Goal: Task Accomplishment & Management: Manage account settings

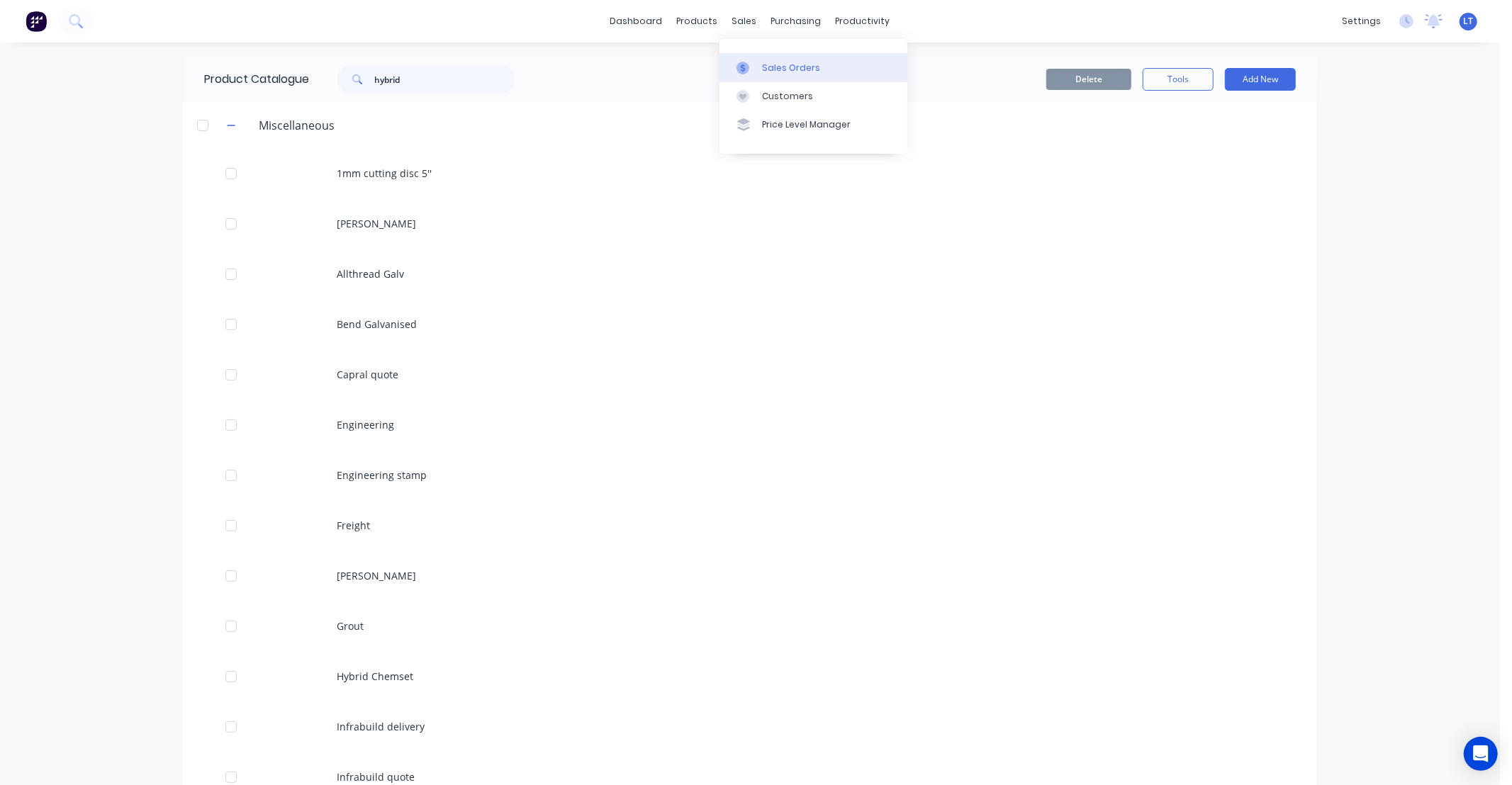
click at [755, 62] on div at bounding box center [747, 68] width 21 height 13
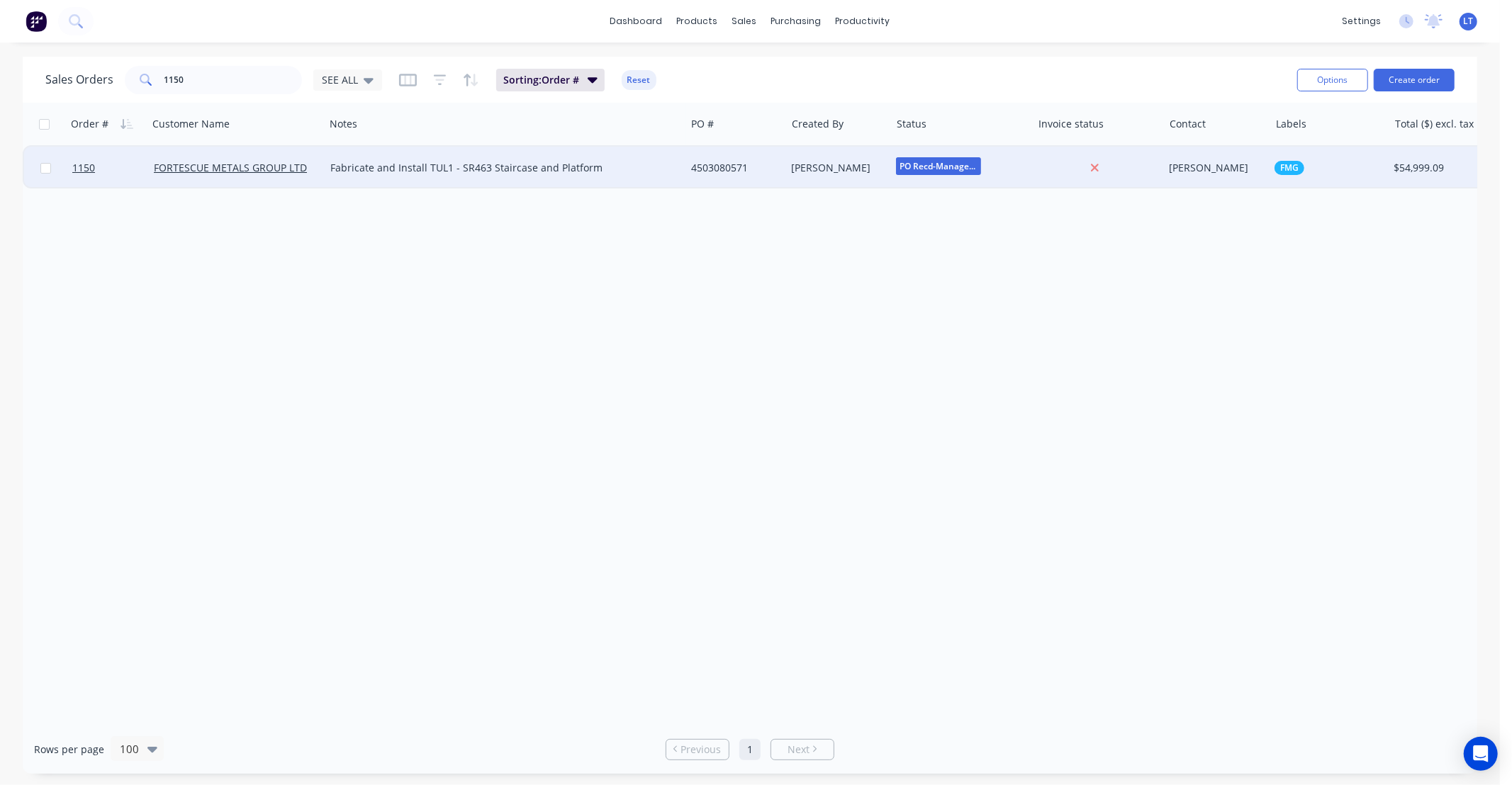
click at [823, 160] on div "[PERSON_NAME]" at bounding box center [839, 168] width 105 height 42
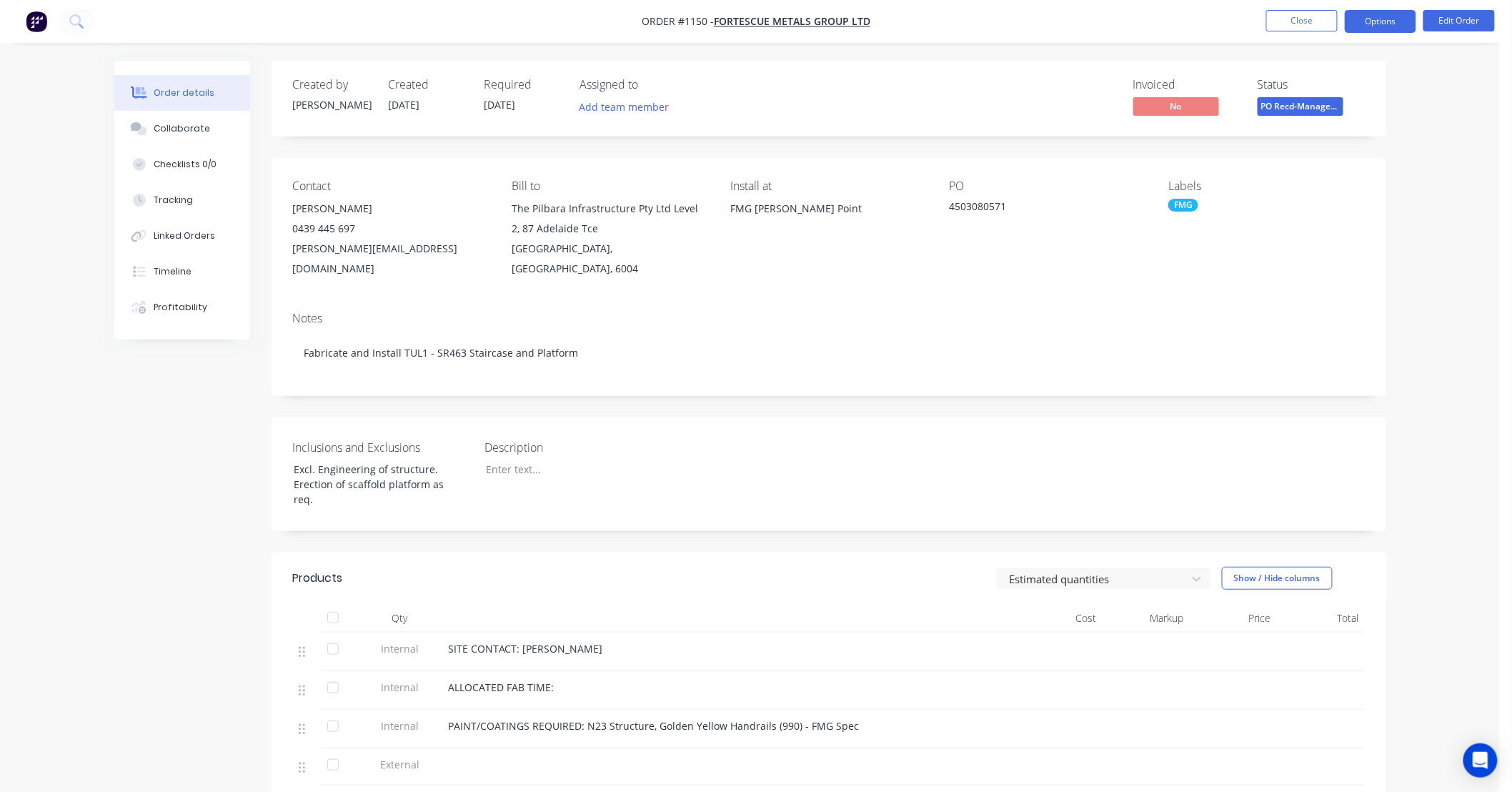
click at [1386, 20] on button "Options" at bounding box center [1380, 21] width 71 height 23
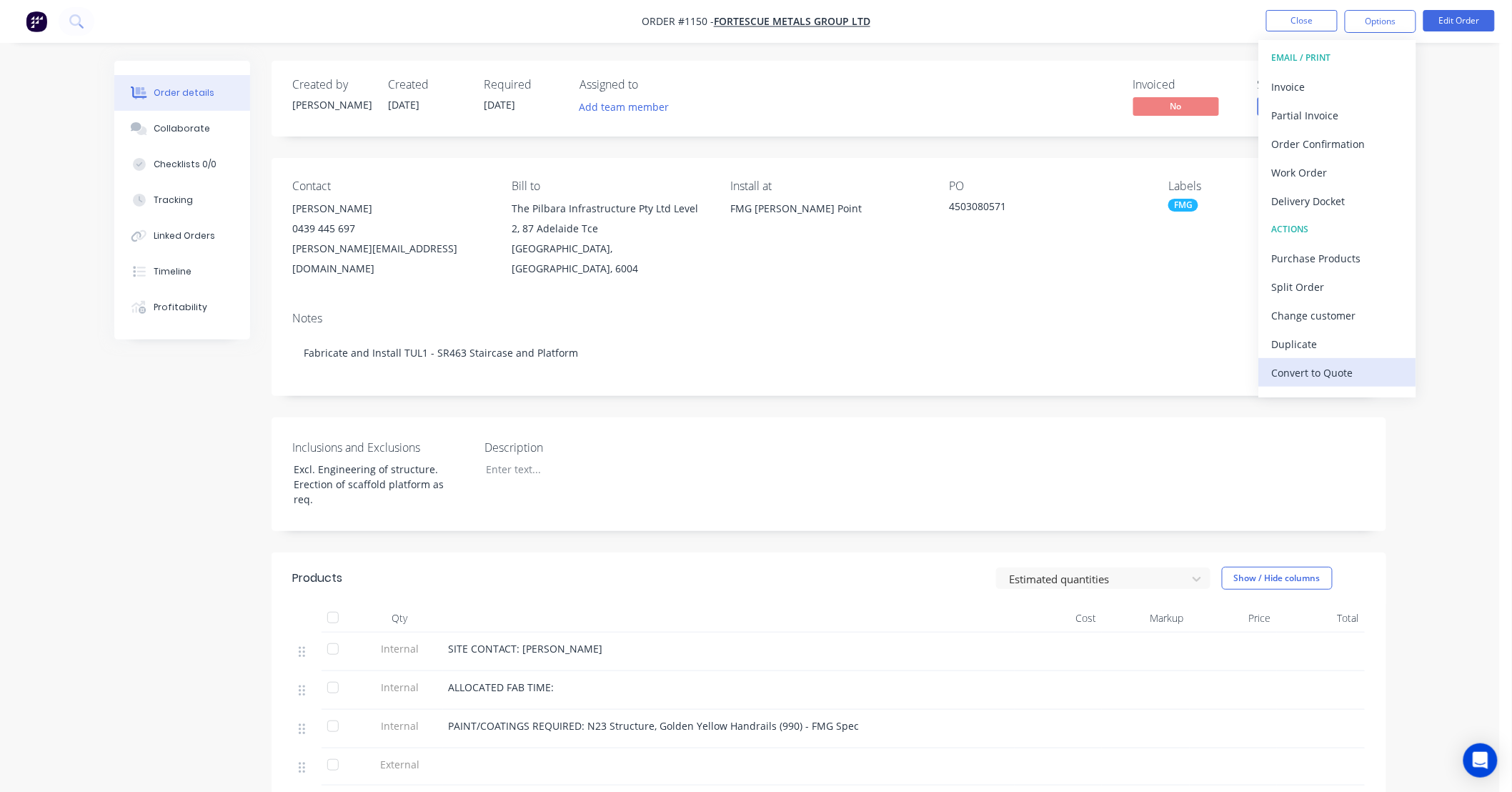
click at [1352, 372] on div "Convert to Quote" at bounding box center [1337, 372] width 131 height 20
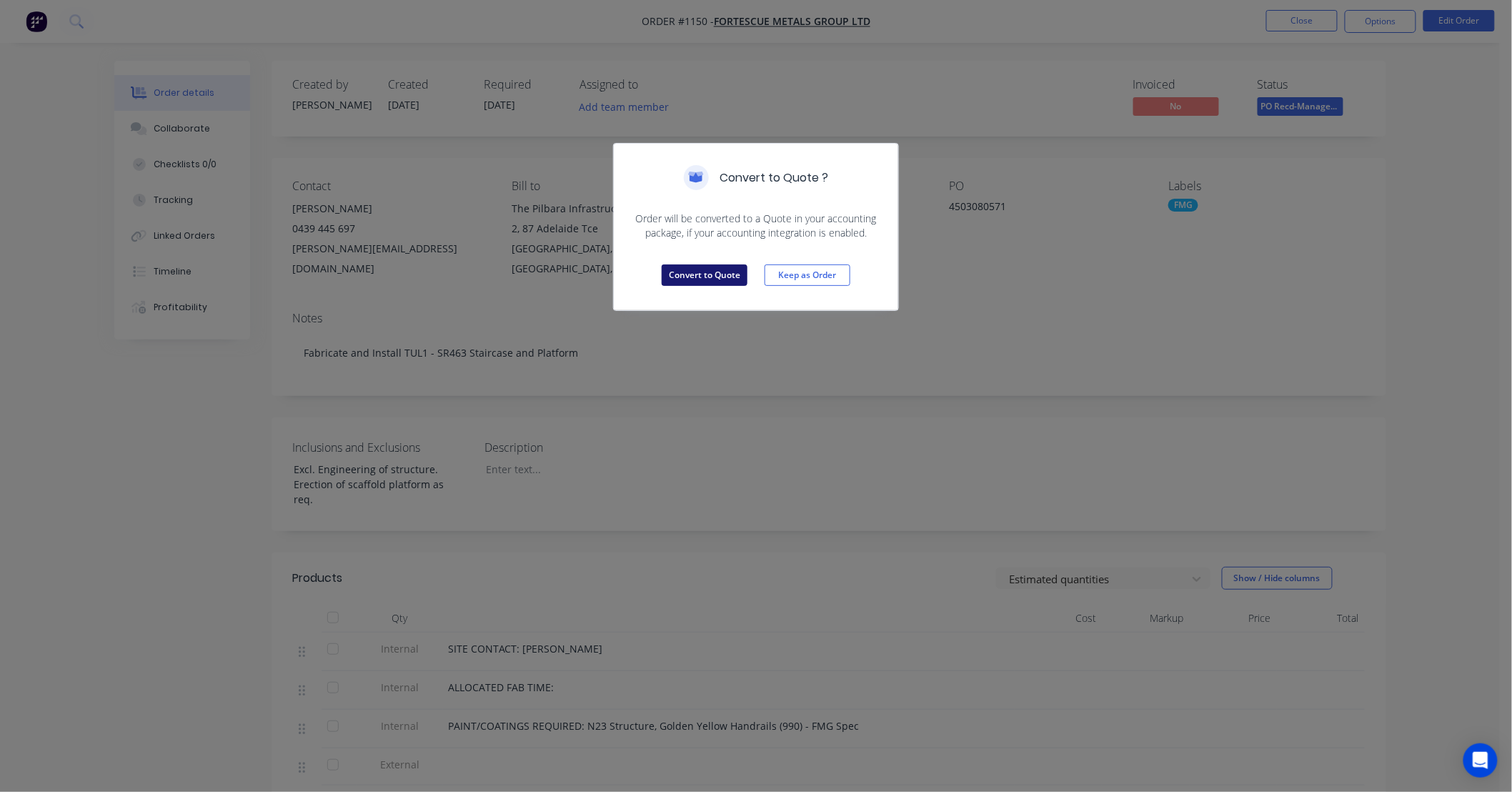
click at [702, 270] on button "Convert to Quote" at bounding box center [704, 274] width 86 height 21
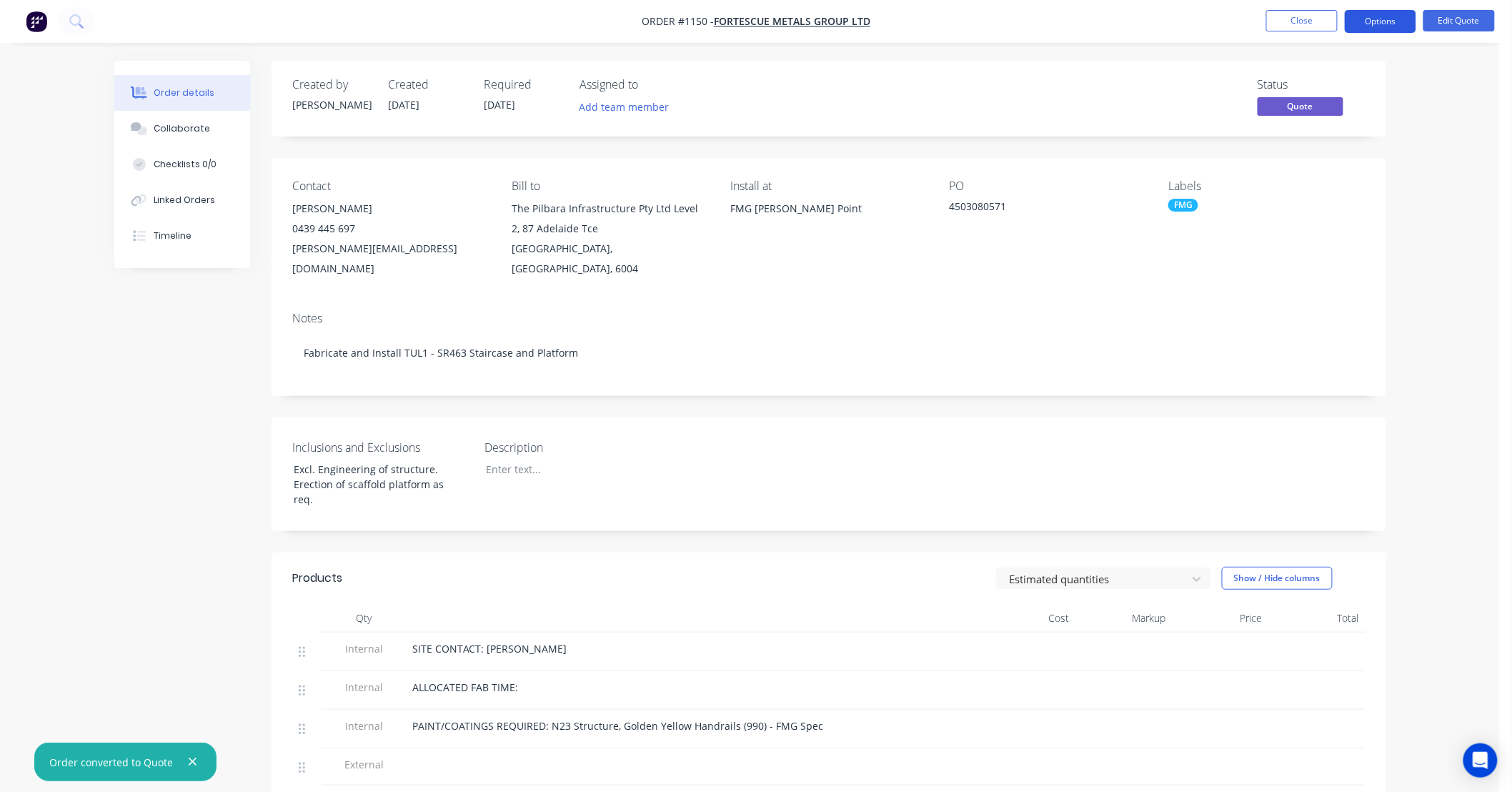
click at [1356, 27] on button "Options" at bounding box center [1380, 21] width 71 height 23
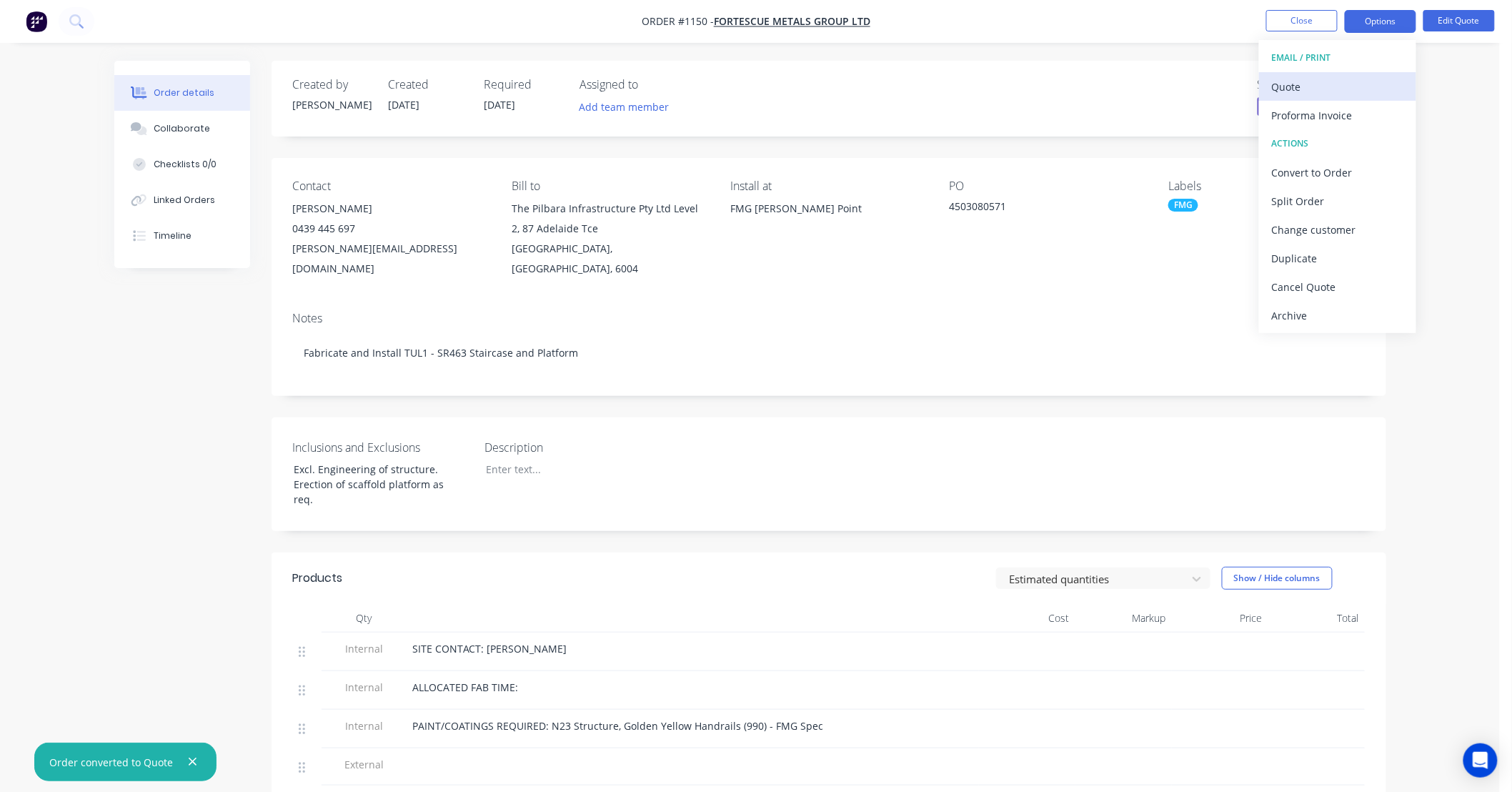
click at [1306, 92] on div "Quote" at bounding box center [1337, 87] width 131 height 20
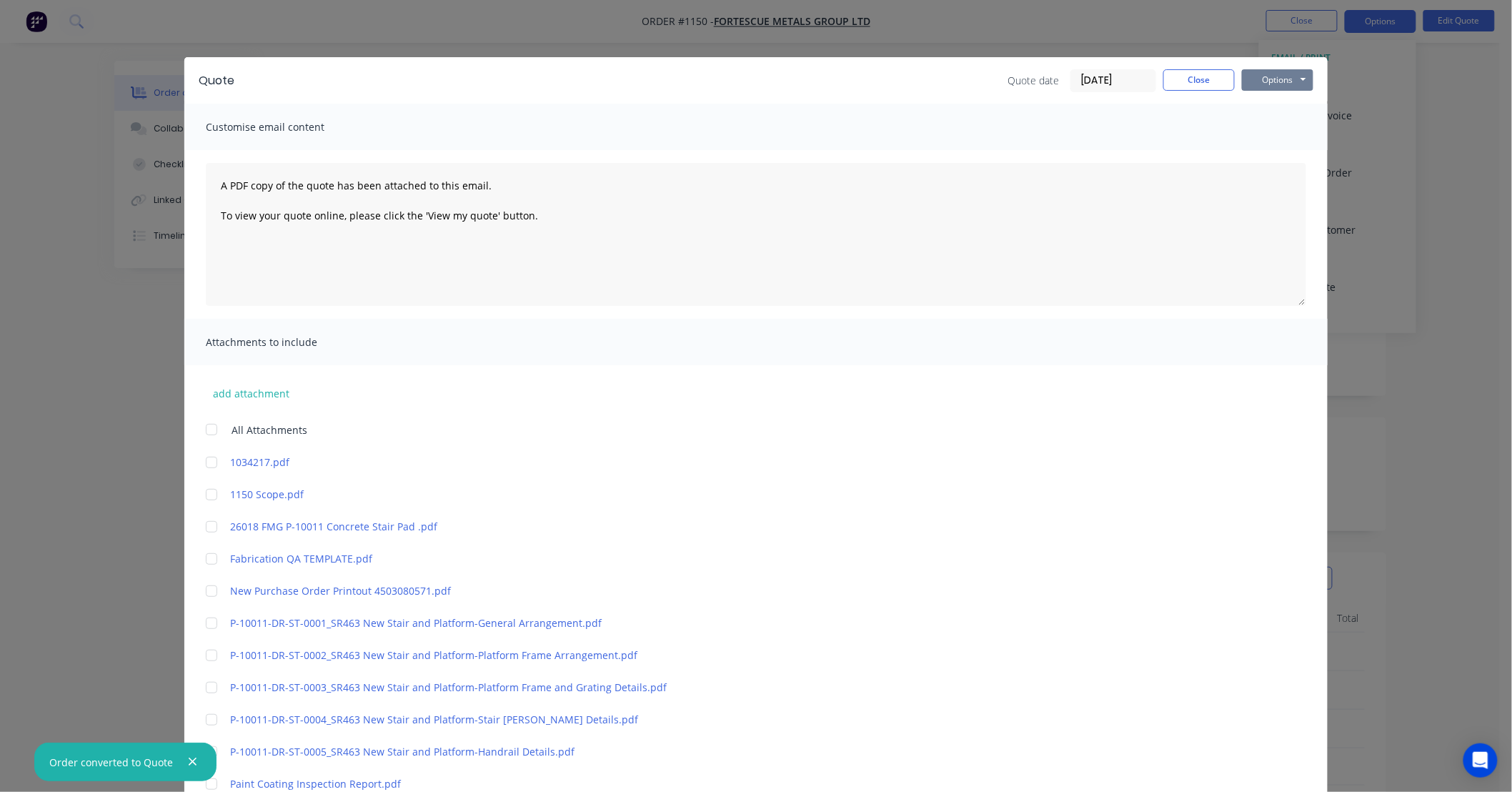
click at [1268, 79] on button "Options" at bounding box center [1277, 80] width 71 height 21
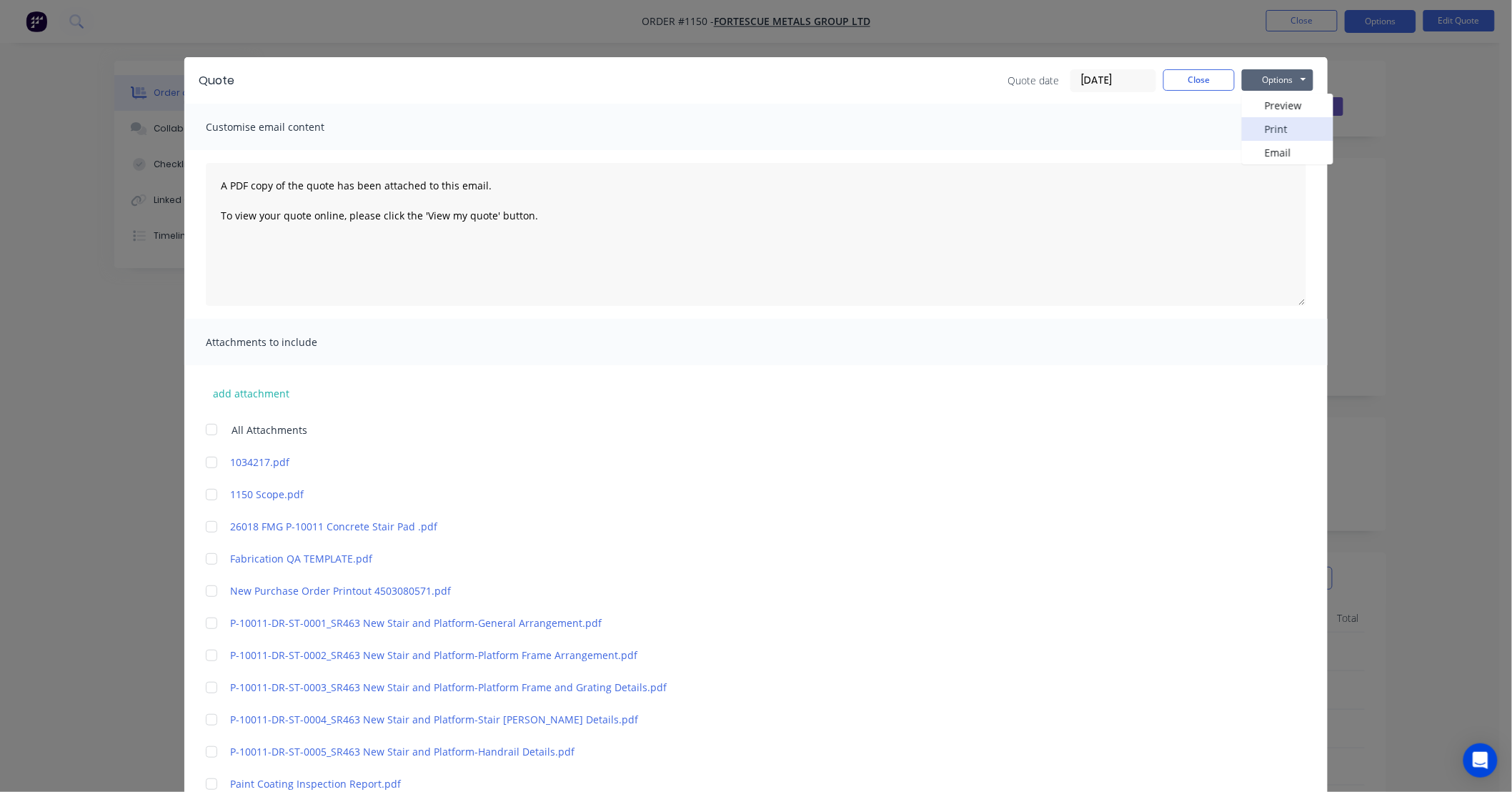
click at [1286, 127] on button "Print" at bounding box center [1287, 129] width 92 height 23
click at [1205, 68] on div "Quote Quote date [DATE] Close Options Preview Print Email" at bounding box center [756, 81] width 1143 height 46
click at [1203, 76] on button "Close" at bounding box center [1198, 80] width 71 height 21
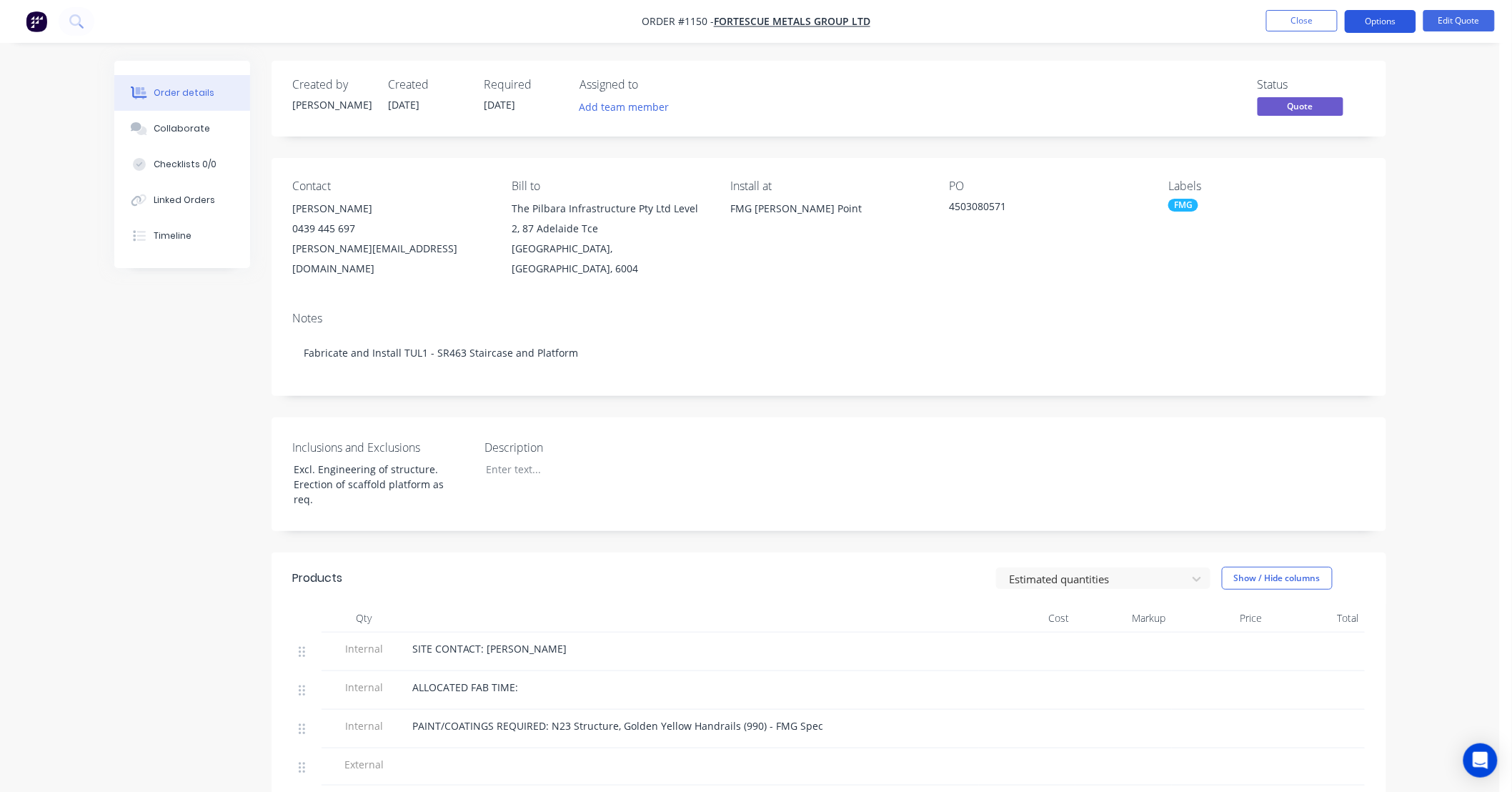
click at [1355, 18] on button "Options" at bounding box center [1380, 21] width 71 height 23
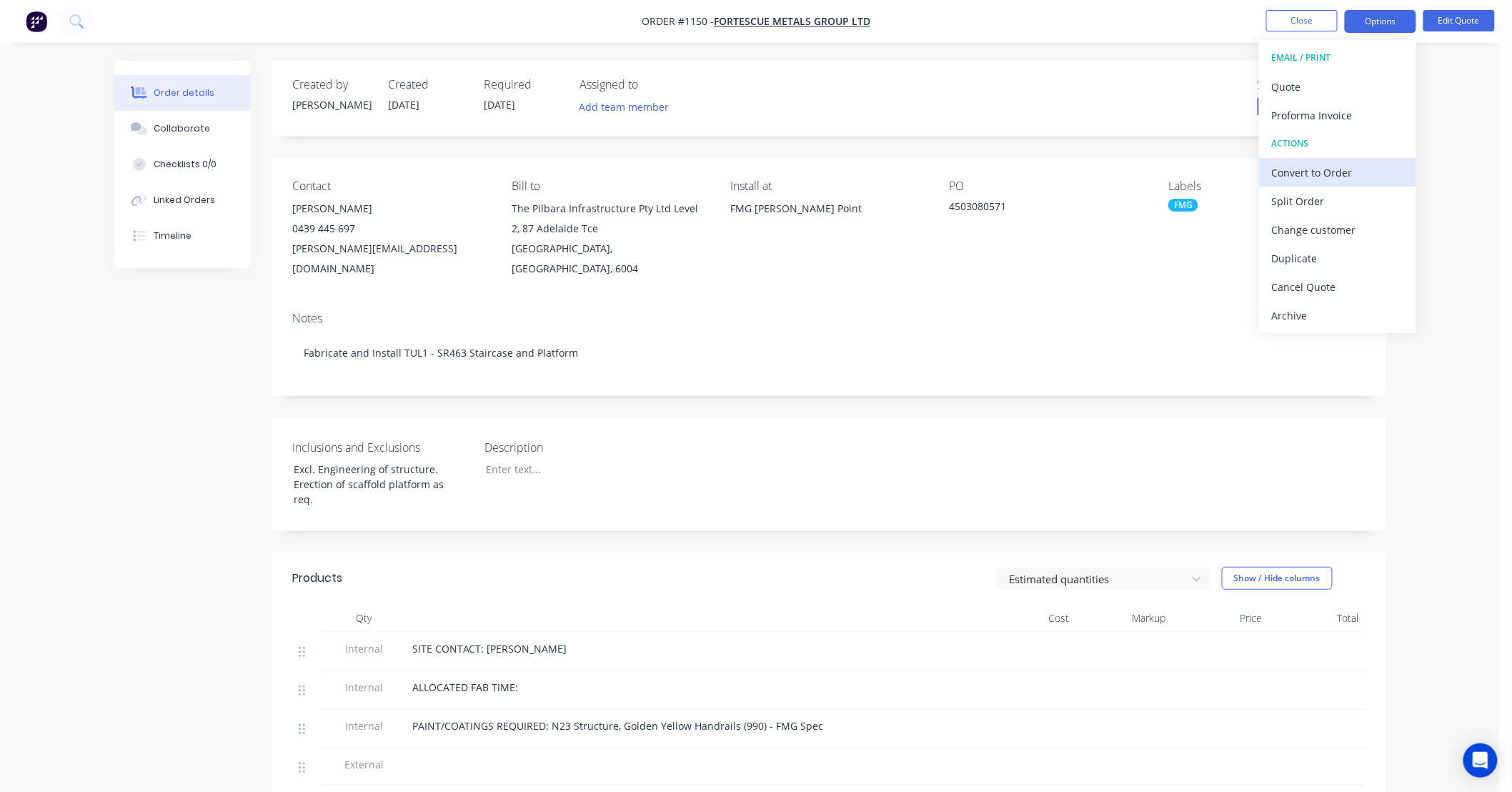
click at [1318, 160] on button "Convert to Order" at bounding box center [1337, 172] width 157 height 29
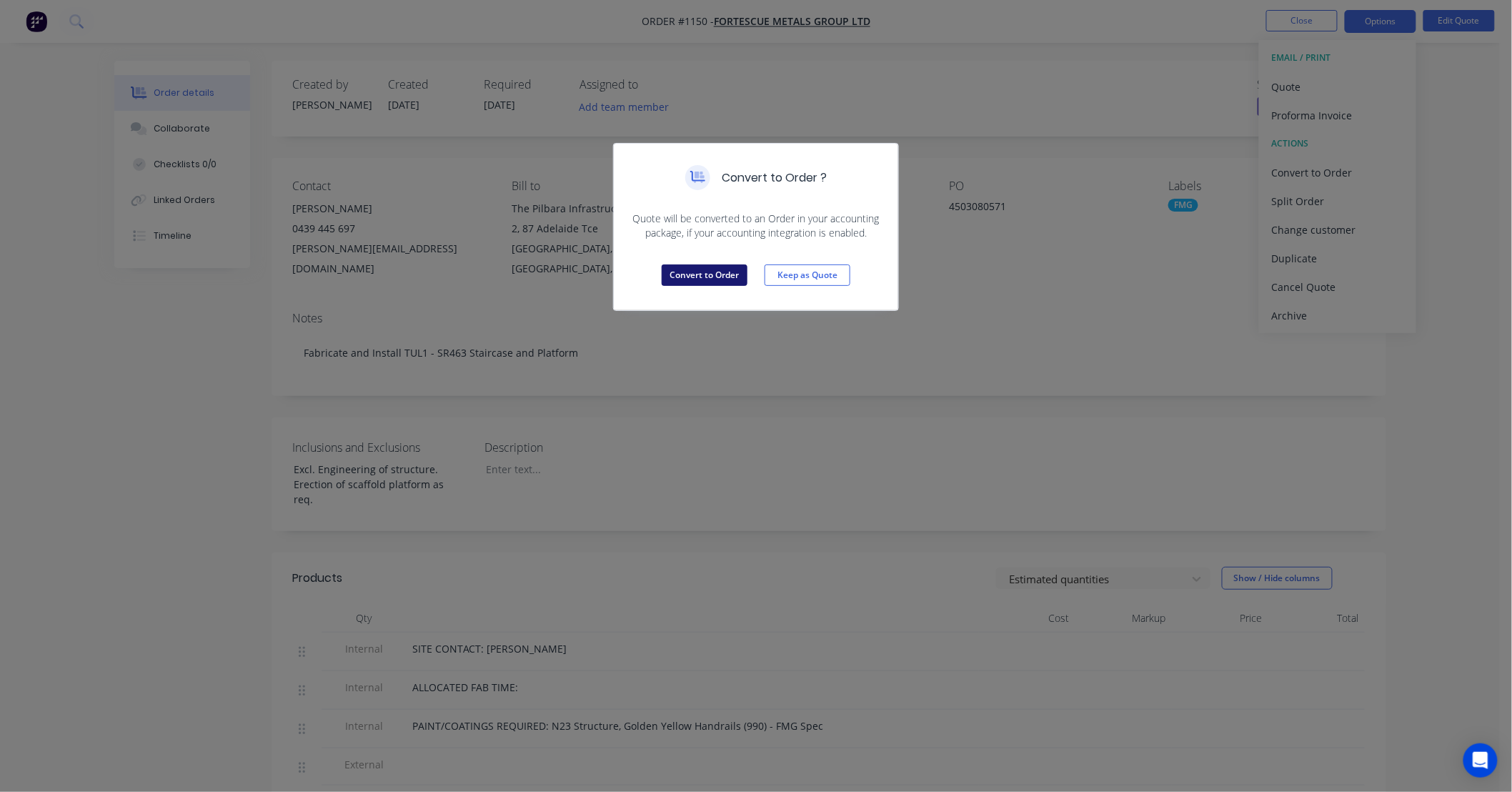
click at [708, 270] on button "Convert to Order" at bounding box center [704, 274] width 86 height 21
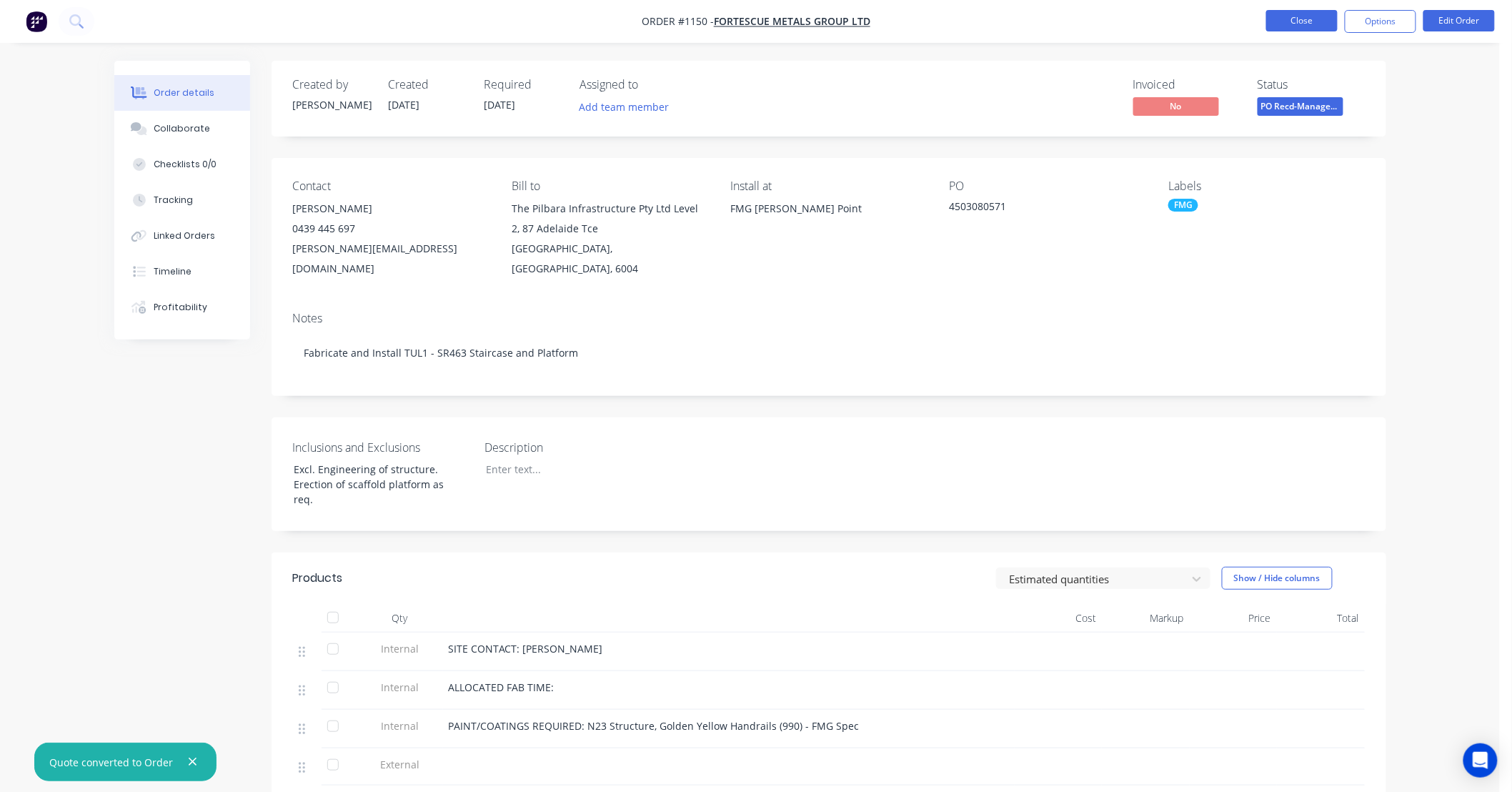
click at [1283, 16] on button "Close" at bounding box center [1301, 20] width 71 height 21
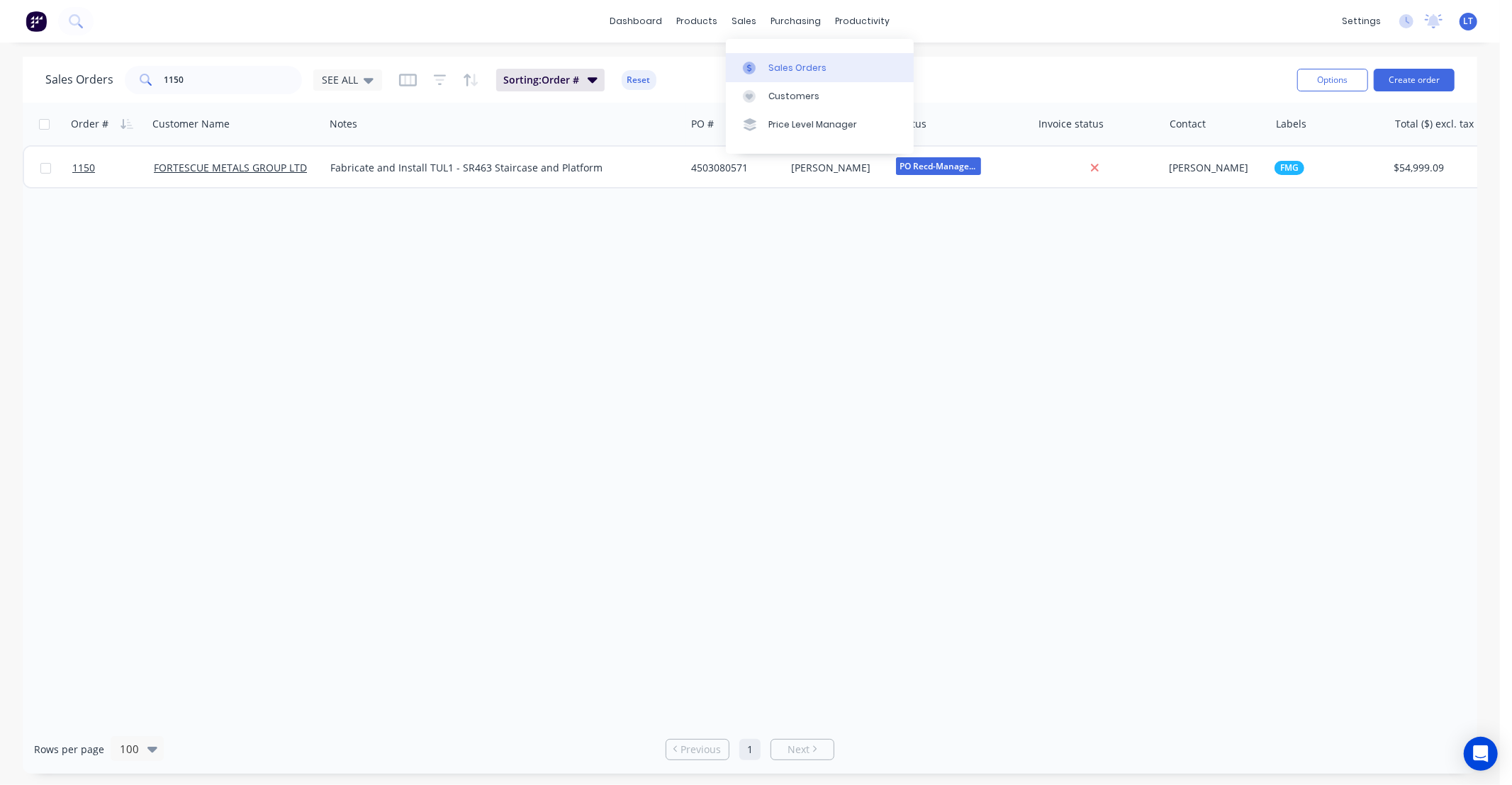
click at [750, 58] on link "Sales Orders" at bounding box center [819, 67] width 187 height 28
drag, startPoint x: 144, startPoint y: 79, endPoint x: 38, endPoint y: 76, distance: 106.0
click at [38, 76] on div "Sales Orders 1150 SEE ALL Sorting: Order # Reset Options Create order" at bounding box center [750, 80] width 1454 height 46
click at [322, 83] on span "SEE ALL" at bounding box center [339, 80] width 36 height 15
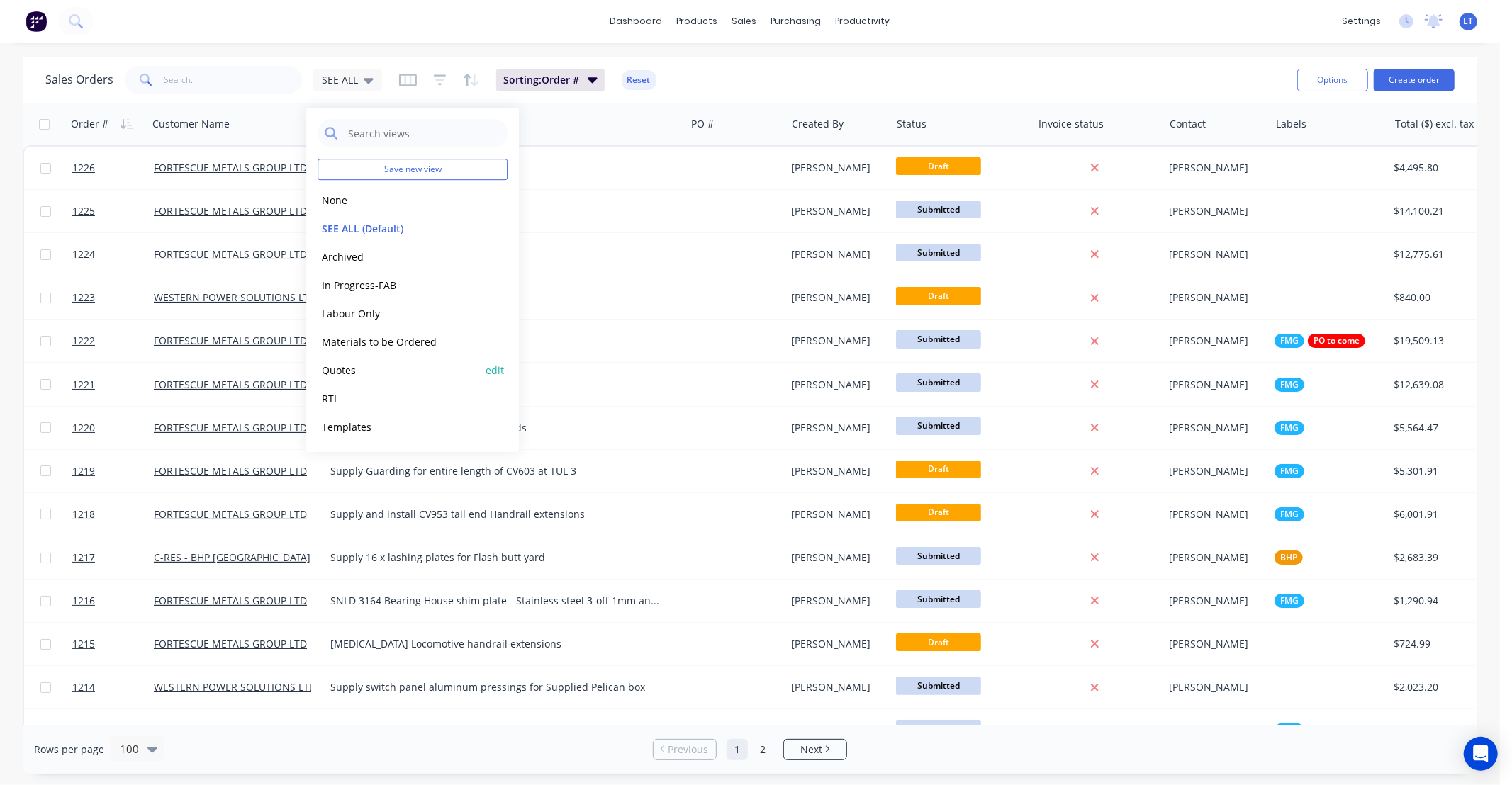
click at [392, 367] on button "Quotes" at bounding box center [399, 370] width 162 height 17
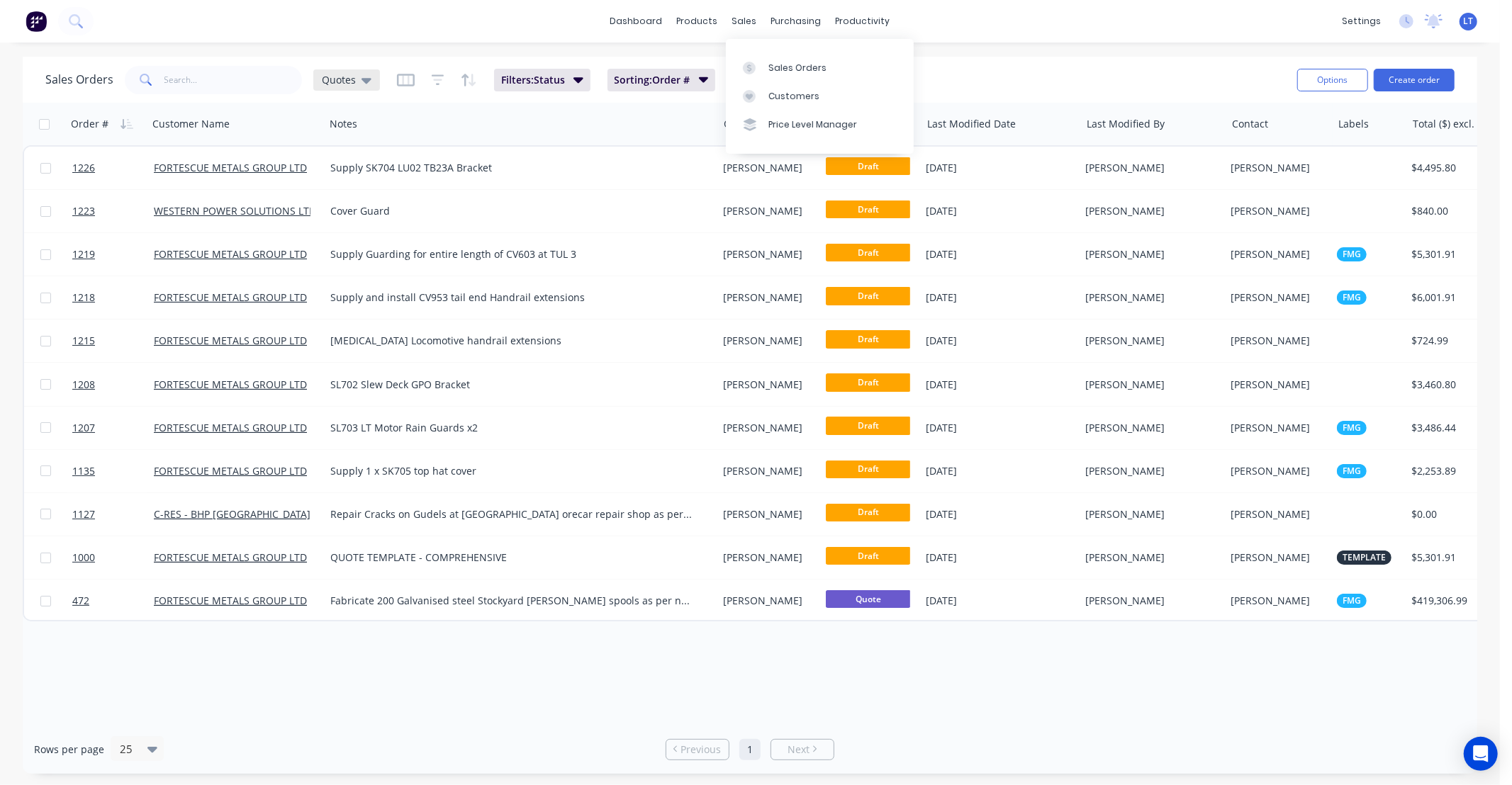
click at [370, 82] on div "Quotes" at bounding box center [346, 80] width 67 height 21
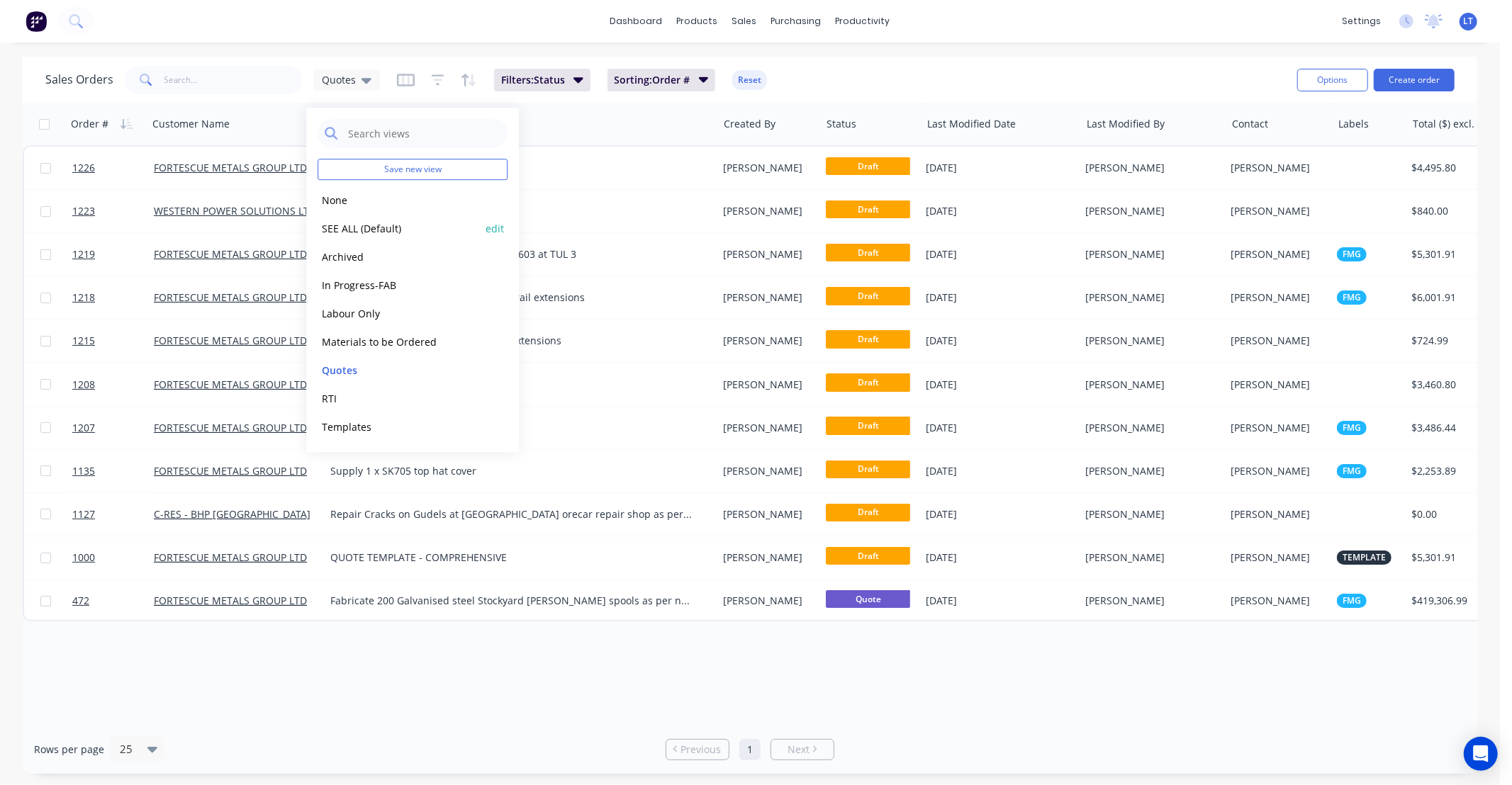
click at [386, 231] on button "SEE ALL (Default)" at bounding box center [399, 229] width 162 height 17
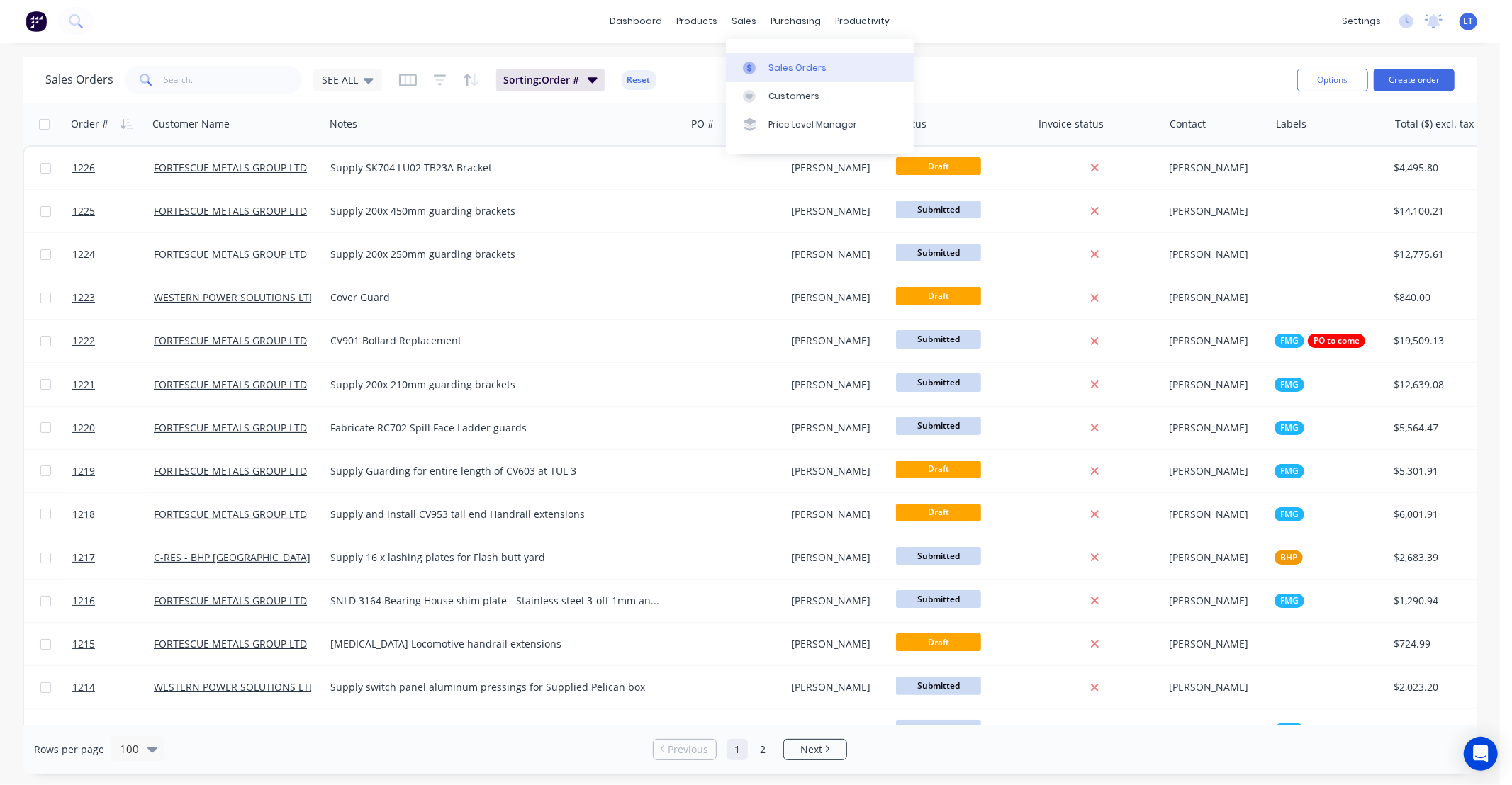
drag, startPoint x: 760, startPoint y: 68, endPoint x: 752, endPoint y: 68, distance: 8.0
click at [760, 68] on div at bounding box center [753, 68] width 21 height 13
click at [216, 81] on input "text" at bounding box center [233, 80] width 138 height 28
type input "1128"
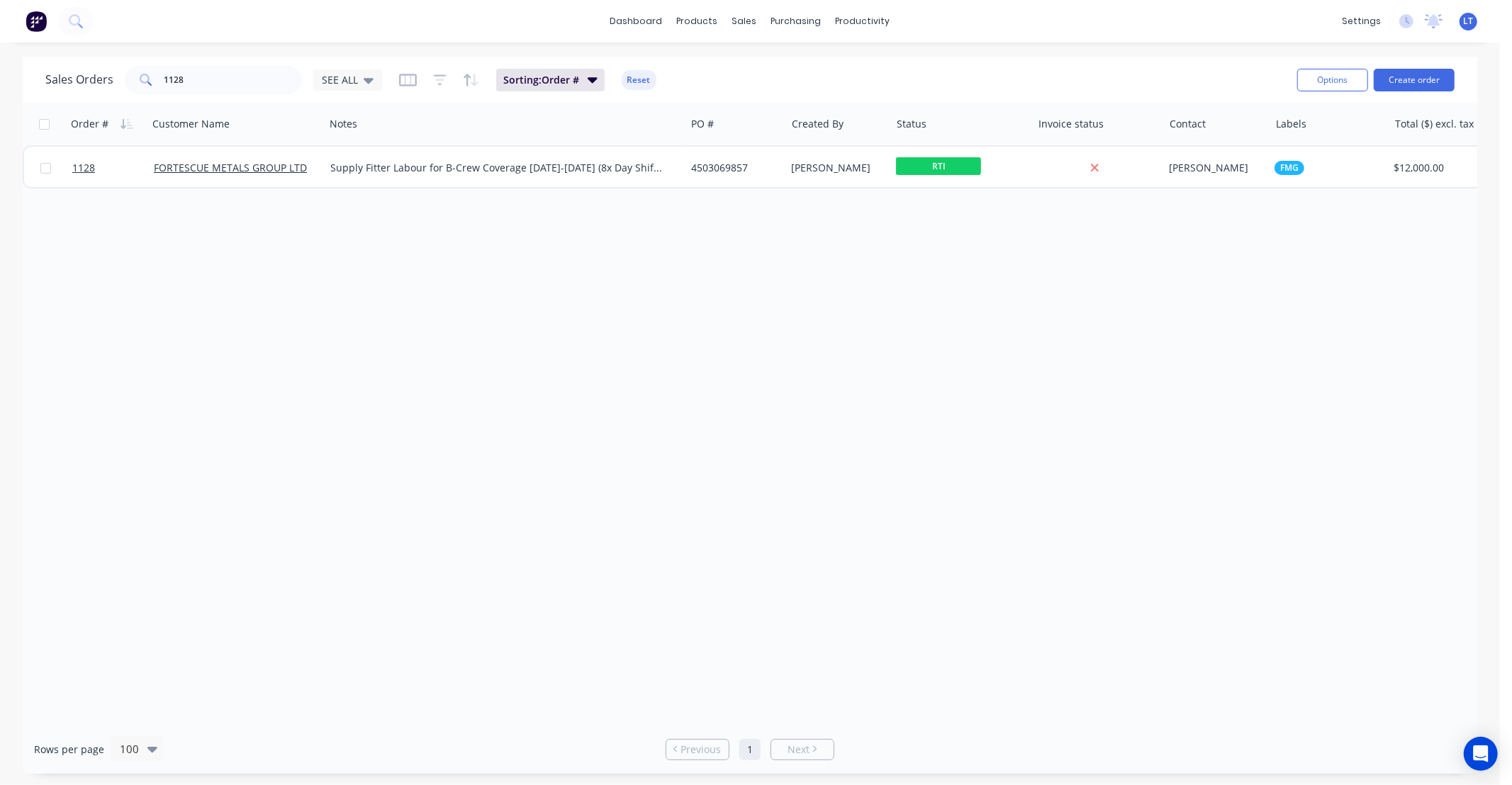
drag, startPoint x: 882, startPoint y: 265, endPoint x: 845, endPoint y: 207, distance: 68.8
click at [847, 263] on div "Order # Customer Name Notes PO # Created By Status Invoice status Contact Label…" at bounding box center [750, 413] width 1454 height 622
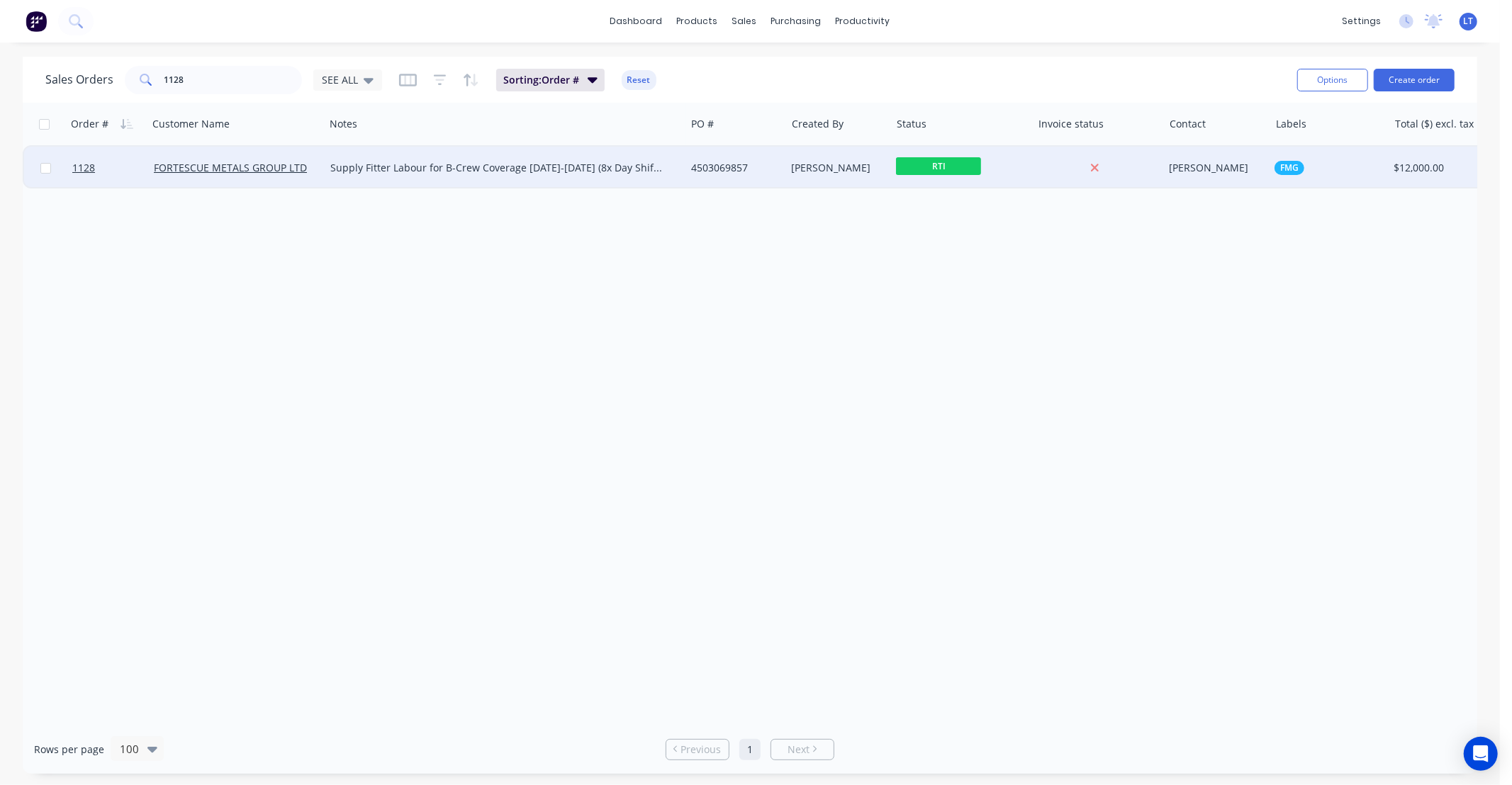
click at [841, 163] on div "[PERSON_NAME]" at bounding box center [836, 167] width 88 height 14
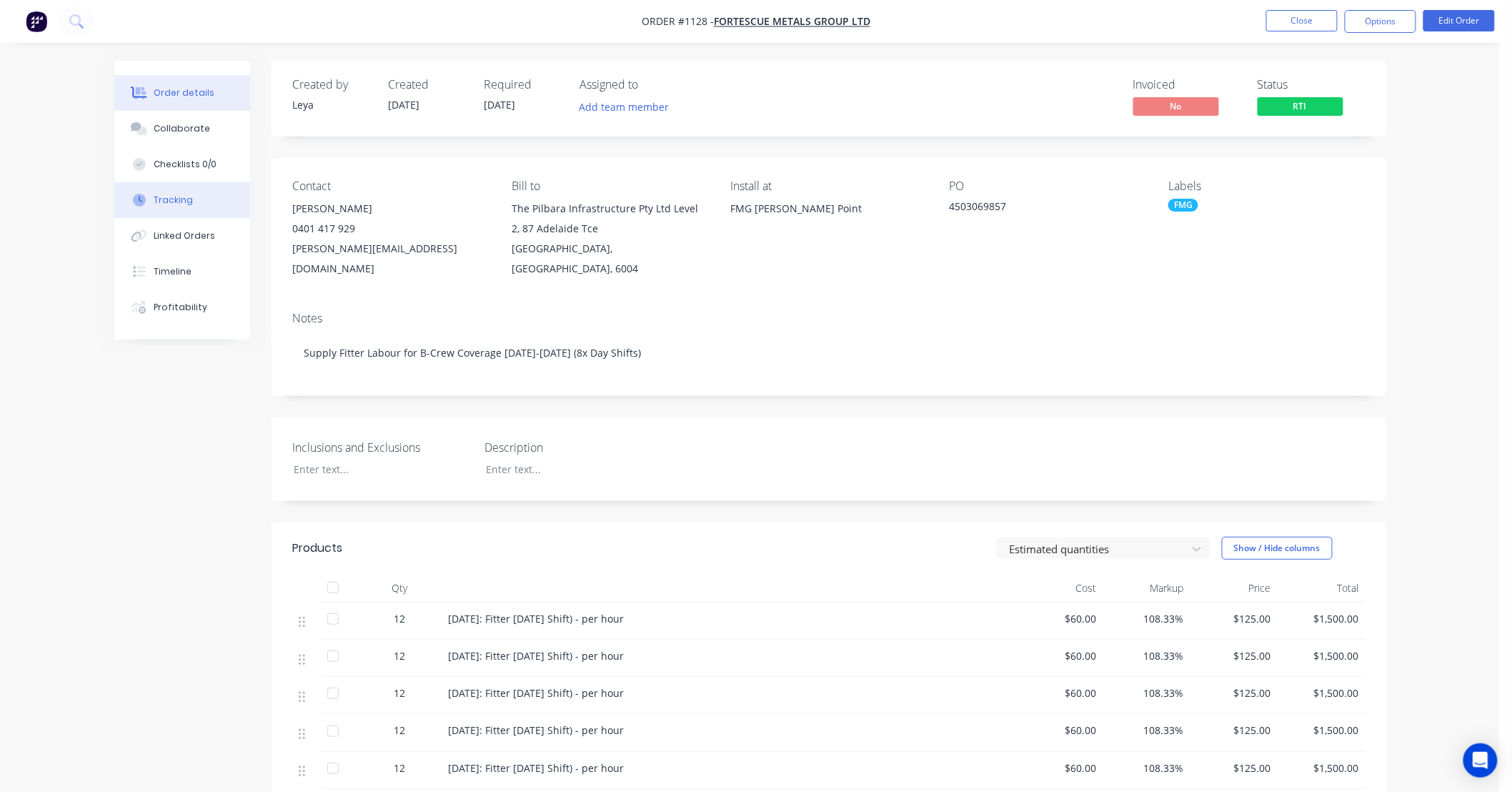
click at [194, 207] on button "Tracking" at bounding box center [181, 200] width 136 height 36
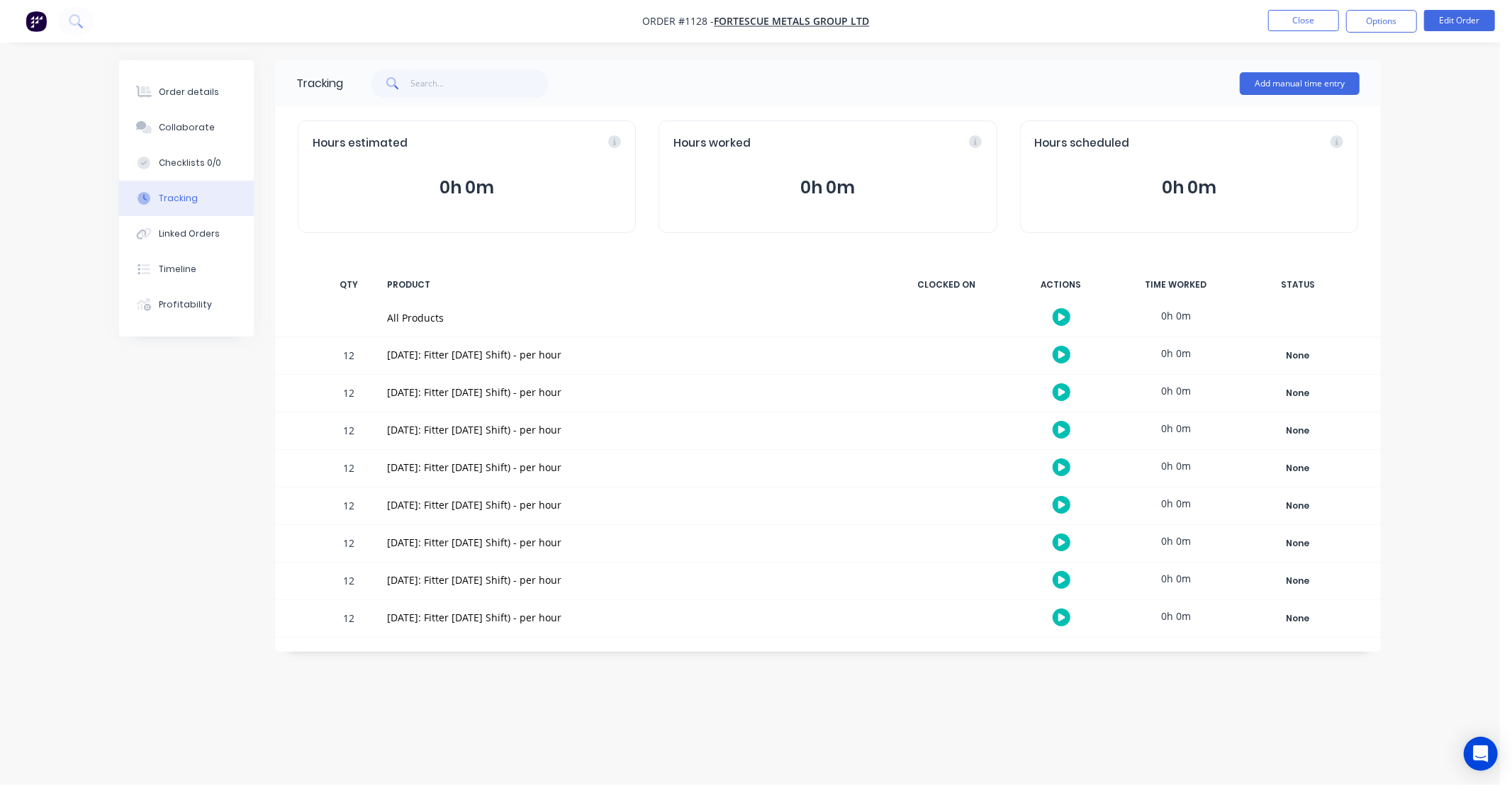
click at [1295, 32] on nav "Order #1128 - FORTESCUE METALS GROUP LTD Close Options Edit Order" at bounding box center [756, 21] width 1512 height 42
click at [178, 94] on div "Order details" at bounding box center [189, 92] width 61 height 13
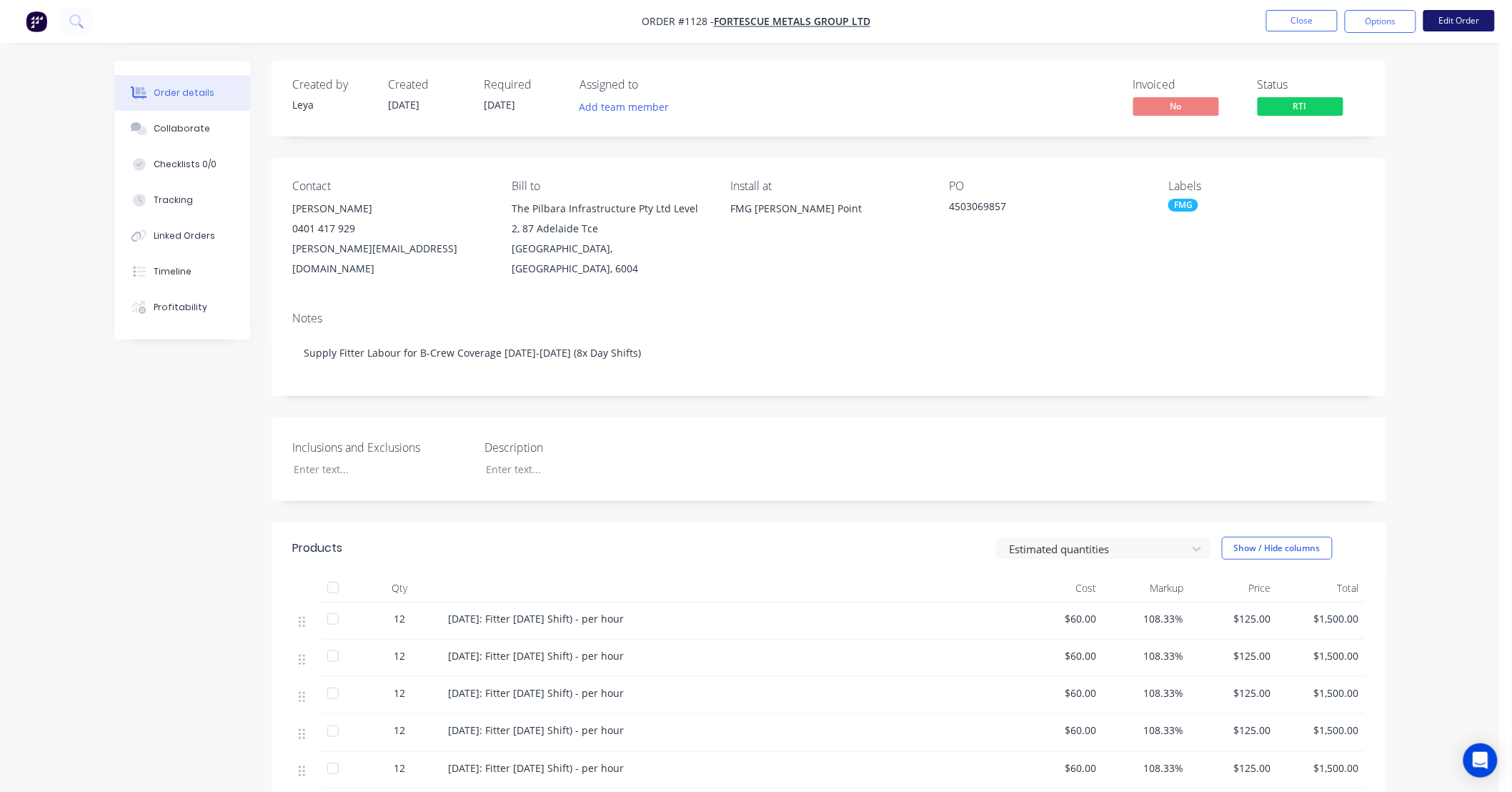
click at [1454, 15] on button "Edit Order" at bounding box center [1458, 20] width 71 height 21
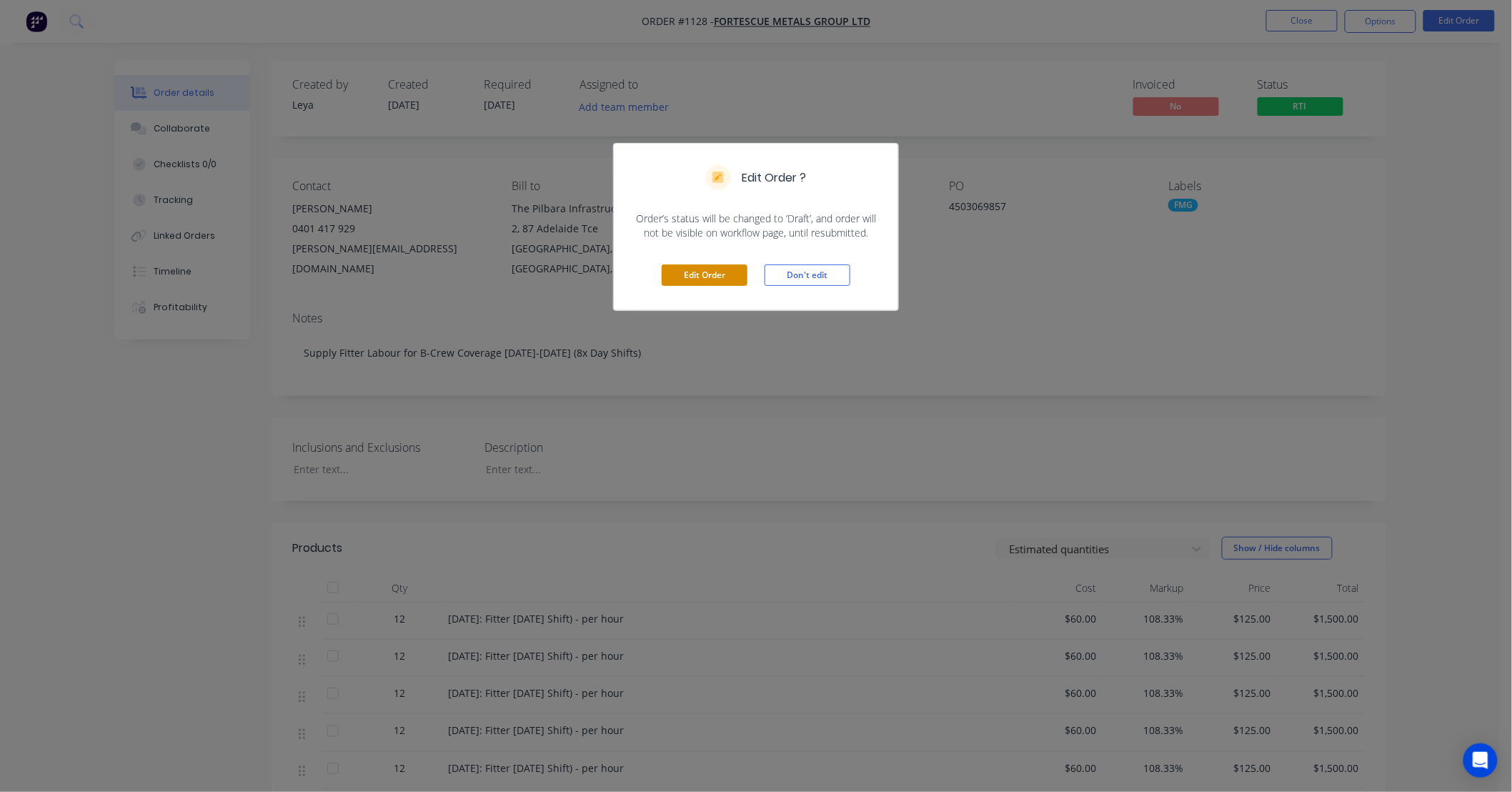
click at [709, 280] on button "Edit Order" at bounding box center [704, 274] width 86 height 21
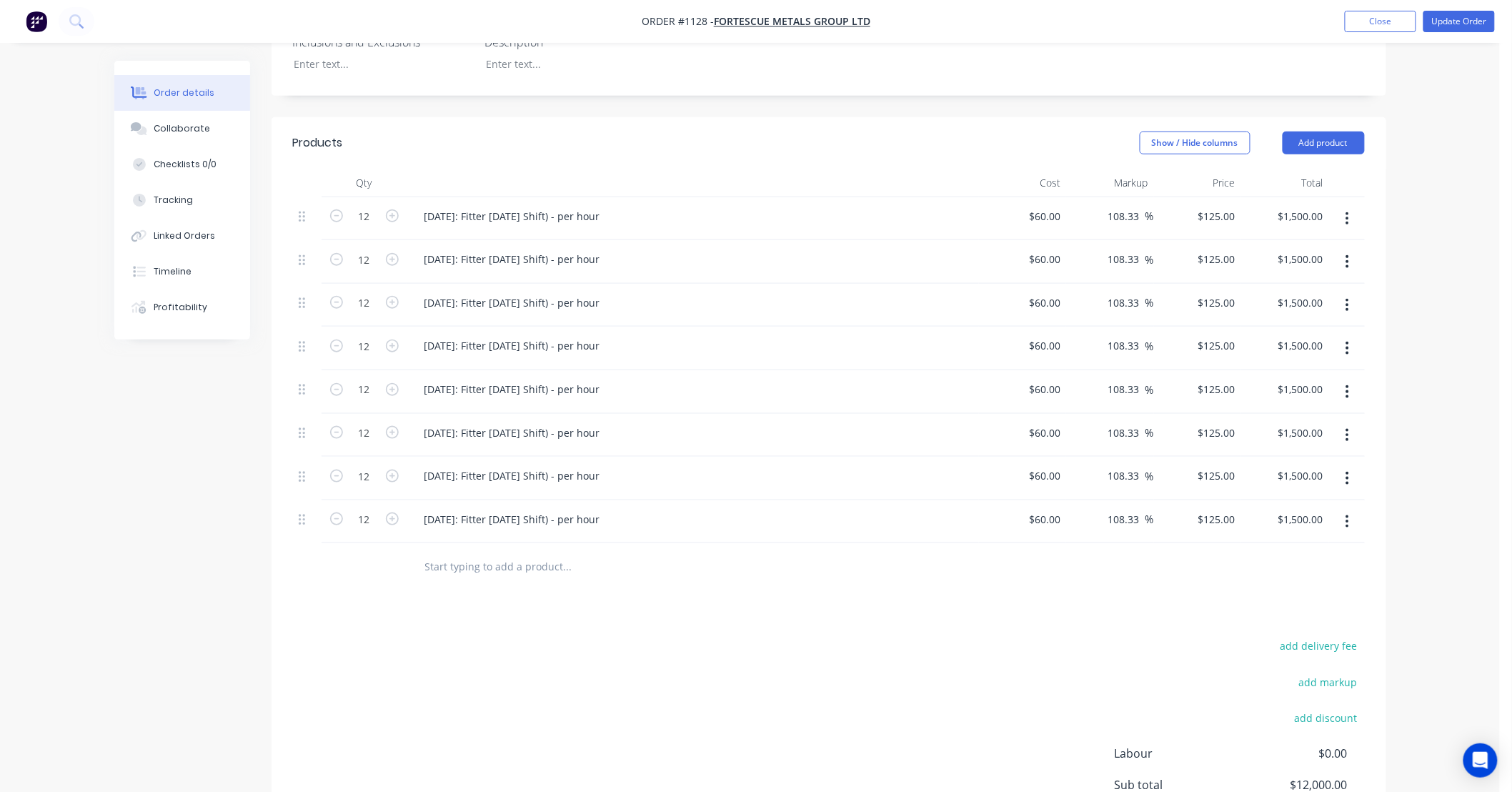
scroll to position [450, 0]
click at [1348, 382] on icon "button" at bounding box center [1347, 389] width 4 height 16
click at [1313, 502] on div "Delete" at bounding box center [1296, 512] width 110 height 20
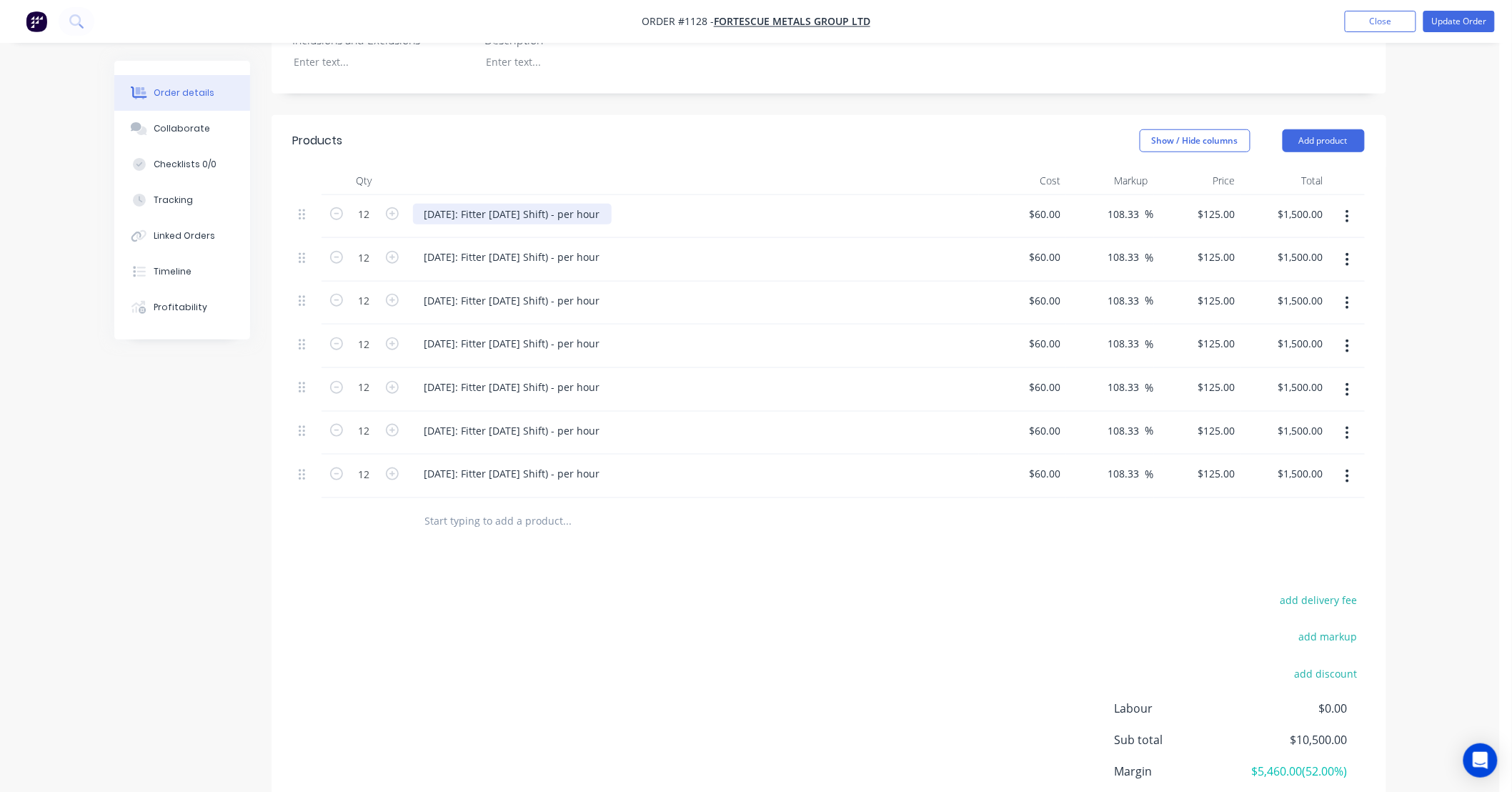
click at [547, 204] on div "[DATE]: Fitter [DATE] Shift) - per hour" at bounding box center [512, 214] width 198 height 20
drag, startPoint x: 633, startPoint y: 194, endPoint x: 233, endPoint y: 180, distance: 400.2
click at [233, 180] on div "Order details Collaborate Checklists 0/0 Tracking Linked Orders Timeline Profit…" at bounding box center [750, 260] width 1300 height 1299
click at [562, 204] on div "[DATE]: Fitter [DATE] Shift) - per hour" at bounding box center [512, 214] width 198 height 20
drag, startPoint x: 471, startPoint y: 193, endPoint x: 1102, endPoint y: 213, distance: 631.3
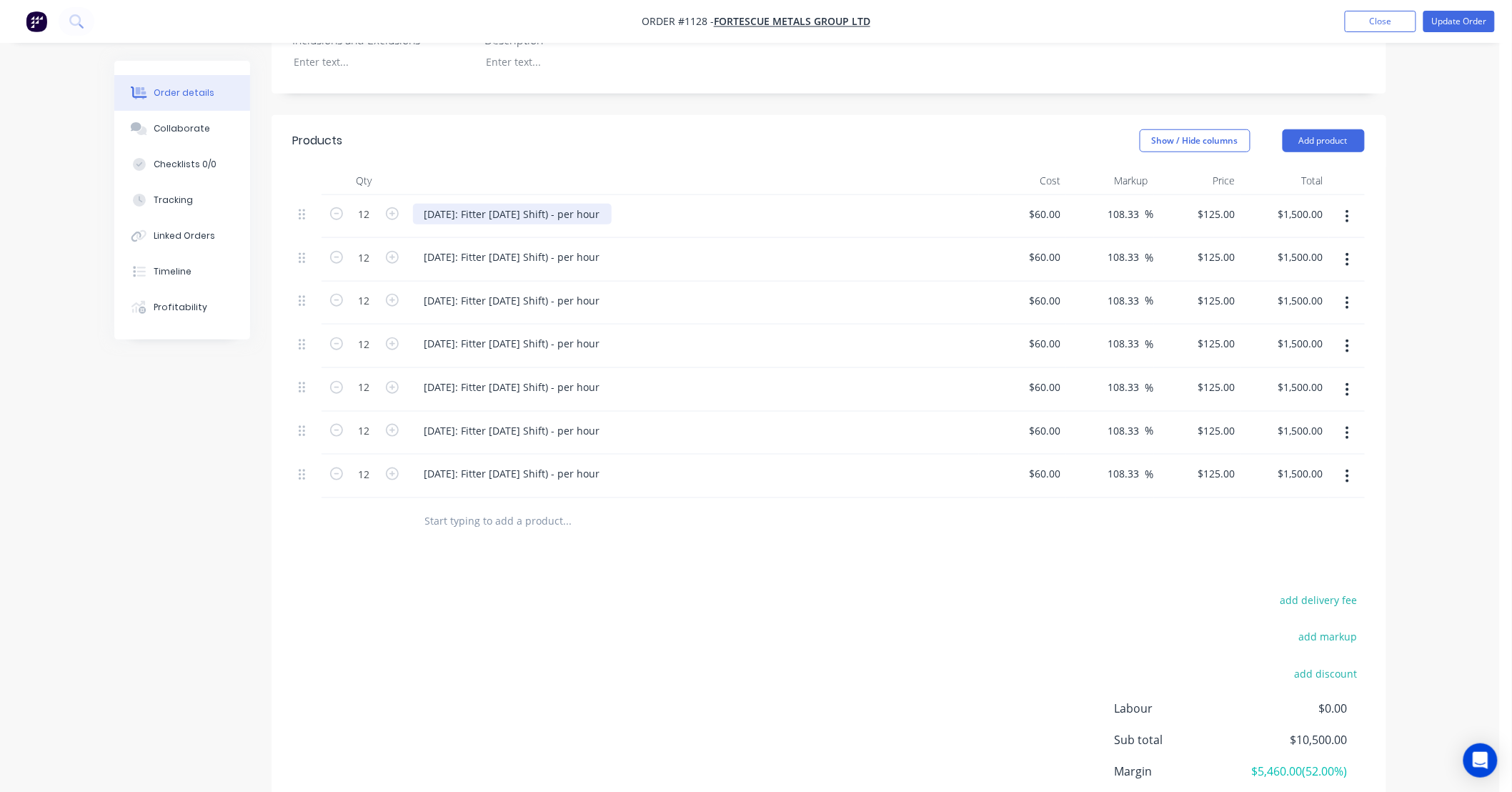
click at [1101, 213] on div "12 [DATE]: Fitter [DATE] Shift) - per hour $60.00 $60.00 108.33 108.33 % $125.0…" at bounding box center [828, 217] width 1071 height 44
drag, startPoint x: 306, startPoint y: 283, endPoint x: 309, endPoint y: 233, distance: 50.1
click at [309, 233] on div "12 [DATE]: DCS33748; BMW Labour DS-[PERSON_NAME] $60.00 $60.00 108.33 108.33 % …" at bounding box center [828, 346] width 1071 height 303
click at [501, 246] on div "[DATE]: Fitter [DATE] Shift) - per hour" at bounding box center [512, 257] width 198 height 20
drag, startPoint x: 473, startPoint y: 236, endPoint x: 1204, endPoint y: 277, distance: 732.1
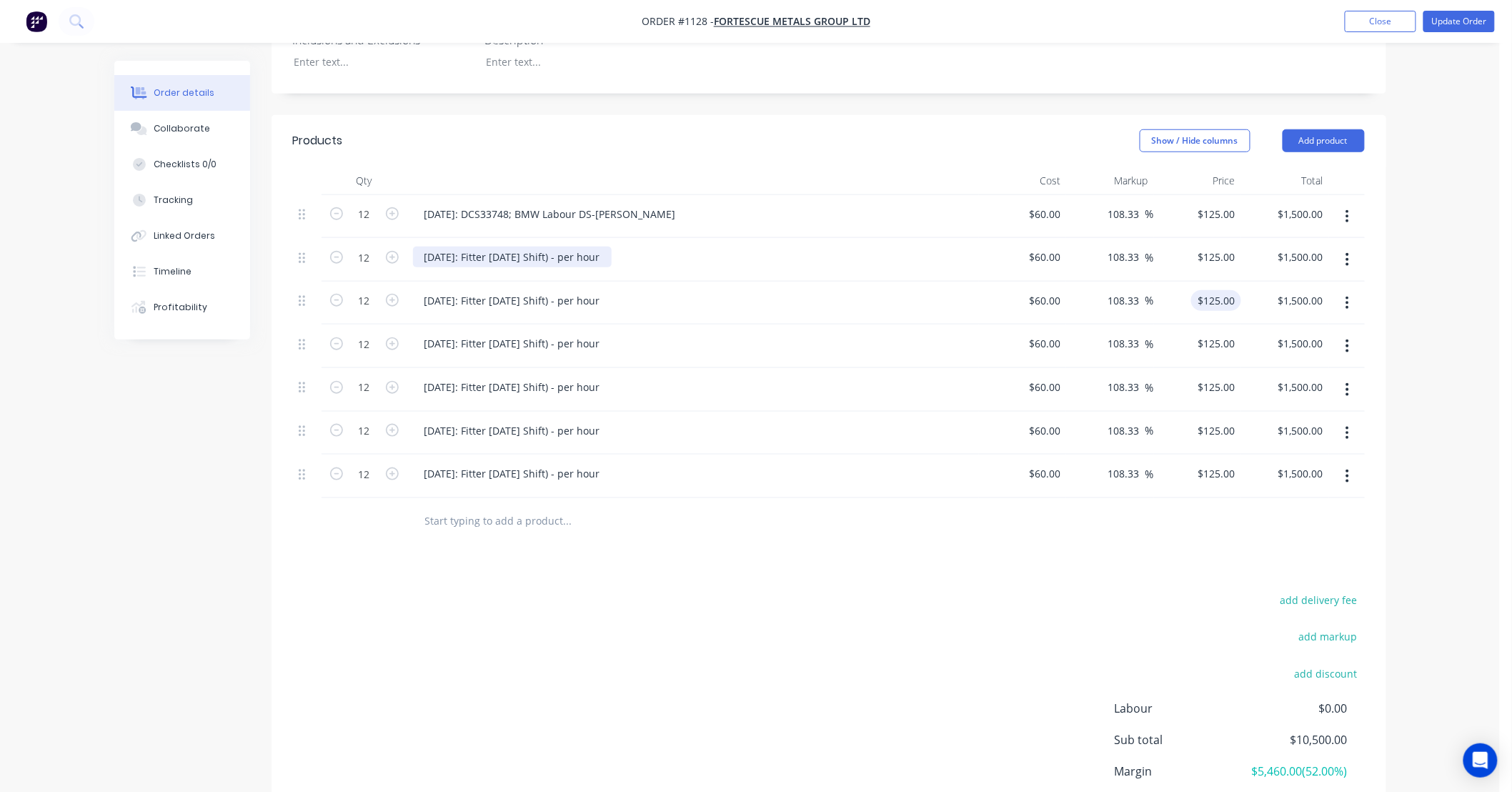
click at [1272, 283] on div "12 [DATE]: DCS33748; BMW Labour DS-[PERSON_NAME] $60.00 $60.00 108.33 108.33 % …" at bounding box center [828, 346] width 1071 height 303
click at [611, 290] on div "[DATE]: Fitter [DATE] Shift) - per hour" at bounding box center [512, 300] width 198 height 20
drag, startPoint x: 473, startPoint y: 277, endPoint x: 1162, endPoint y: 287, distance: 689.1
click at [1162, 287] on div "12 [DATE]: Fitter [DATE] Shift) - per hour $60.00 $60.00 108.33 108.33 % $125.0…" at bounding box center [828, 303] width 1071 height 44
click at [574, 333] on div "[DATE]: Fitter [DATE] Shift) - per hour" at bounding box center [512, 344] width 198 height 20
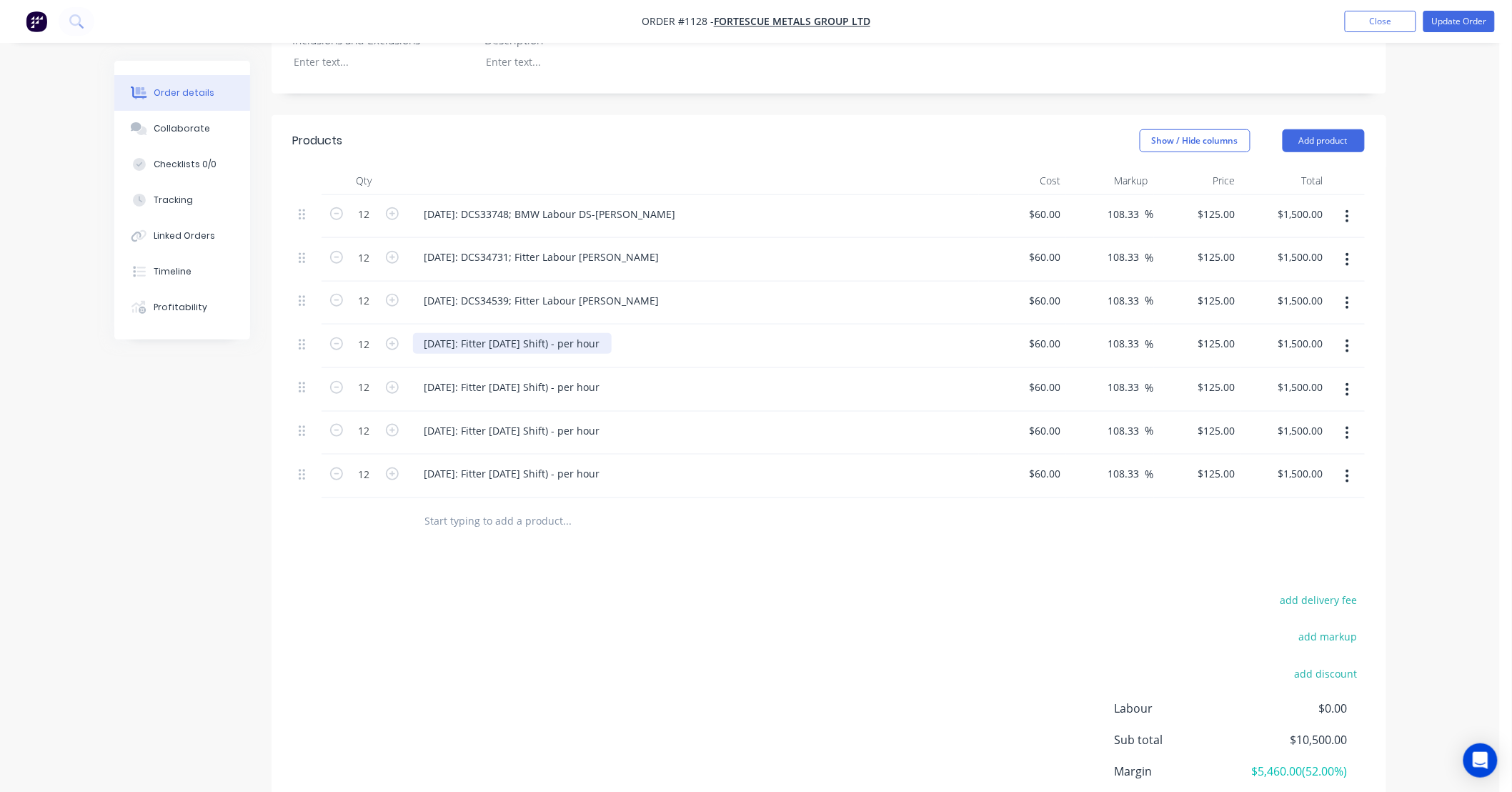
drag, startPoint x: 470, startPoint y: 323, endPoint x: 1020, endPoint y: 321, distance: 550.0
click at [1020, 324] on div "12 [DATE]: Fitter [DATE] Shift) - per hour $60.00 $60.00 108.33 108.33 % $125.0…" at bounding box center [828, 346] width 1071 height 44
click at [373, 333] on input "12" at bounding box center [364, 344] width 37 height 21
type input "6.5"
type input "$812.50"
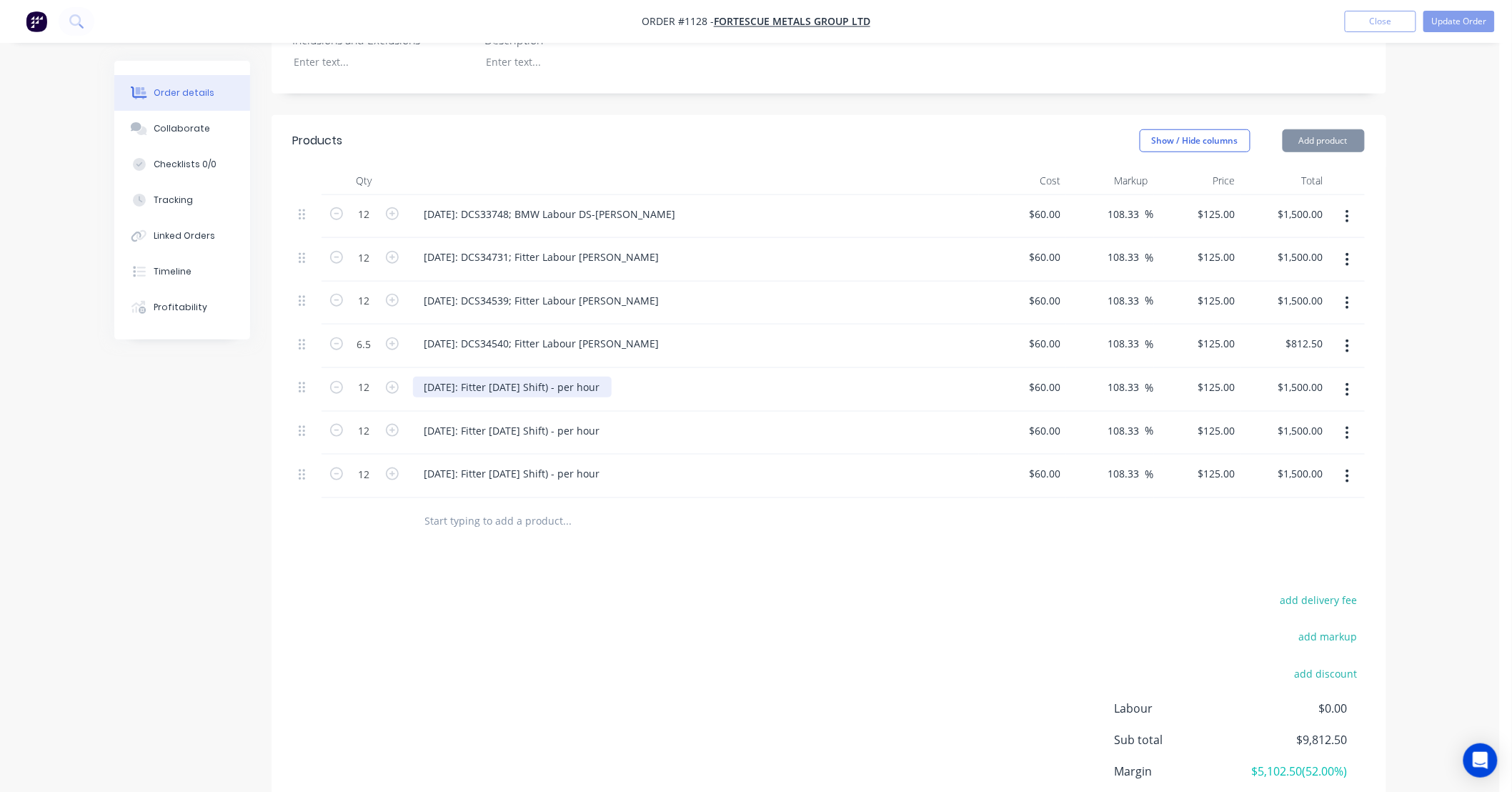
click at [542, 377] on div "[DATE]: Fitter [DATE] Shift) - per hour" at bounding box center [512, 387] width 198 height 20
click at [474, 377] on div "[DATE]: Fitter [DATE] Shift) - per hour" at bounding box center [512, 387] width 198 height 20
drag, startPoint x: 474, startPoint y: 368, endPoint x: 1136, endPoint y: 383, distance: 662.2
click at [1136, 383] on div "12 [DATE]: Fitter [DATE] Shift) - per hour $60.00 $60.00 108.33 108.33 % $125.0…" at bounding box center [828, 389] width 1071 height 44
click at [579, 421] on div "[DATE]: Fitter [DATE] Shift) - per hour" at bounding box center [512, 431] width 198 height 20
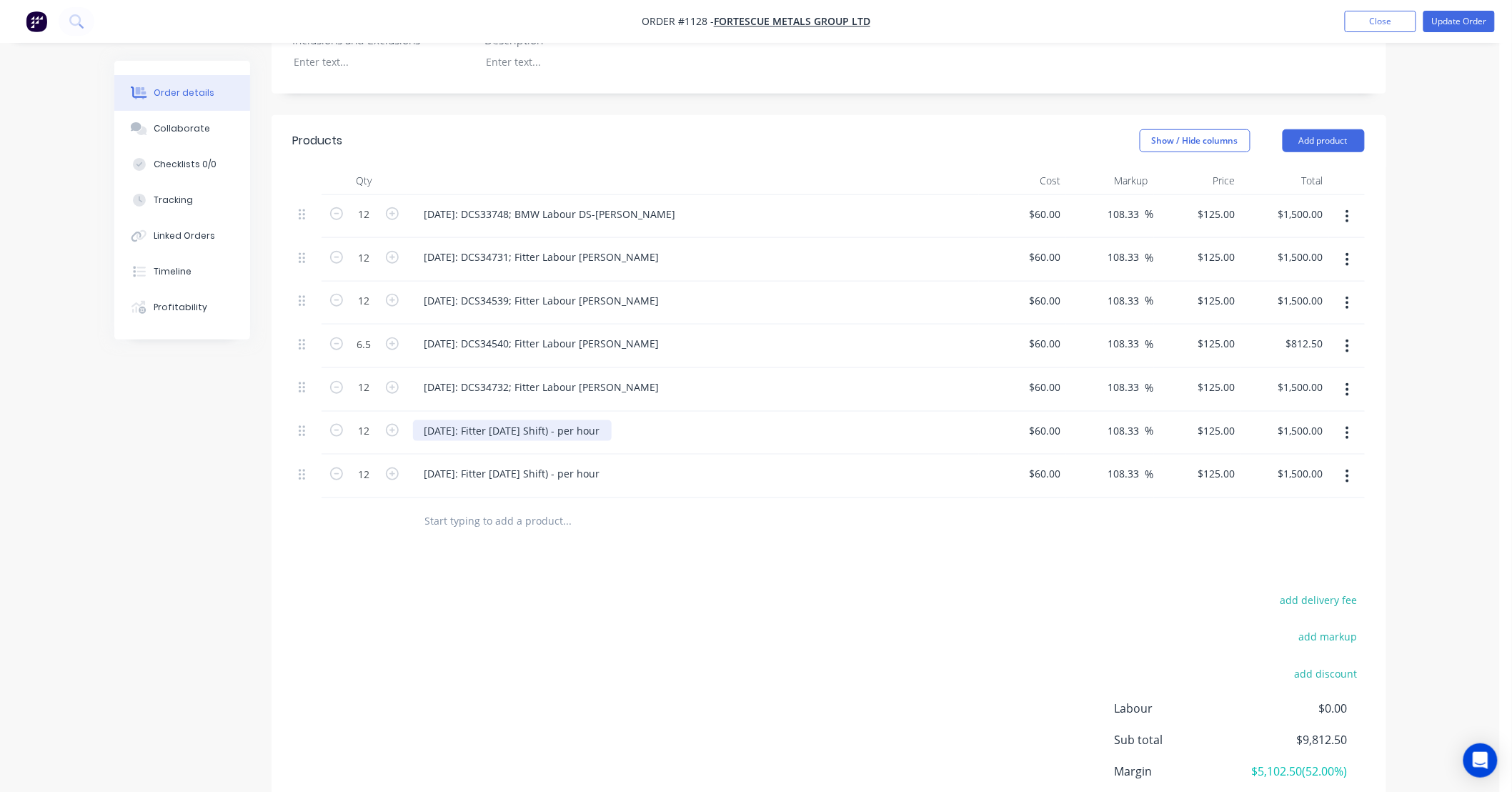
drag, startPoint x: 471, startPoint y: 410, endPoint x: 1022, endPoint y: 402, distance: 551.1
click at [1022, 411] on div "12 [DATE]: Fitter [DATE] Shift) - per hour $60.00 $60.00 108.33 108.33 % $125.0…" at bounding box center [828, 433] width 1071 height 44
drag, startPoint x: 468, startPoint y: 410, endPoint x: 526, endPoint y: 363, distance: 74.7
click at [467, 421] on div "[DATE]: DCS34733; Fitter Labour [PERSON_NAME]" at bounding box center [542, 431] width 258 height 20
click at [468, 377] on div "[DATE]: DCS34732; Fitter Labour [PERSON_NAME]" at bounding box center [542, 387] width 258 height 20
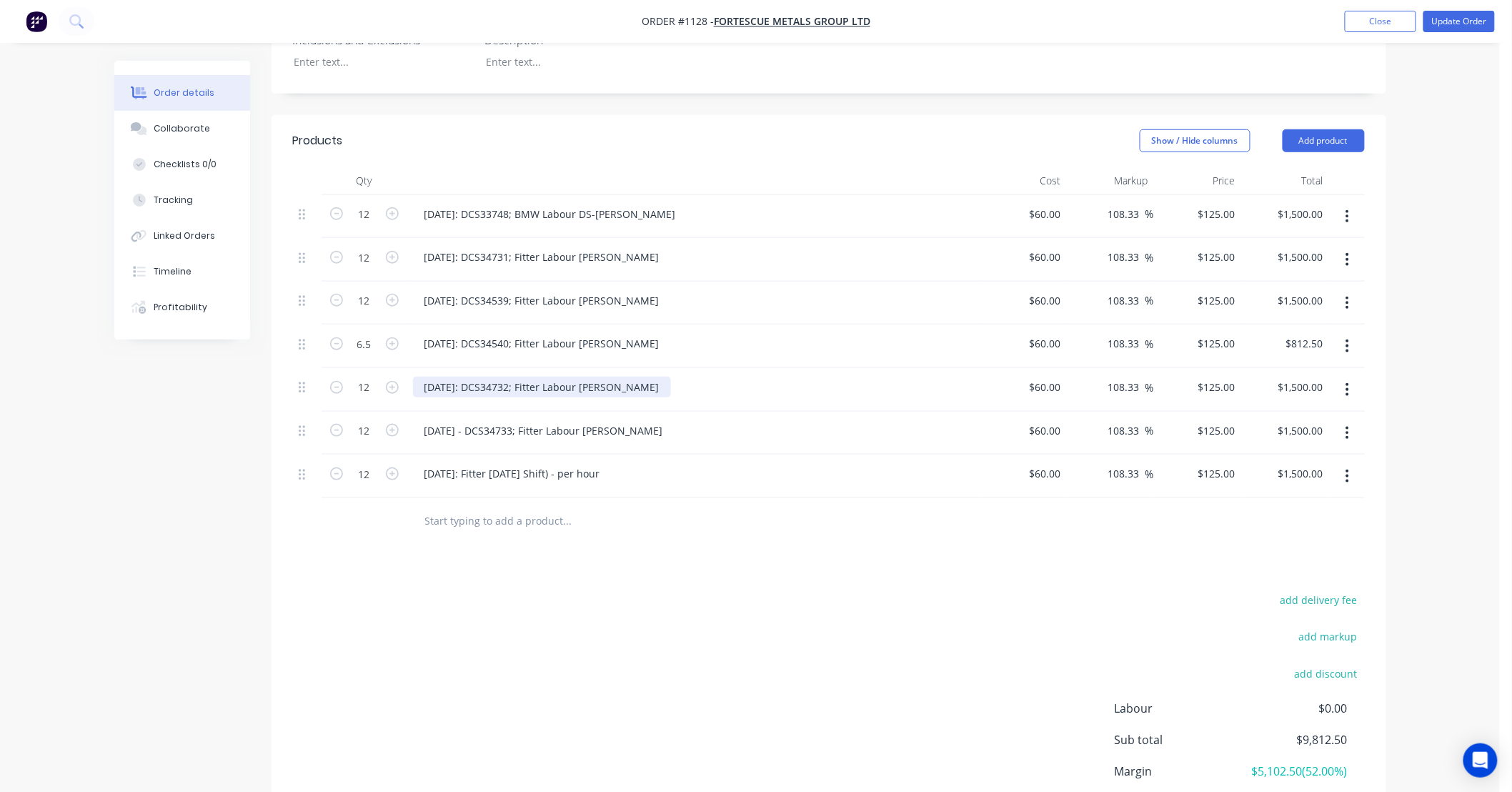
click at [508, 377] on div "[DATE]: DCS34732; Fitter Labour [PERSON_NAME]" at bounding box center [542, 387] width 258 height 20
click at [468, 377] on div "[DATE]: DCS34732; Fitter Labour [PERSON_NAME]" at bounding box center [542, 387] width 258 height 20
click at [518, 333] on div "[DATE]: DCS34540; Fitter Labour [PERSON_NAME]" at bounding box center [542, 344] width 258 height 20
click at [469, 333] on div "[DATE]: DCS34540; Fitter Labour [PERSON_NAME]" at bounding box center [542, 344] width 258 height 20
click at [513, 290] on div "[DATE]: DCS34539; Fitter Labour [PERSON_NAME]" at bounding box center [542, 300] width 258 height 20
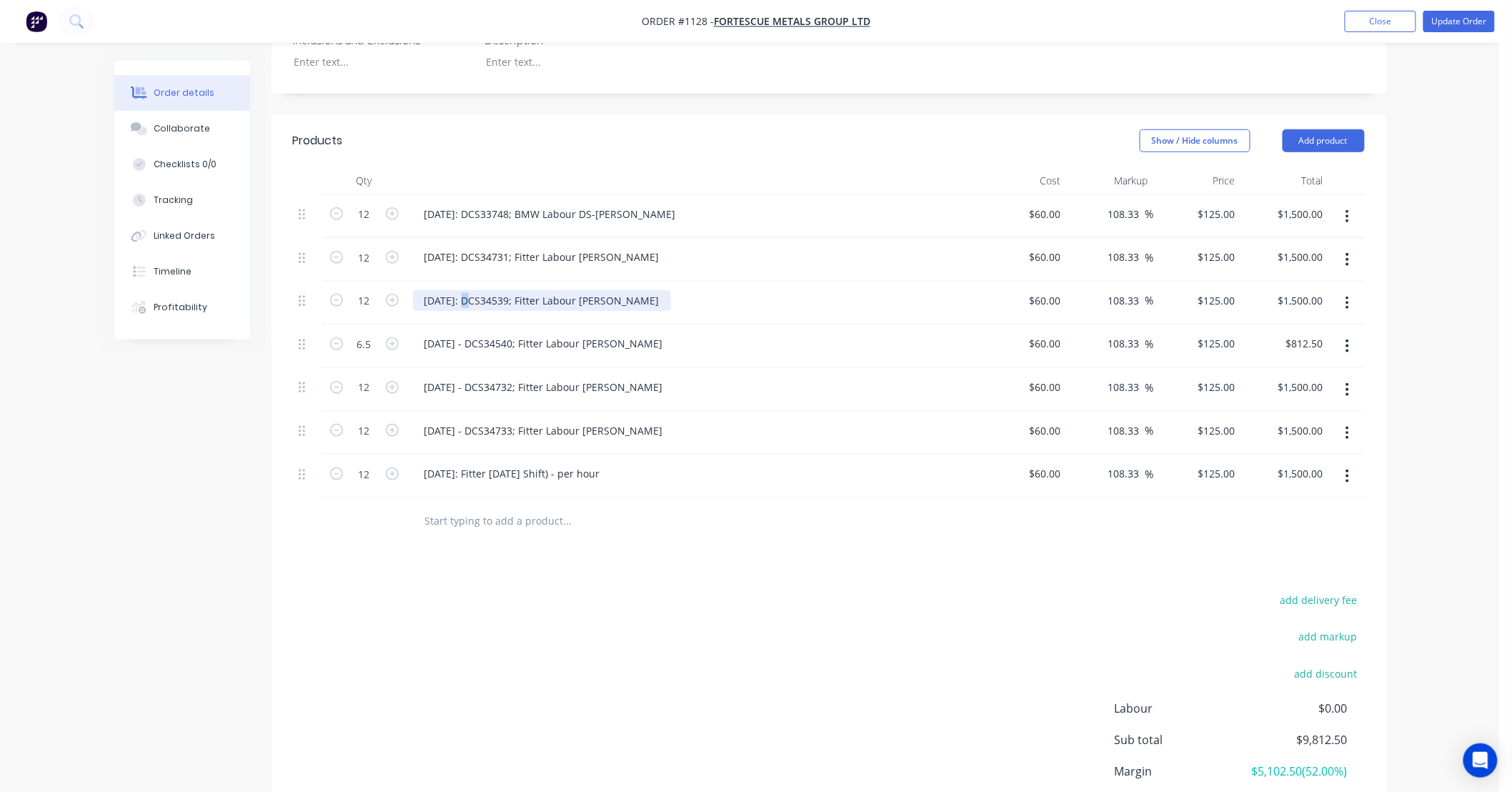
click at [469, 290] on div "[DATE]: DCS34539; Fitter Labour [PERSON_NAME]" at bounding box center [542, 300] width 258 height 20
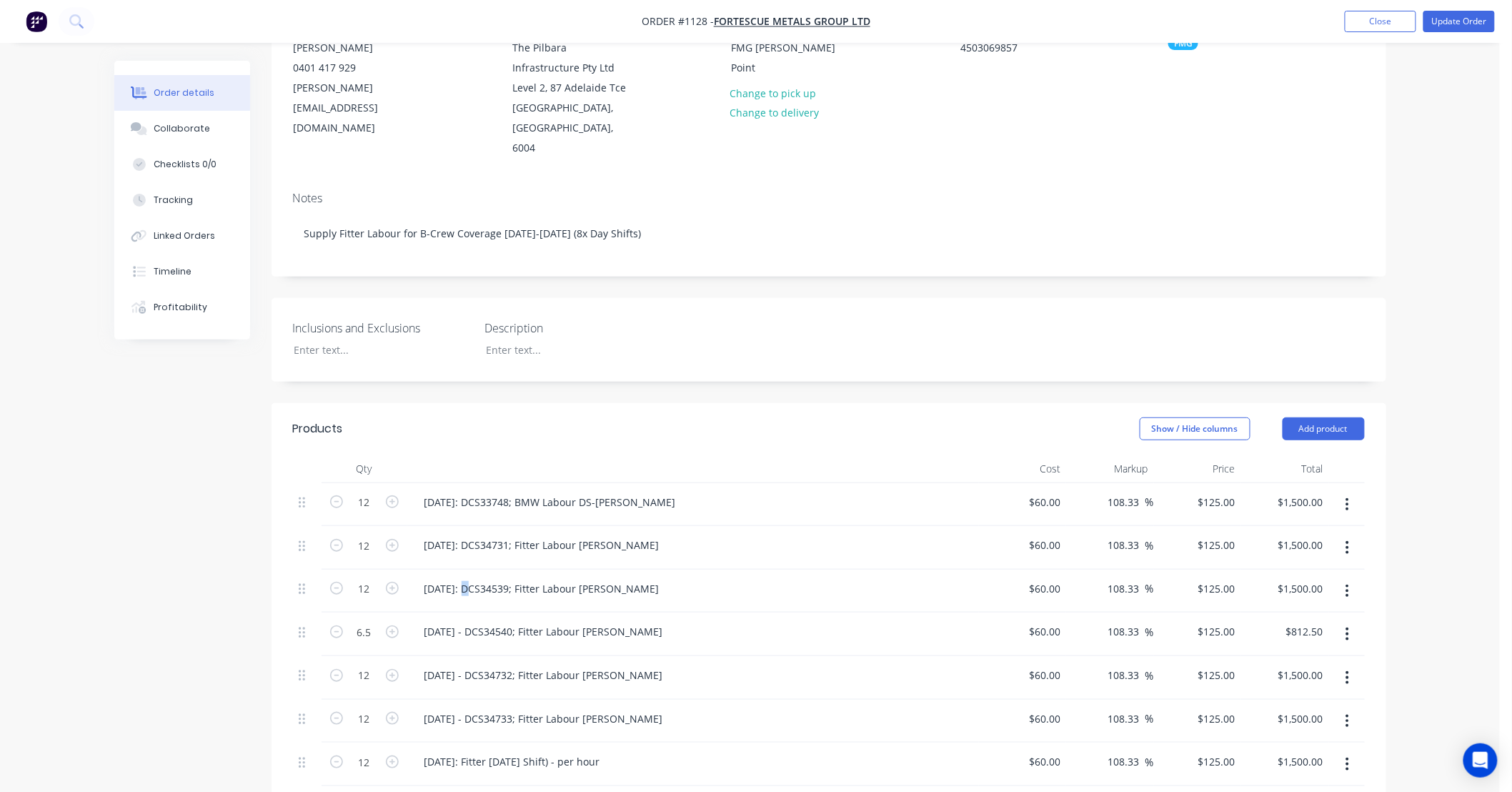
scroll to position [231, 0]
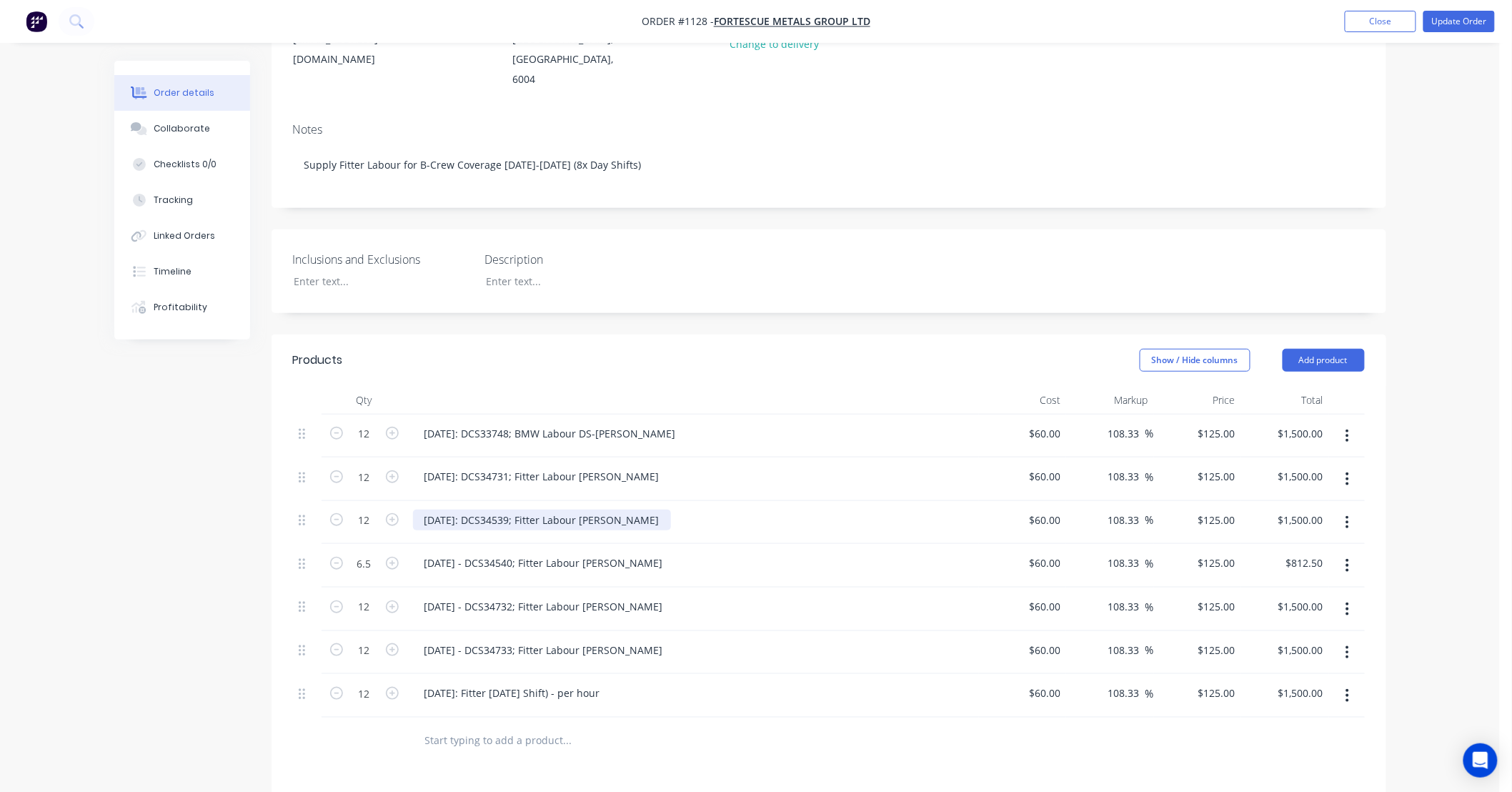
click at [515, 509] on div "[DATE]: DCS34539; Fitter Labour [PERSON_NAME]" at bounding box center [542, 520] width 258 height 20
click at [470, 509] on div "[DATE]: DCS34539; Fitter Labour [PERSON_NAME]" at bounding box center [542, 520] width 258 height 20
click at [498, 466] on div "[DATE]: DCS34731; Fitter Labour [PERSON_NAME]" at bounding box center [542, 476] width 258 height 20
click at [468, 466] on div "[DATE]: DCS34731; Fitter Labour [PERSON_NAME]" at bounding box center [542, 476] width 258 height 20
click at [566, 423] on div "[DATE]: DCS33748; BMW Labour DS-[PERSON_NAME]" at bounding box center [550, 434] width 274 height 20
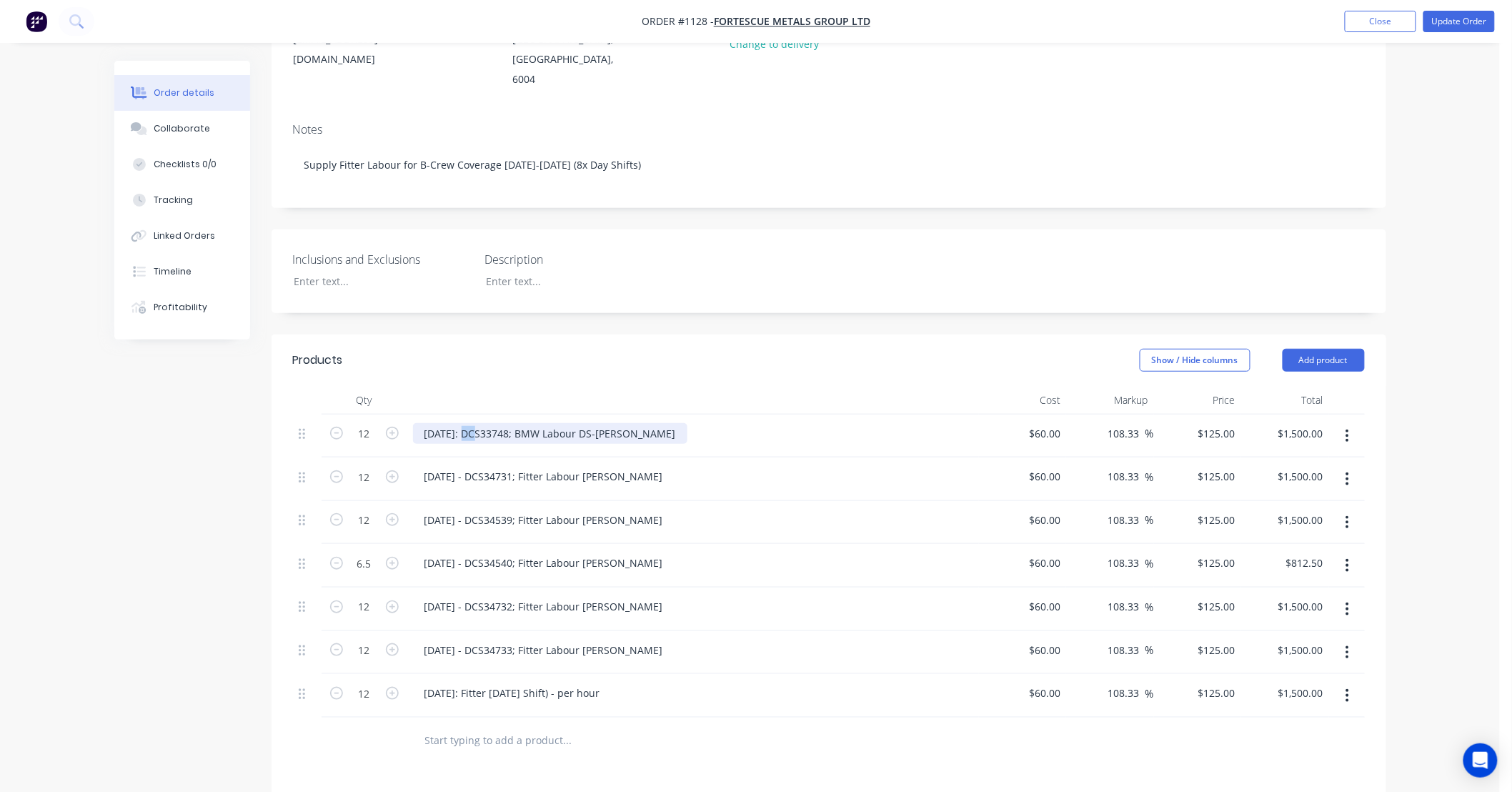
click at [469, 423] on div "[DATE]: DCS33748; BMW Labour DS-[PERSON_NAME]" at bounding box center [550, 434] width 274 height 20
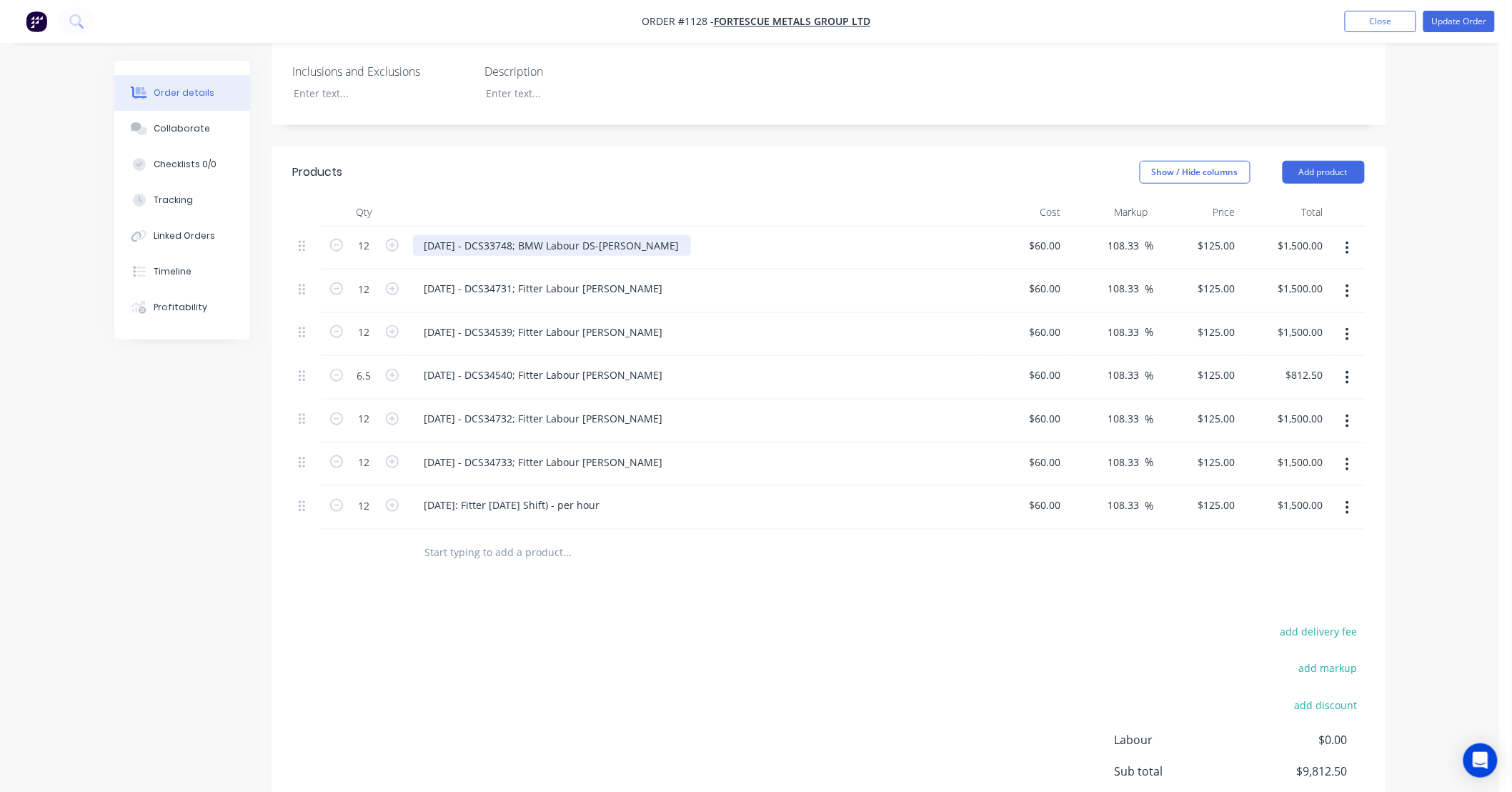
scroll to position [443, 0]
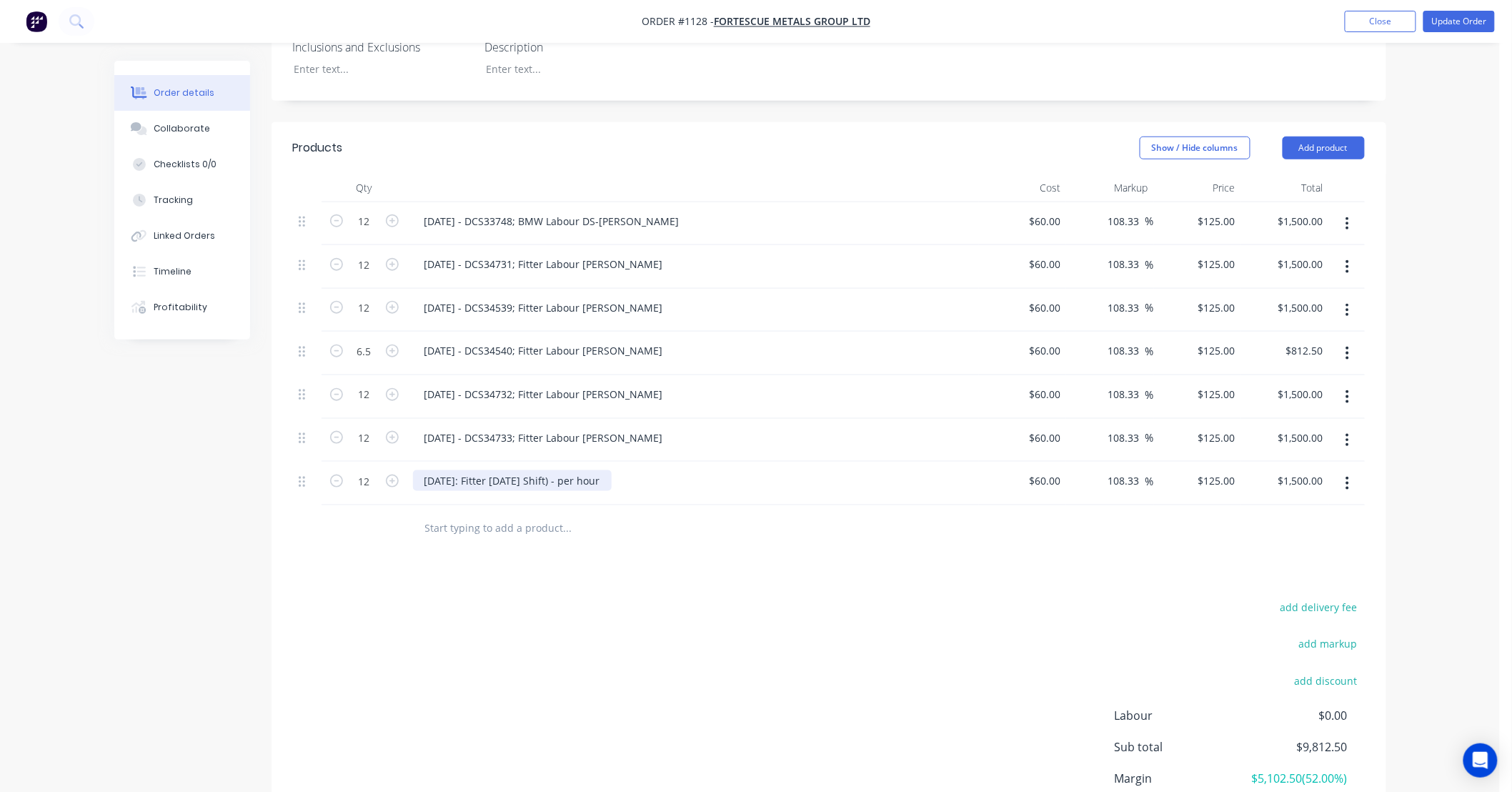
click at [555, 471] on div "[DATE]: Fitter [DATE] Shift) - per hour" at bounding box center [512, 481] width 198 height 20
click at [504, 471] on div "[DATE]: Fitter [DATE] Shift) - per hour" at bounding box center [512, 481] width 198 height 20
drag, startPoint x: 472, startPoint y: 461, endPoint x: 947, endPoint y: 466, distance: 475.0
click at [947, 471] on div "[DATE]: Fitter [DATE] Shift) - per hour" at bounding box center [693, 481] width 560 height 20
click at [1452, 18] on button "Update Order" at bounding box center [1458, 21] width 71 height 21
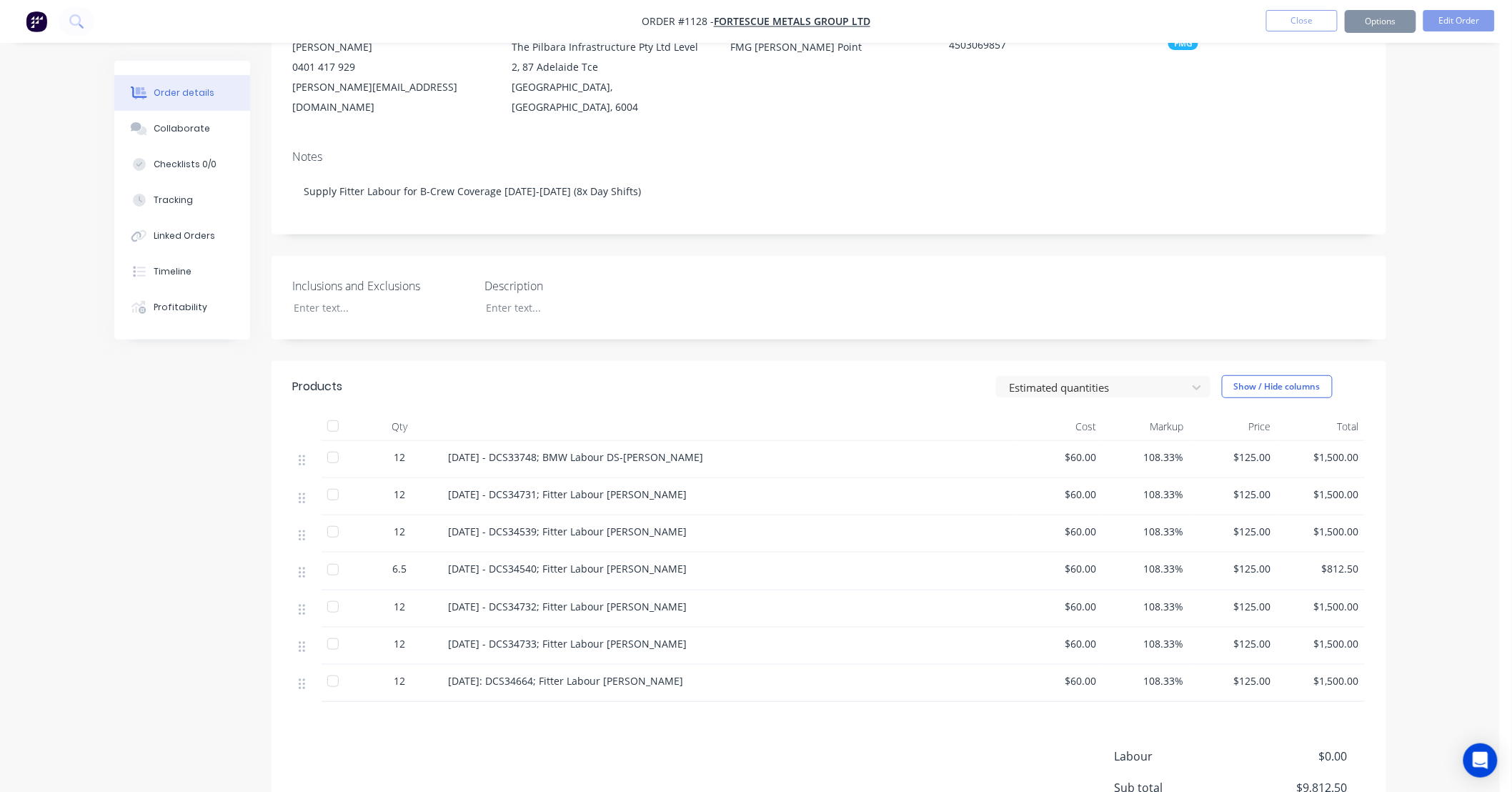
scroll to position [238, 0]
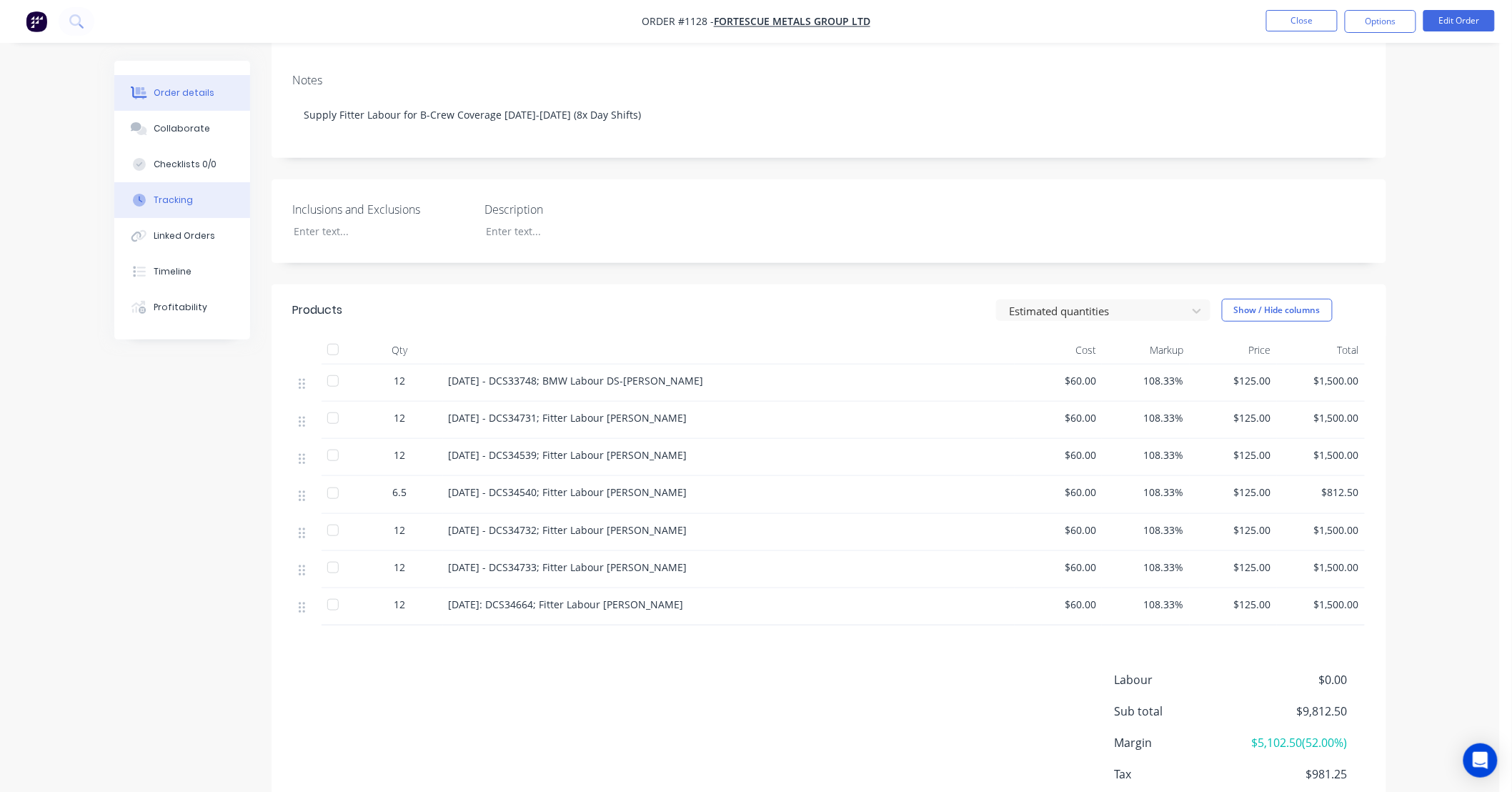
click at [183, 195] on div "Tracking" at bounding box center [173, 200] width 39 height 13
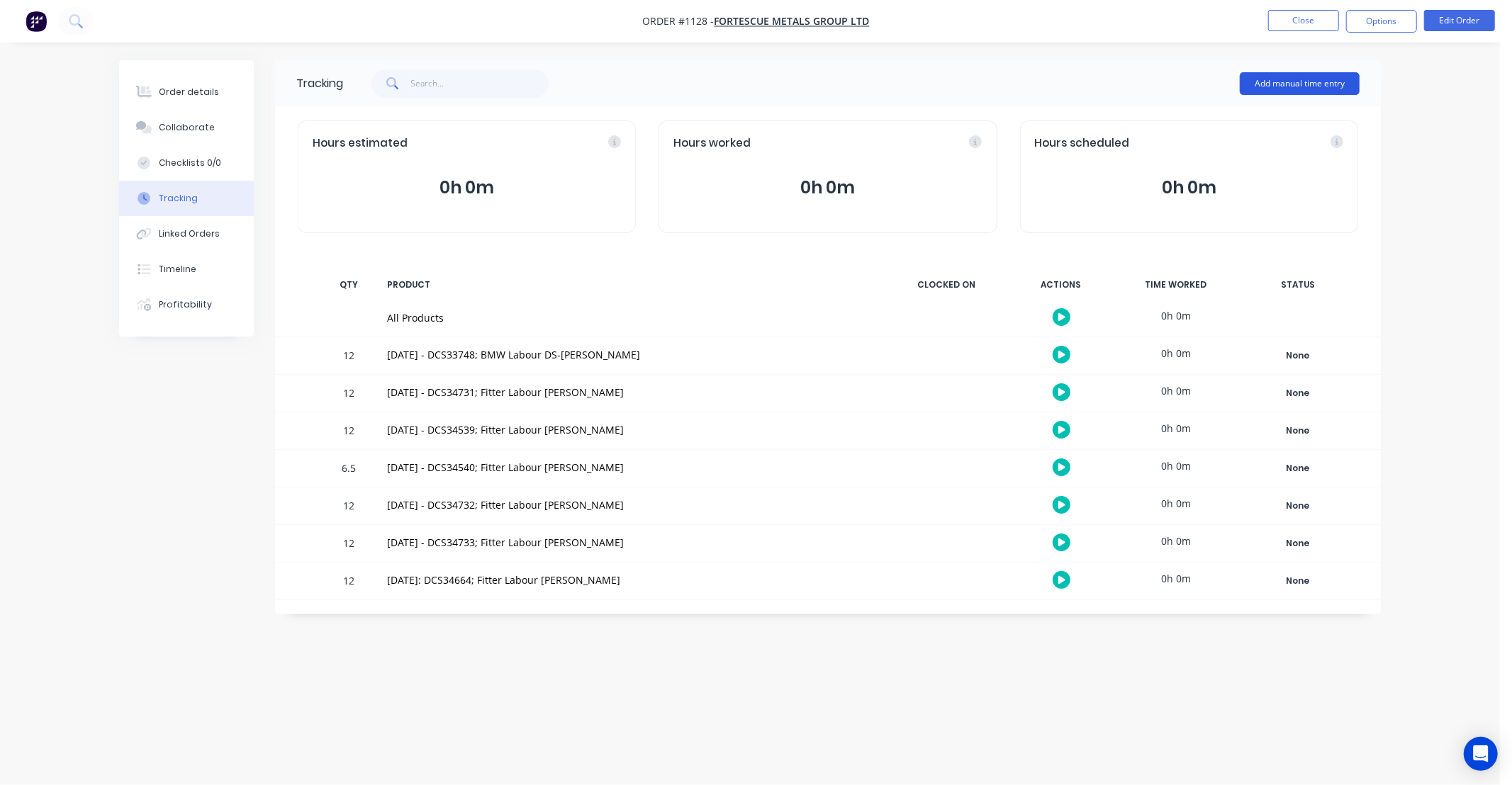
click at [1313, 82] on button "Add manual time entry" at bounding box center [1299, 84] width 119 height 23
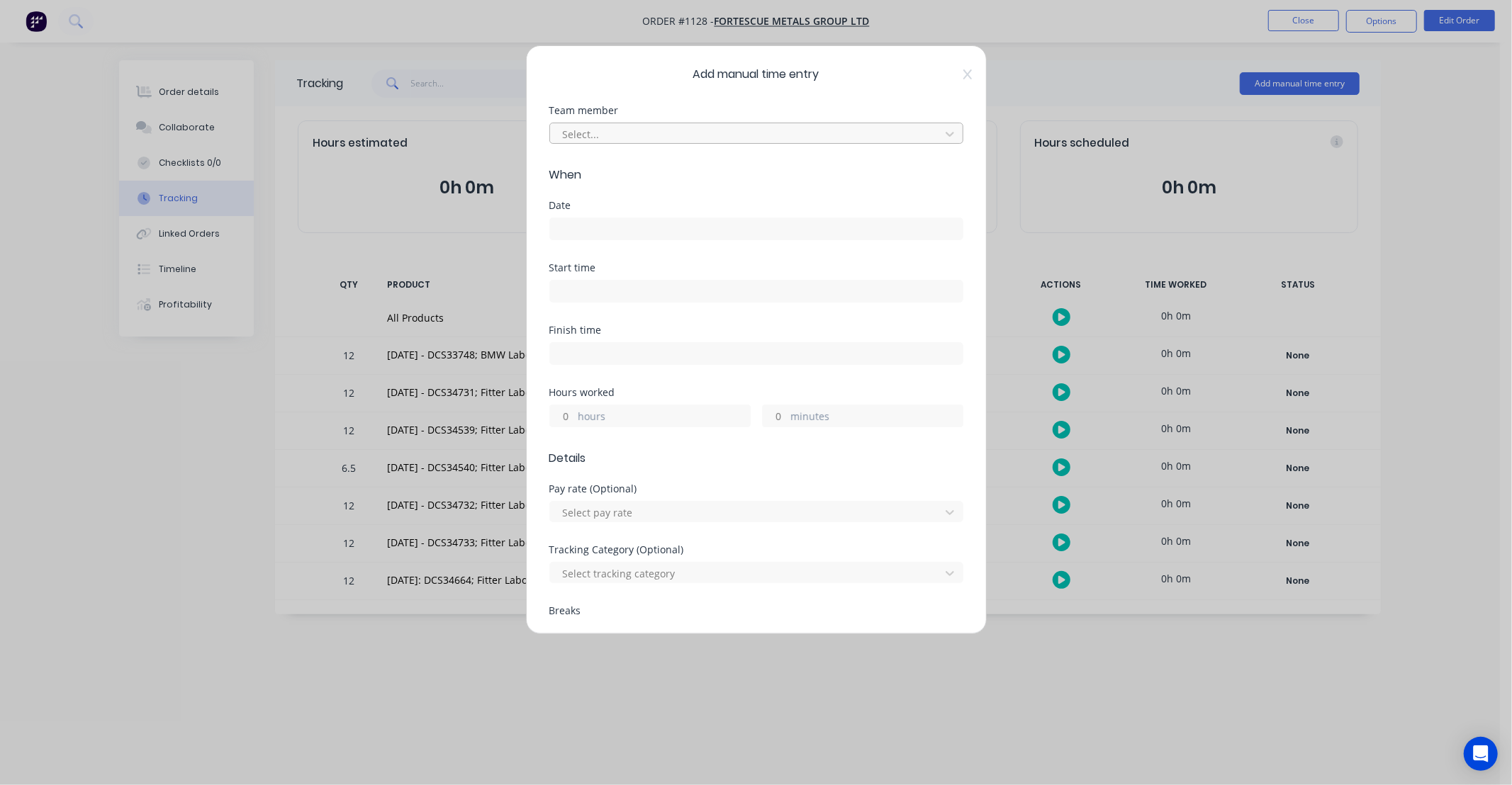
click at [594, 135] on div at bounding box center [747, 134] width 371 height 17
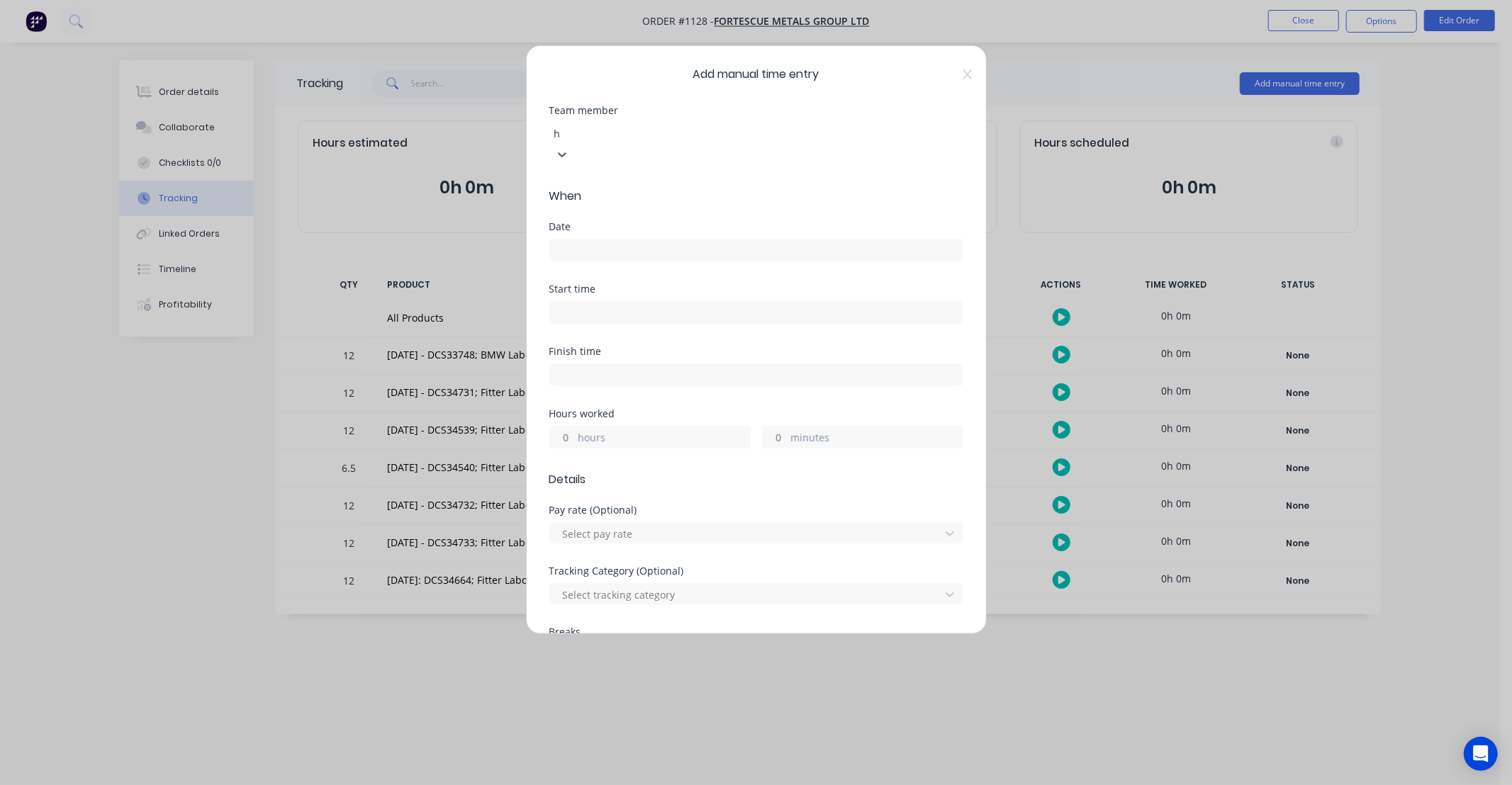
type input "ha"
click at [612, 784] on div "[PERSON_NAME]" at bounding box center [750, 798] width 1500 height 27
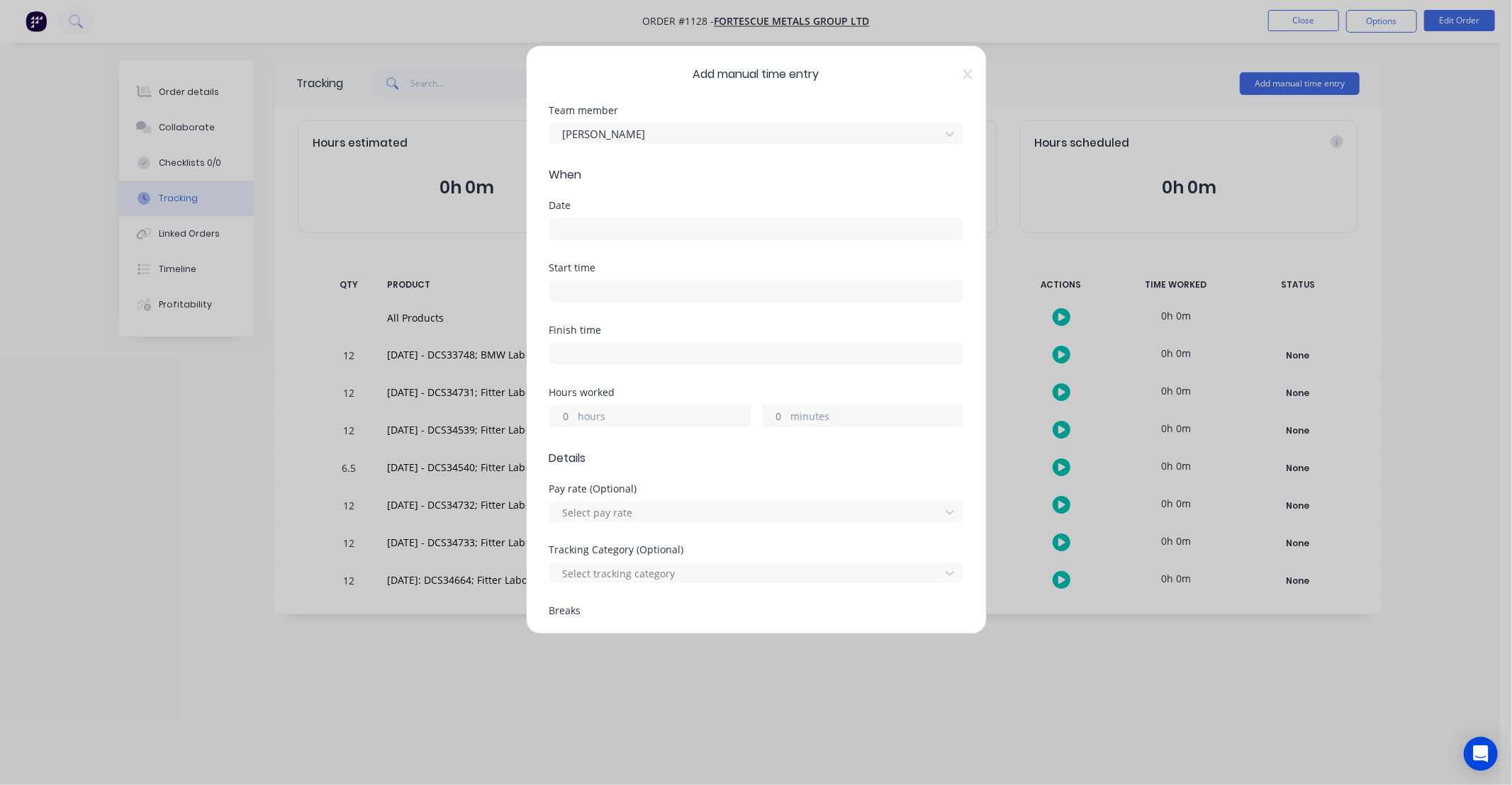
click at [604, 230] on input at bounding box center [756, 229] width 412 height 21
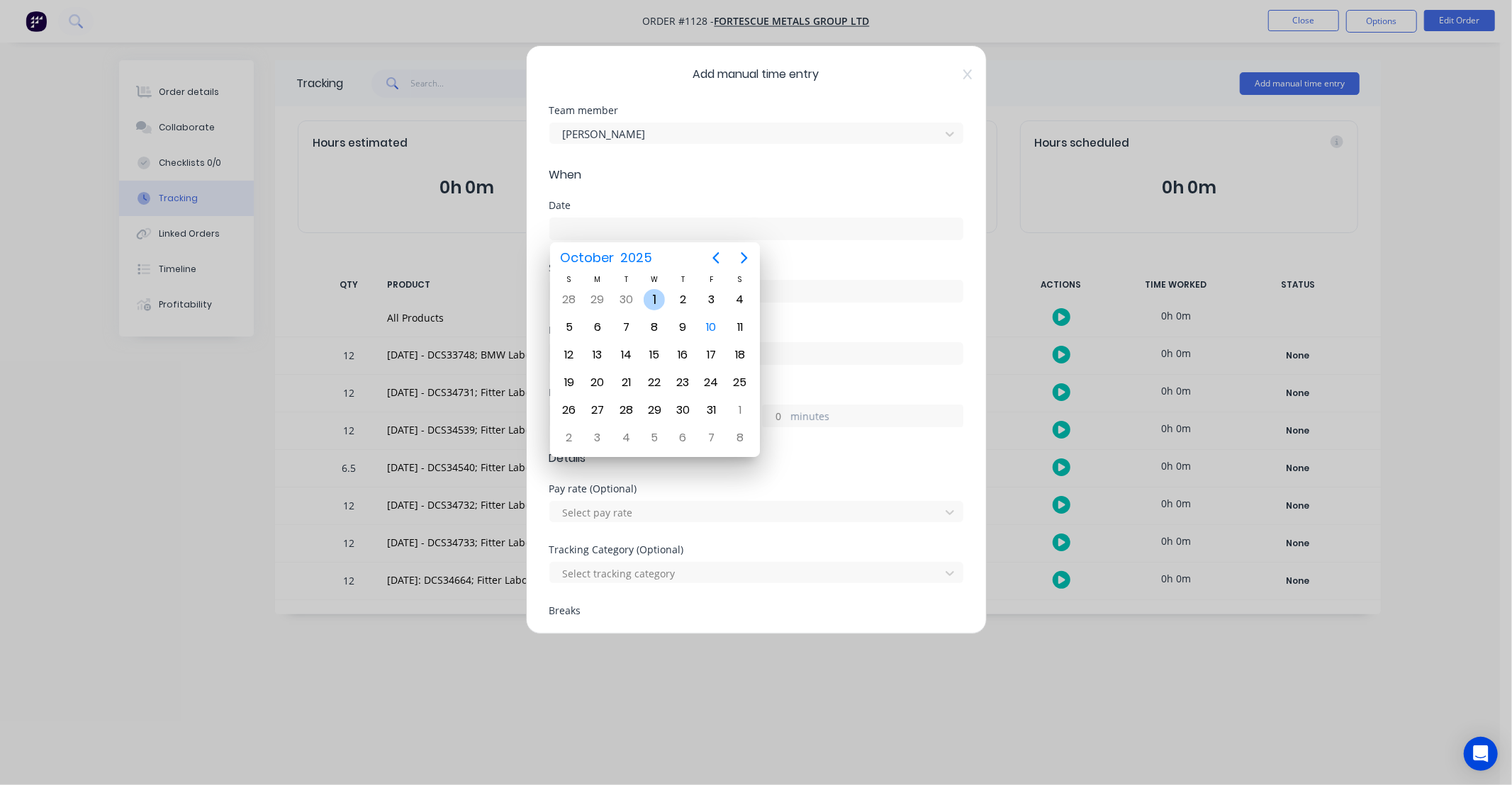
click at [658, 301] on div "1" at bounding box center [654, 299] width 21 height 21
type input "[DATE]"
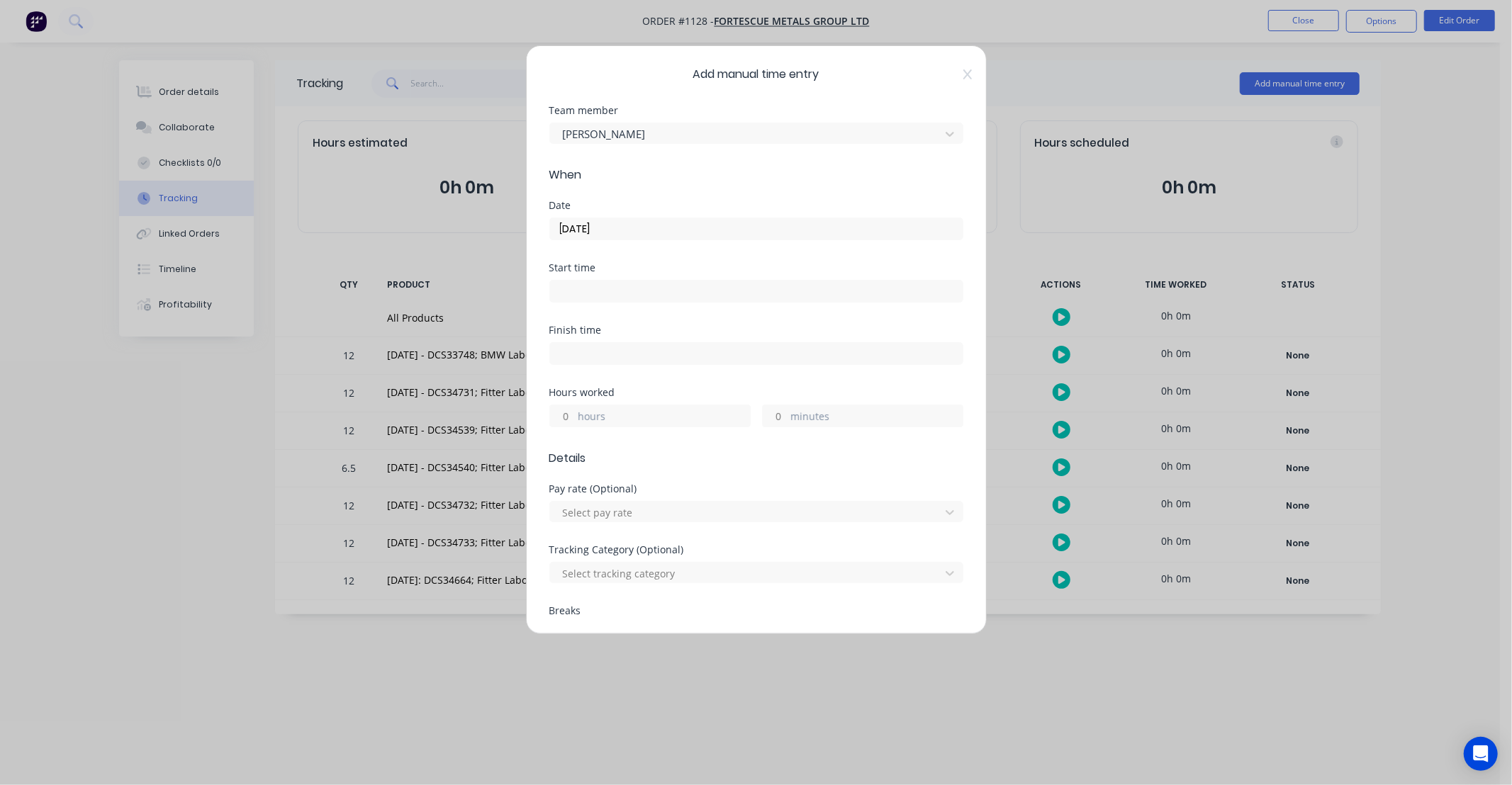
click at [564, 414] on input "hours" at bounding box center [562, 415] width 25 height 21
type input "12"
click at [628, 397] on div "Hours worked" at bounding box center [756, 392] width 414 height 10
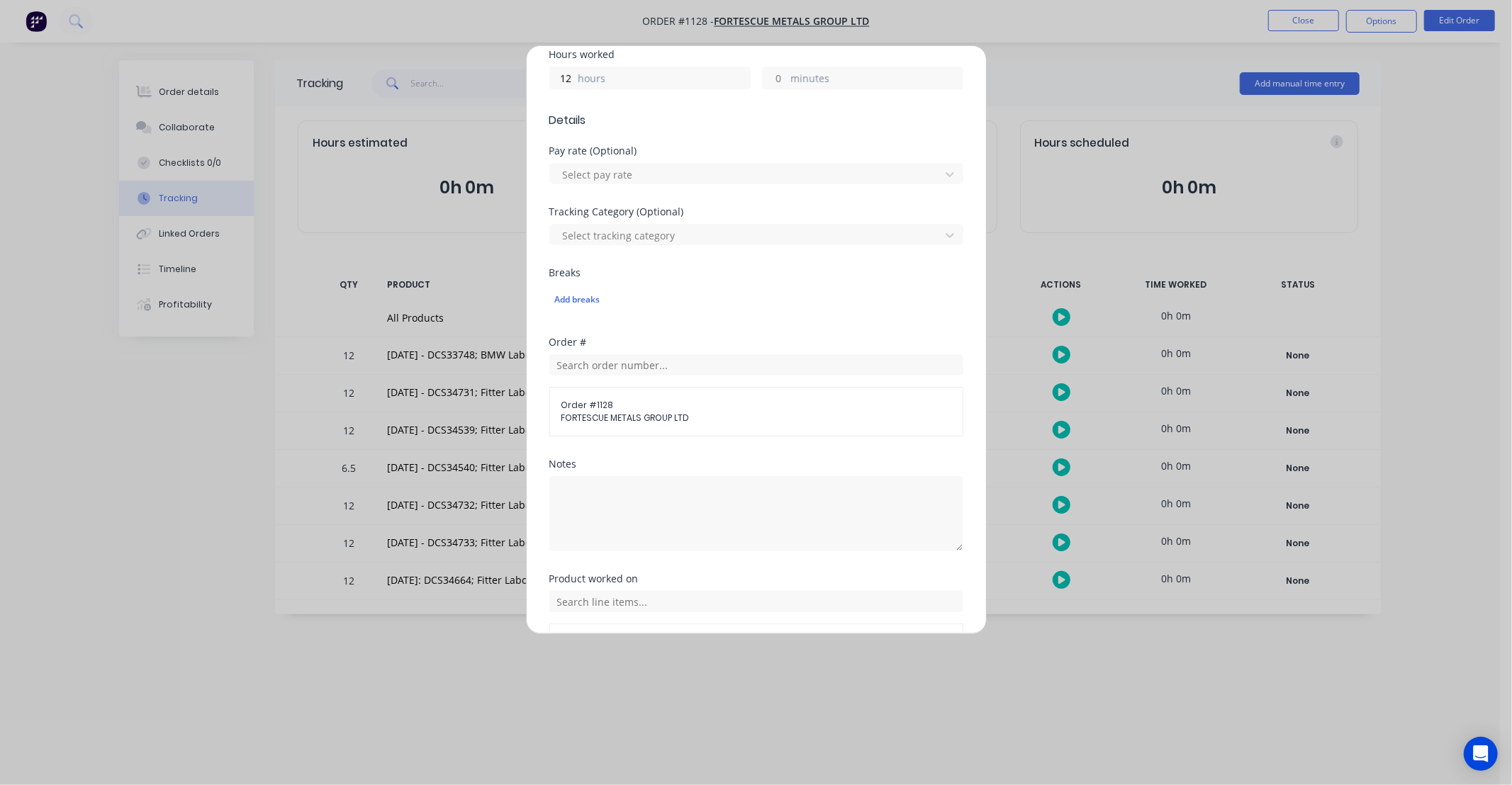
scroll to position [430, 0]
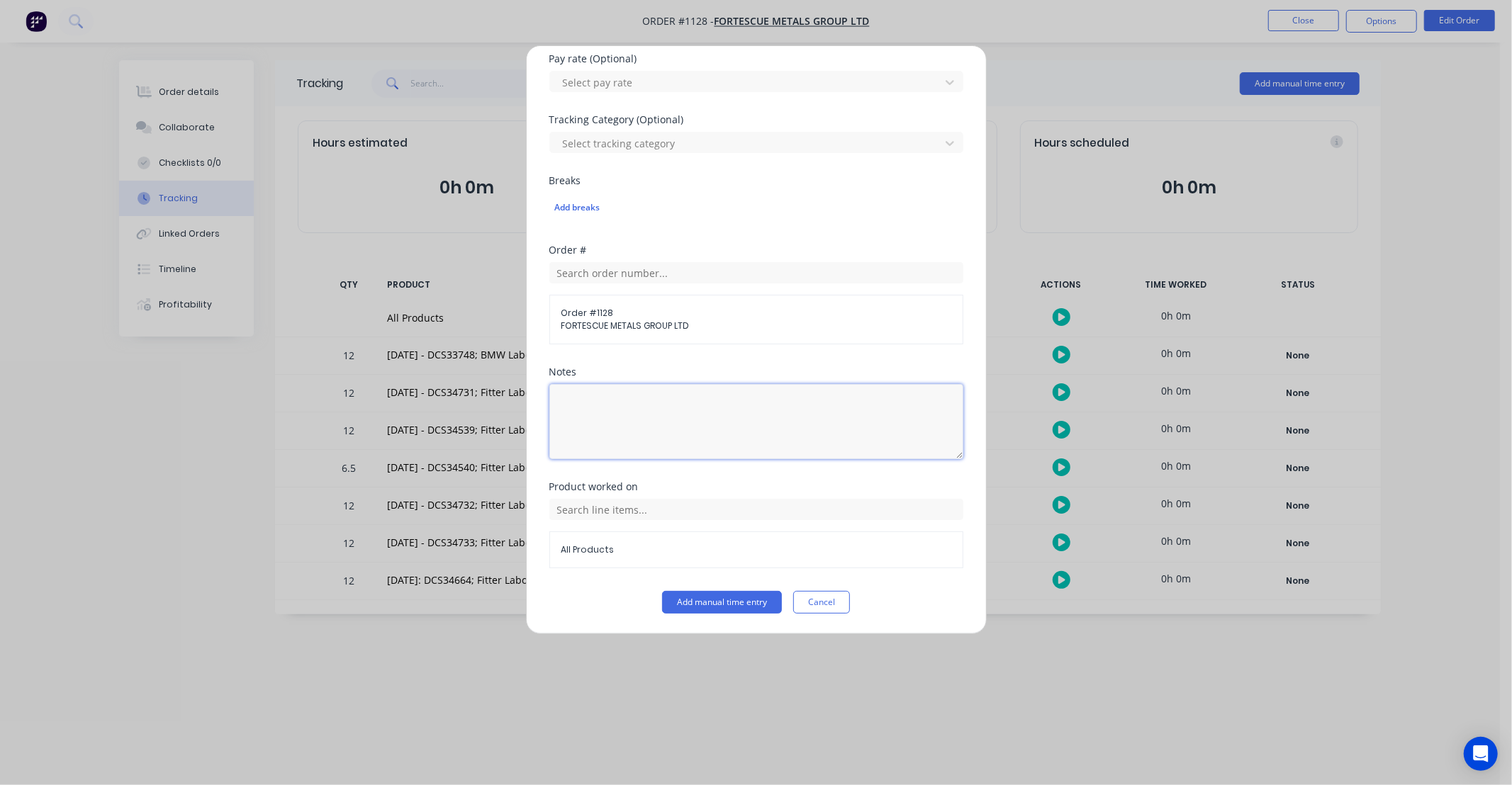
click at [705, 433] on textarea at bounding box center [756, 421] width 414 height 75
type textarea "DCS33748"
click at [759, 505] on input "text" at bounding box center [756, 509] width 414 height 21
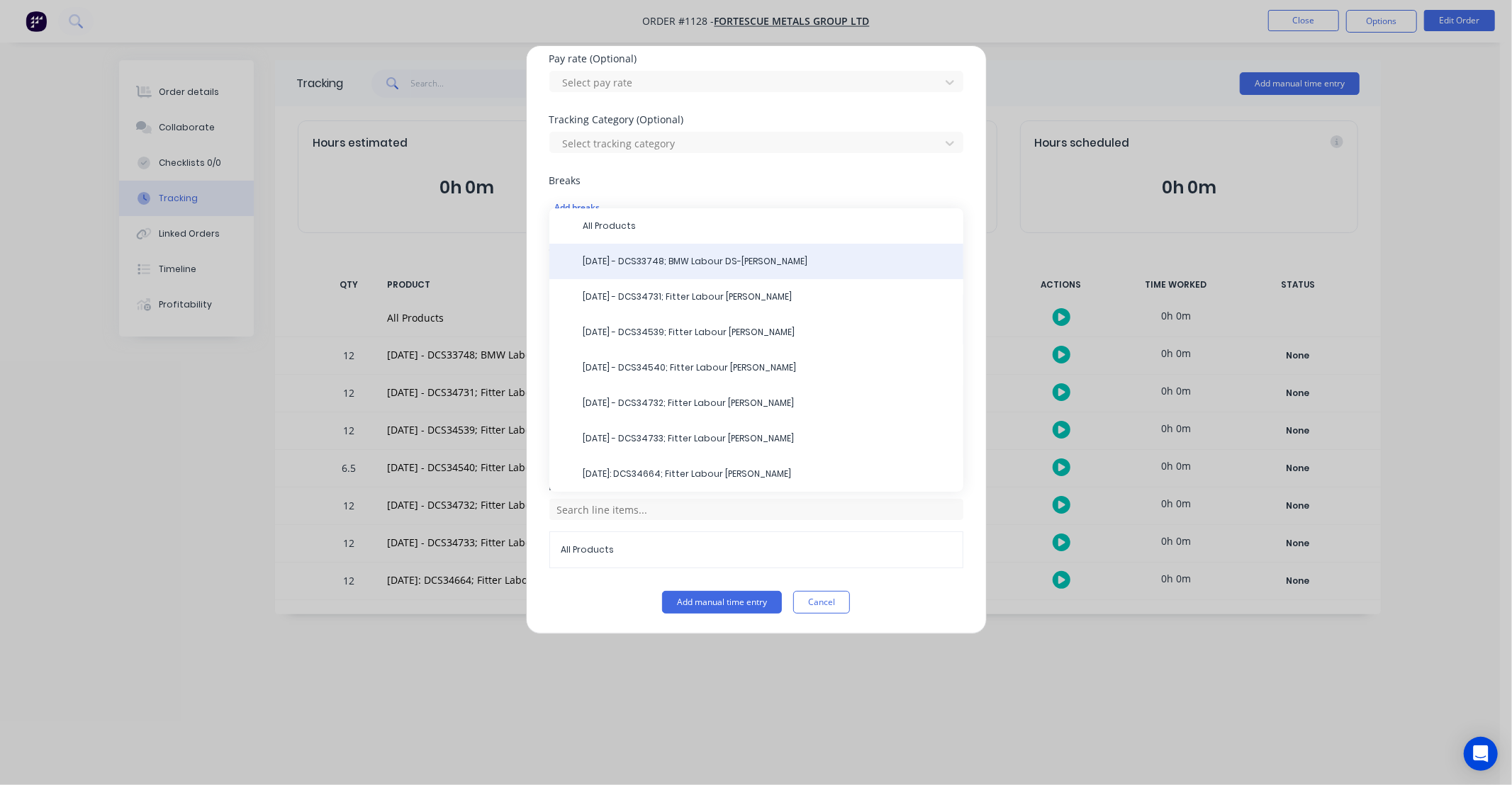
click at [730, 262] on span "[DATE] - DCS33748; BMW Labour DS-[PERSON_NAME]" at bounding box center [767, 262] width 368 height 13
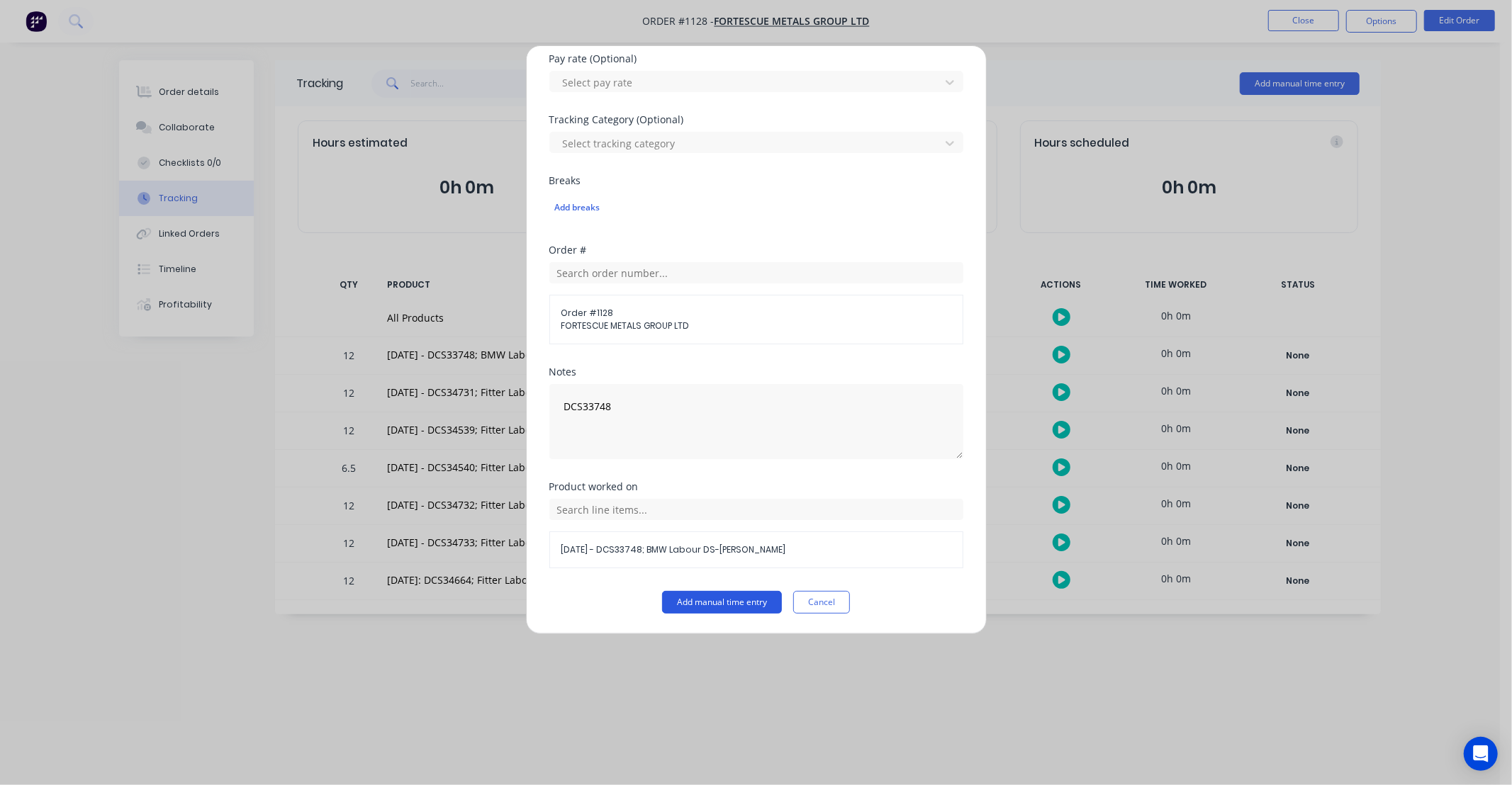
click at [737, 606] on button "Add manual time entry" at bounding box center [722, 601] width 119 height 23
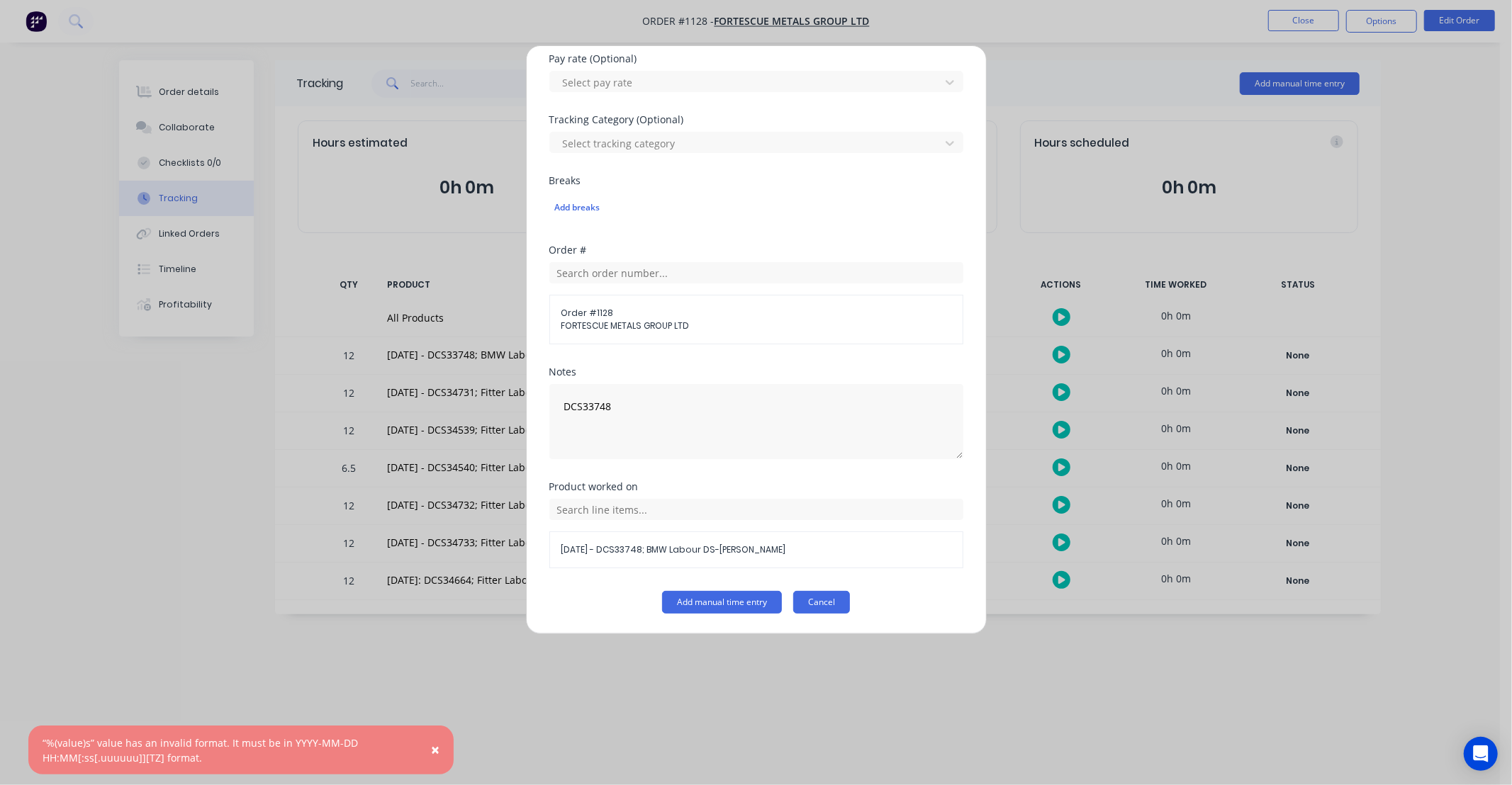
click at [838, 597] on button "Cancel" at bounding box center [821, 601] width 57 height 23
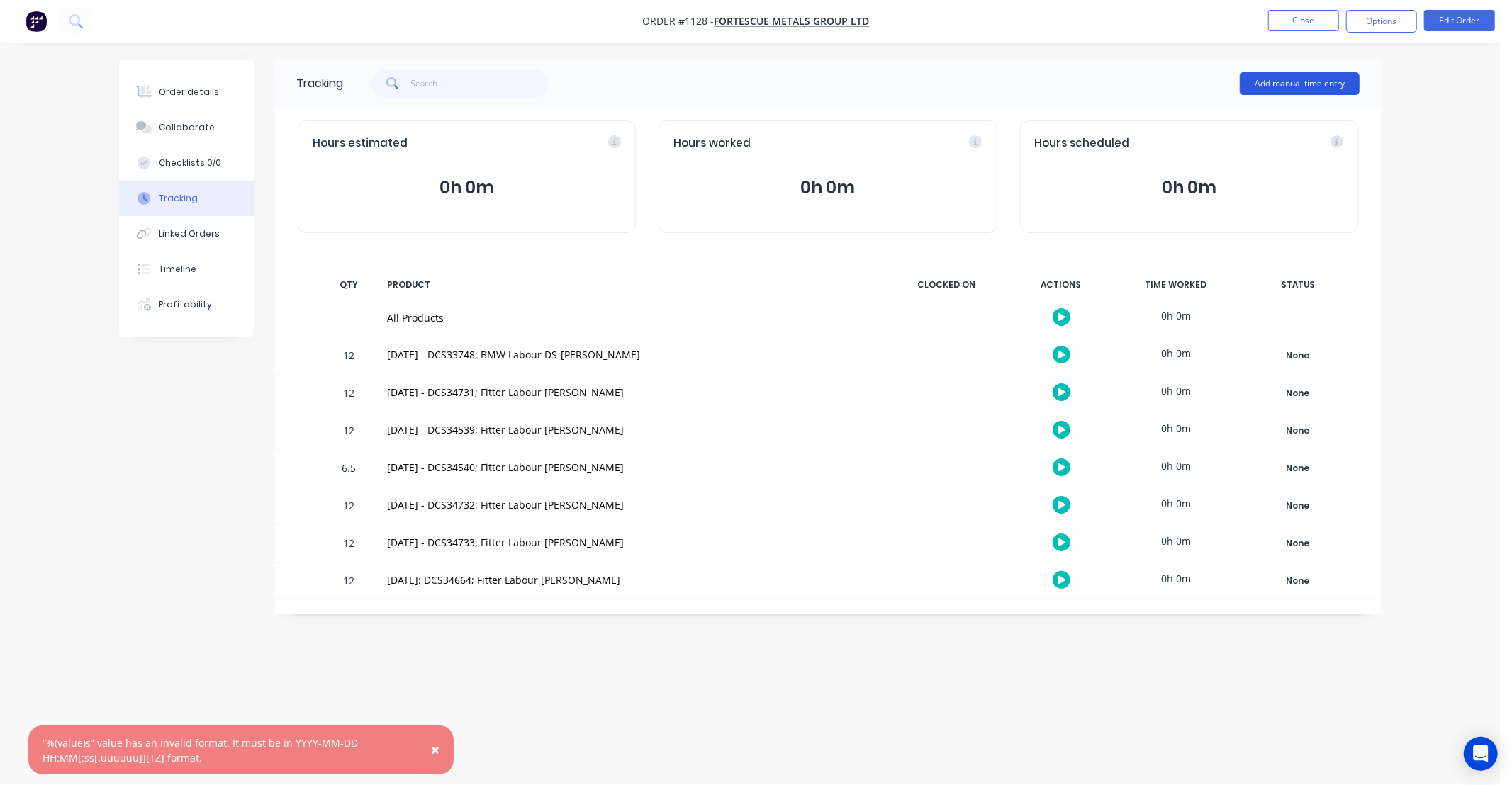
click at [1265, 81] on button "Add manual time entry" at bounding box center [1299, 84] width 119 height 23
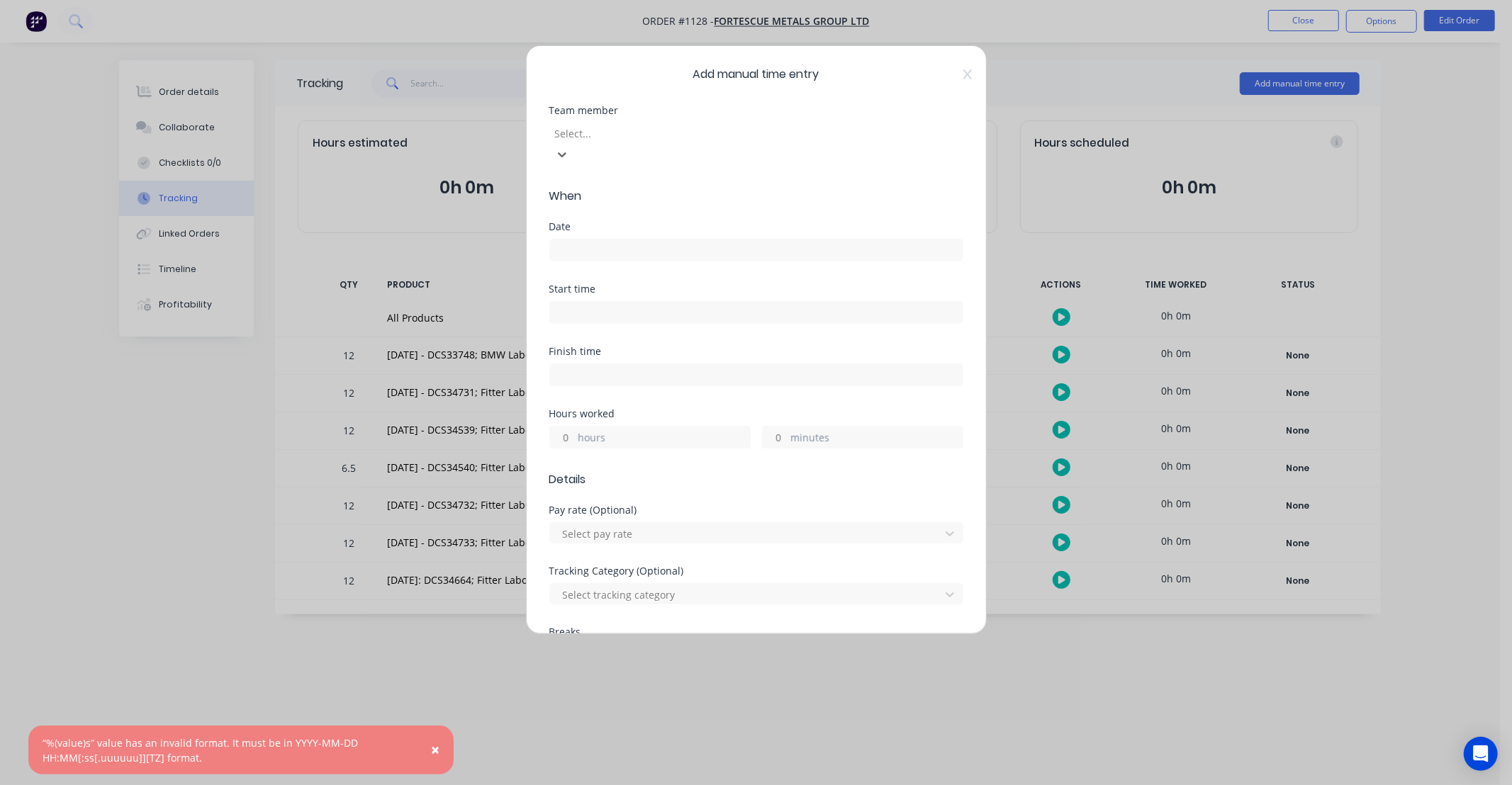
click at [674, 138] on div at bounding box center [656, 133] width 204 height 17
type input "JAC"
click at [661, 784] on div "[PERSON_NAME]" at bounding box center [750, 798] width 1500 height 27
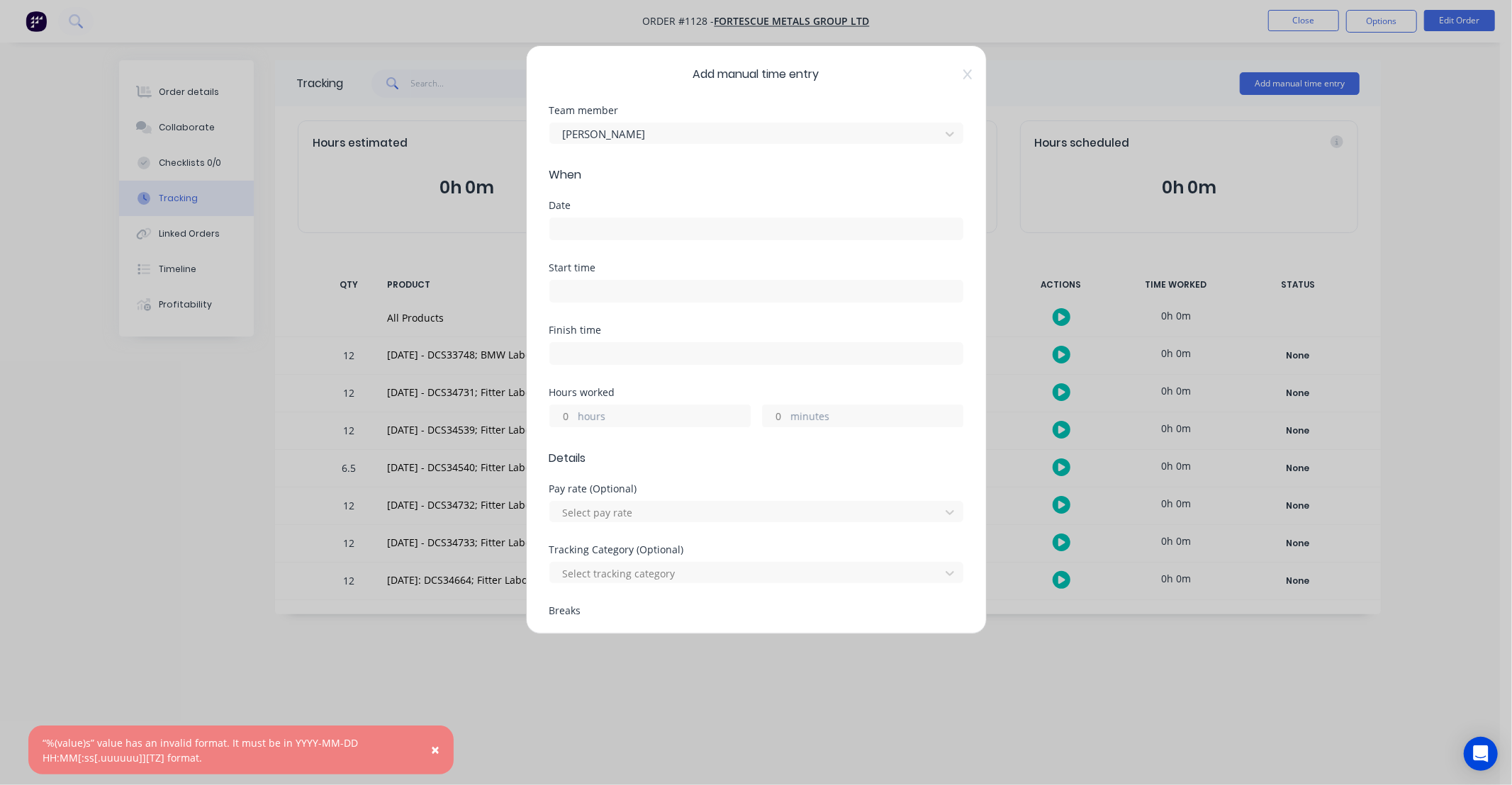
click at [647, 228] on input at bounding box center [756, 229] width 412 height 21
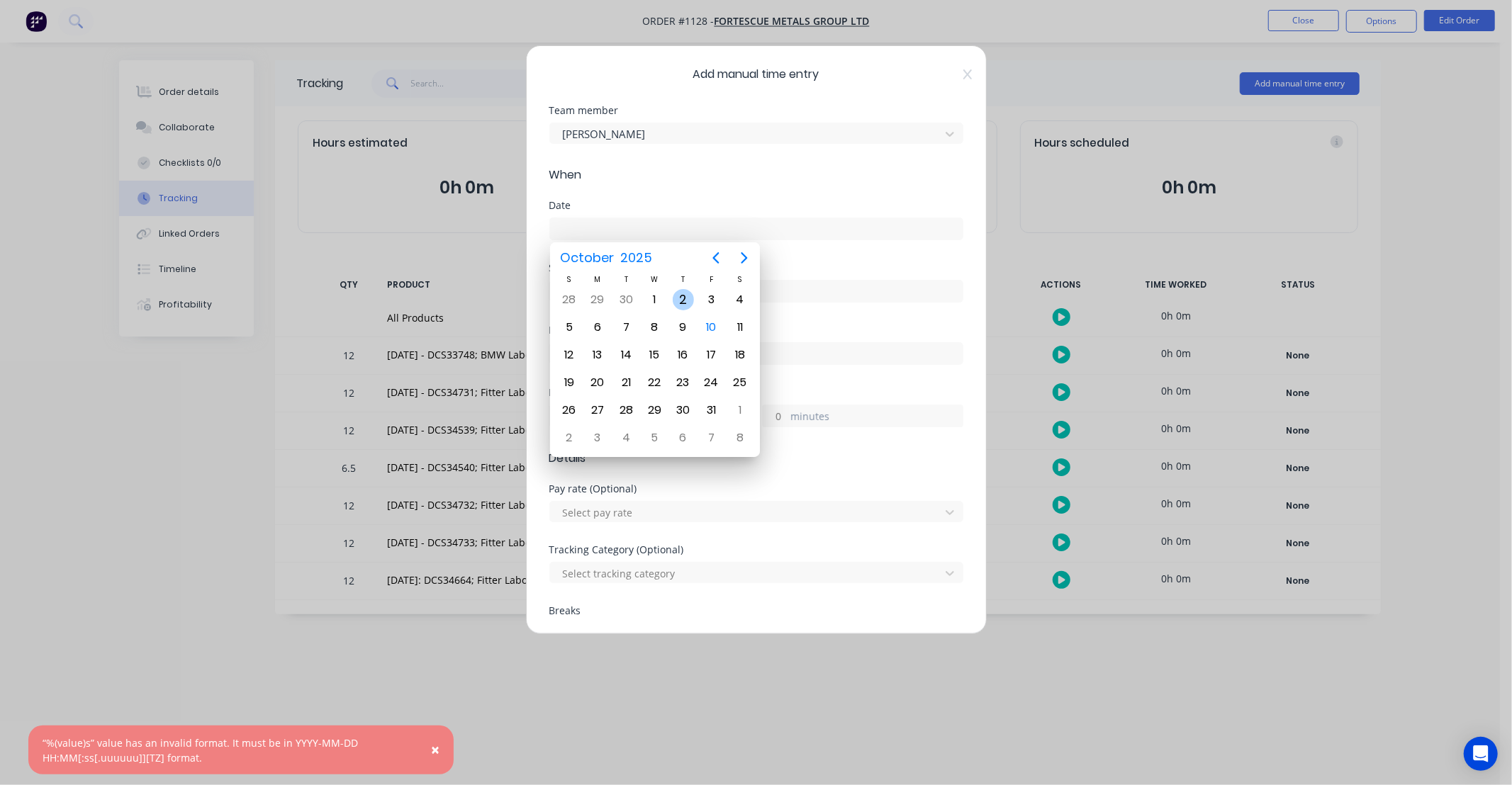
click at [686, 298] on div "2" at bounding box center [683, 299] width 21 height 21
type input "[DATE]"
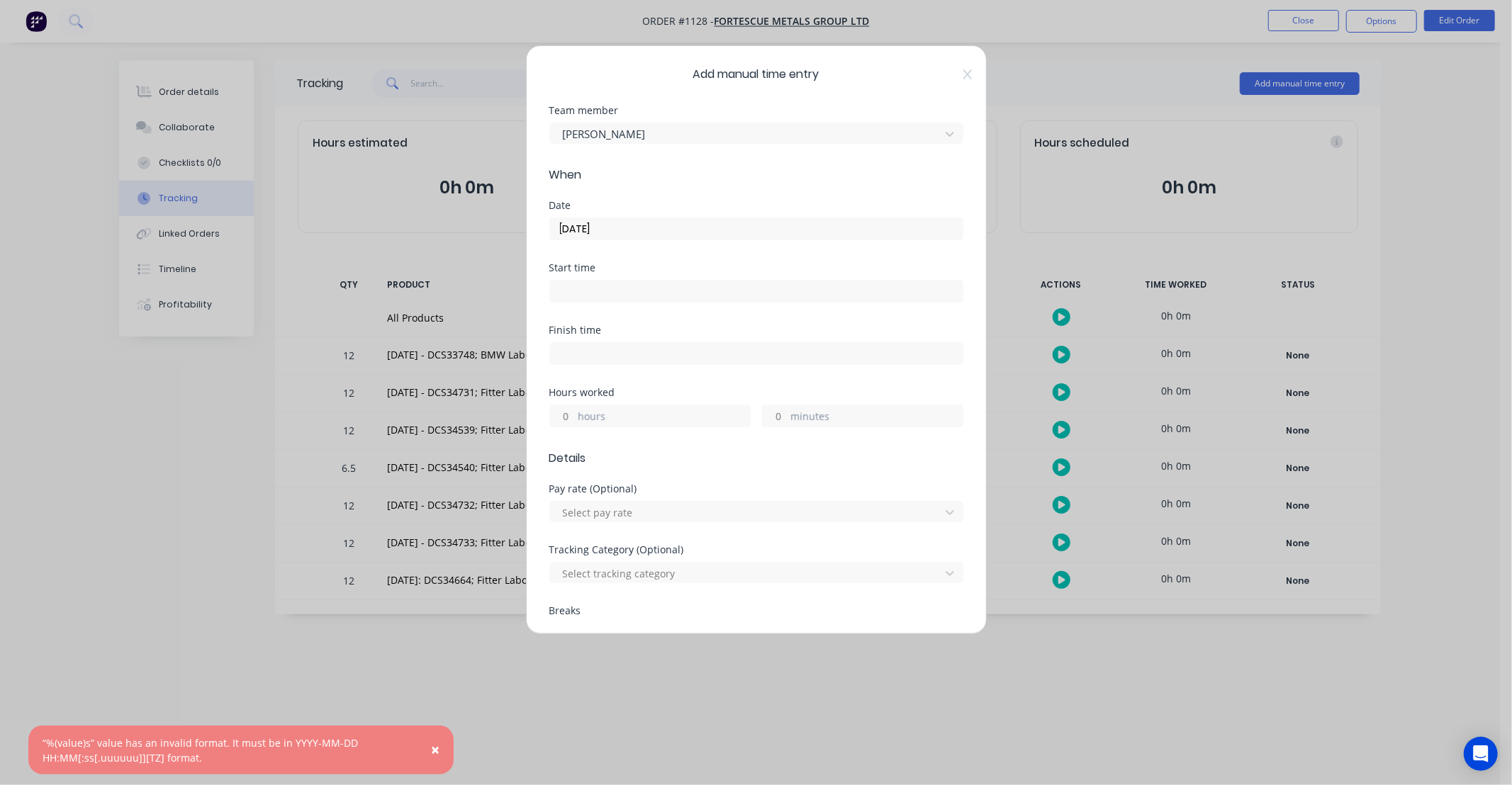
click at [570, 421] on input "hours" at bounding box center [562, 415] width 25 height 21
type input "12"
click at [600, 394] on div "Hours worked" at bounding box center [756, 392] width 414 height 10
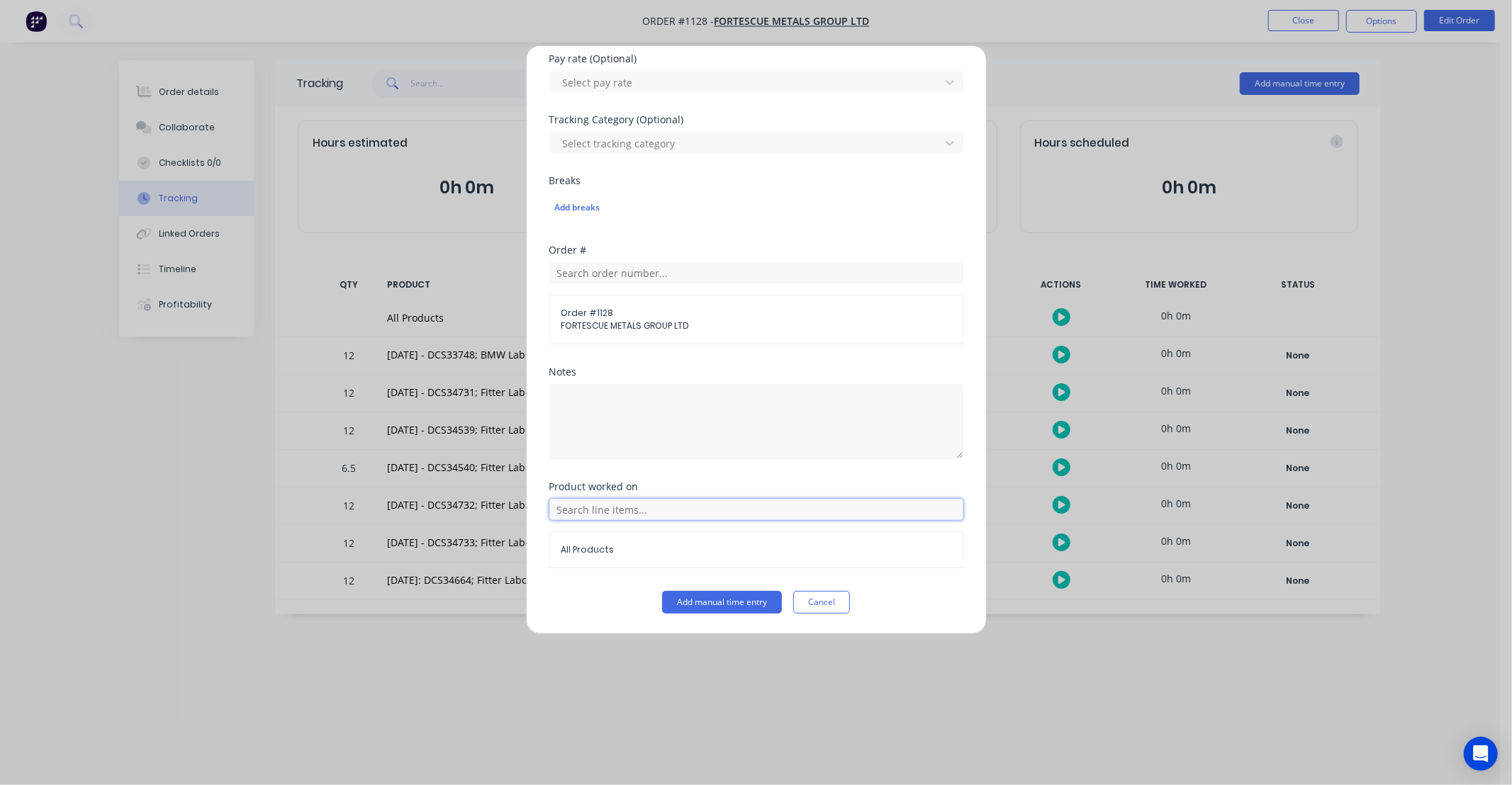
click at [694, 510] on input "text" at bounding box center [756, 509] width 414 height 21
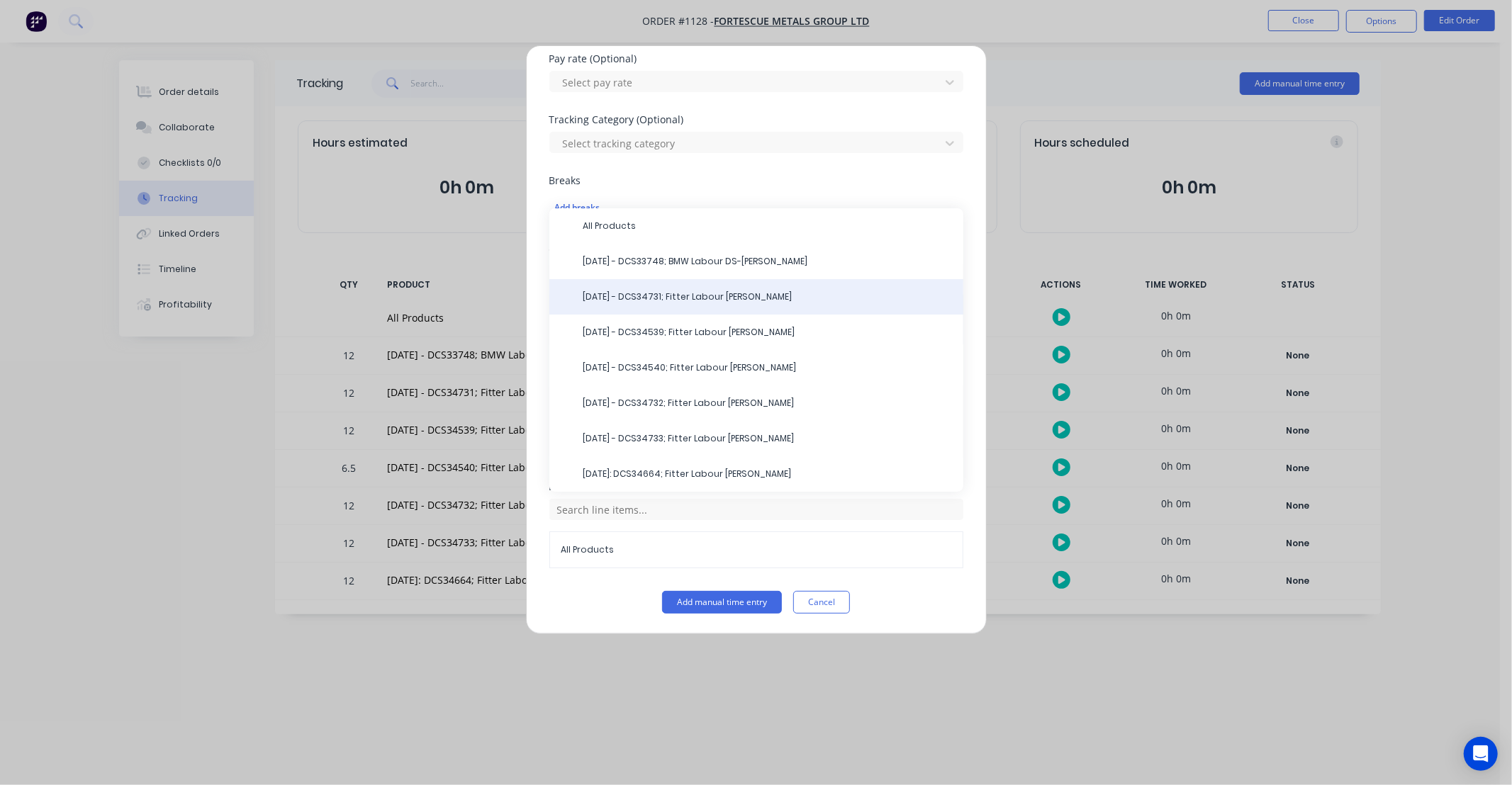
click at [663, 307] on div "[DATE] - DCS34731; Fitter Labour [PERSON_NAME]" at bounding box center [756, 297] width 414 height 36
click at [649, 299] on span "[DATE] - DCS34731; Fitter Labour [PERSON_NAME]" at bounding box center [767, 297] width 368 height 13
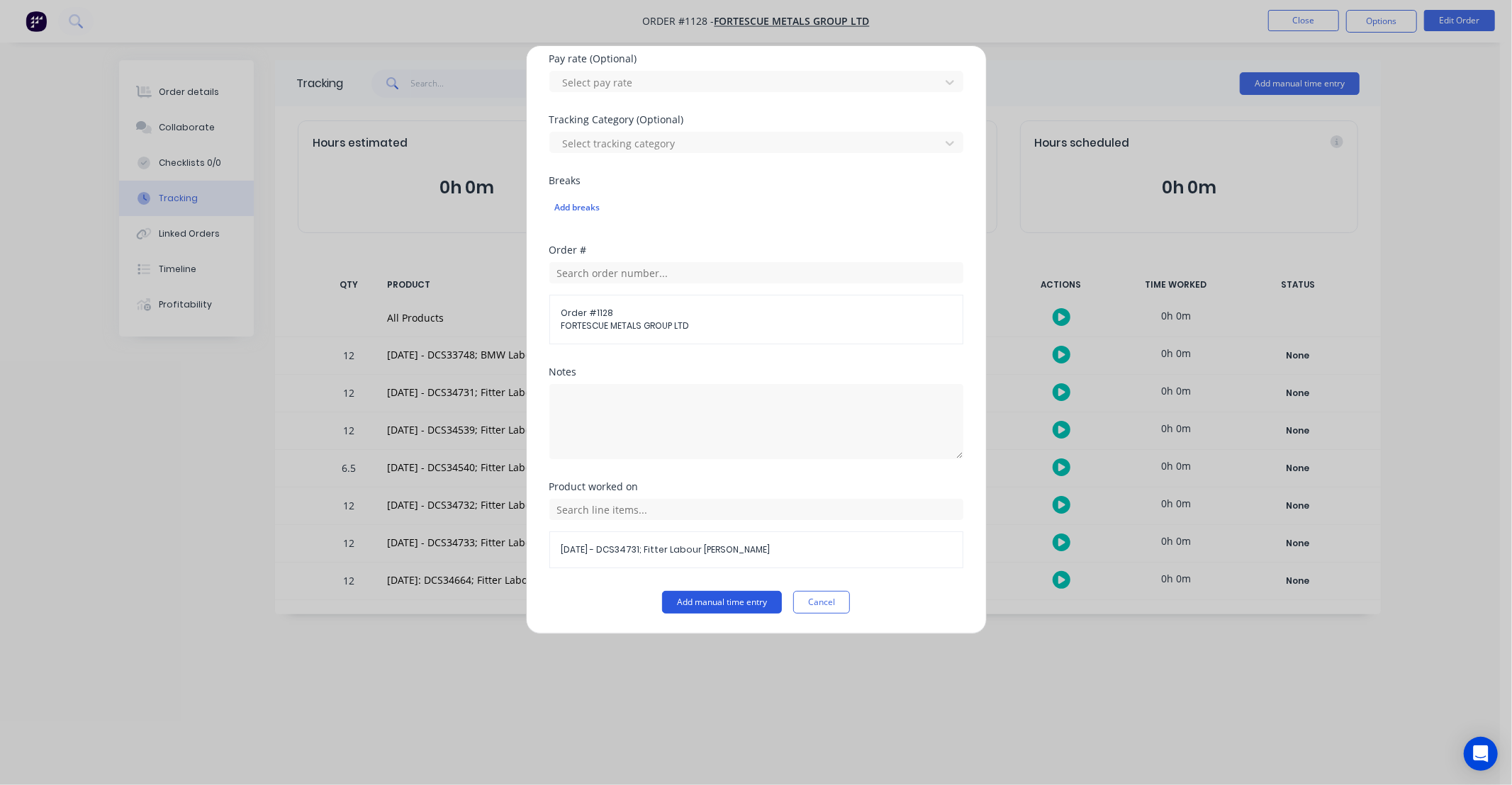
click at [742, 596] on button "Add manual time entry" at bounding box center [722, 601] width 119 height 23
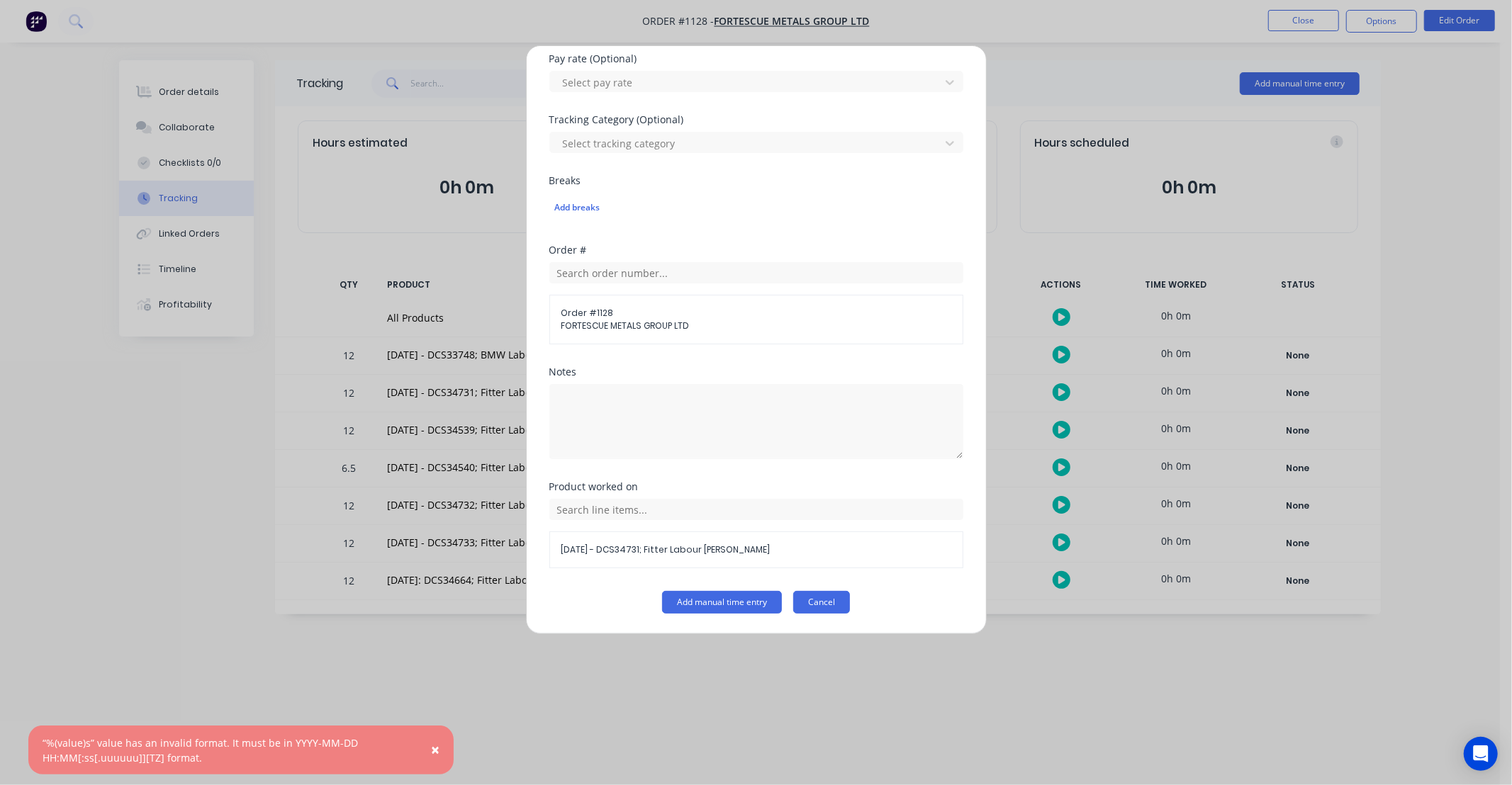
click at [825, 596] on button "Cancel" at bounding box center [821, 601] width 57 height 23
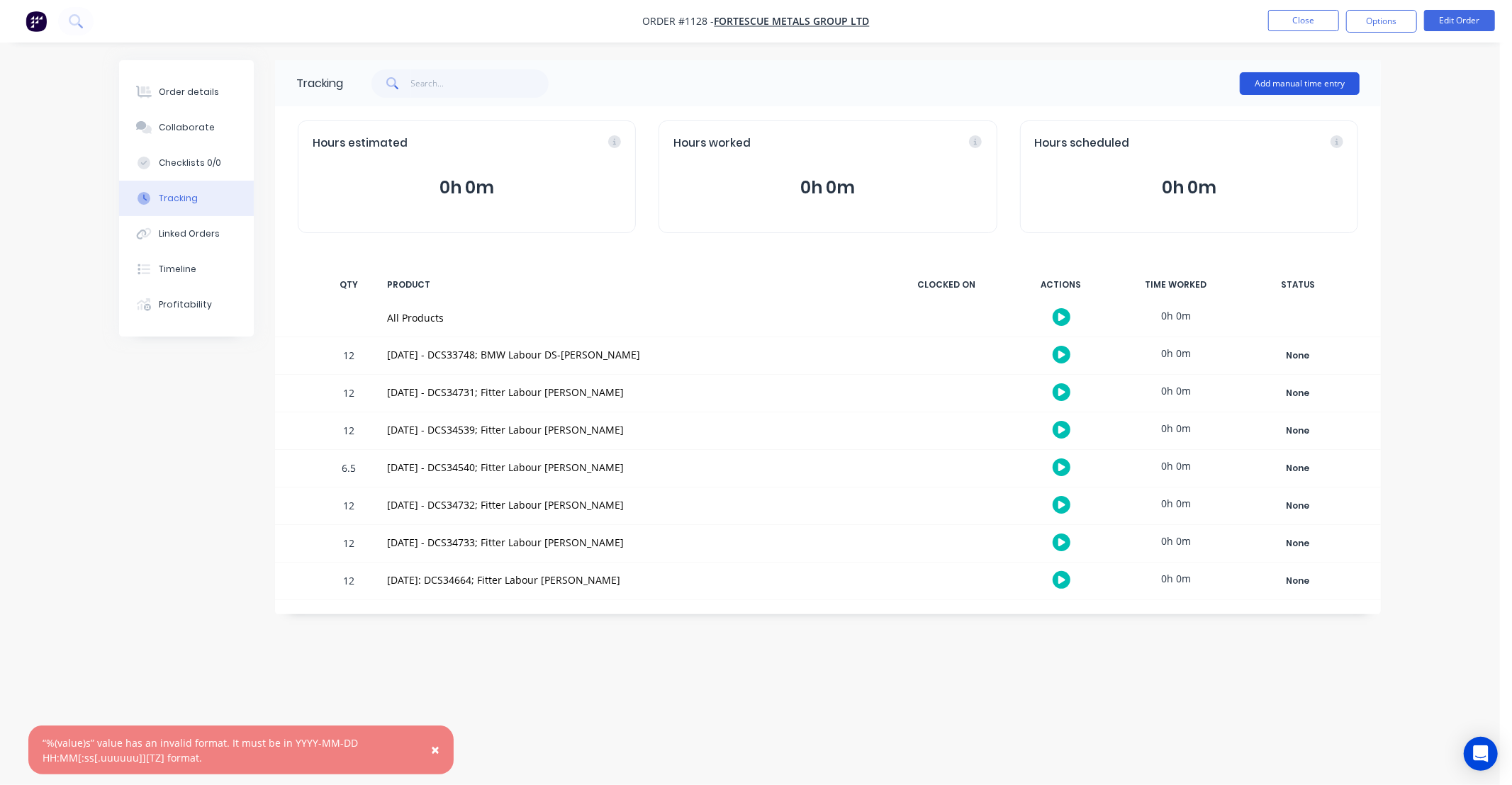
click at [1321, 79] on button "Add manual time entry" at bounding box center [1299, 84] width 119 height 23
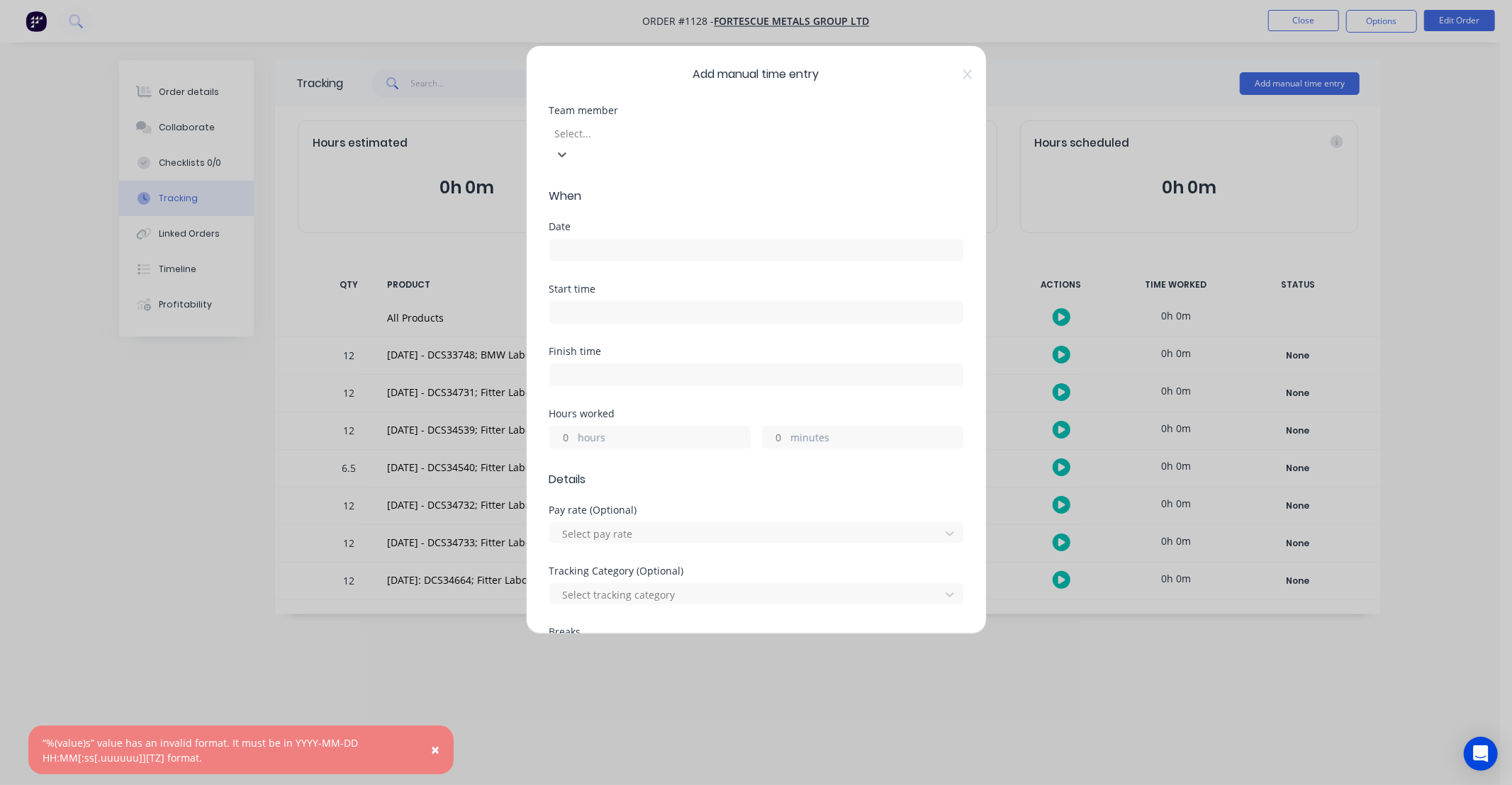
click at [661, 133] on div at bounding box center [656, 133] width 204 height 17
type input "RAY"
click at [635, 239] on label at bounding box center [756, 250] width 414 height 23
click at [635, 240] on input at bounding box center [756, 250] width 412 height 21
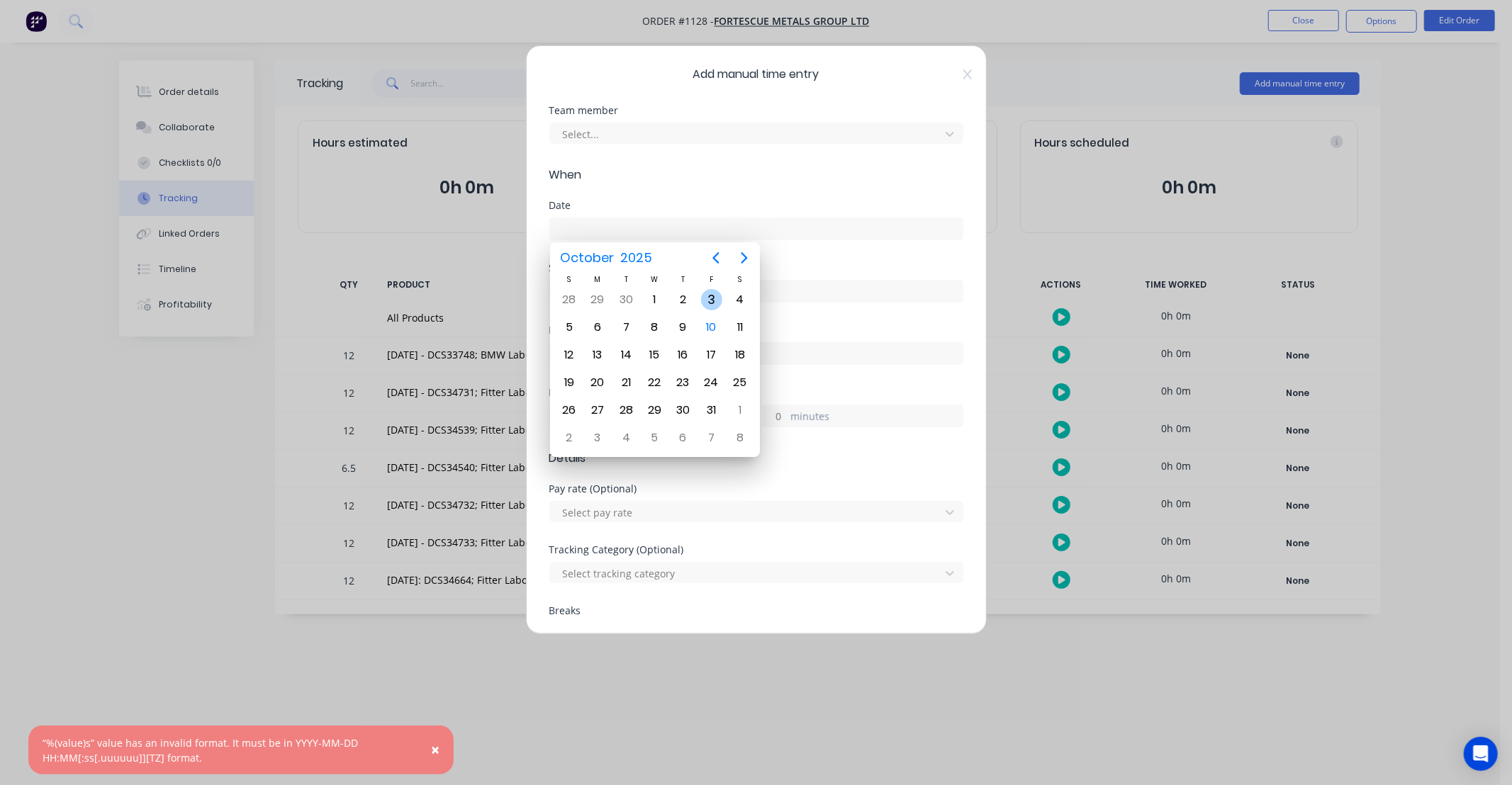
click at [714, 302] on div "3" at bounding box center [711, 299] width 21 height 21
type input "[DATE]"
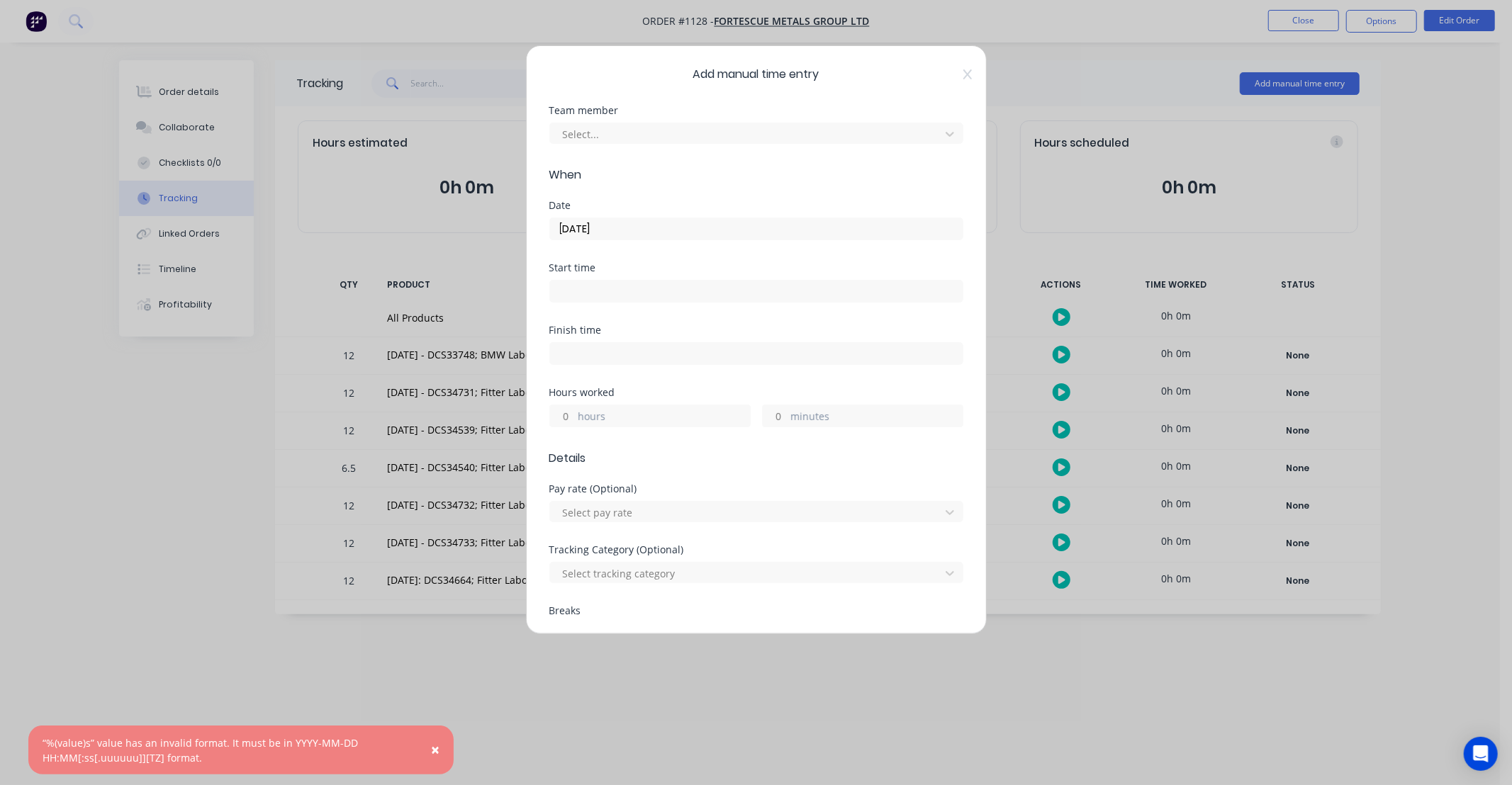
drag, startPoint x: 563, startPoint y: 417, endPoint x: 574, endPoint y: 410, distance: 13.0
click at [563, 417] on input "hours" at bounding box center [562, 415] width 25 height 21
type input "12"
click at [625, 385] on div "Finish time" at bounding box center [756, 356] width 414 height 62
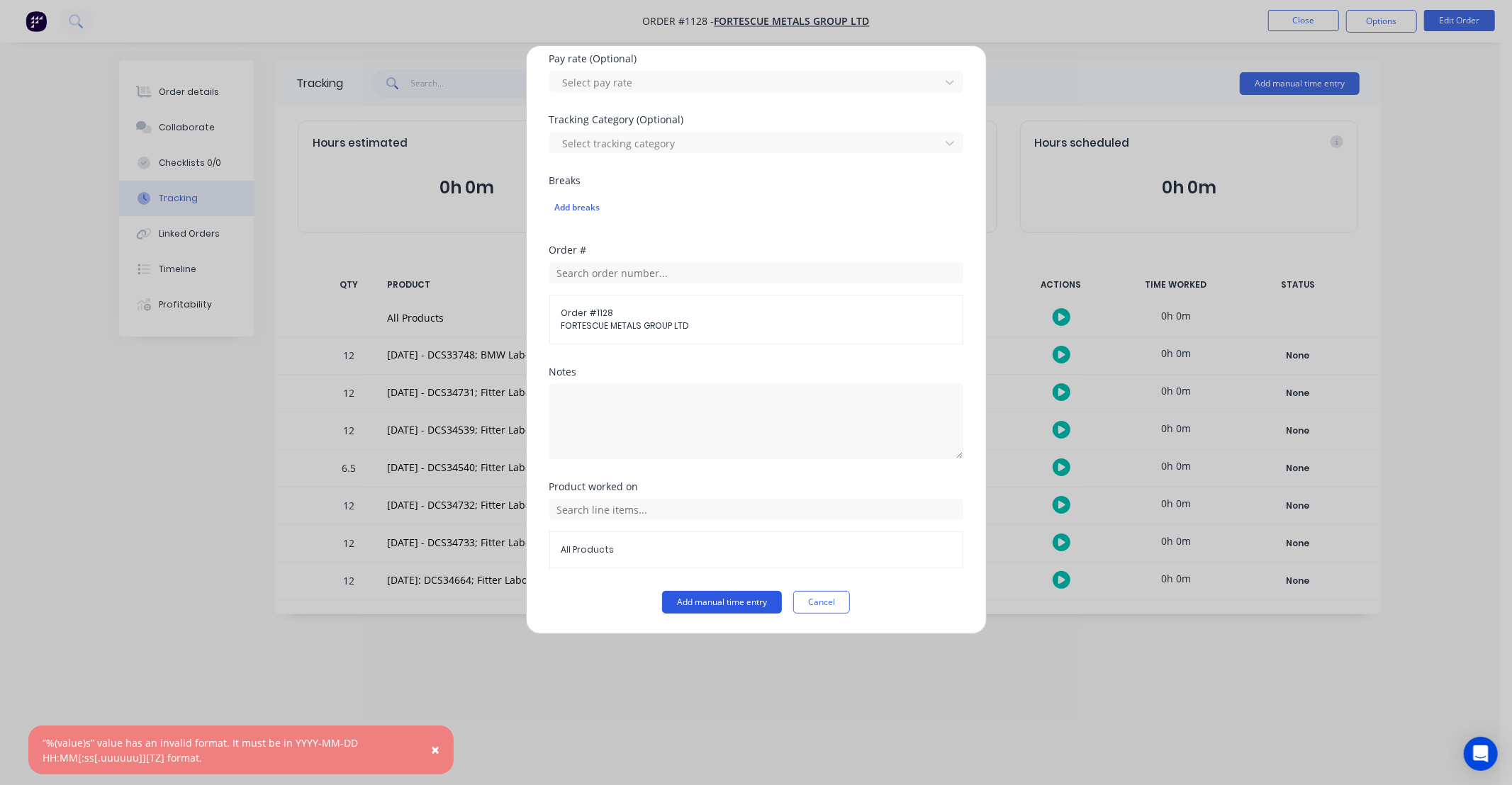
click at [735, 604] on button "Add manual time entry" at bounding box center [722, 601] width 119 height 23
click at [742, 604] on button "Add manual time entry" at bounding box center [722, 601] width 119 height 23
click at [438, 752] on span "×" at bounding box center [434, 749] width 8 height 20
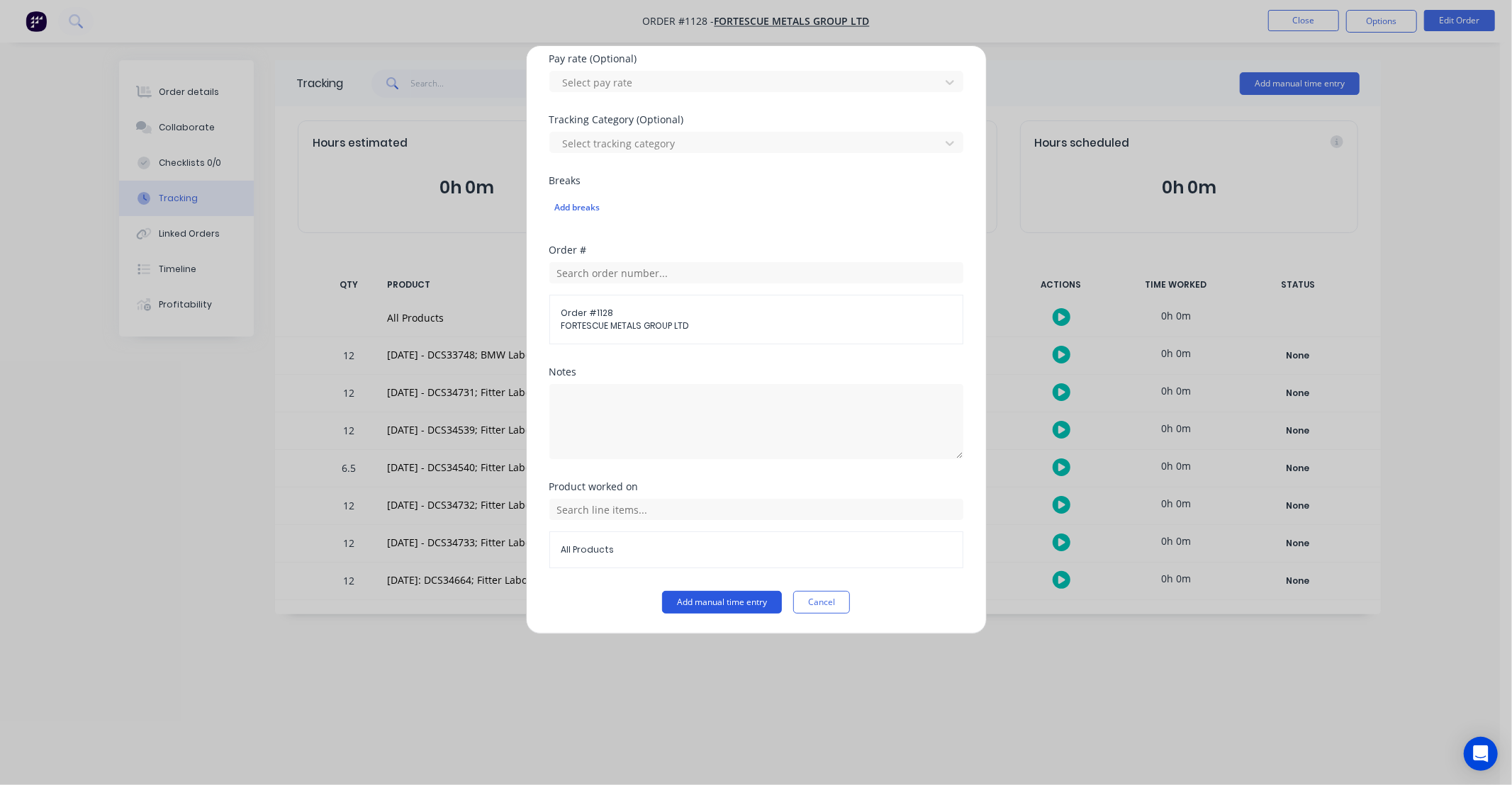
click at [723, 607] on button "Add manual time entry" at bounding box center [722, 601] width 119 height 23
click at [806, 603] on button "Cancel" at bounding box center [821, 601] width 57 height 23
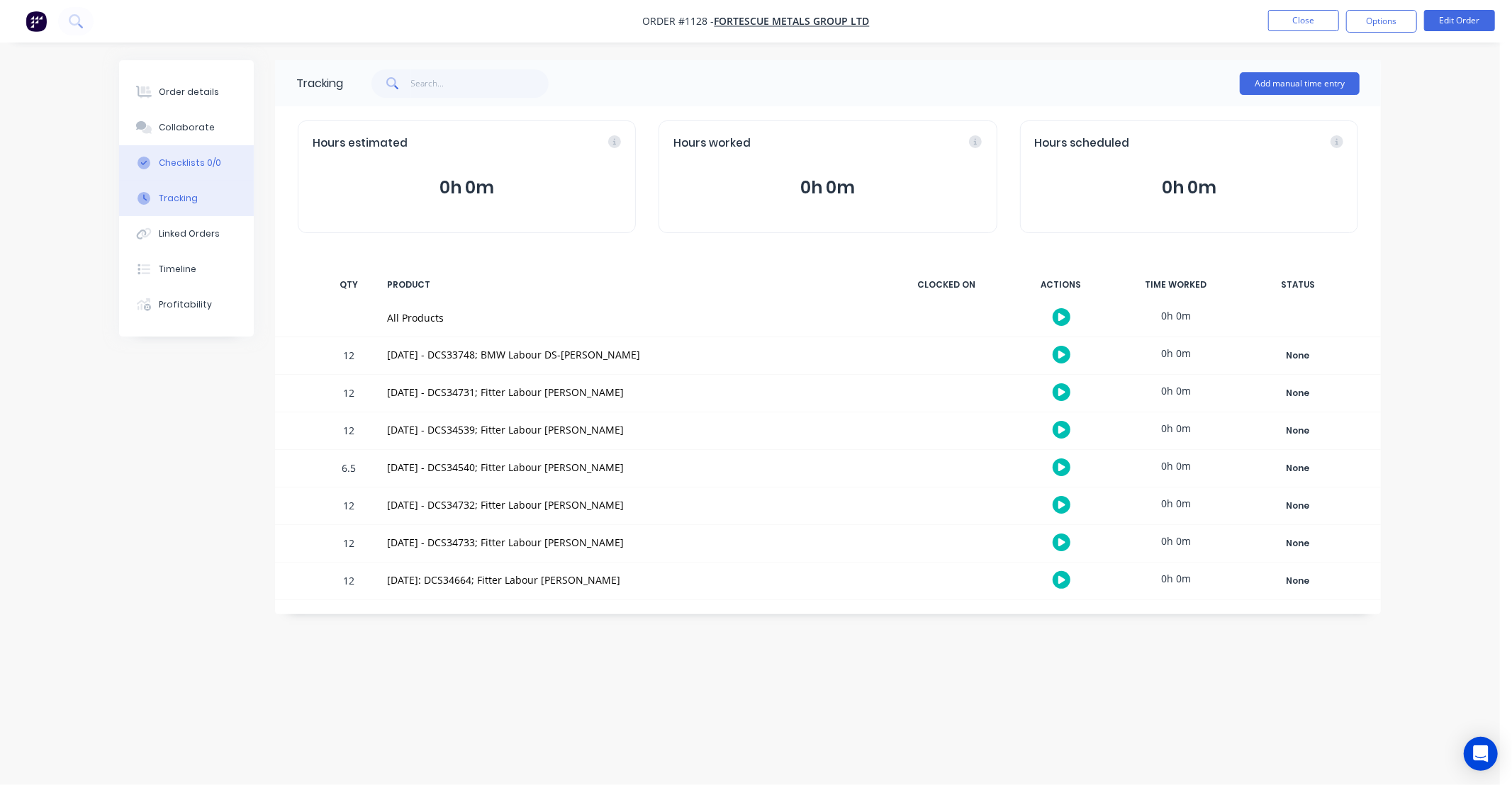
click at [209, 163] on div "Checklists 0/0" at bounding box center [190, 163] width 62 height 13
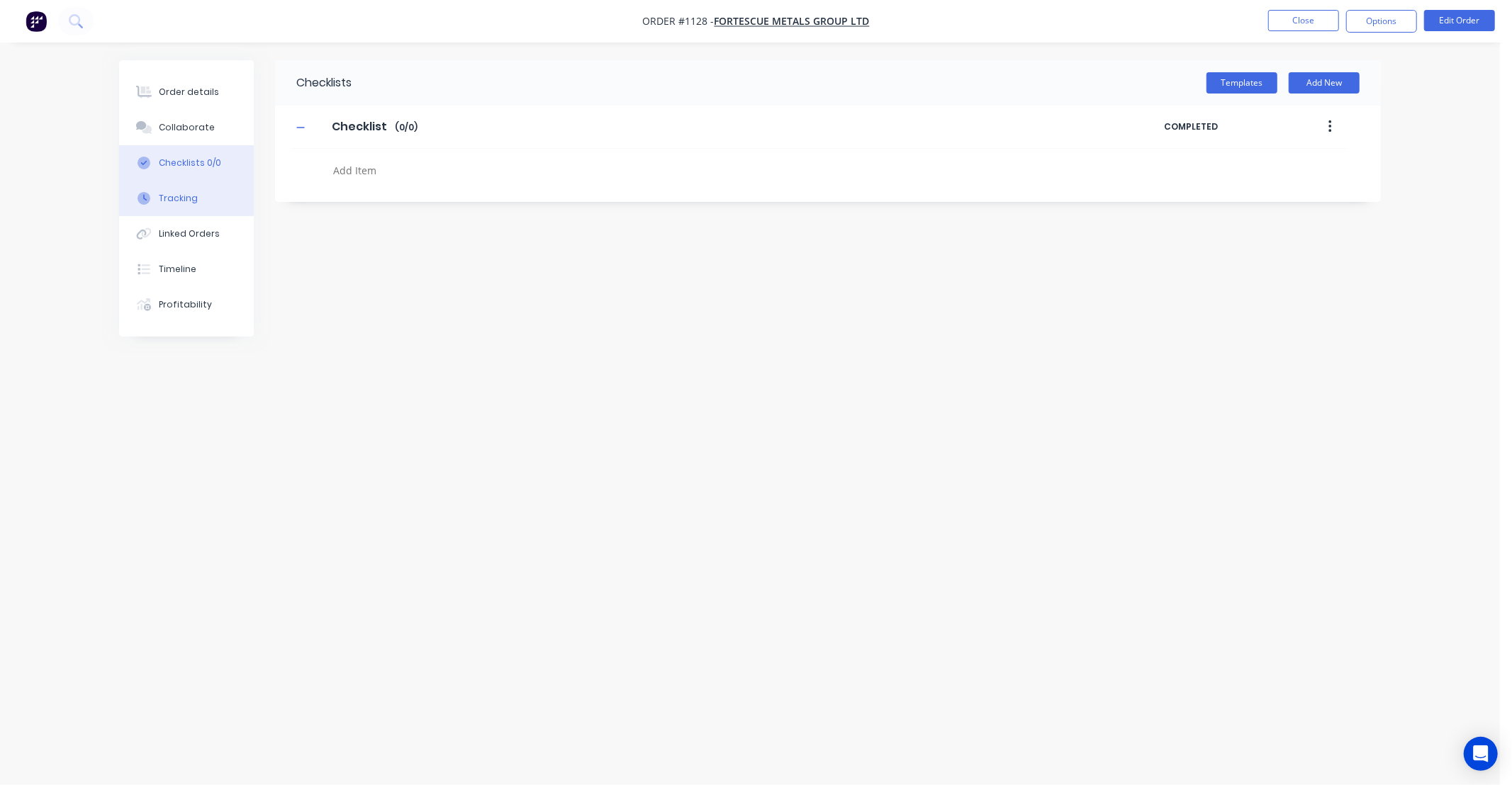
click at [185, 201] on div "Tracking" at bounding box center [178, 198] width 39 height 13
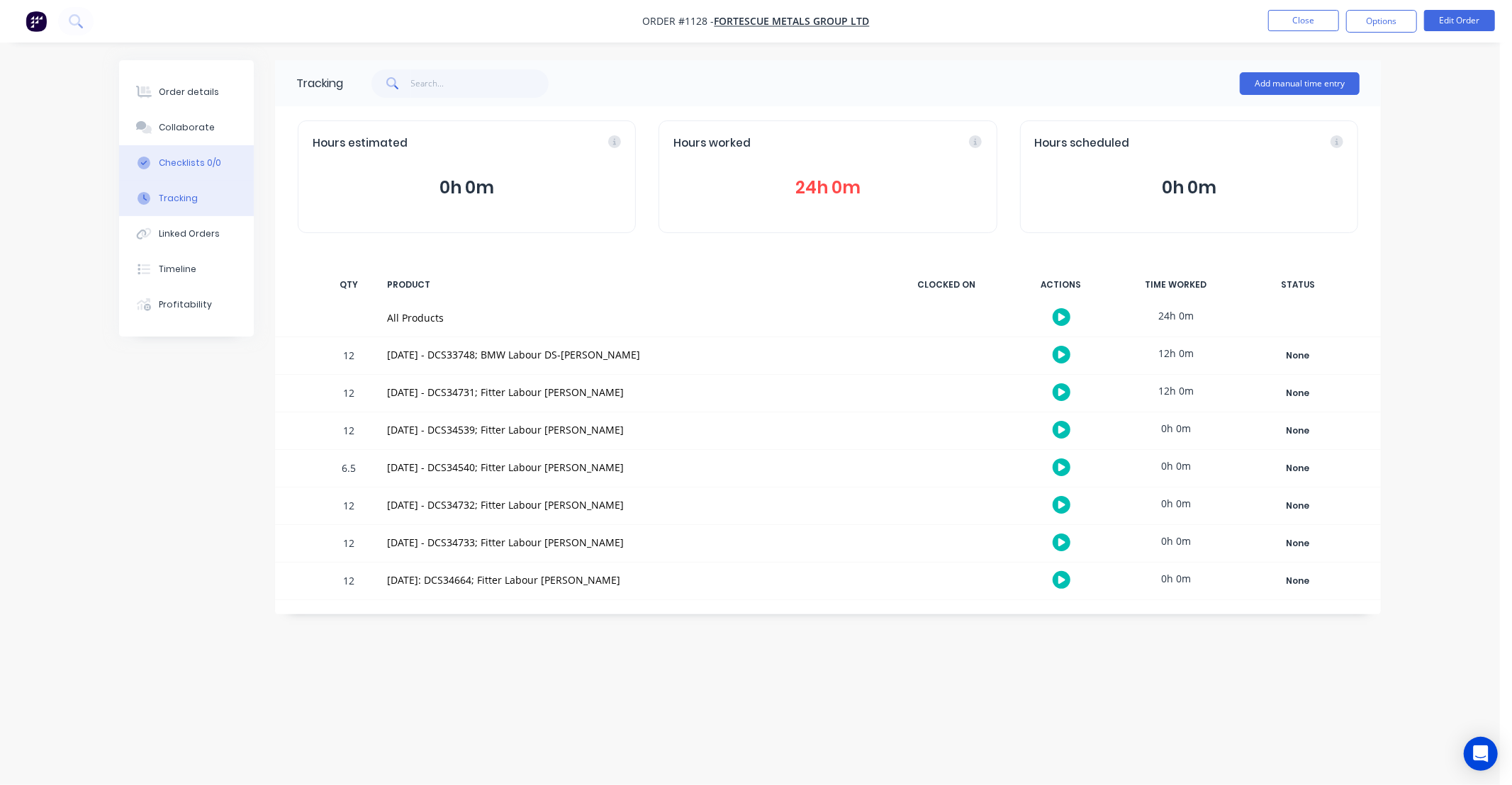
click at [198, 153] on button "Checklists 0/0" at bounding box center [186, 163] width 135 height 36
type textarea "x"
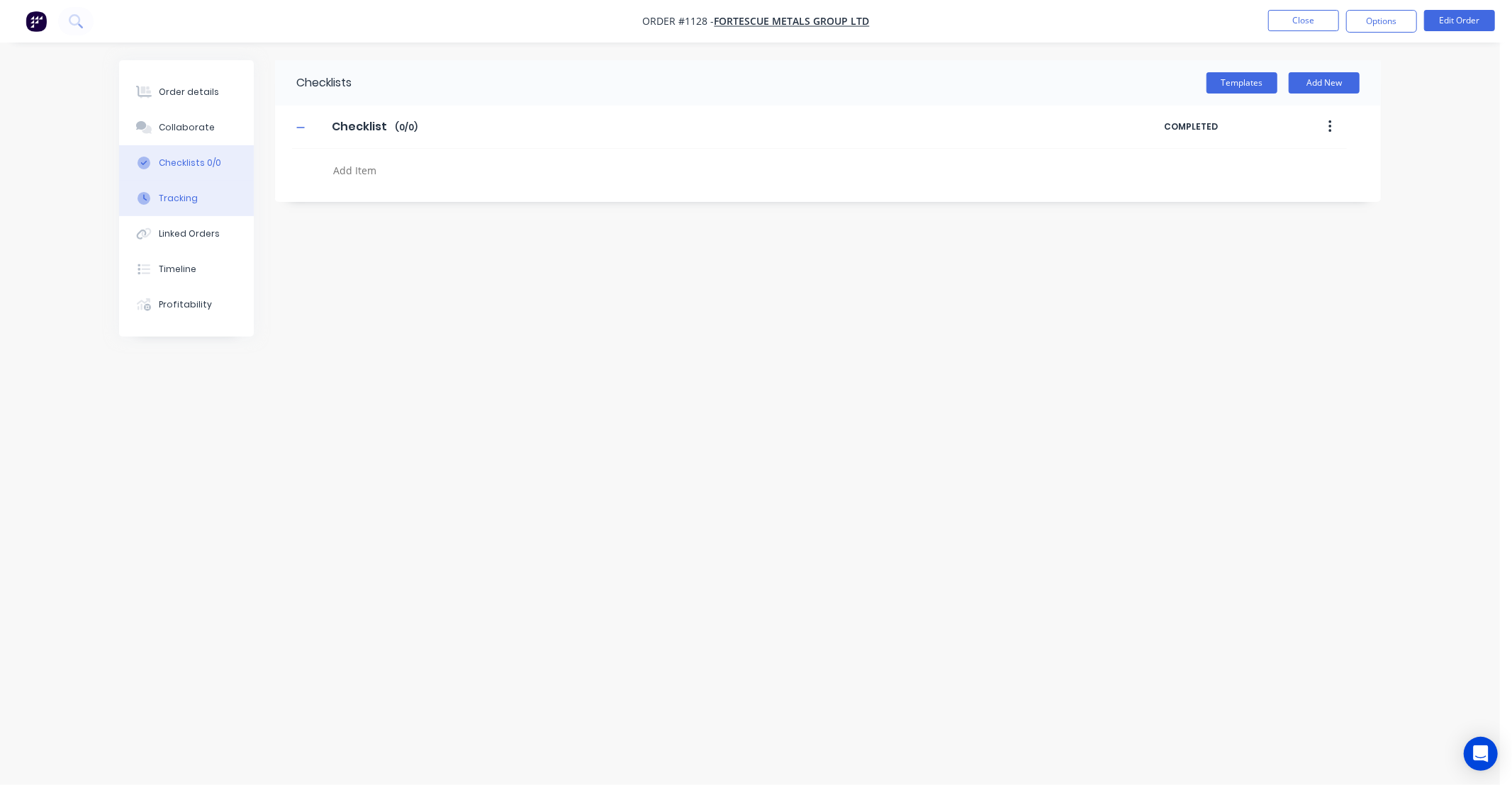
click at [179, 194] on div "Tracking" at bounding box center [178, 198] width 39 height 13
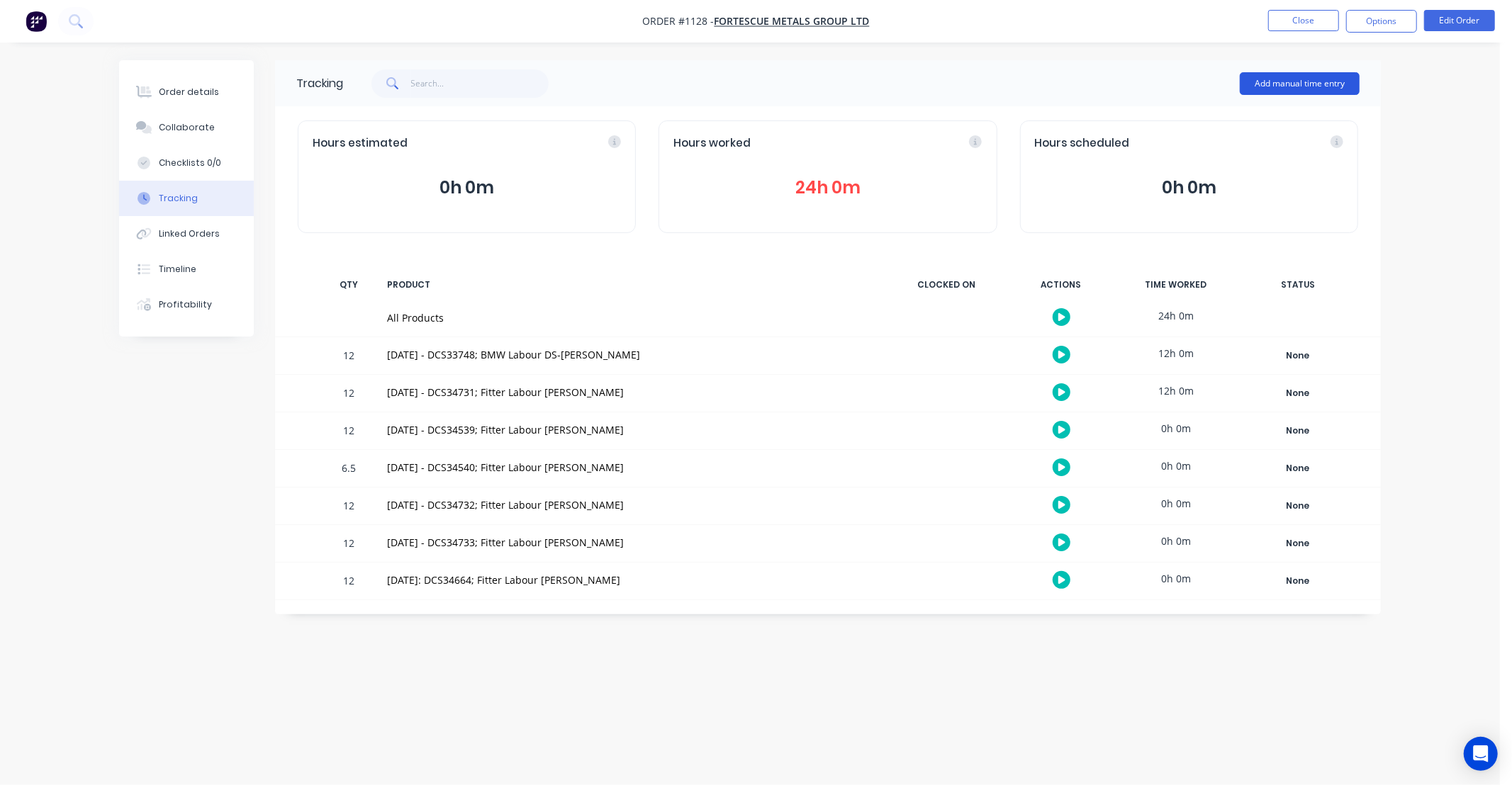
click at [1272, 81] on button "Add manual time entry" at bounding box center [1299, 84] width 119 height 23
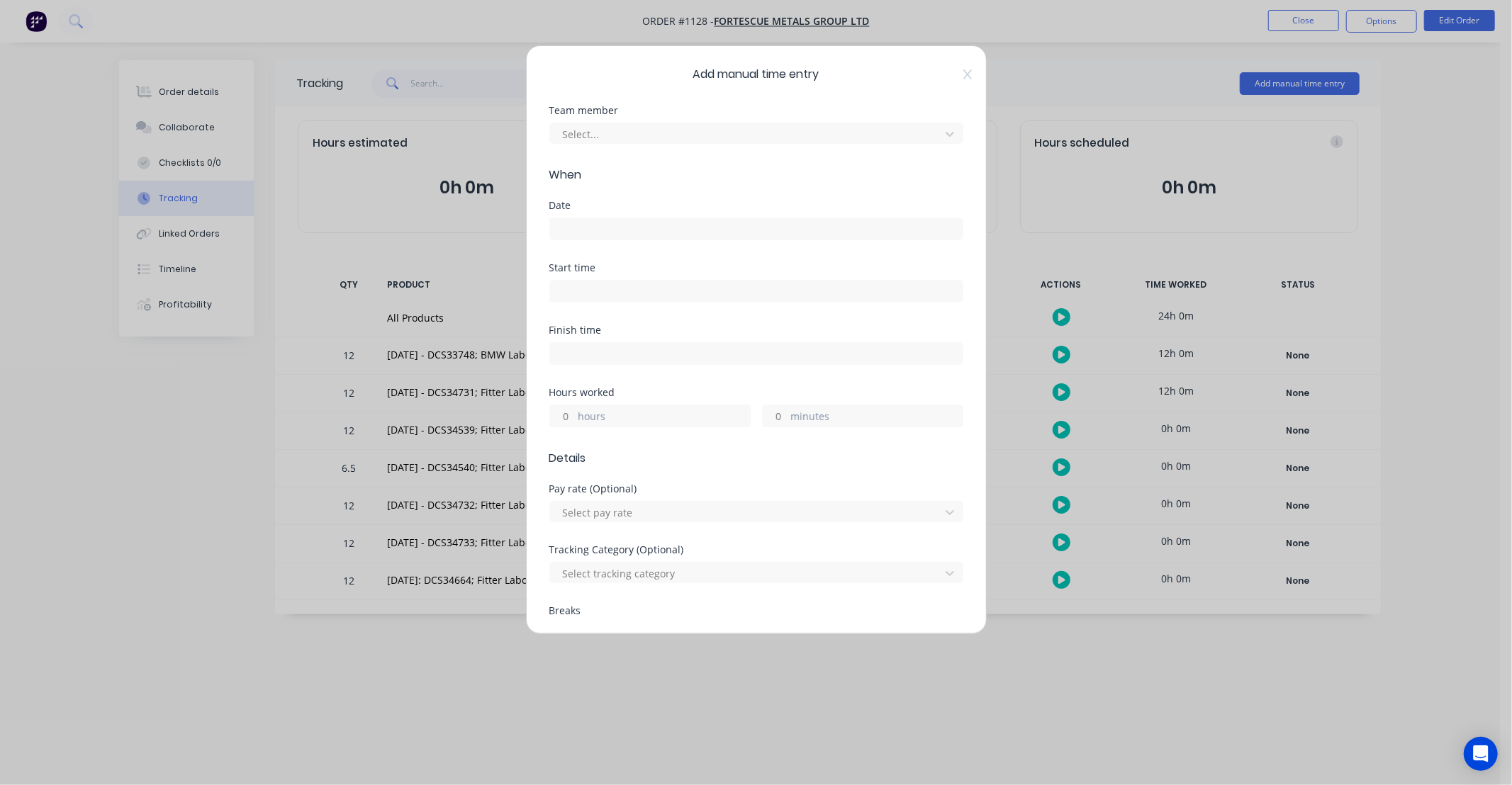
click at [670, 121] on div "Select..." at bounding box center [756, 131] width 414 height 25
click at [670, 129] on div at bounding box center [747, 134] width 371 height 17
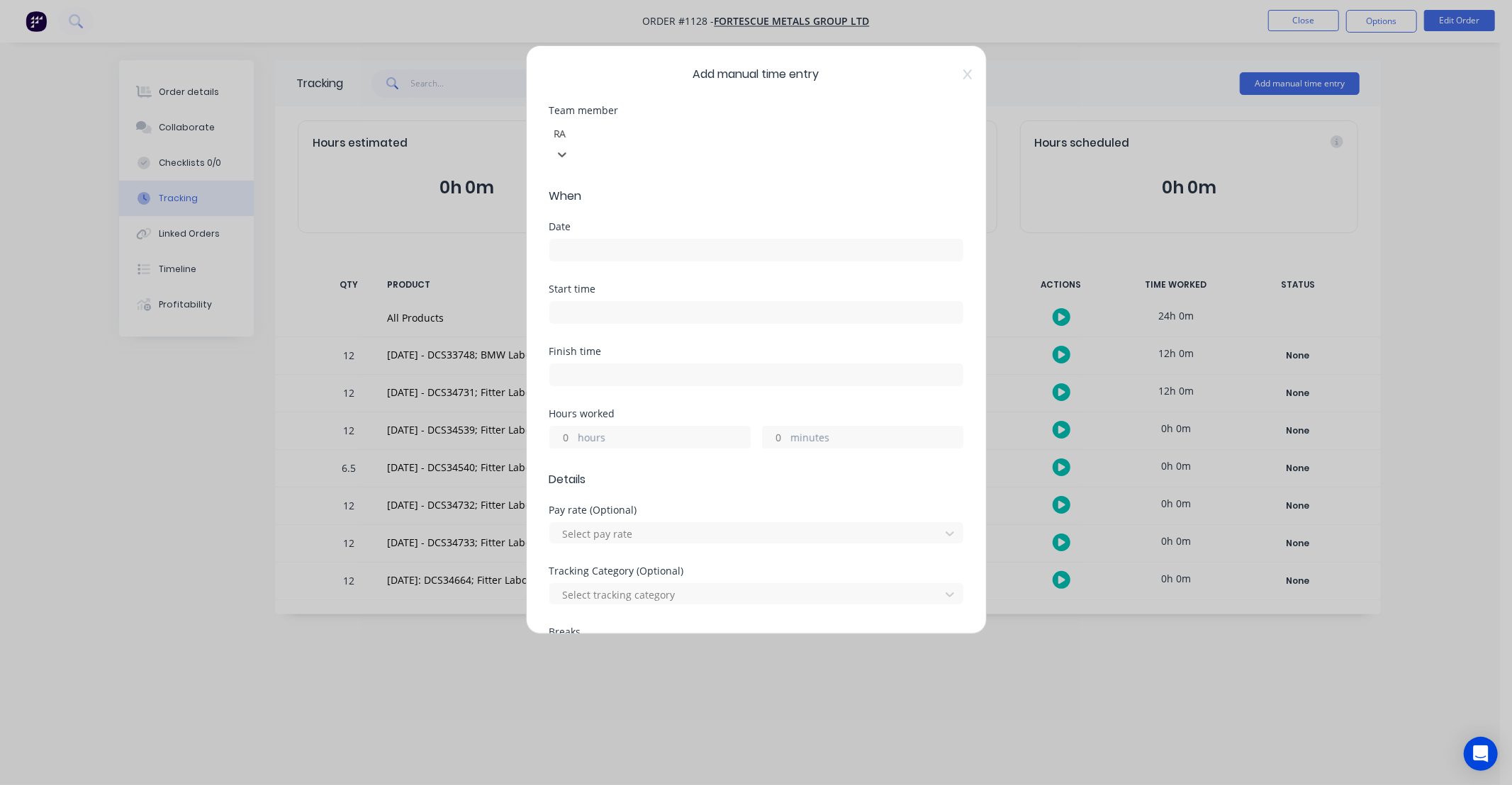
type input "RAY"
click at [647, 784] on div "[PERSON_NAME] Papertalk" at bounding box center [750, 798] width 1500 height 27
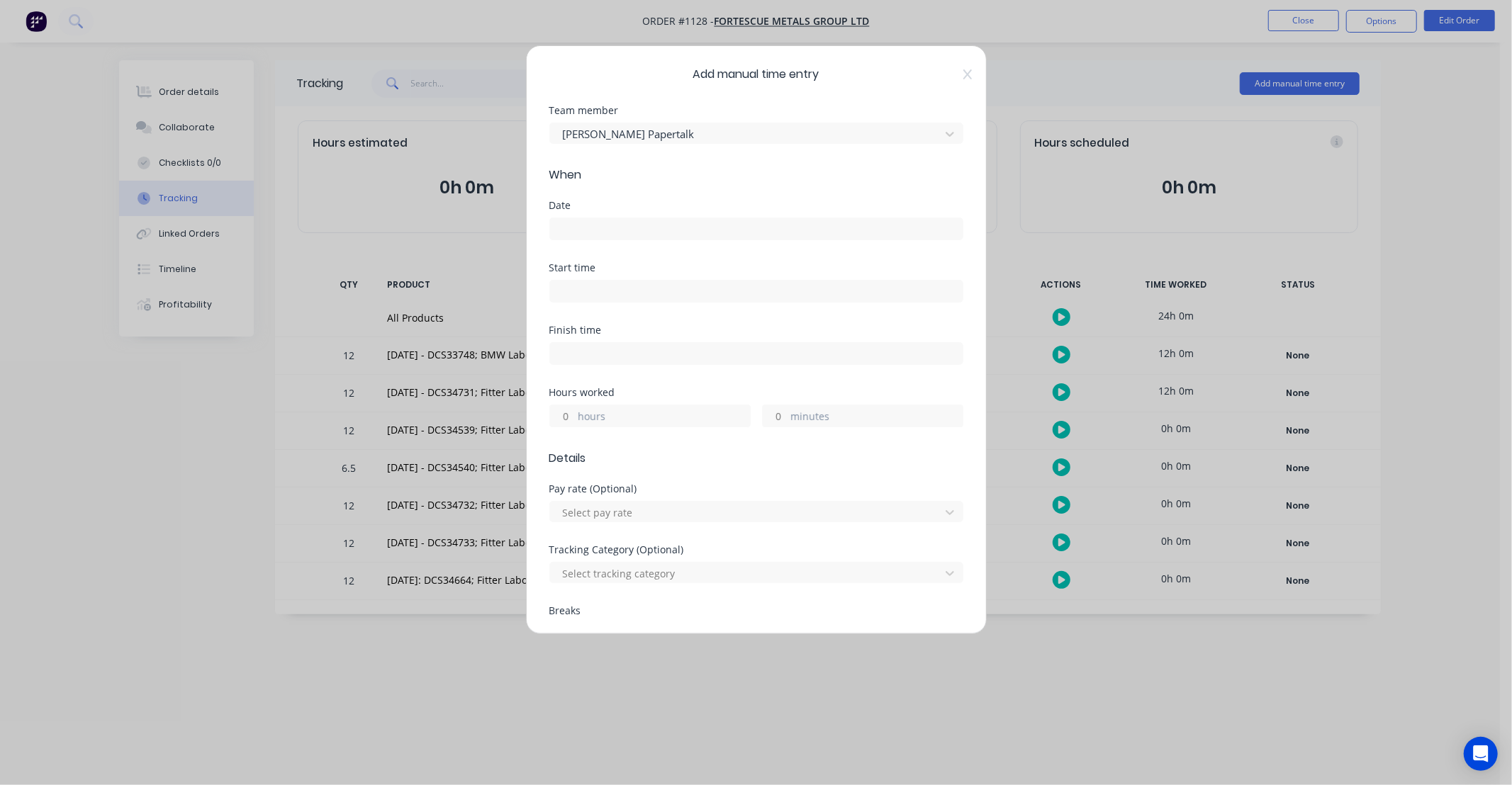
click at [642, 225] on input at bounding box center [756, 229] width 412 height 21
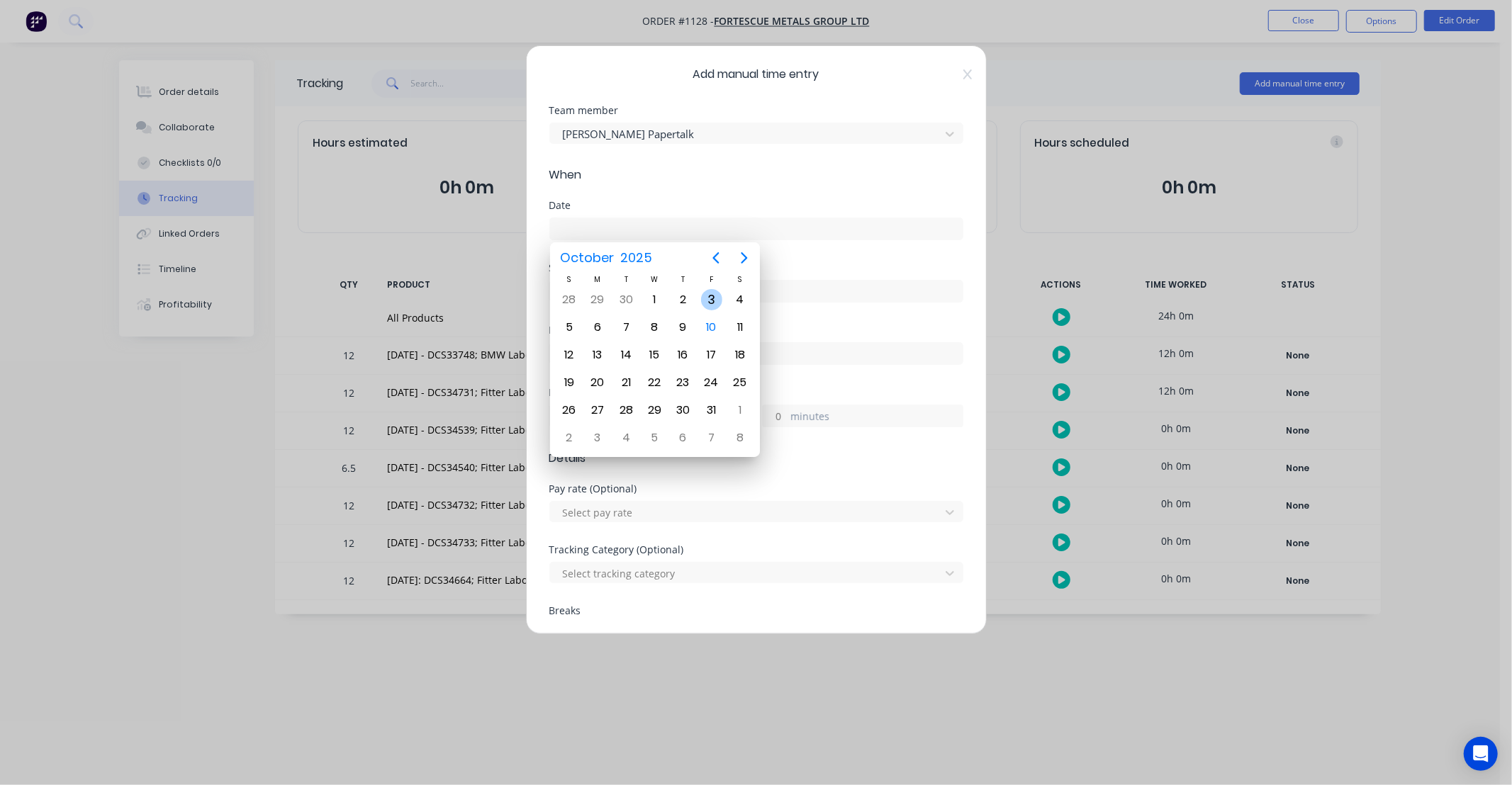
click at [707, 297] on div "3" at bounding box center [711, 299] width 21 height 21
type input "[DATE]"
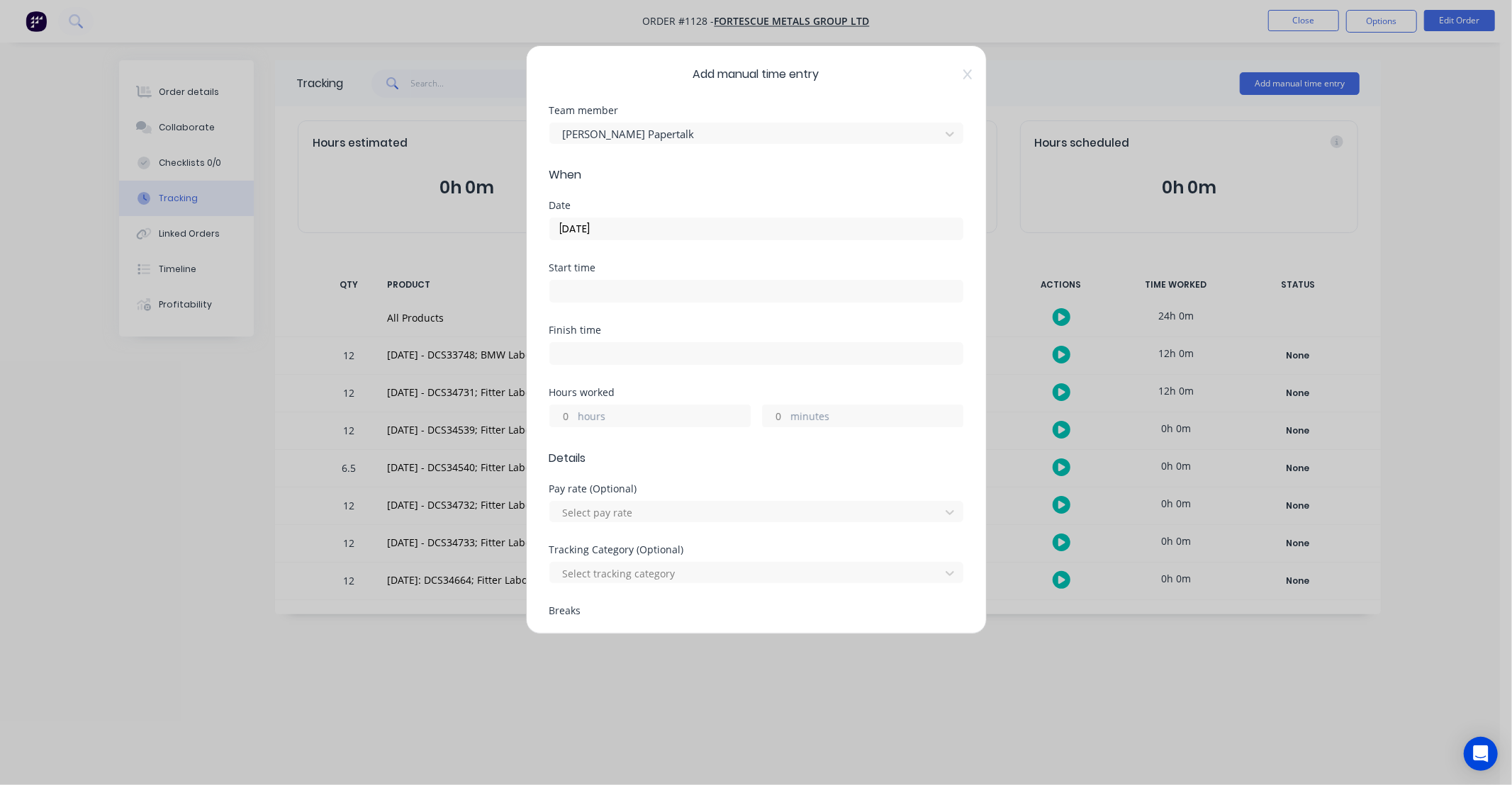
click at [570, 427] on div "hours" at bounding box center [649, 416] width 201 height 23
click at [570, 415] on input "hours" at bounding box center [562, 415] width 25 height 21
type input "12"
click at [646, 385] on div "Finish time" at bounding box center [756, 356] width 414 height 62
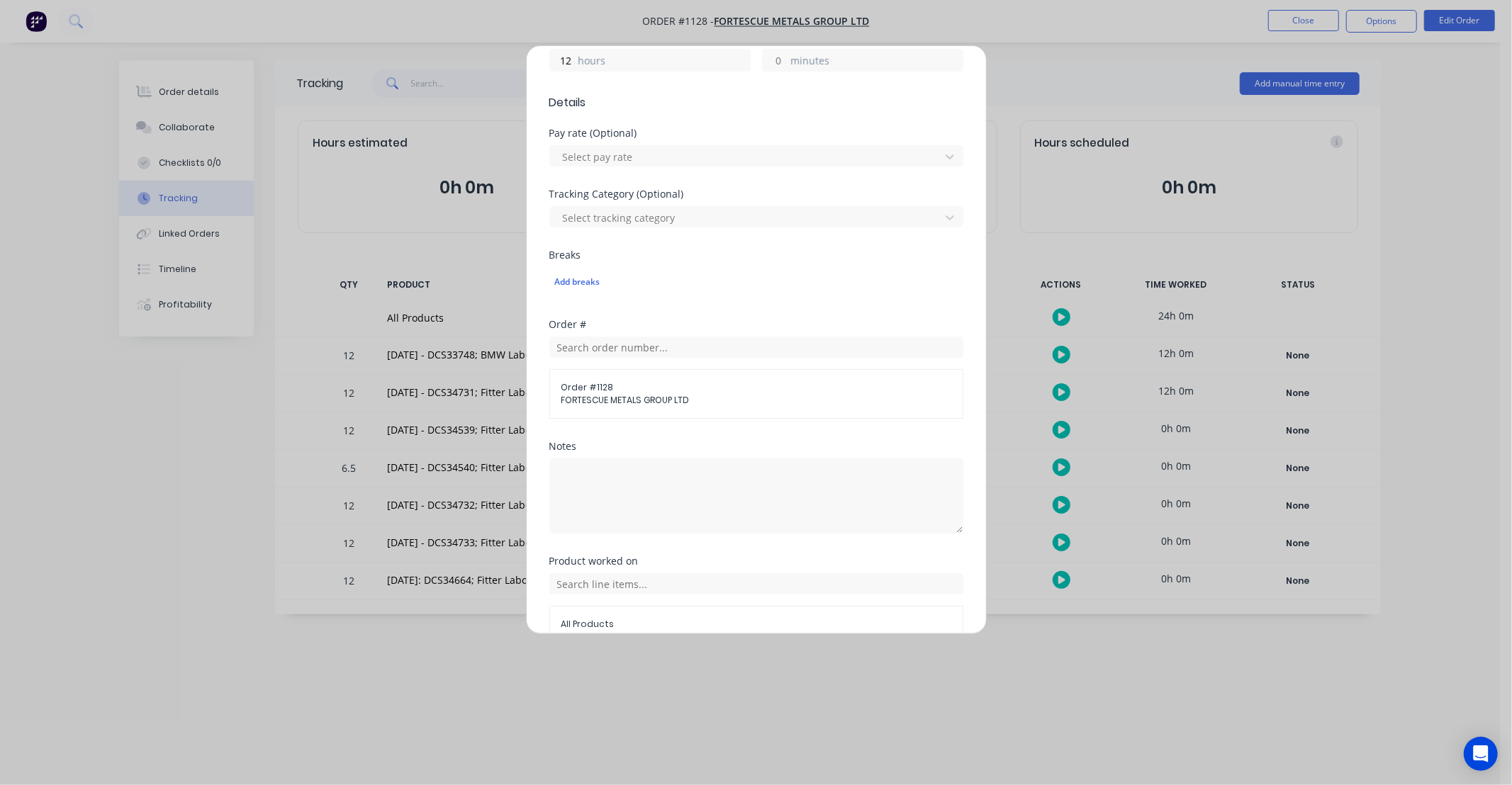
scroll to position [430, 0]
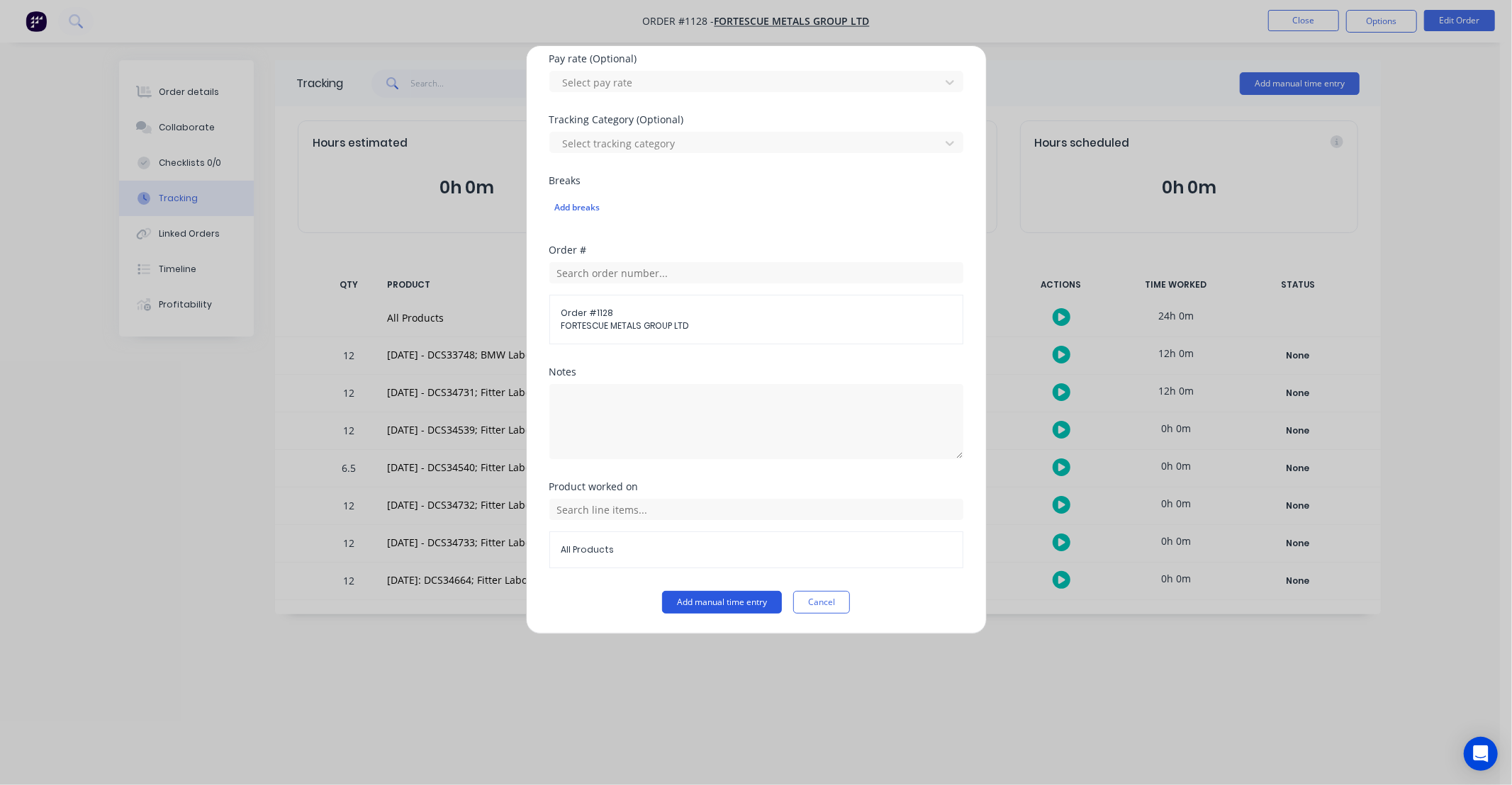
click at [698, 593] on button "Add manual time entry" at bounding box center [722, 601] width 119 height 23
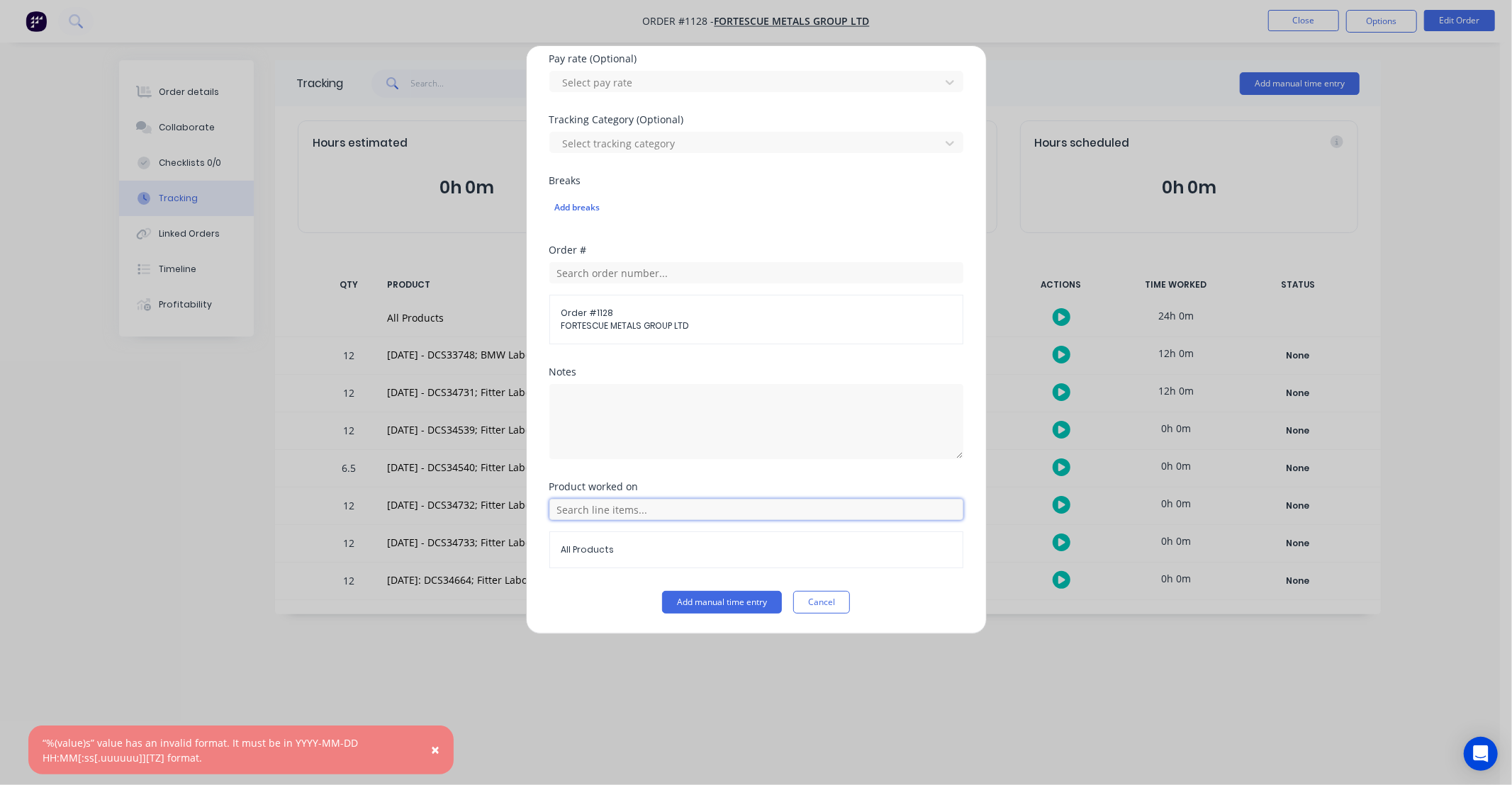
click at [688, 501] on input "text" at bounding box center [756, 509] width 414 height 21
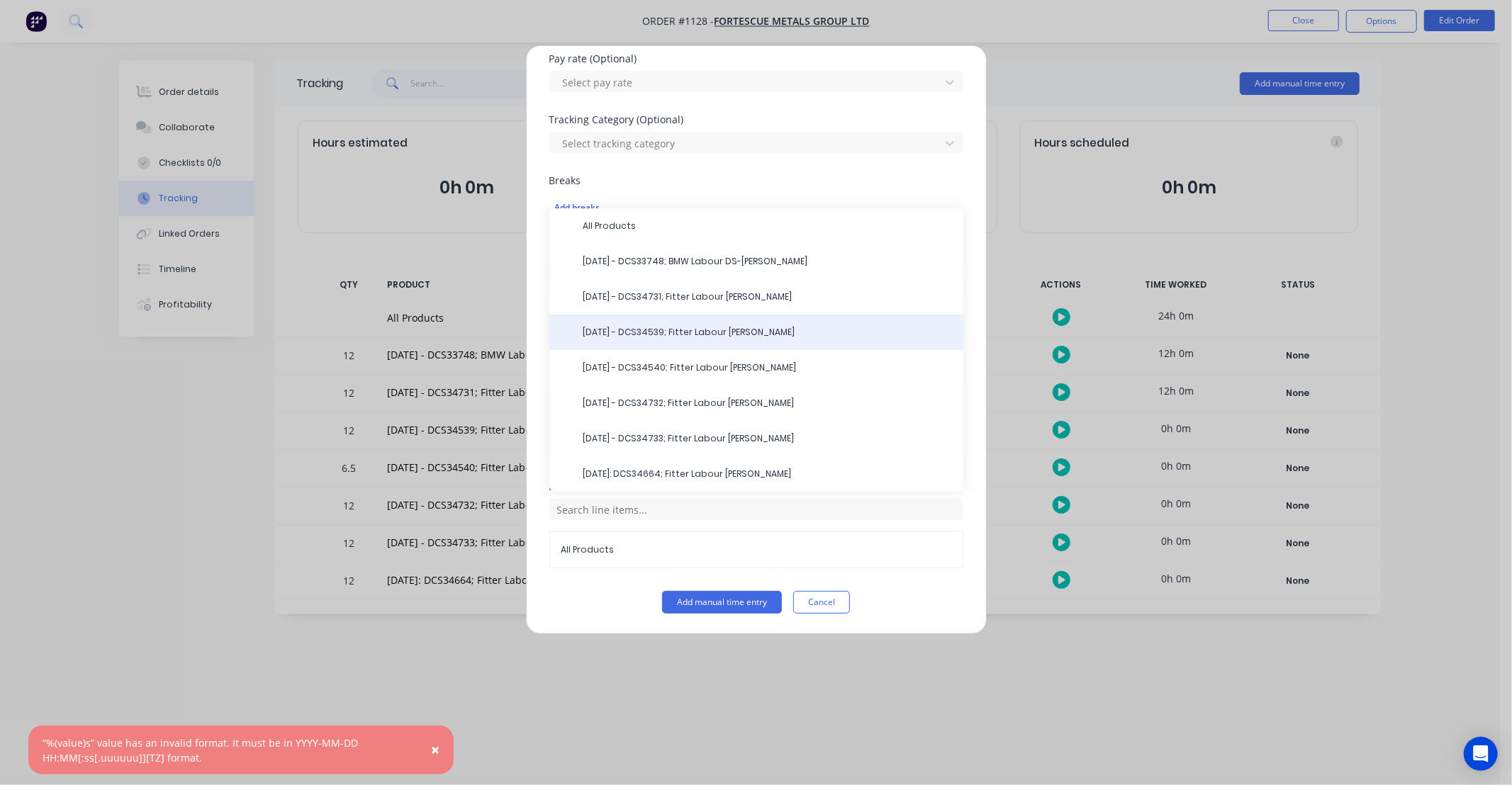
click at [698, 329] on span "[DATE] - DCS34539; Fitter Labour [PERSON_NAME]" at bounding box center [767, 332] width 368 height 13
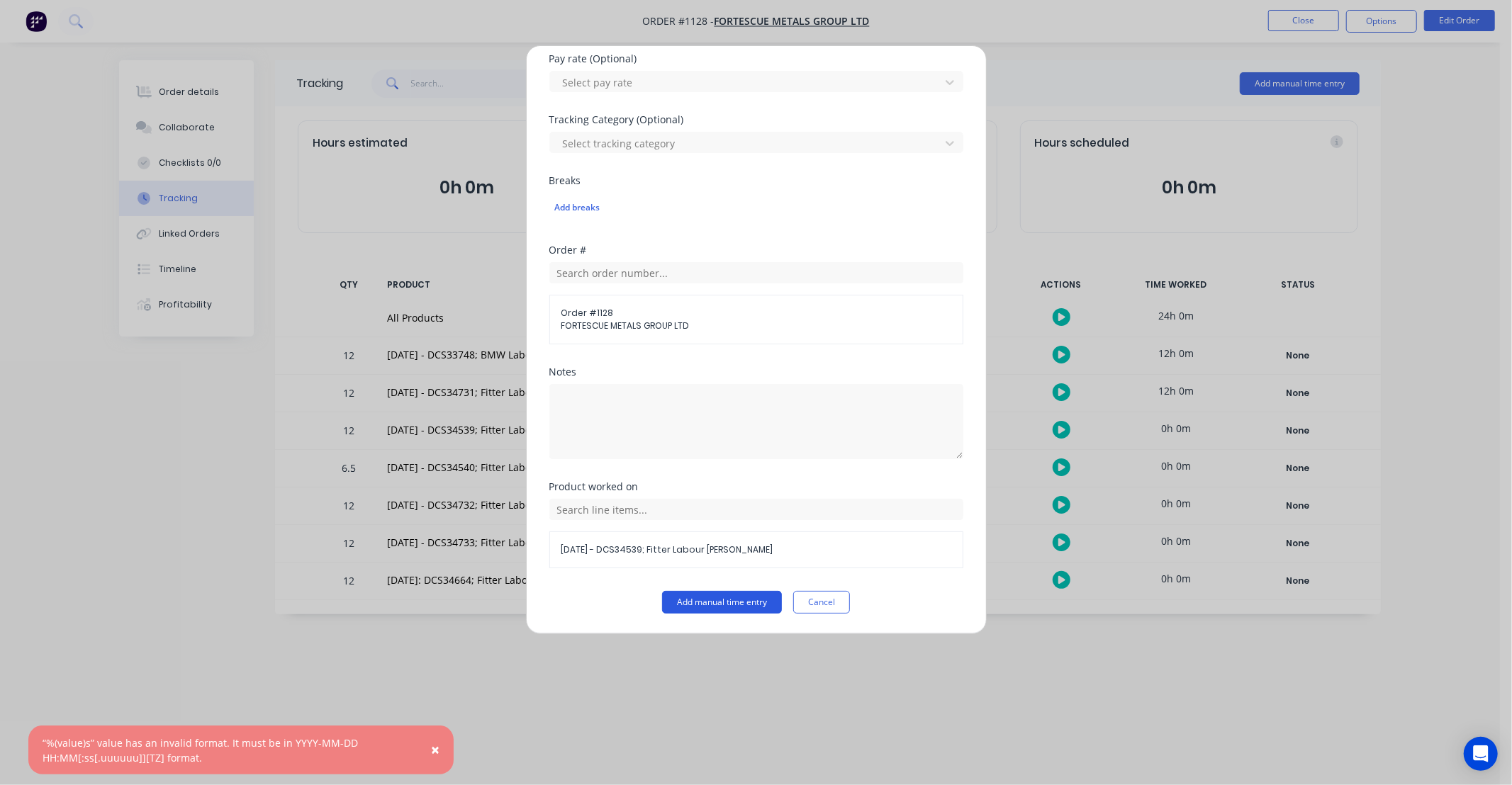
click at [746, 602] on button "Add manual time entry" at bounding box center [722, 601] width 119 height 23
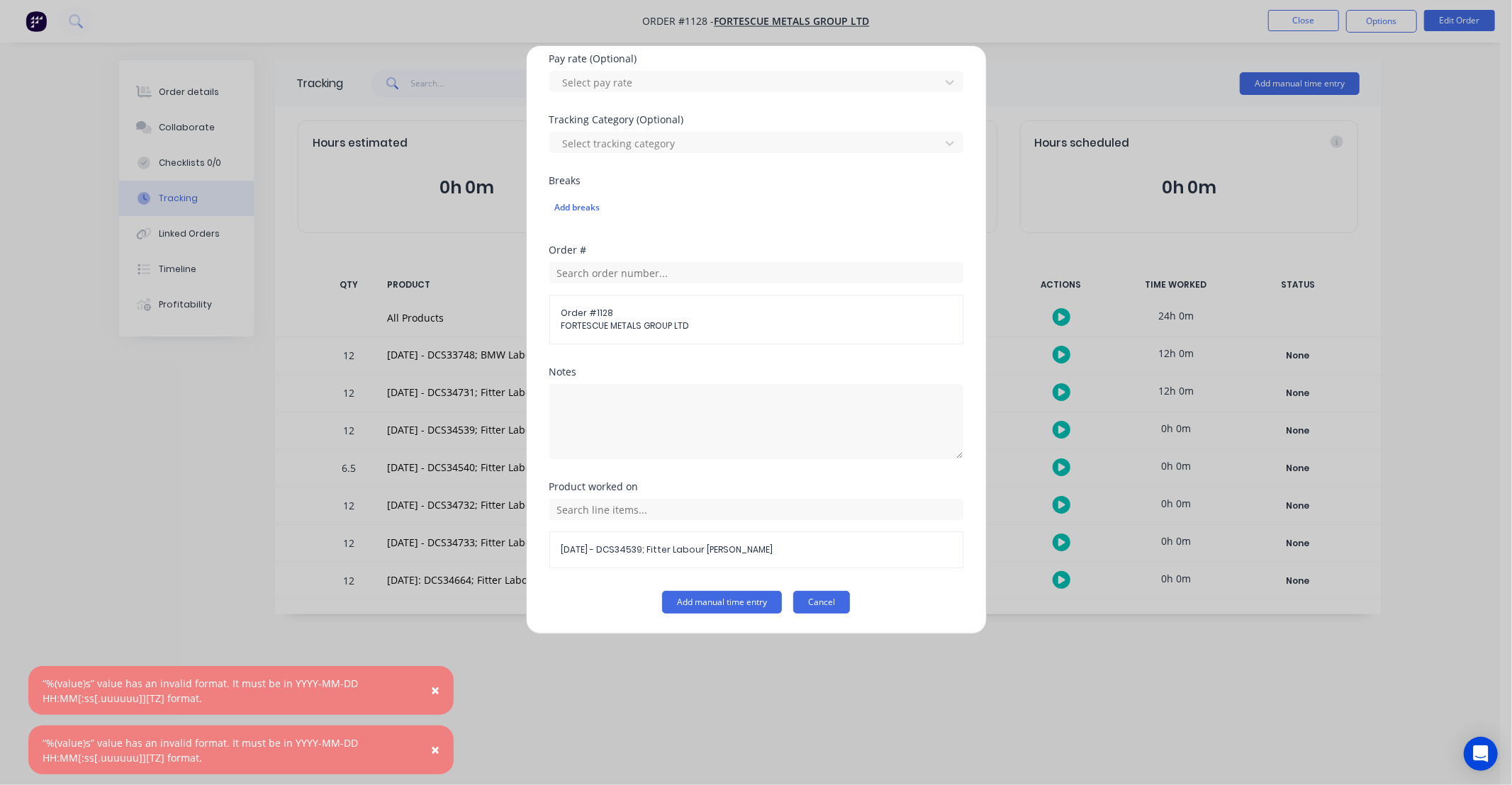
click at [814, 604] on button "Cancel" at bounding box center [821, 601] width 57 height 23
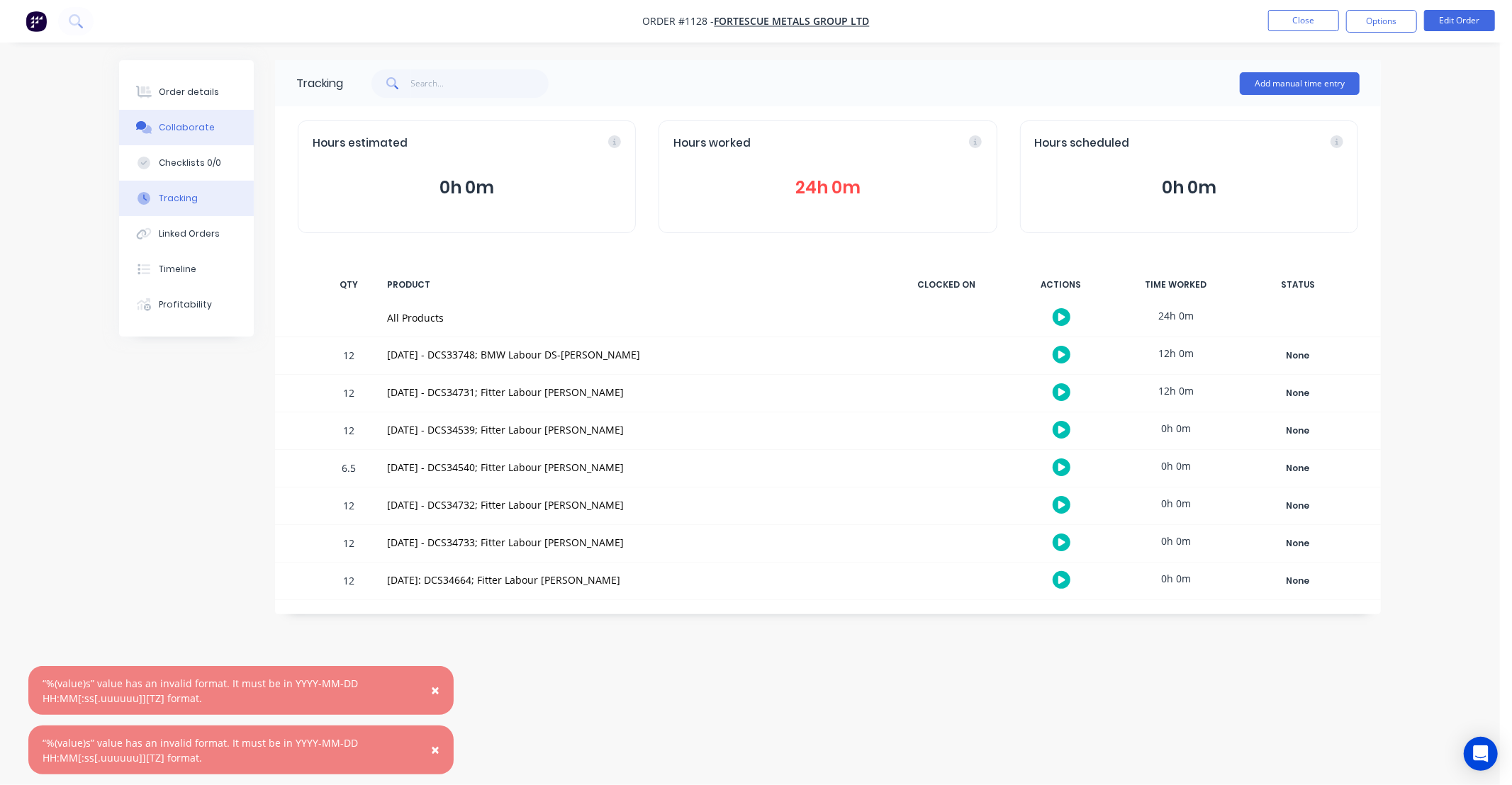
click at [207, 144] on button "Collaborate" at bounding box center [186, 128] width 135 height 36
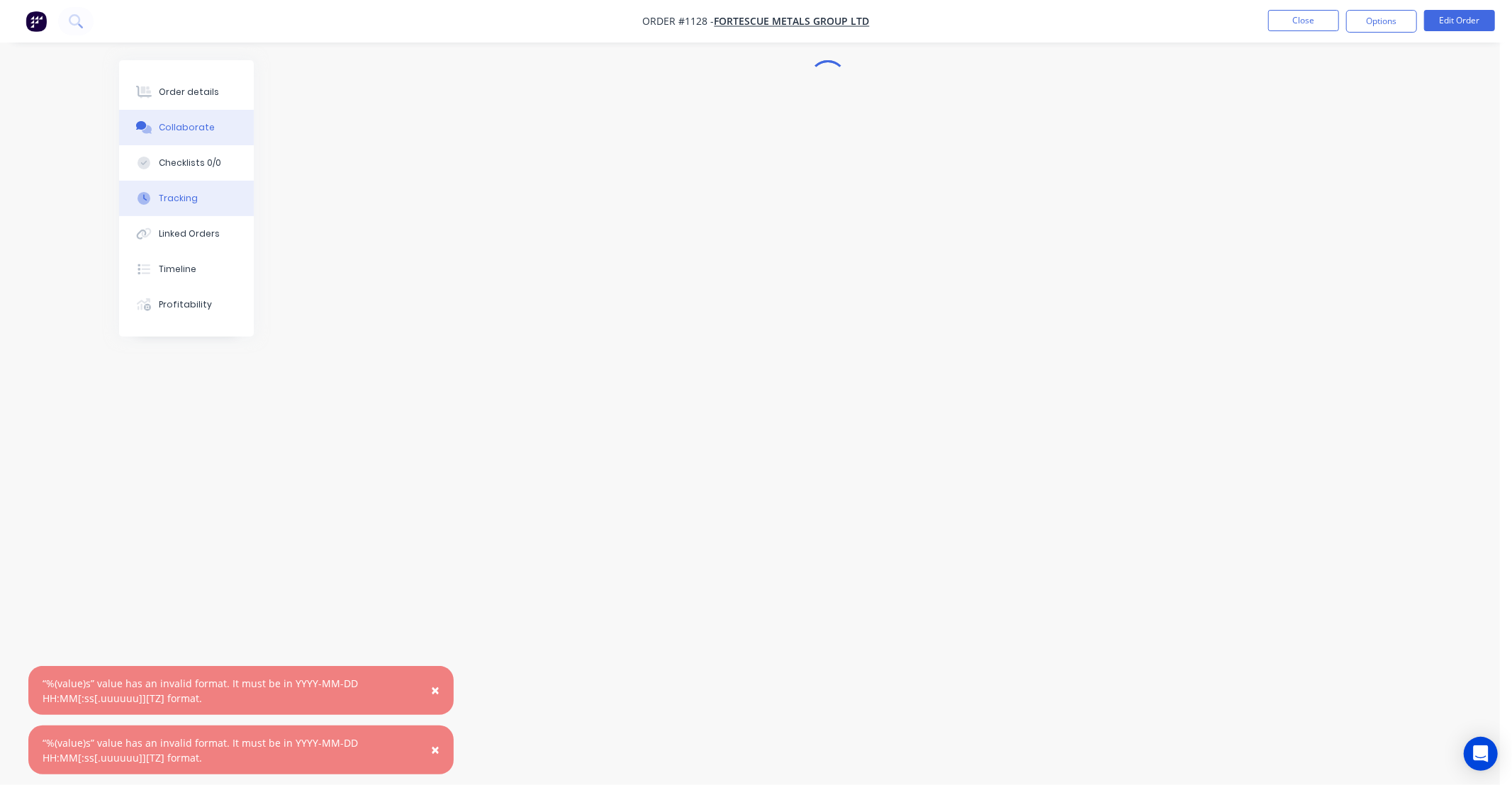
click at [188, 195] on div "Tracking" at bounding box center [178, 198] width 39 height 13
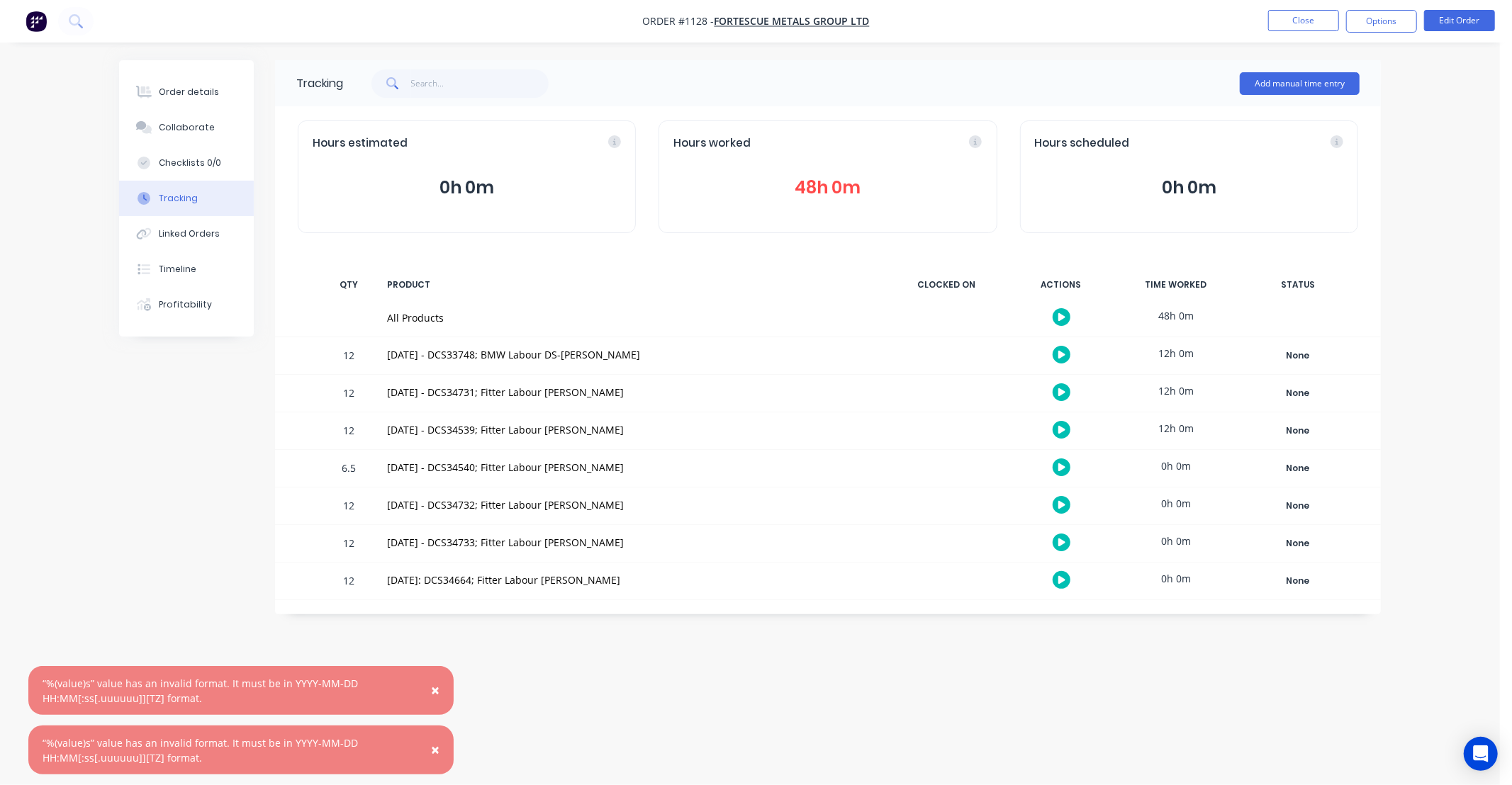
click at [839, 207] on div "Hours worked 48h 0m" at bounding box center [828, 176] width 338 height 113
click at [837, 195] on button "48h 0m" at bounding box center [828, 187] width 309 height 27
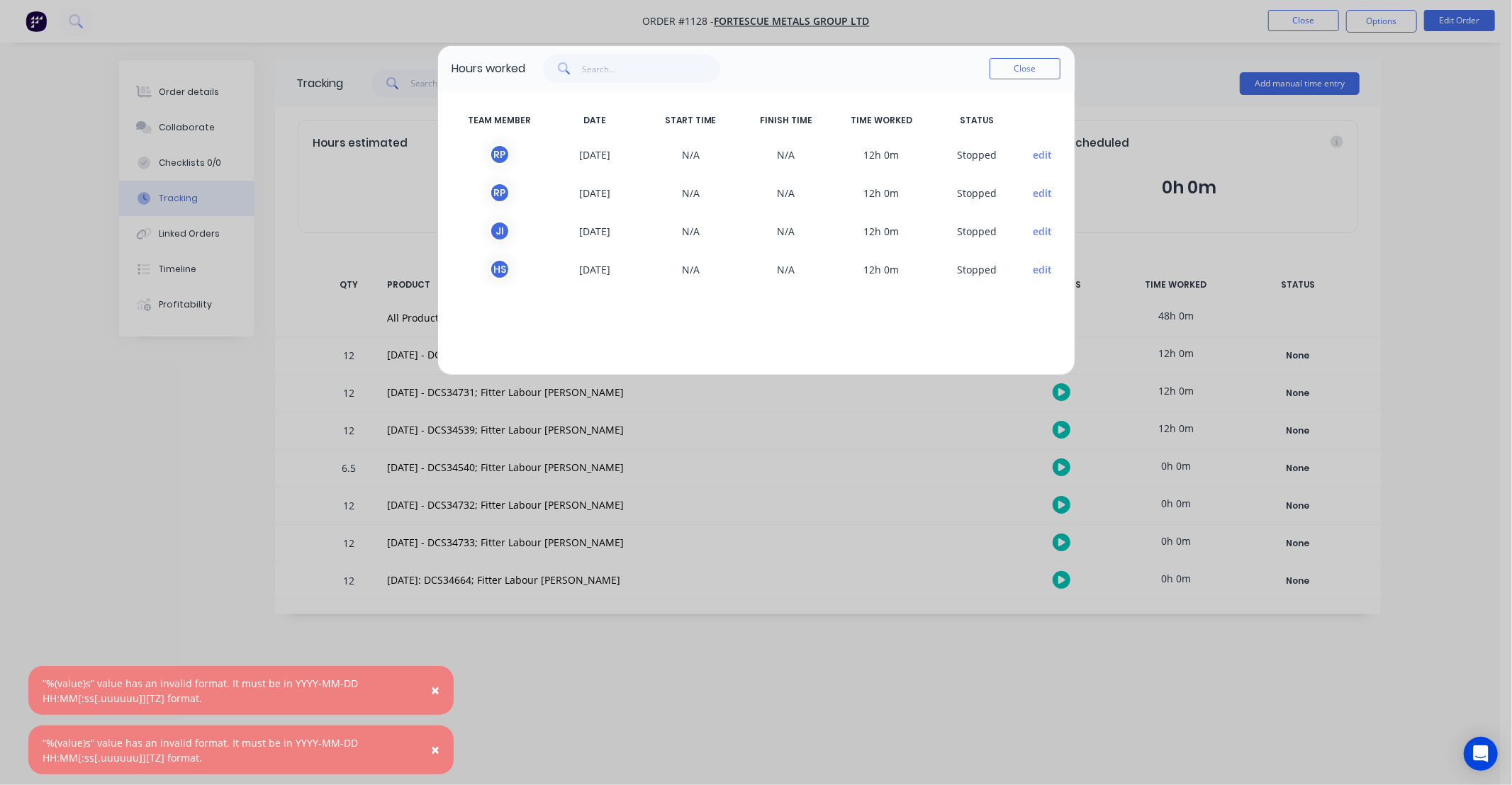
click at [1038, 186] on button "edit" at bounding box center [1042, 193] width 19 height 15
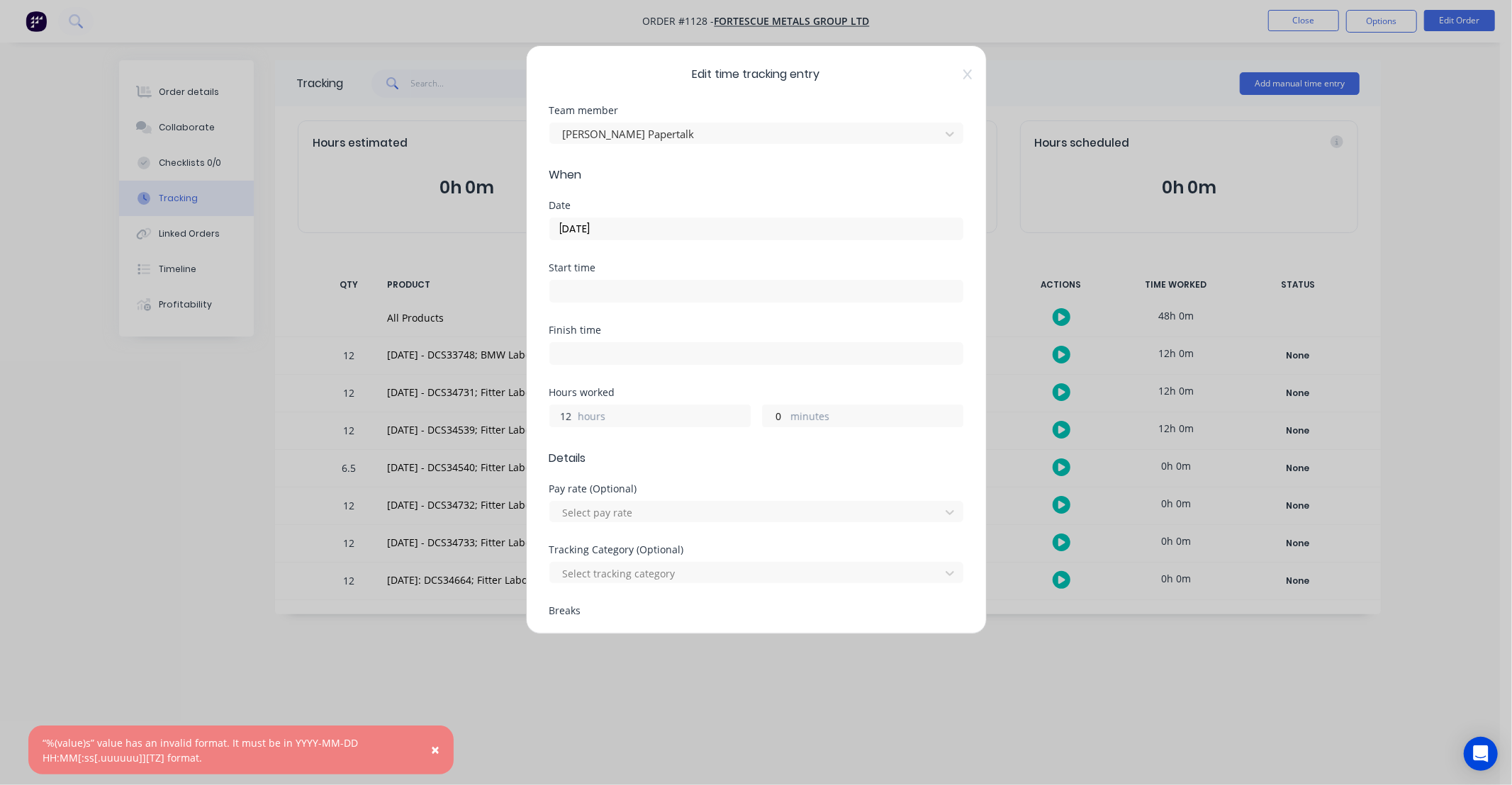
click at [559, 414] on input "12" at bounding box center [562, 415] width 25 height 21
type input "2"
type input "0"
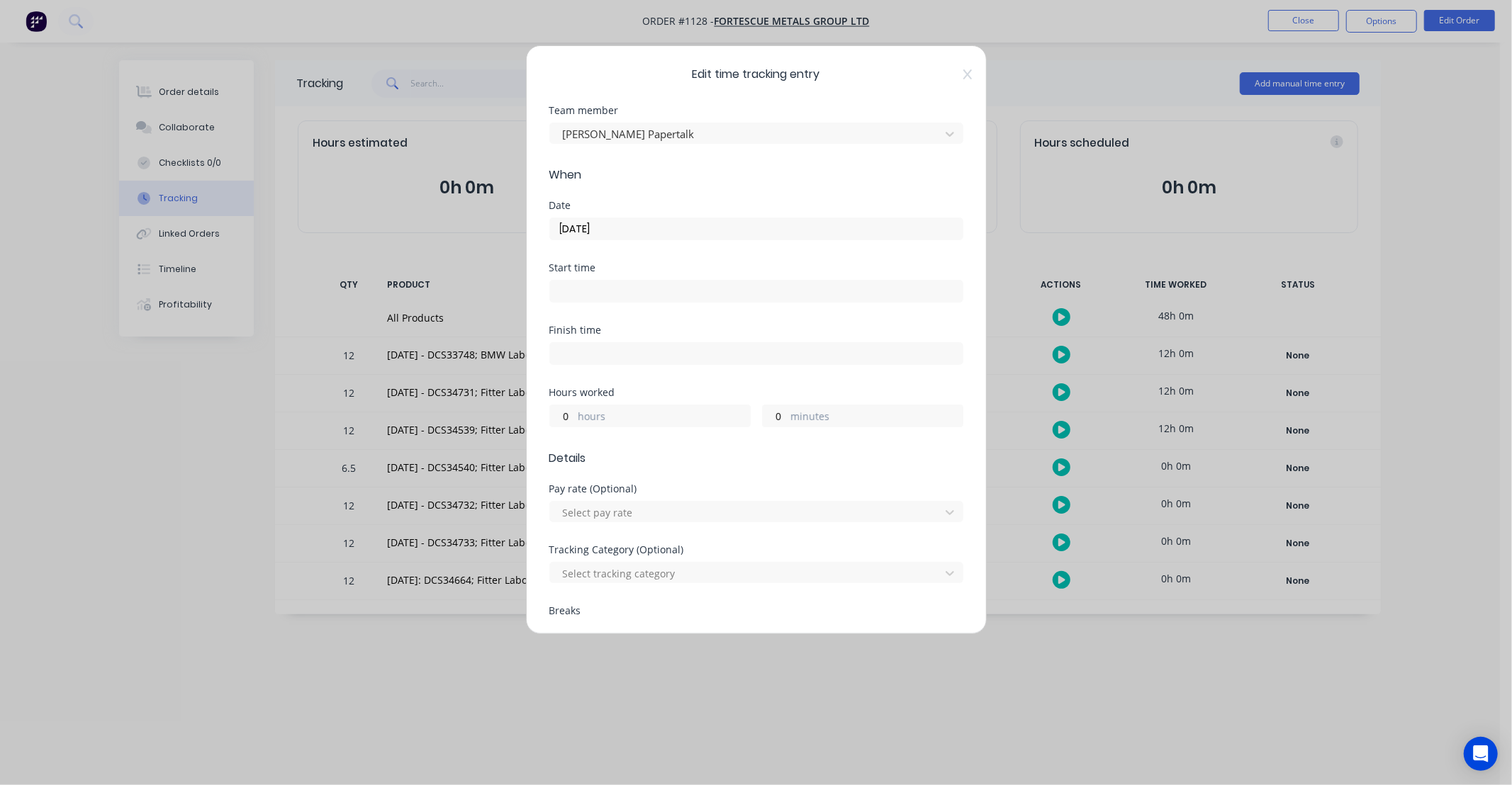
click at [649, 386] on div "Finish time" at bounding box center [756, 356] width 414 height 62
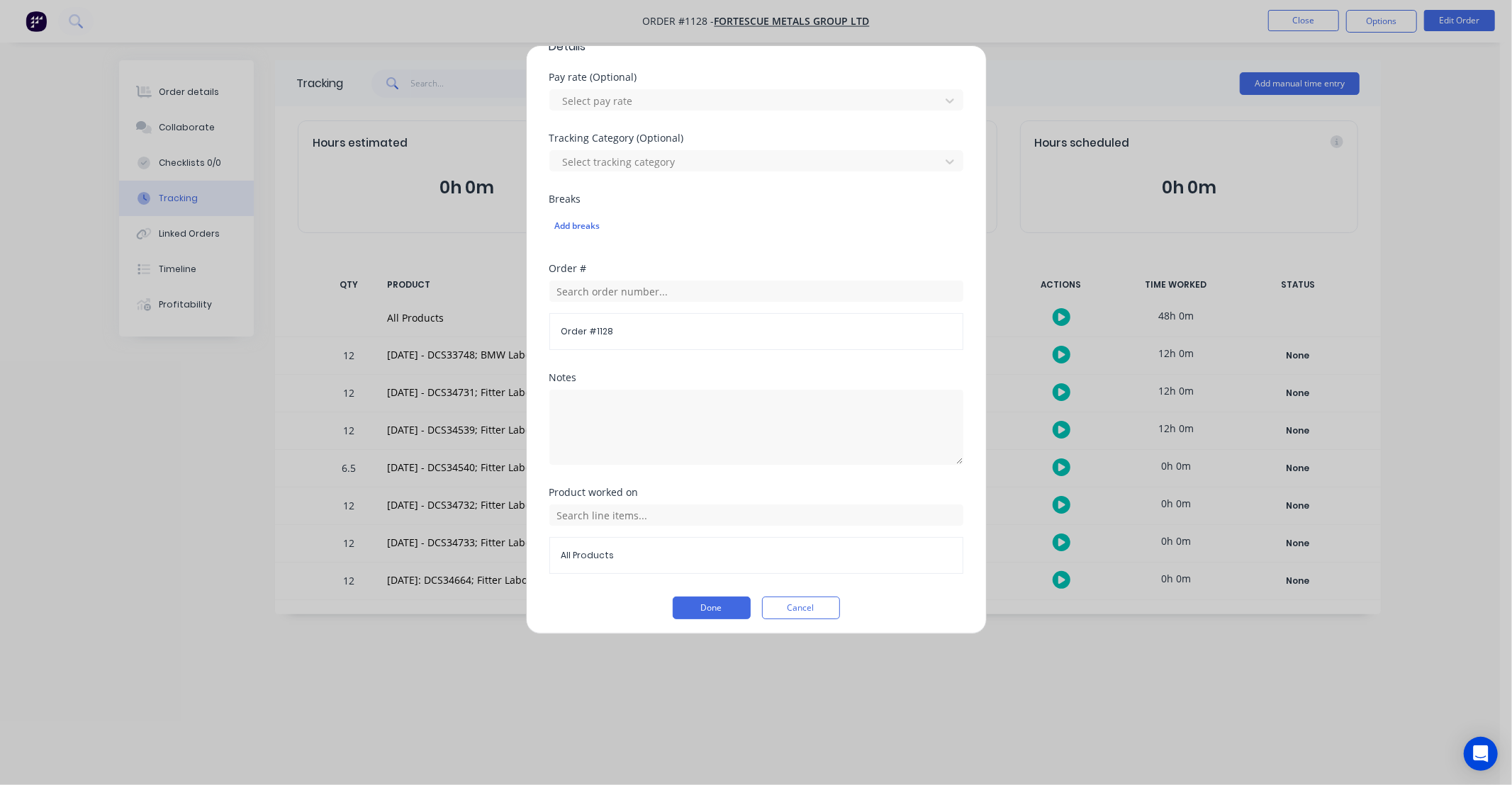
scroll to position [417, 0]
click at [714, 610] on button "Done" at bounding box center [711, 602] width 78 height 23
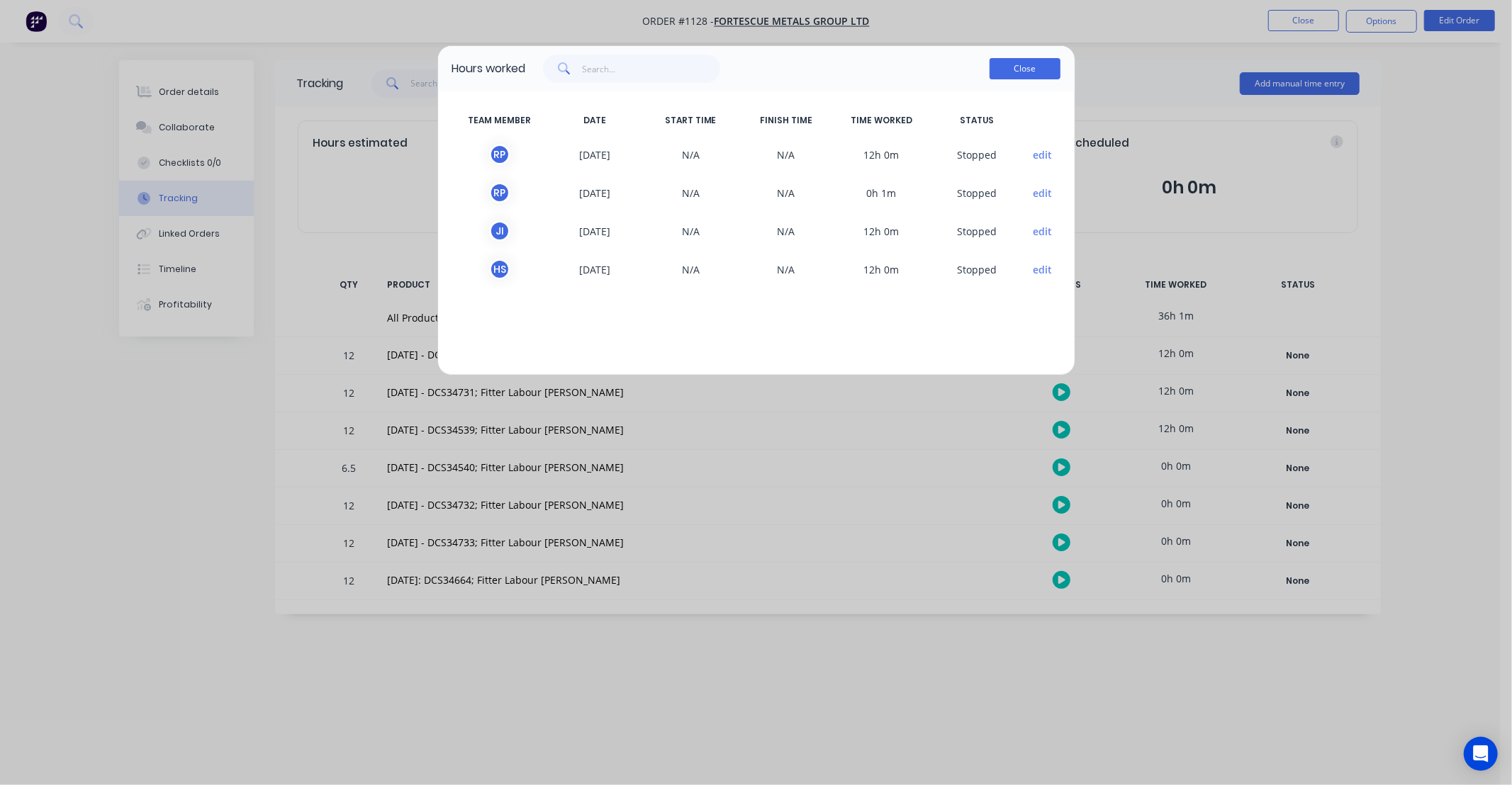
click at [1034, 67] on button "Close" at bounding box center [1024, 68] width 71 height 21
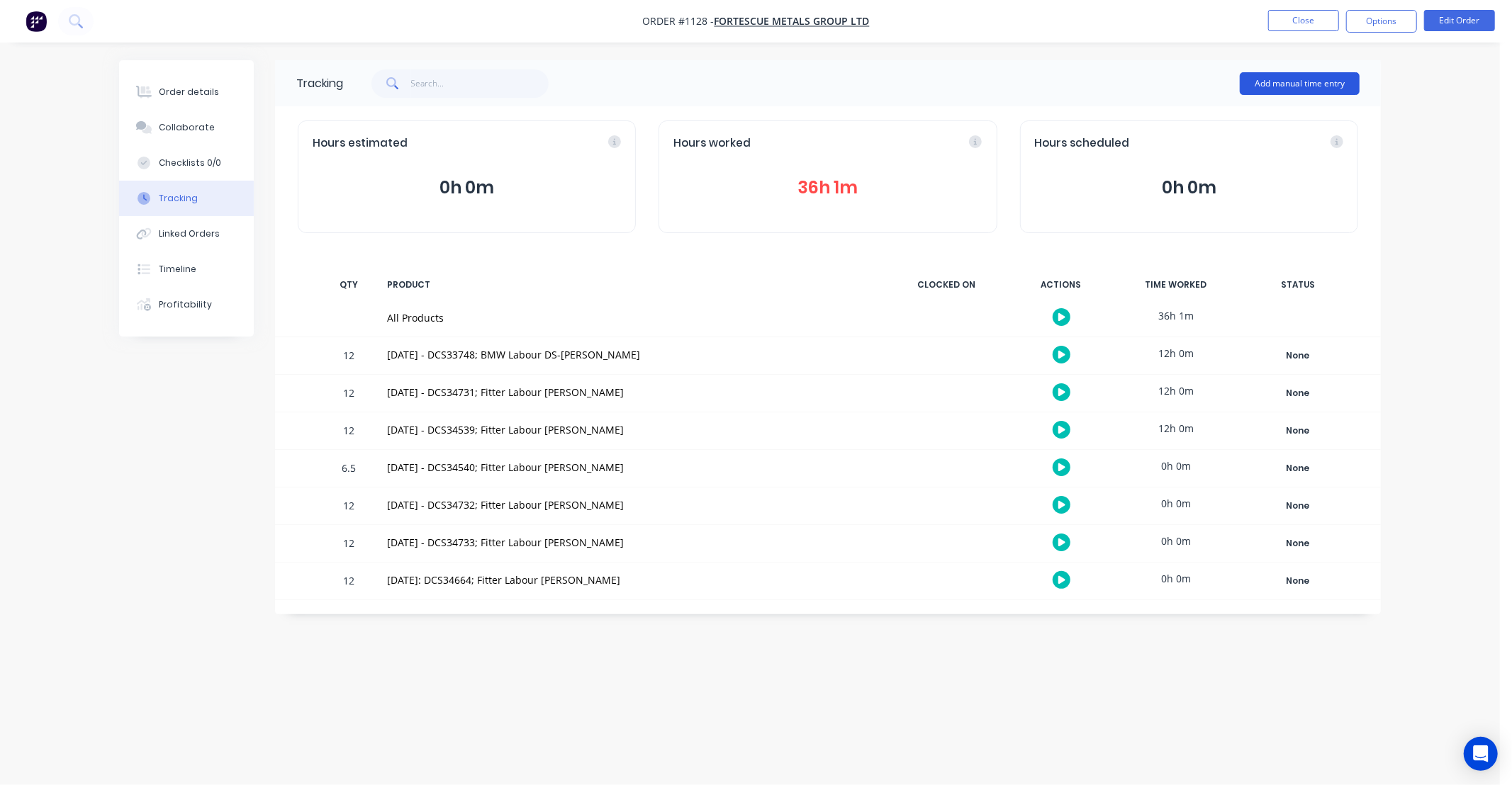
click at [1292, 83] on button "Add manual time entry" at bounding box center [1299, 84] width 119 height 23
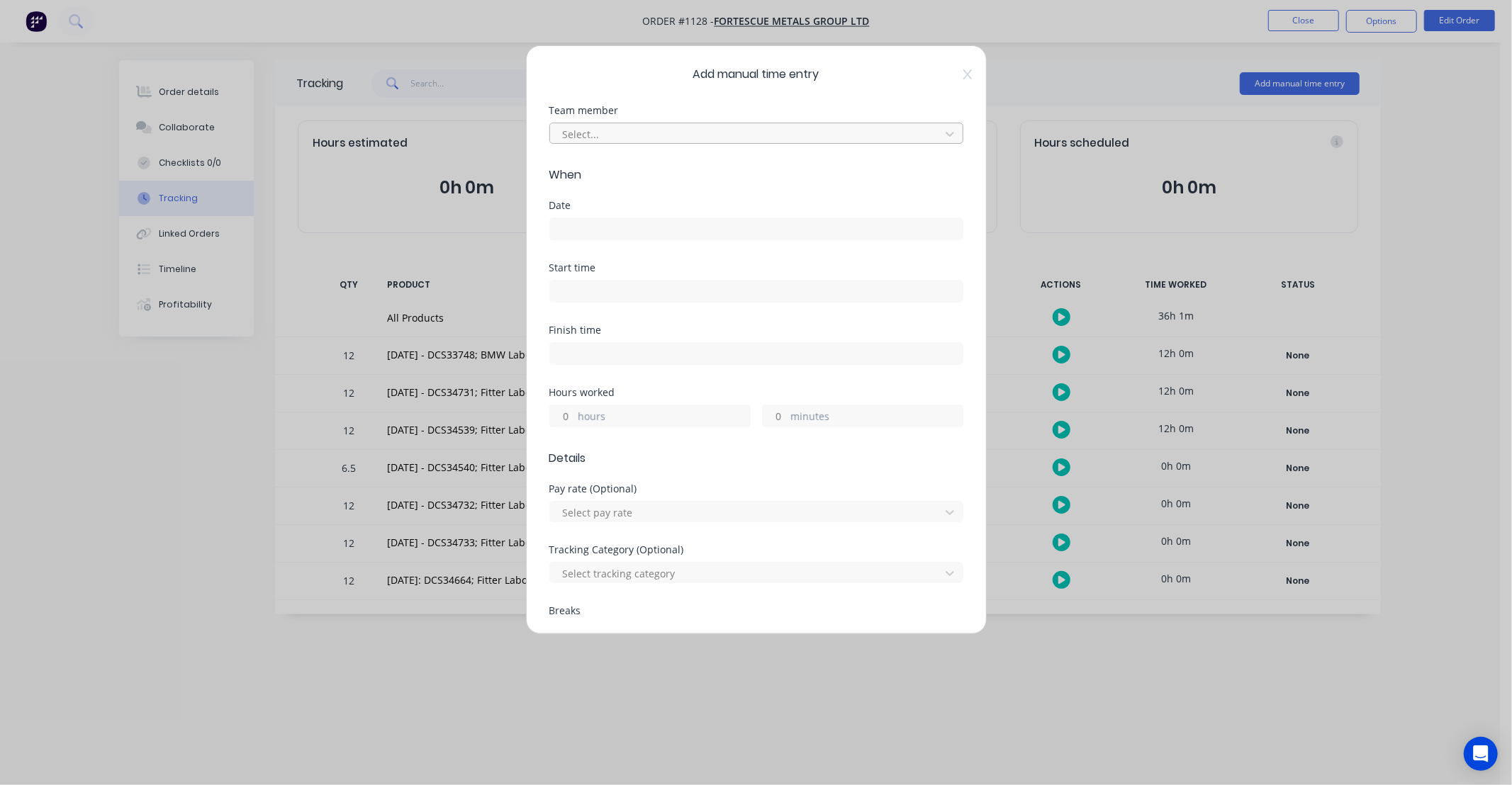
click at [645, 138] on div at bounding box center [747, 134] width 371 height 17
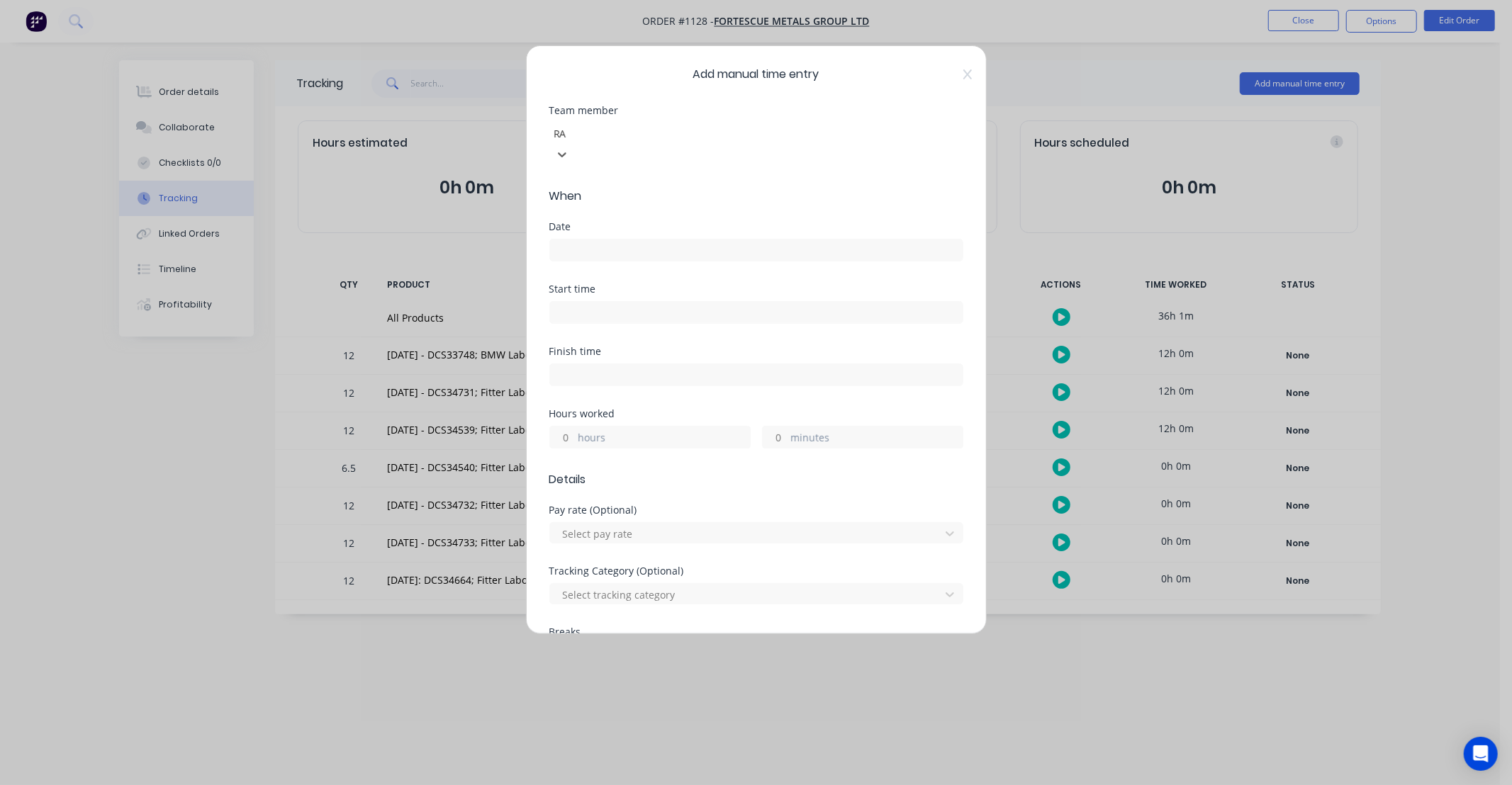
type input "RAY"
click at [649, 784] on div "[PERSON_NAME] Papertalk" at bounding box center [750, 798] width 1500 height 27
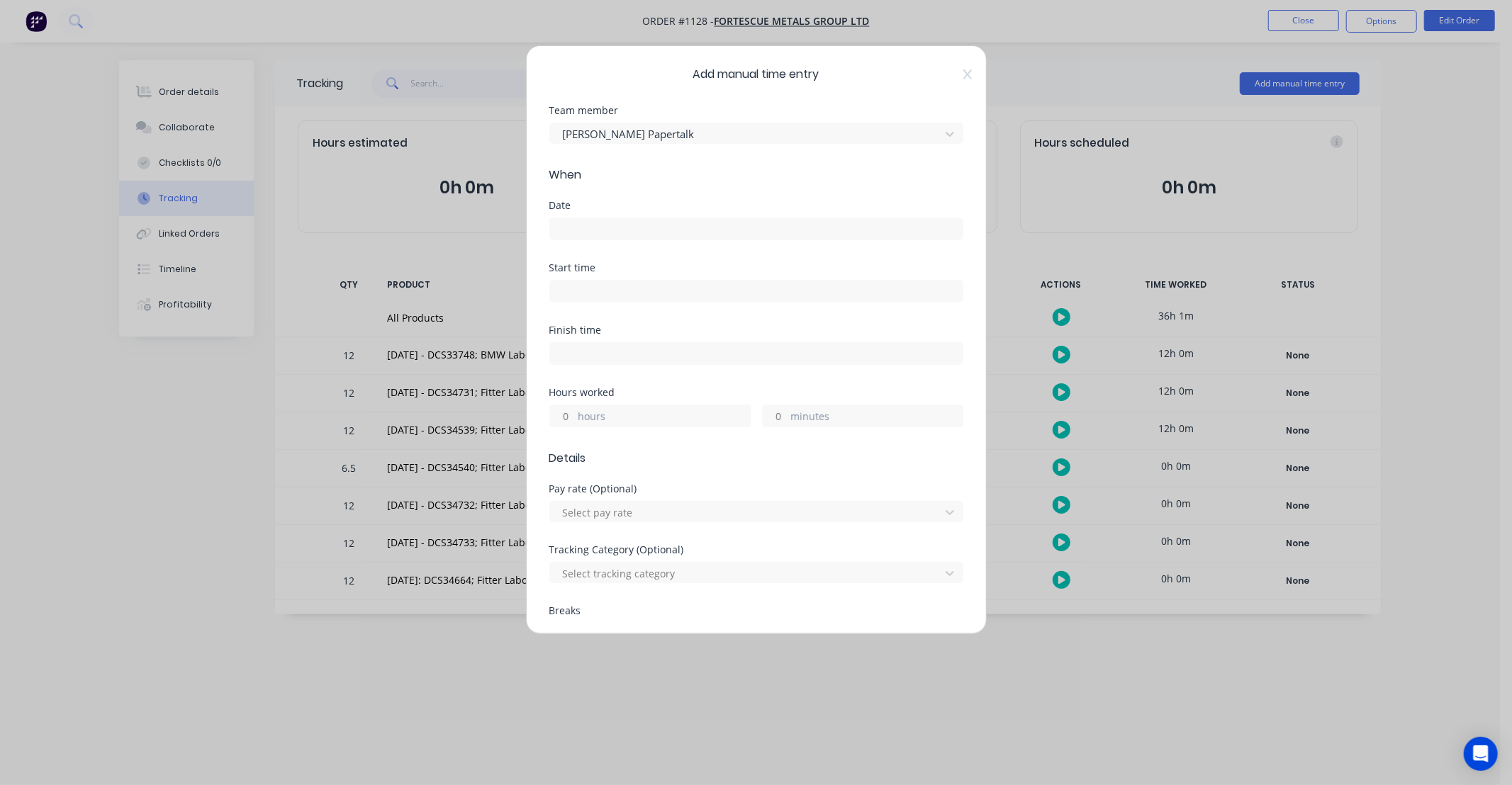
click at [639, 223] on input at bounding box center [756, 229] width 412 height 21
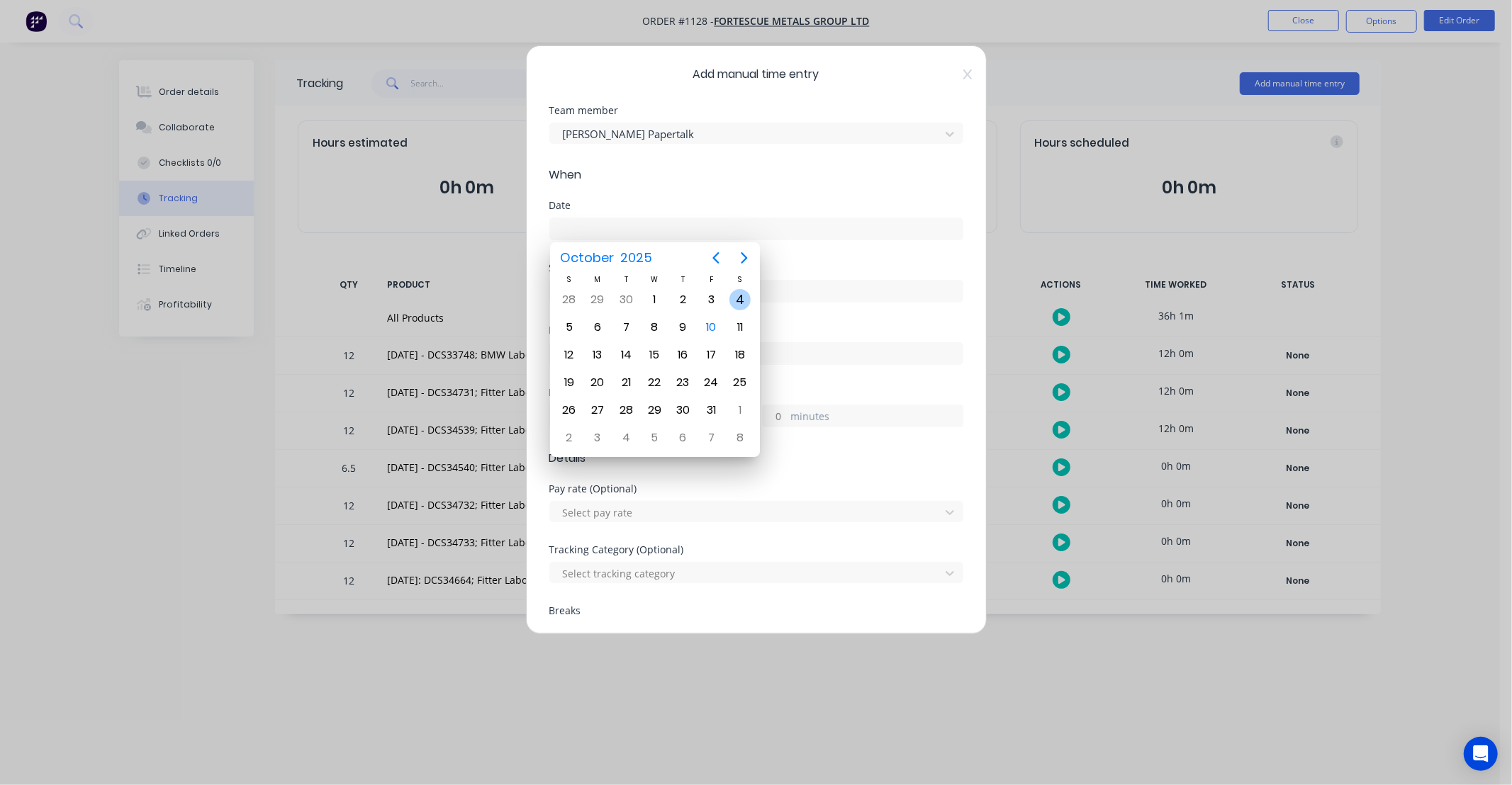
click at [742, 301] on div "4" at bounding box center [739, 299] width 21 height 21
type input "[DATE]"
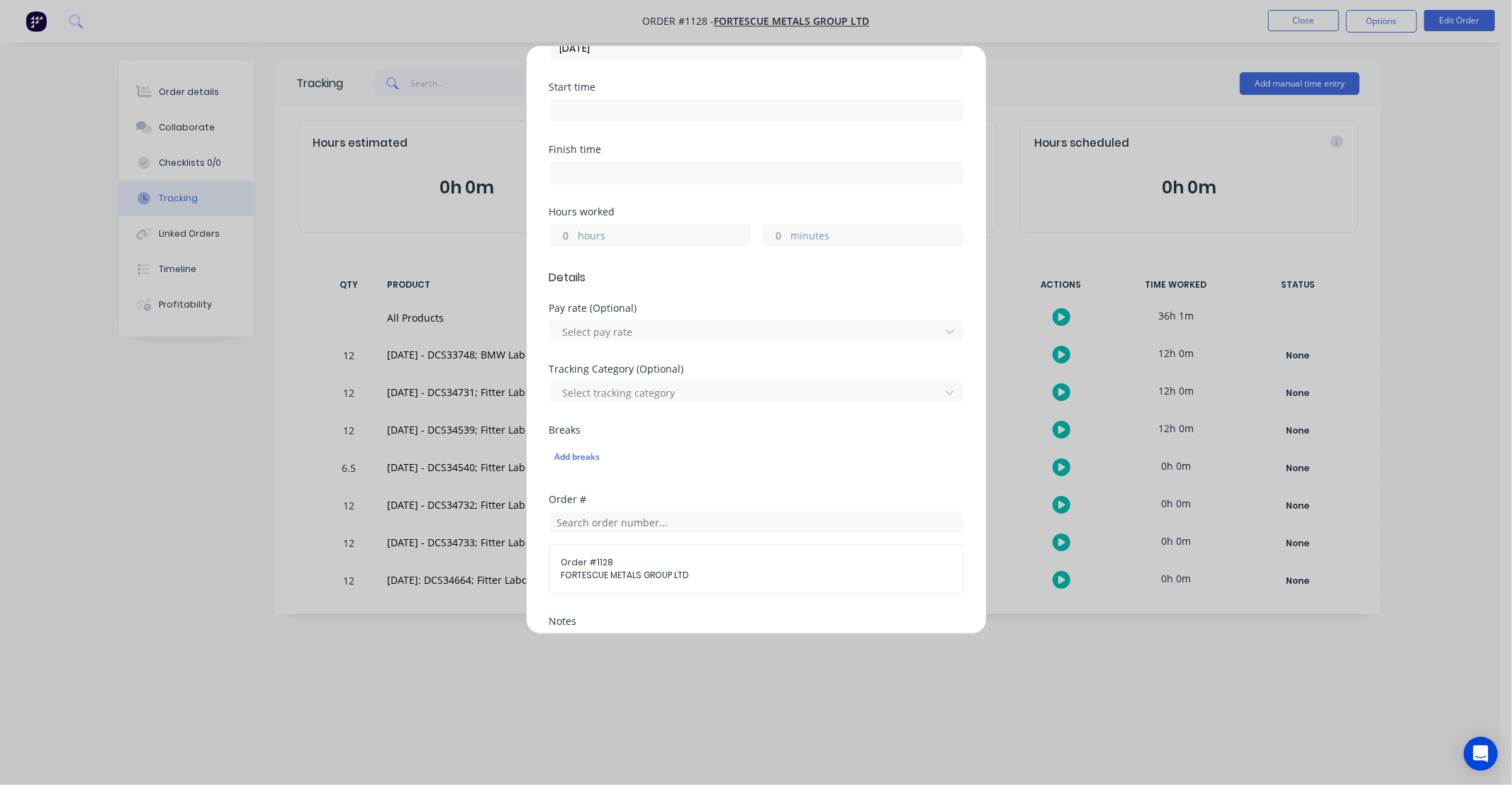
scroll to position [183, 0]
drag, startPoint x: 567, startPoint y: 238, endPoint x: 577, endPoint y: 234, distance: 10.8
click at [567, 238] on input "hours" at bounding box center [562, 232] width 25 height 21
type input "6"
type input "30"
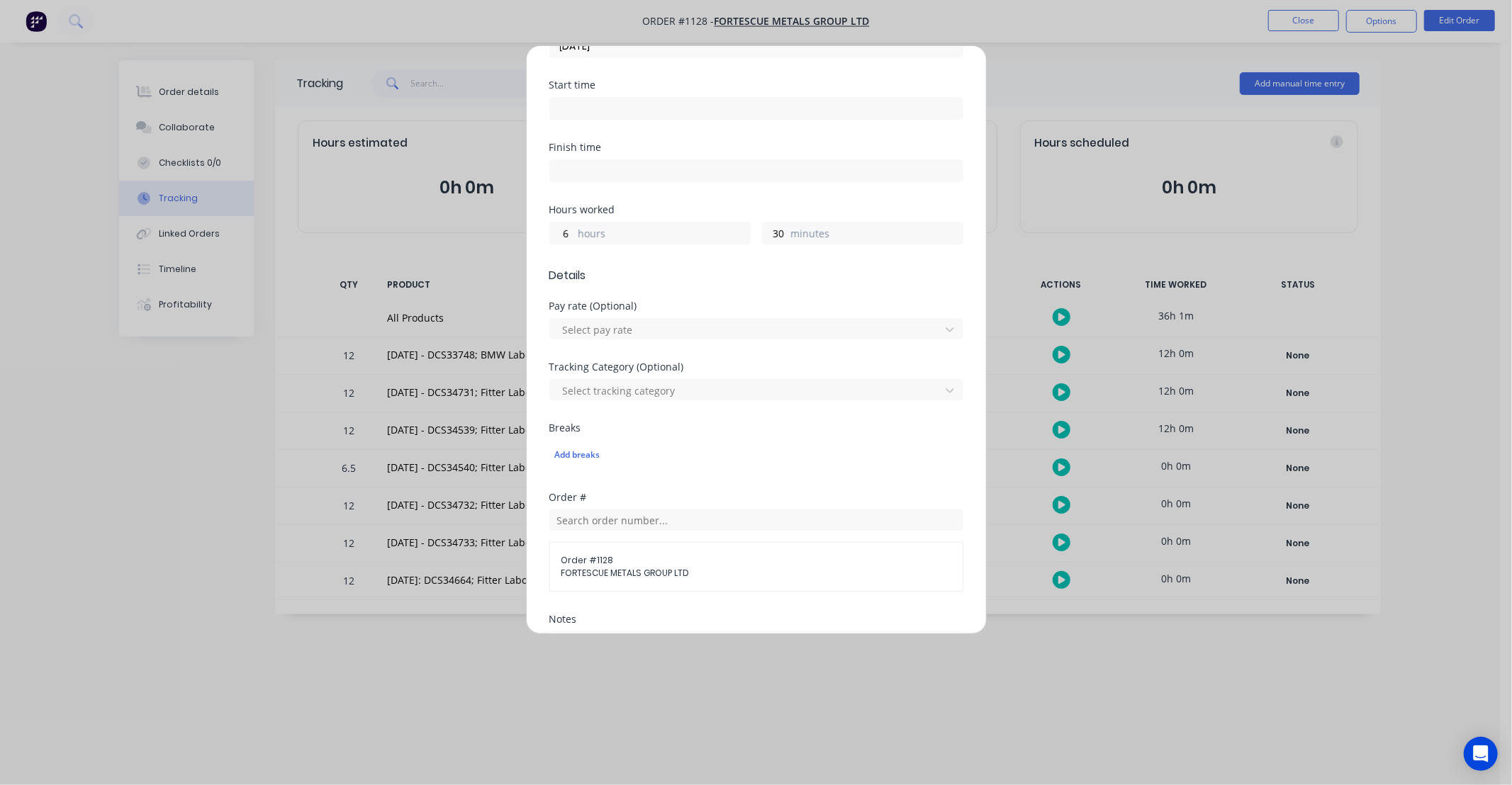
click at [685, 208] on div "Hours worked" at bounding box center [756, 209] width 414 height 10
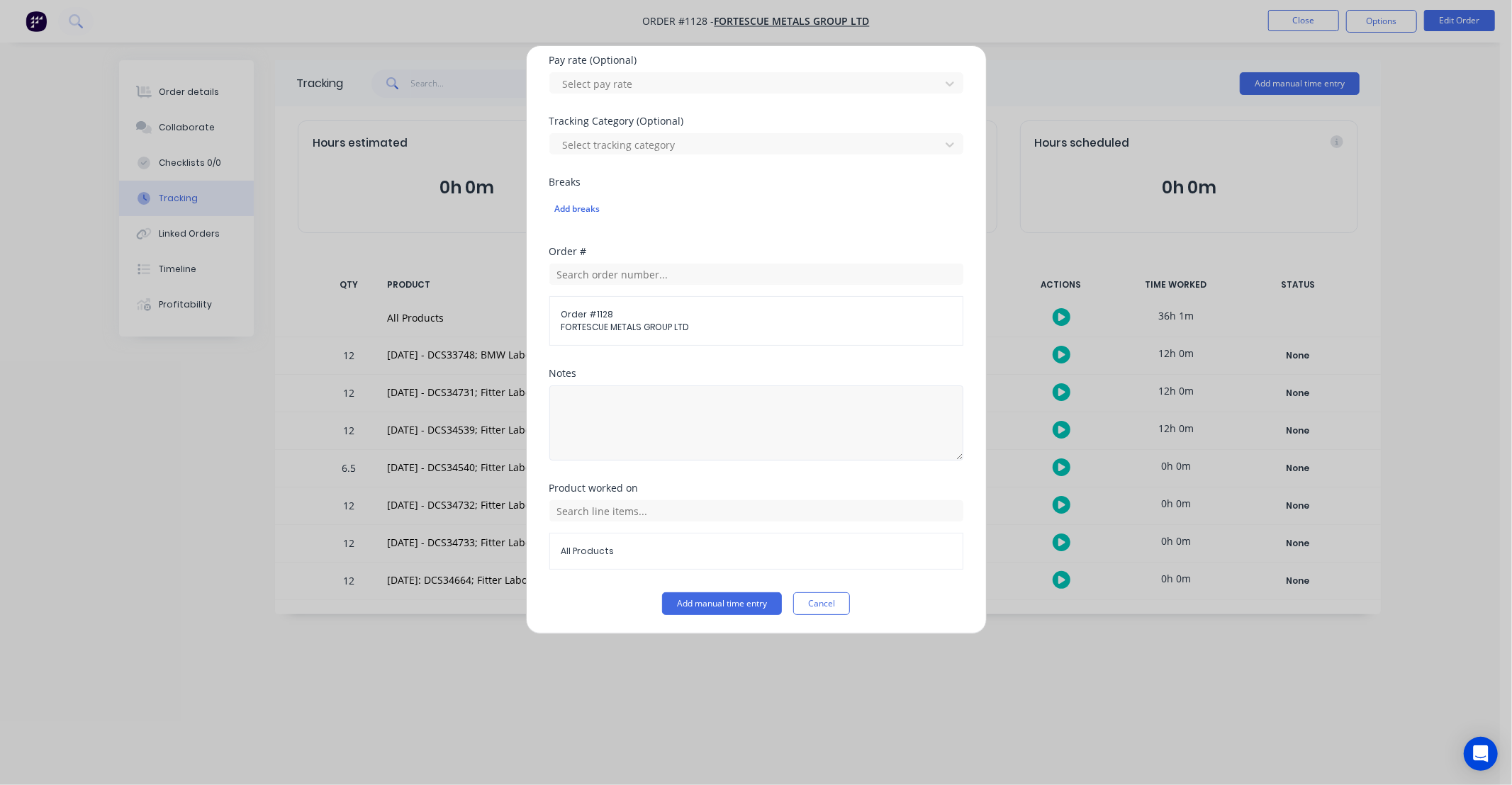
scroll to position [430, 0]
click at [675, 508] on input "text" at bounding box center [756, 509] width 414 height 21
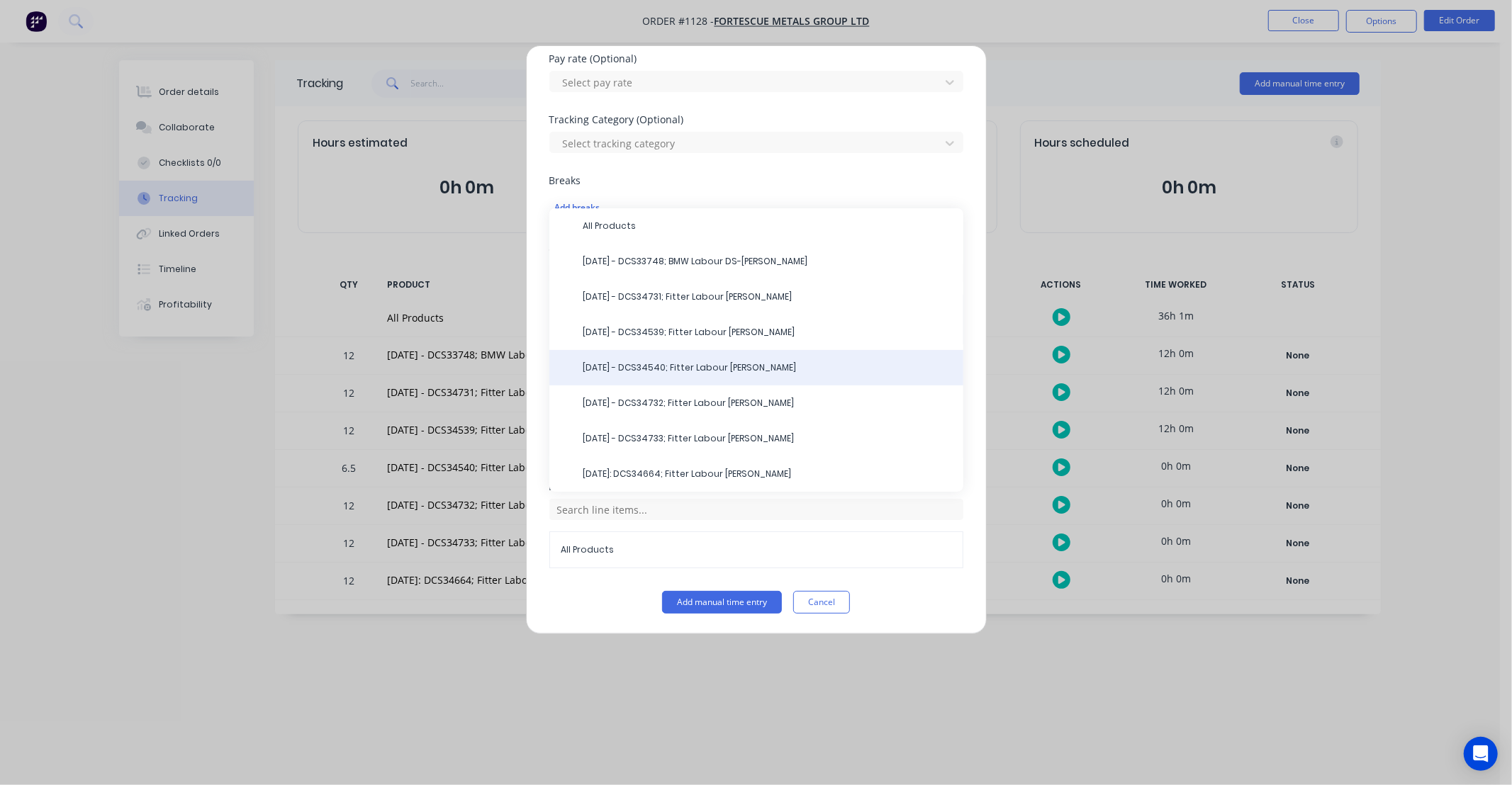
click at [666, 366] on span "[DATE] - DCS34540; Fitter Labour [PERSON_NAME]" at bounding box center [767, 367] width 368 height 13
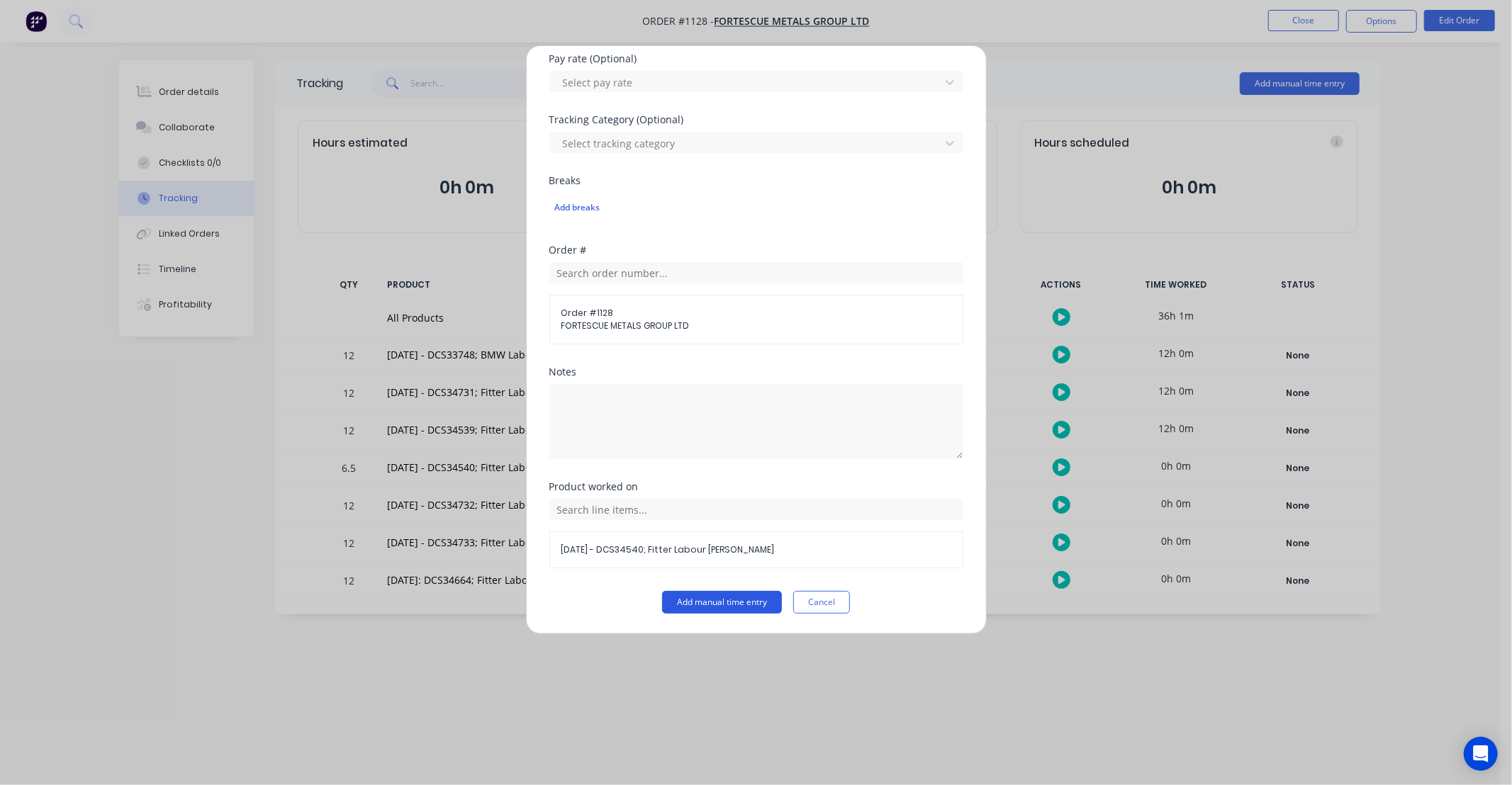
click at [711, 603] on button "Add manual time entry" at bounding box center [722, 601] width 119 height 23
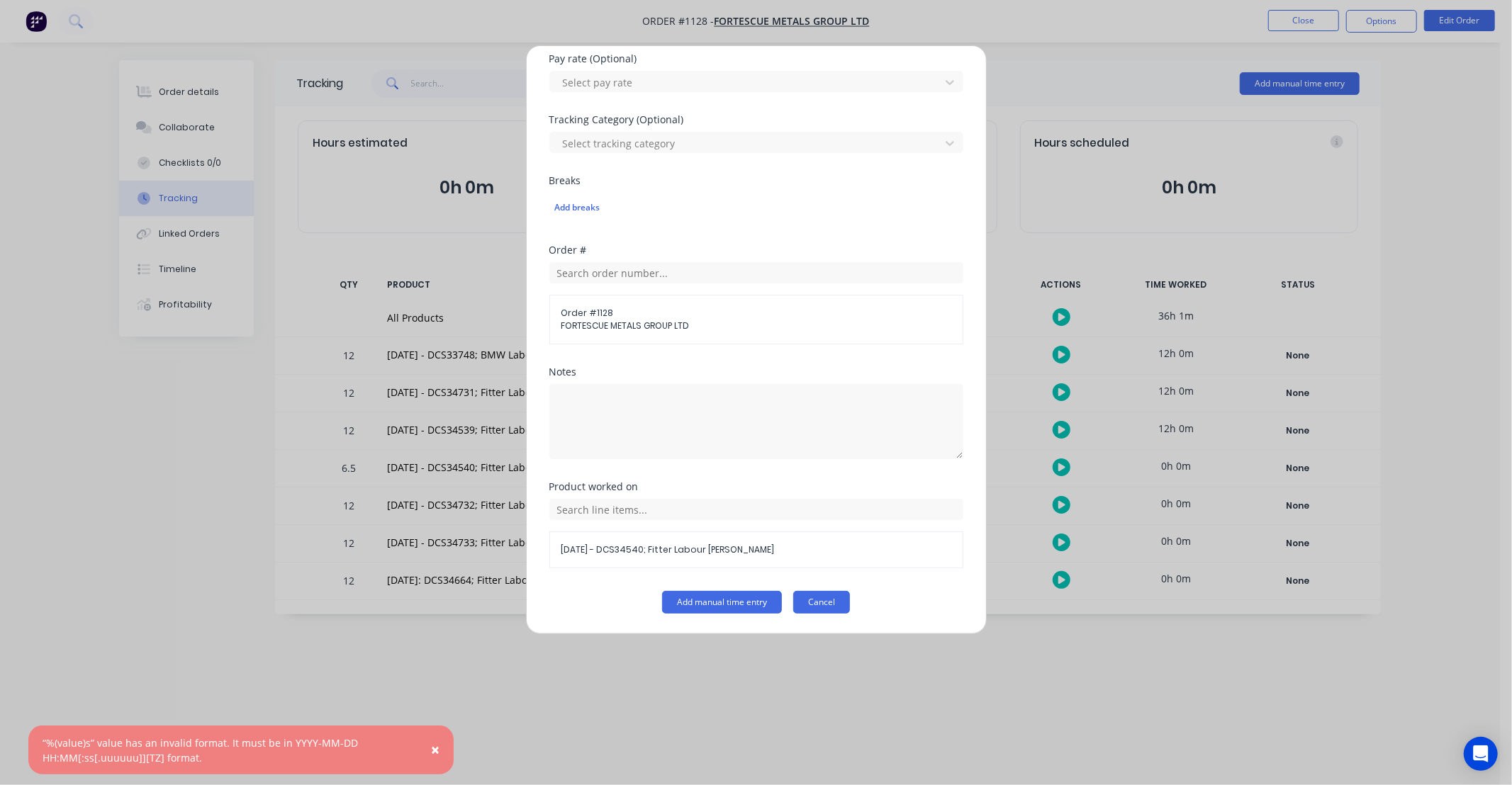
click at [811, 612] on button "Cancel" at bounding box center [821, 601] width 57 height 23
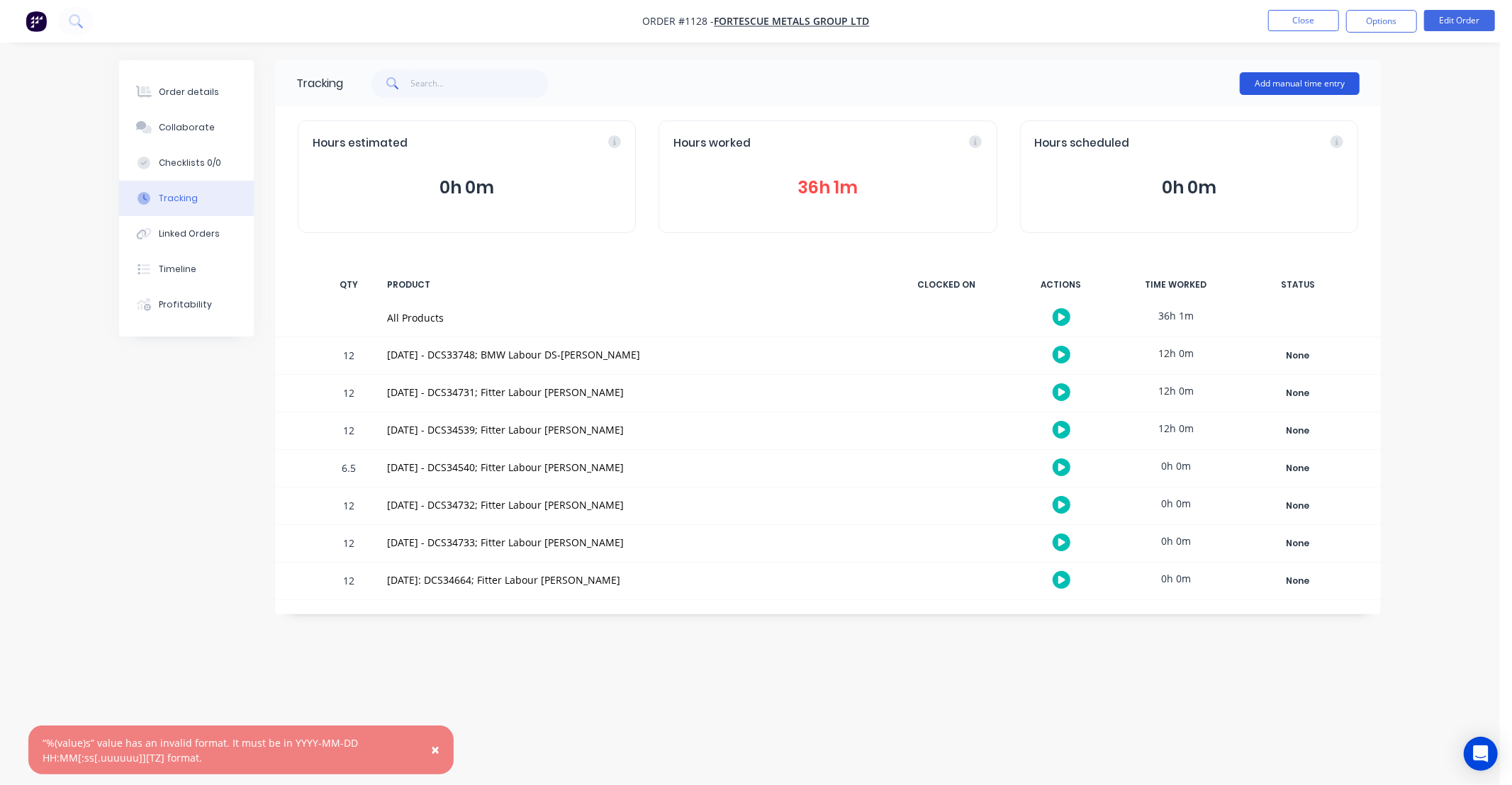
click at [1281, 88] on button "Add manual time entry" at bounding box center [1299, 84] width 119 height 23
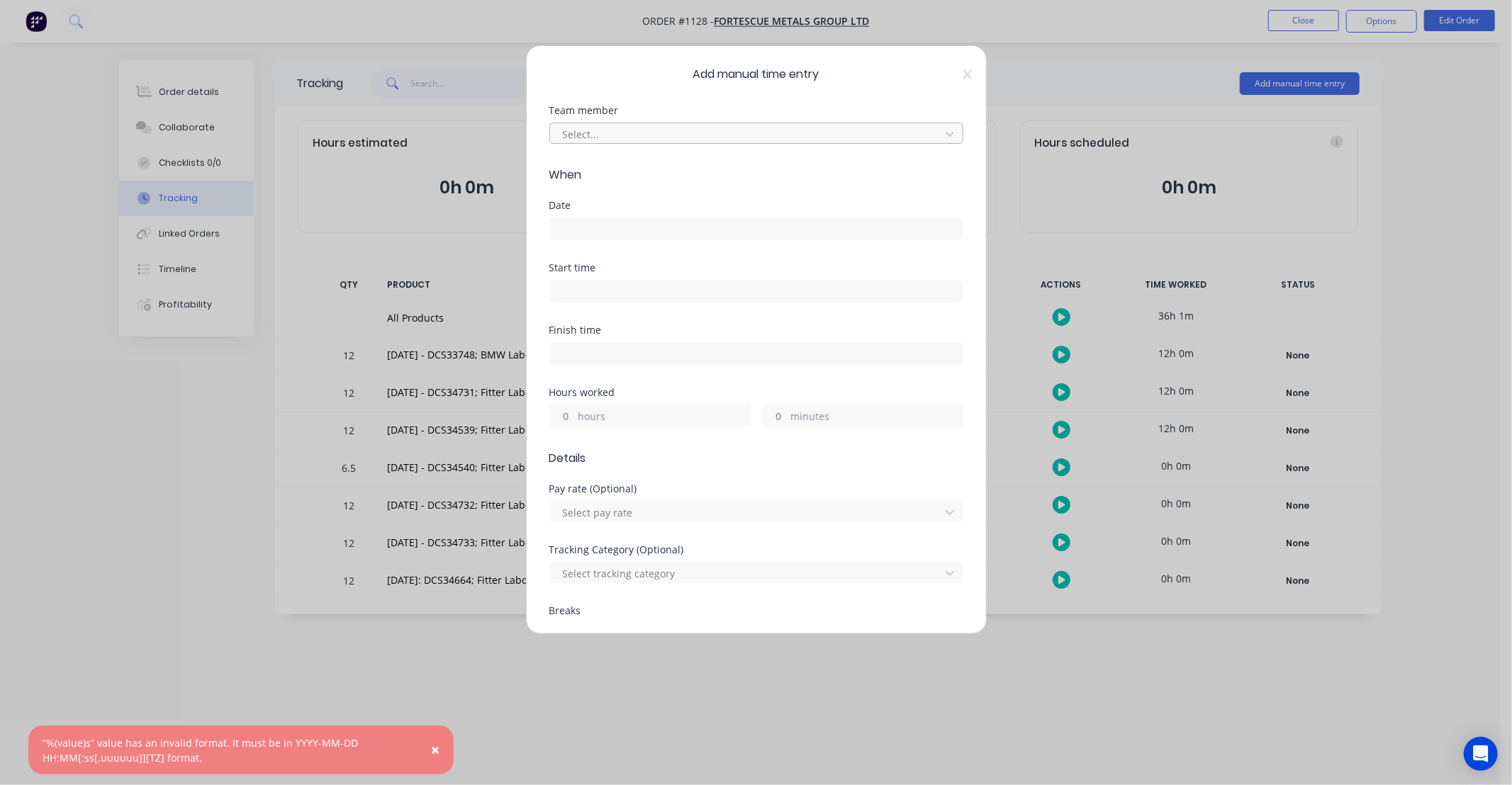
click at [608, 138] on div at bounding box center [747, 134] width 371 height 17
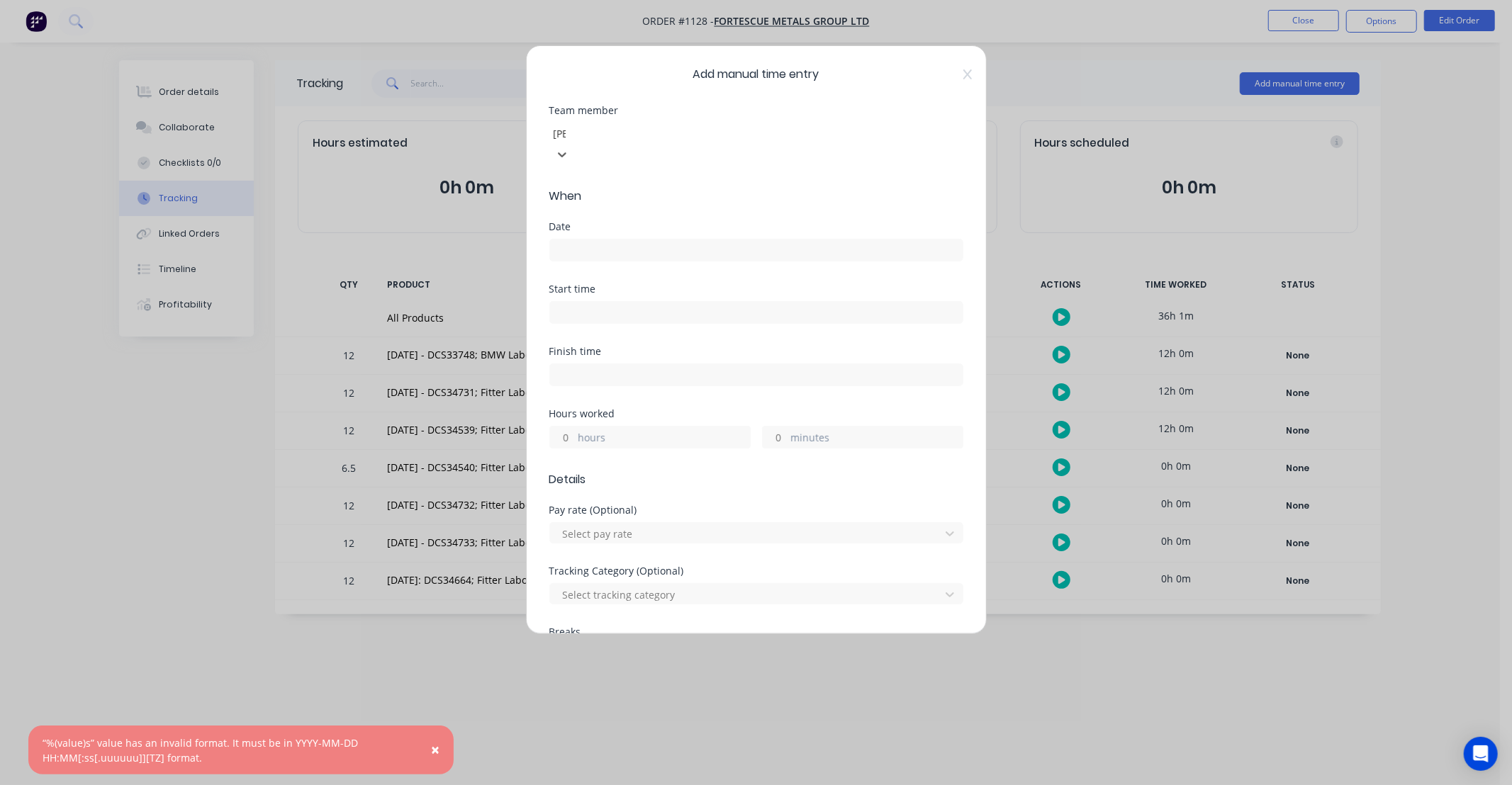
type input "JAC"
click at [635, 784] on div "[PERSON_NAME]" at bounding box center [750, 798] width 1500 height 27
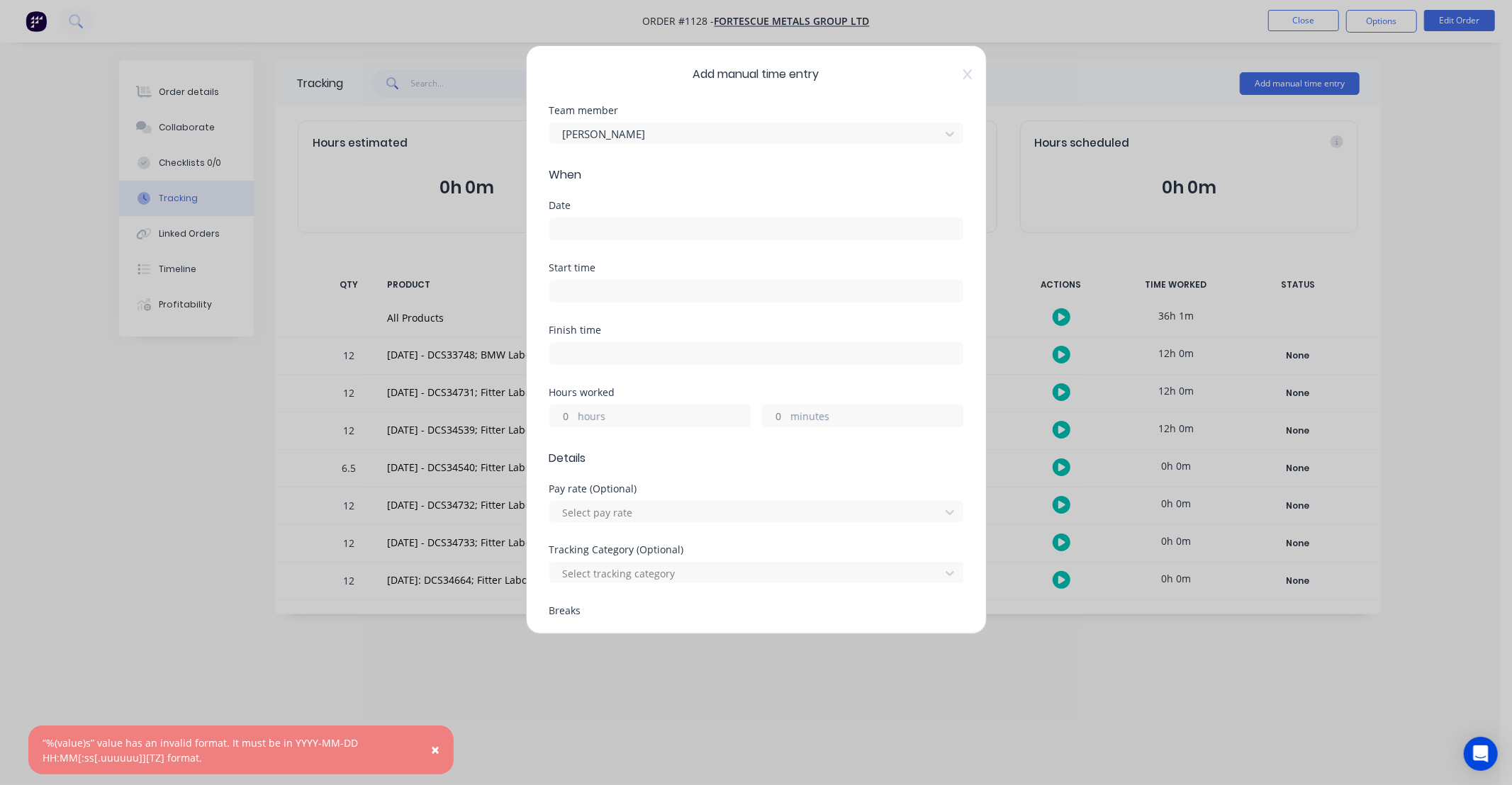
drag, startPoint x: 647, startPoint y: 250, endPoint x: 650, endPoint y: 241, distance: 9.5
click at [648, 248] on div "Date" at bounding box center [756, 231] width 414 height 62
click at [653, 237] on input at bounding box center [756, 229] width 412 height 21
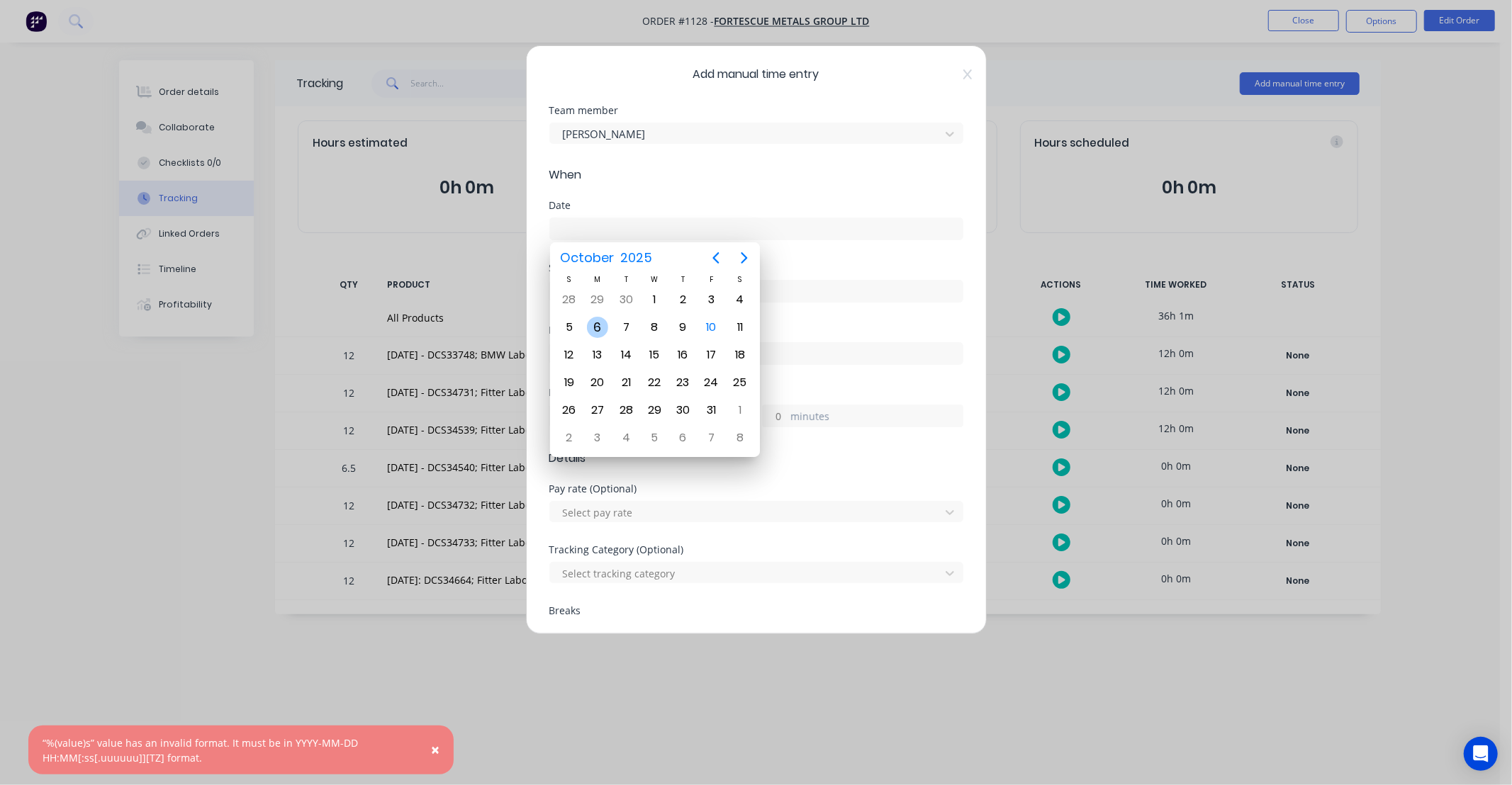
click at [592, 327] on div "6" at bounding box center [597, 327] width 21 height 21
type input "[DATE]"
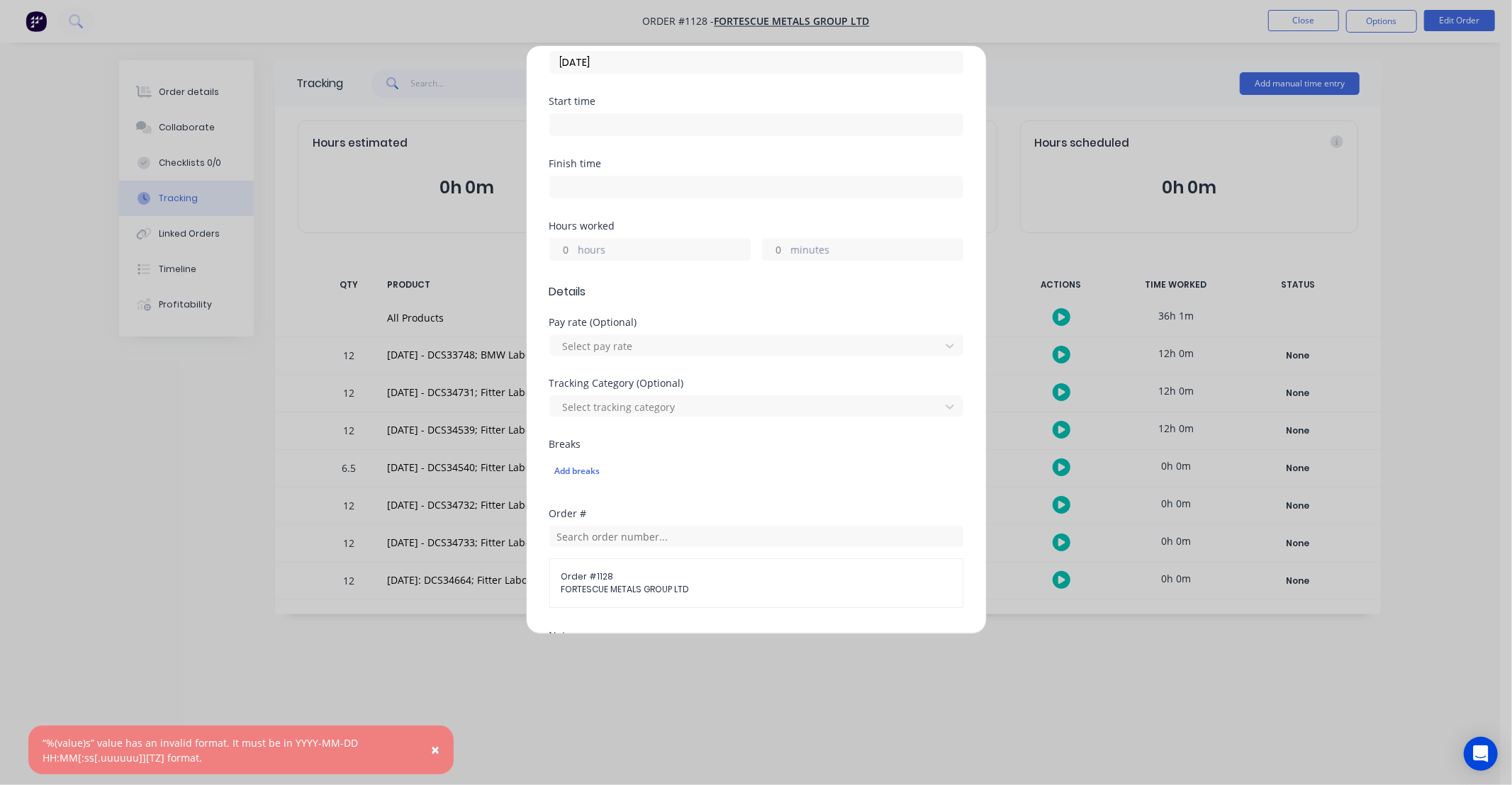
scroll to position [183, 0]
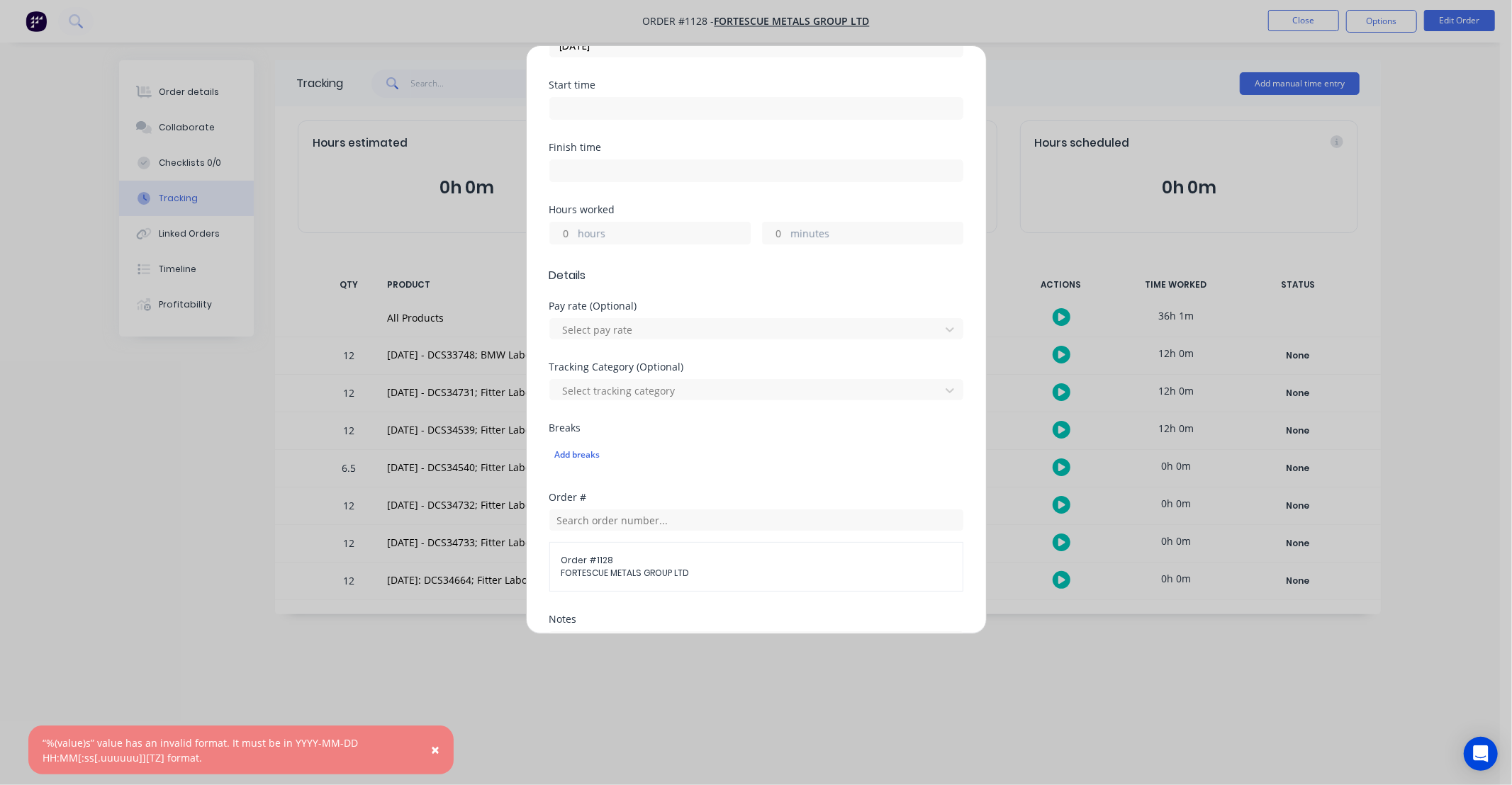
click at [563, 234] on input "hours" at bounding box center [562, 232] width 25 height 21
type input "12"
click at [640, 207] on div "Hours worked" at bounding box center [756, 209] width 414 height 10
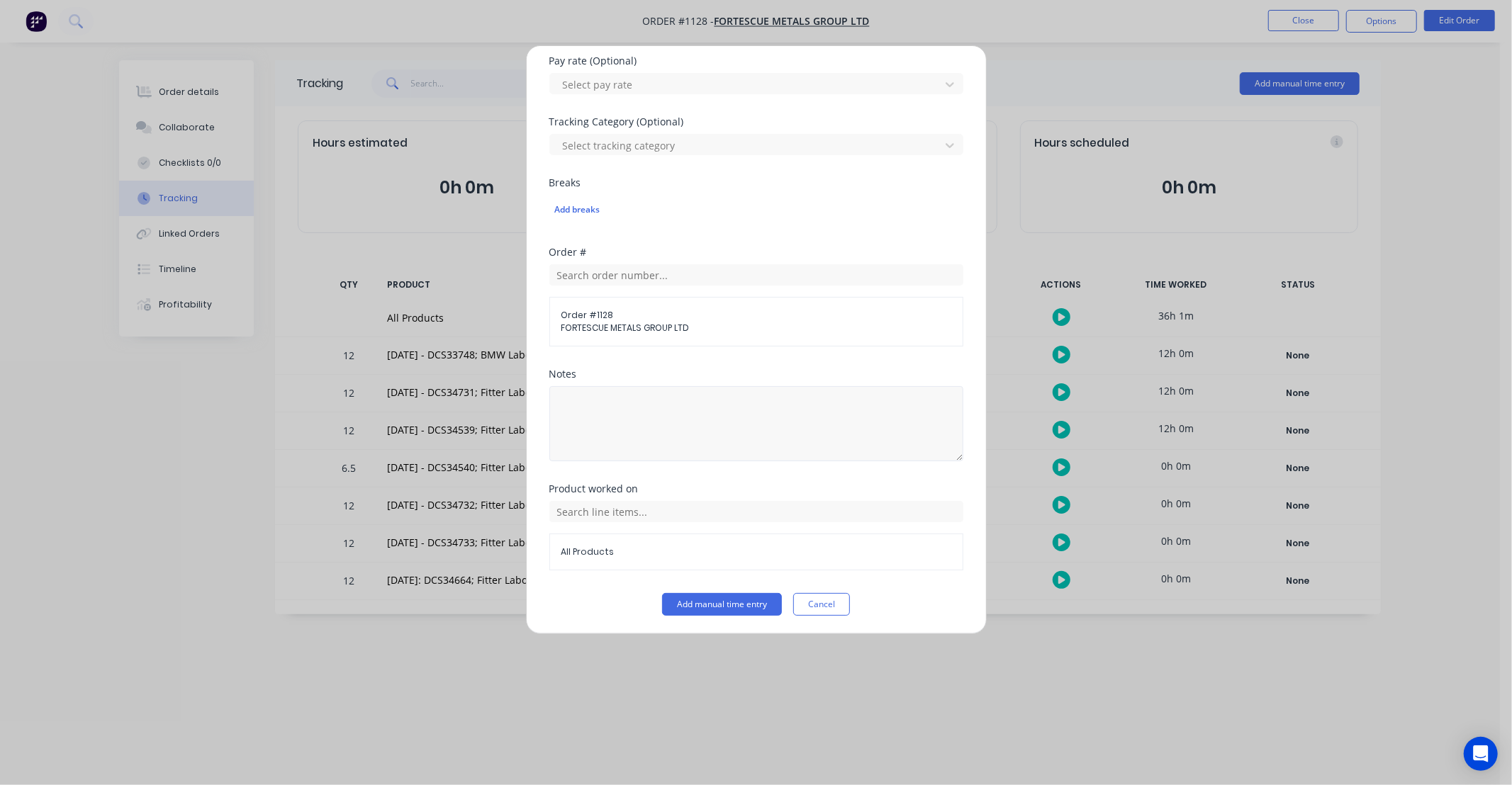
scroll to position [430, 0]
click at [686, 501] on input "text" at bounding box center [756, 509] width 414 height 21
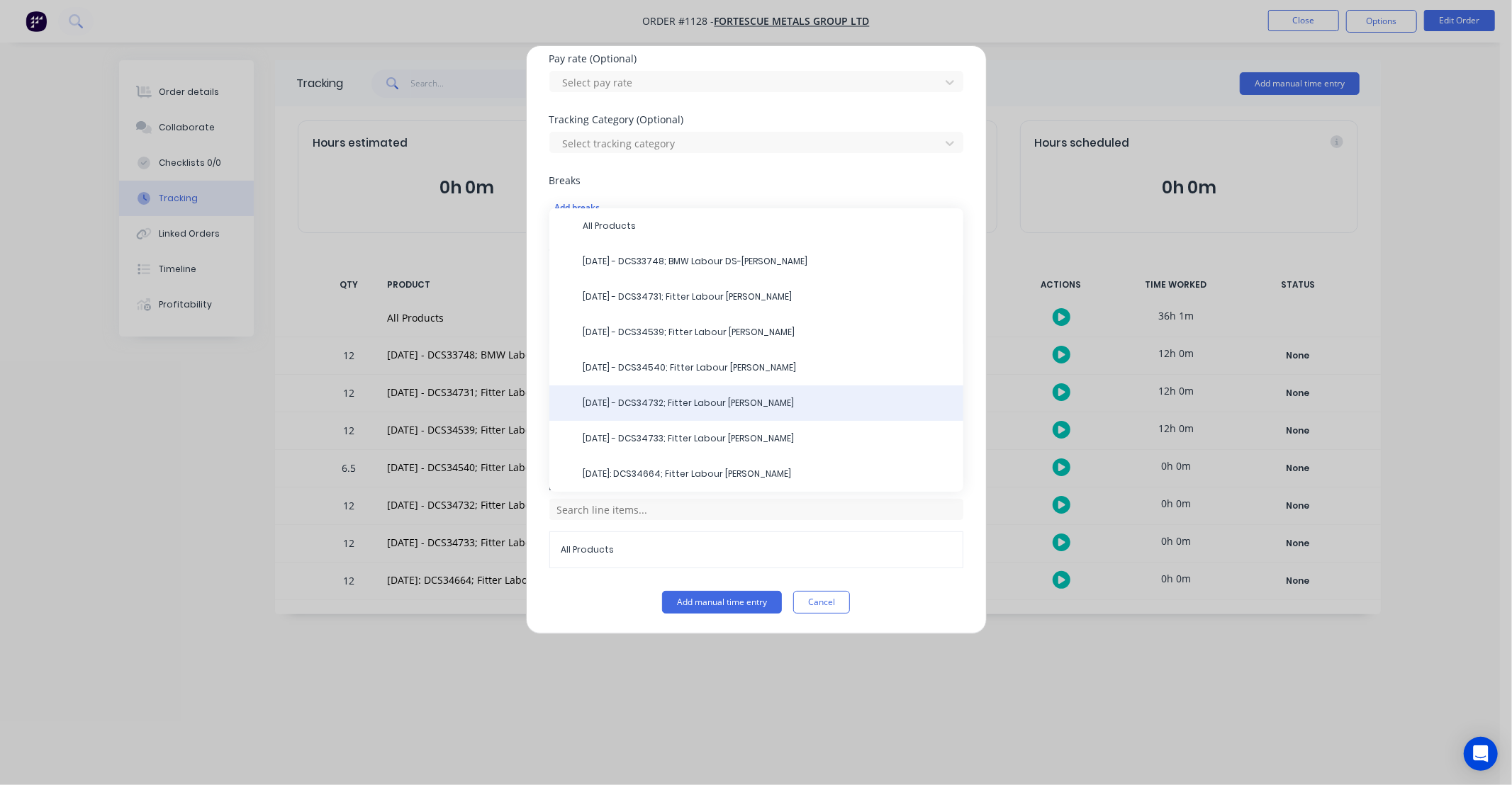
click at [644, 402] on span "[DATE] - DCS34732; Fitter Labour [PERSON_NAME]" at bounding box center [767, 403] width 368 height 13
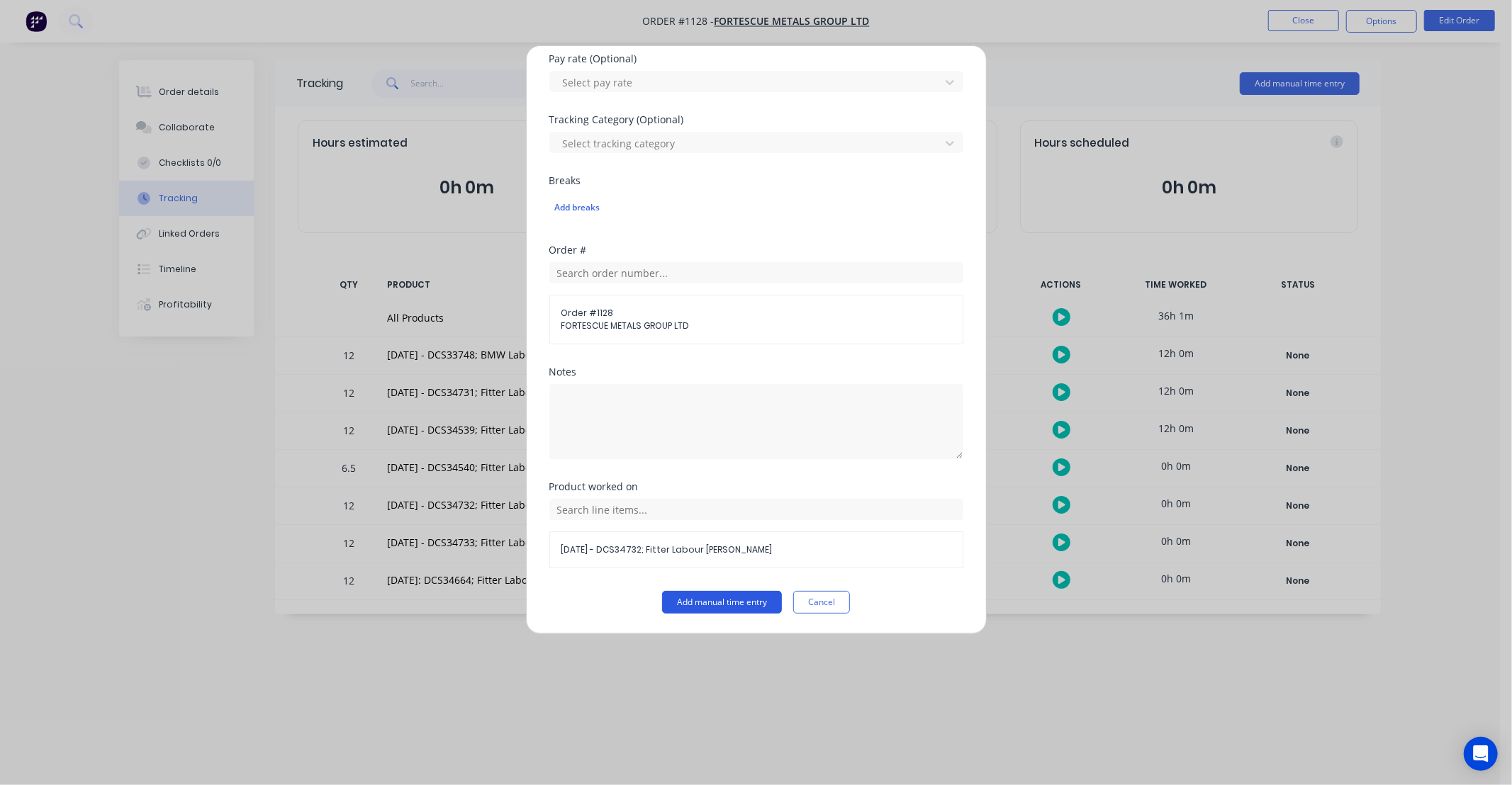
click at [705, 608] on button "Add manual time entry" at bounding box center [722, 601] width 119 height 23
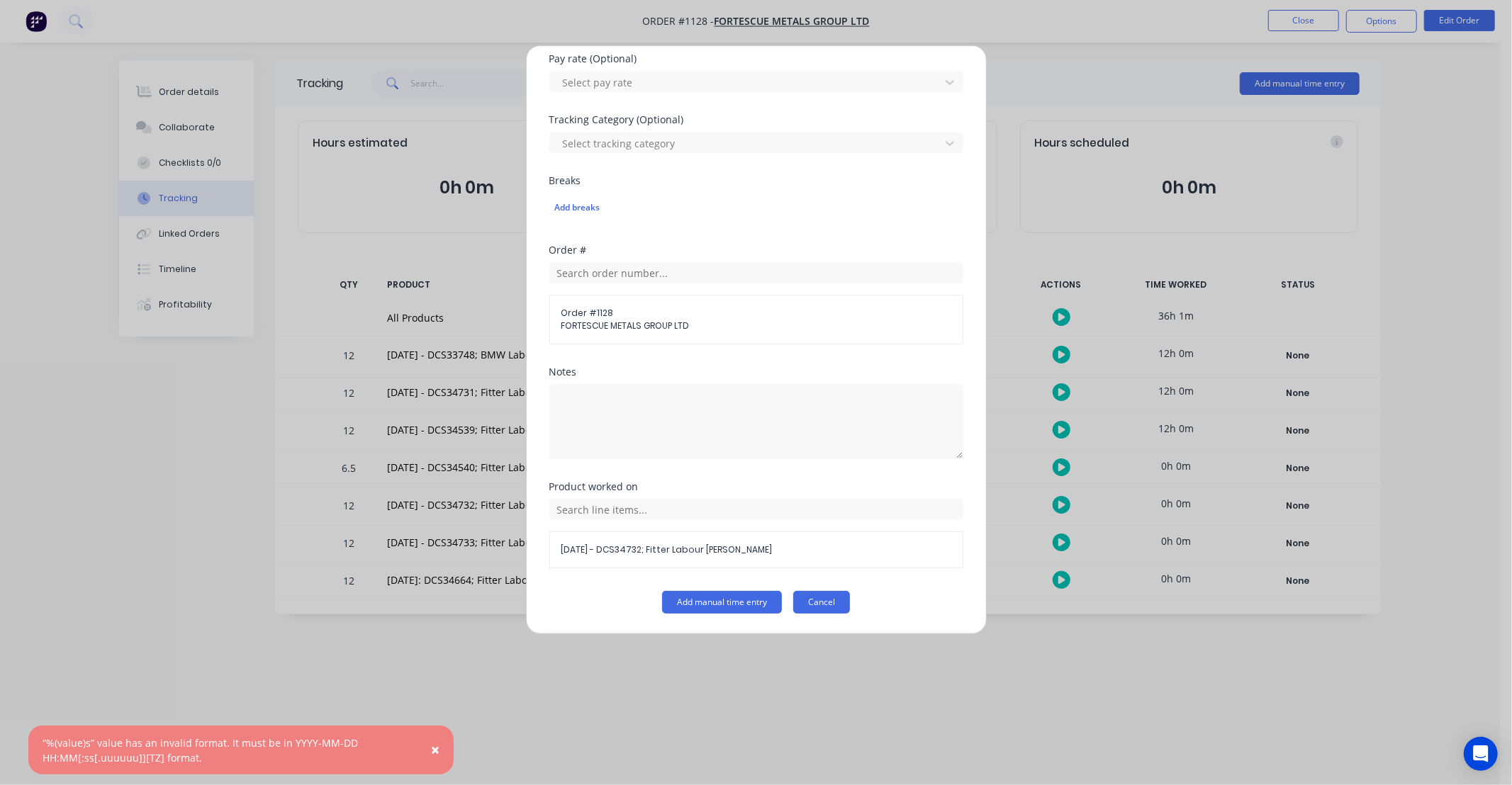
click at [793, 599] on button "Cancel" at bounding box center [821, 601] width 57 height 23
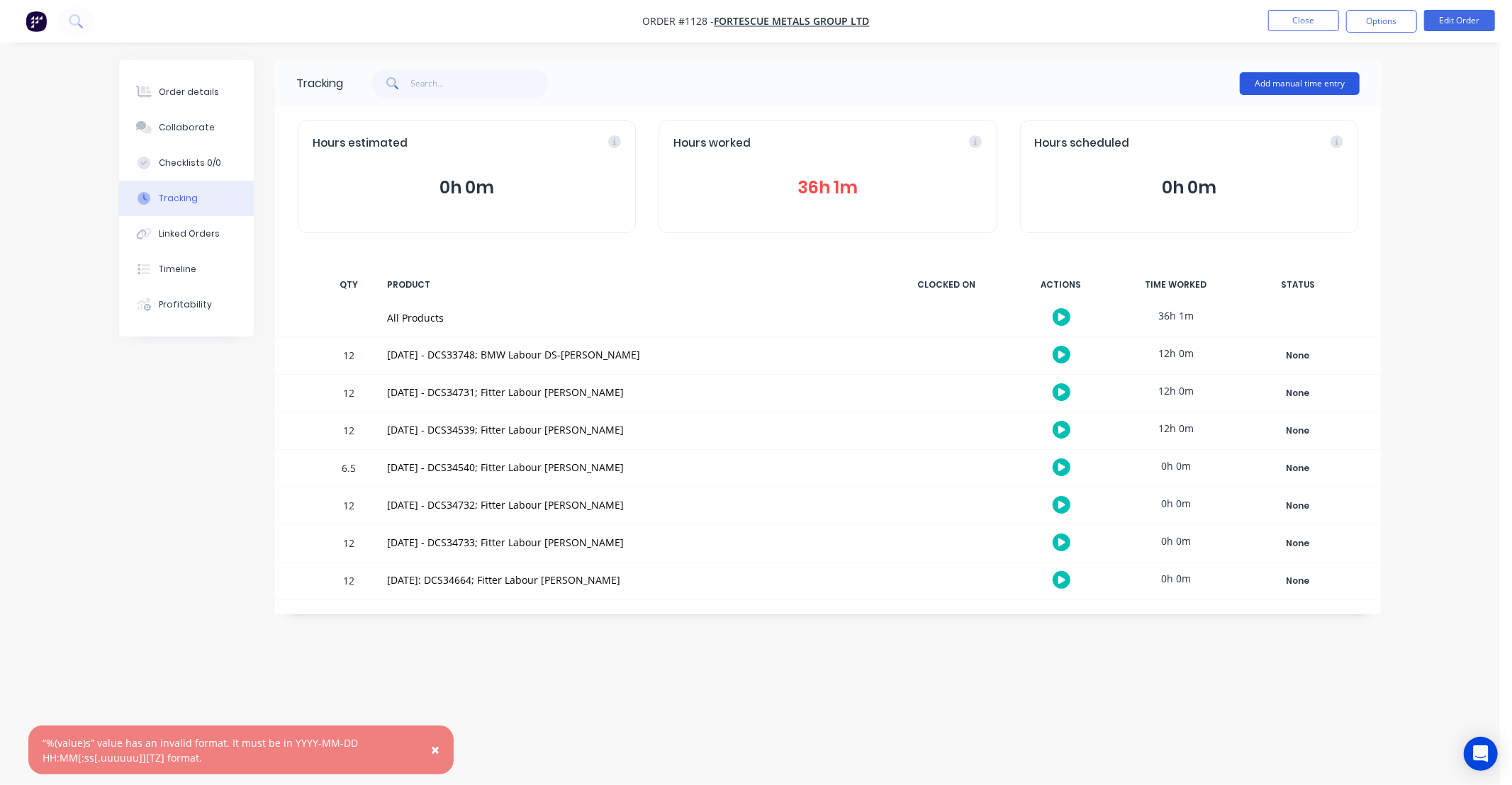
click at [1273, 81] on button "Add manual time entry" at bounding box center [1299, 84] width 119 height 23
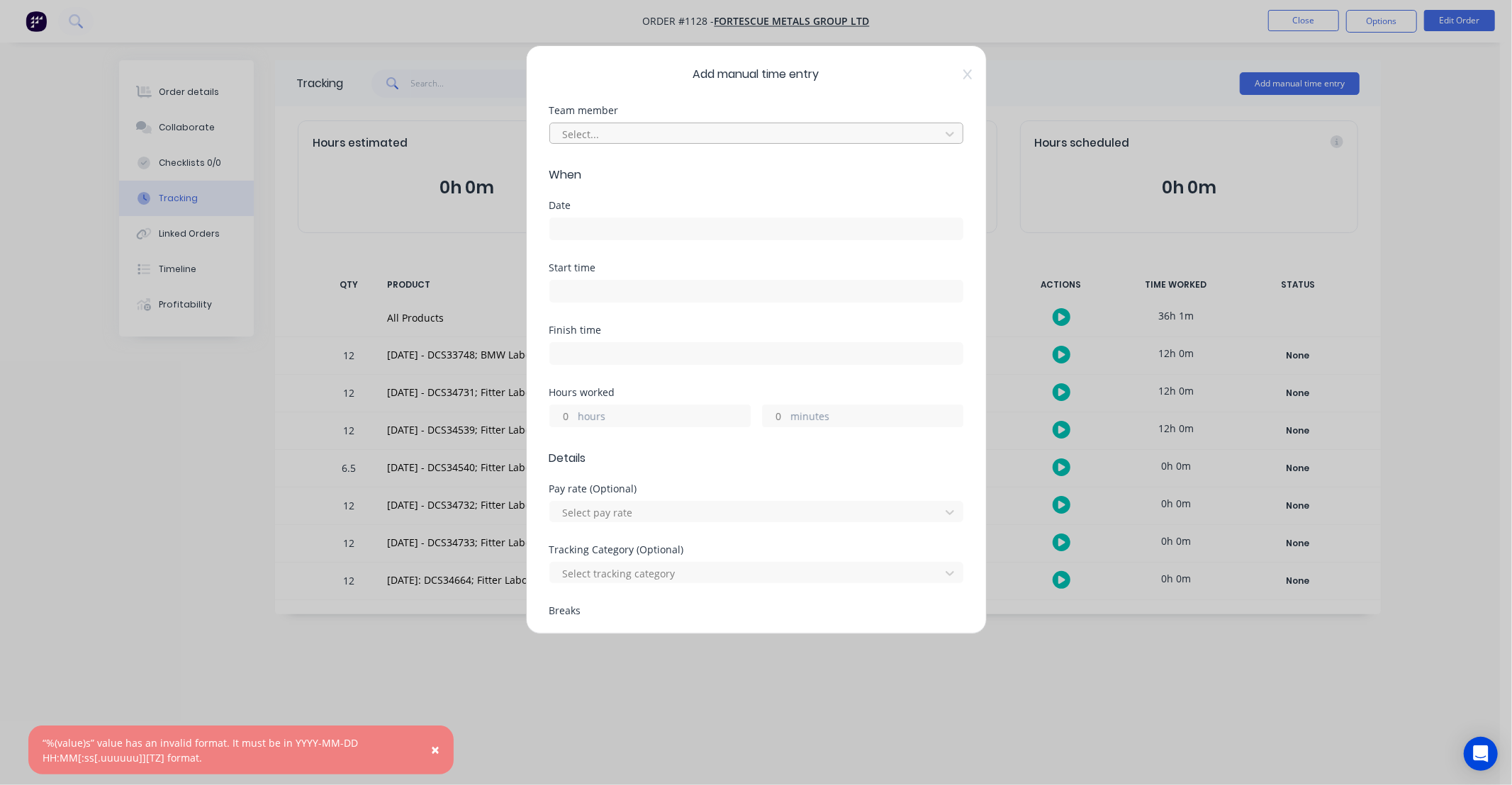
click at [717, 135] on div at bounding box center [747, 134] width 371 height 17
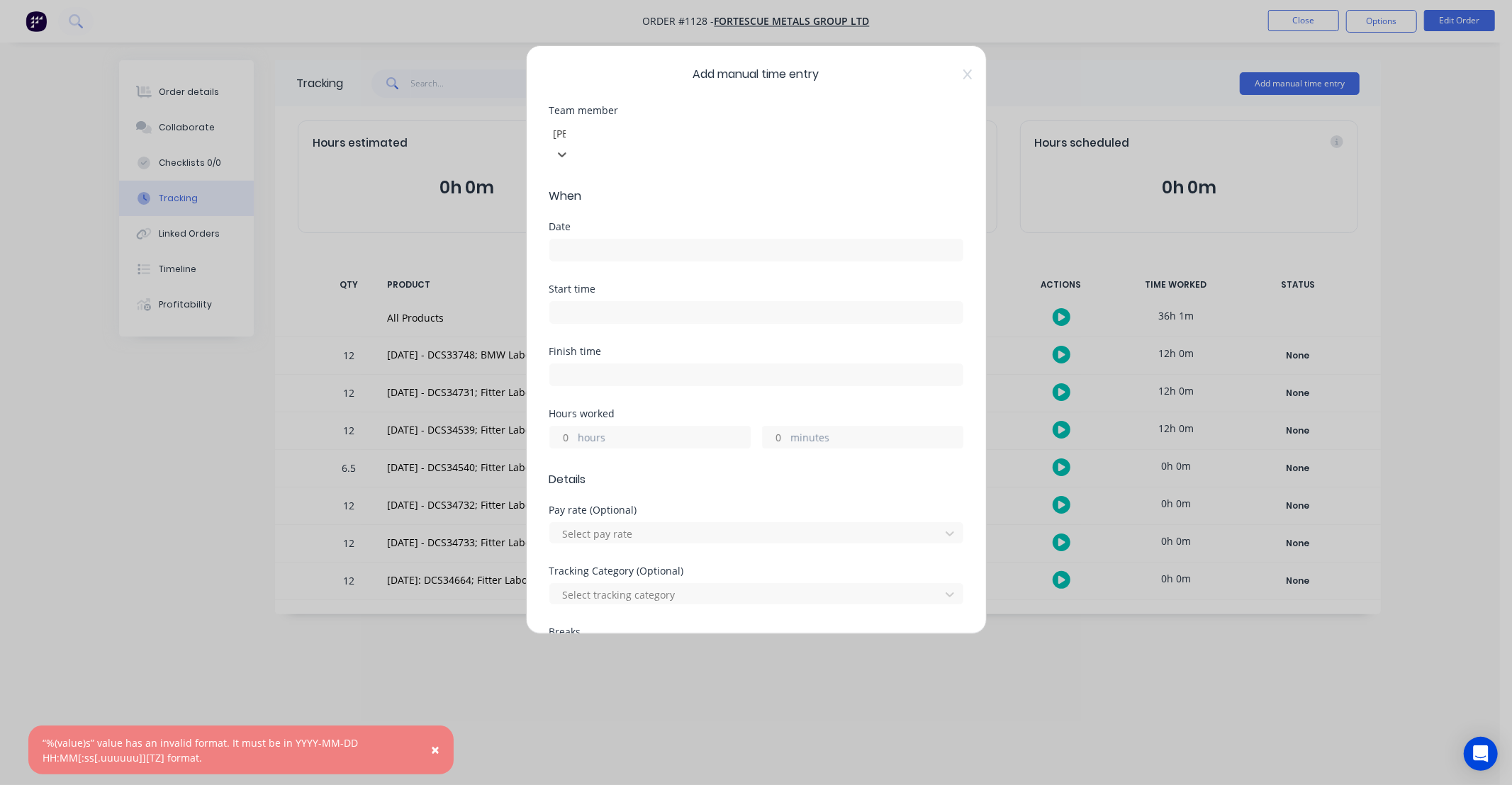
type input "JAC"
click at [700, 784] on div "[PERSON_NAME]" at bounding box center [750, 798] width 1500 height 27
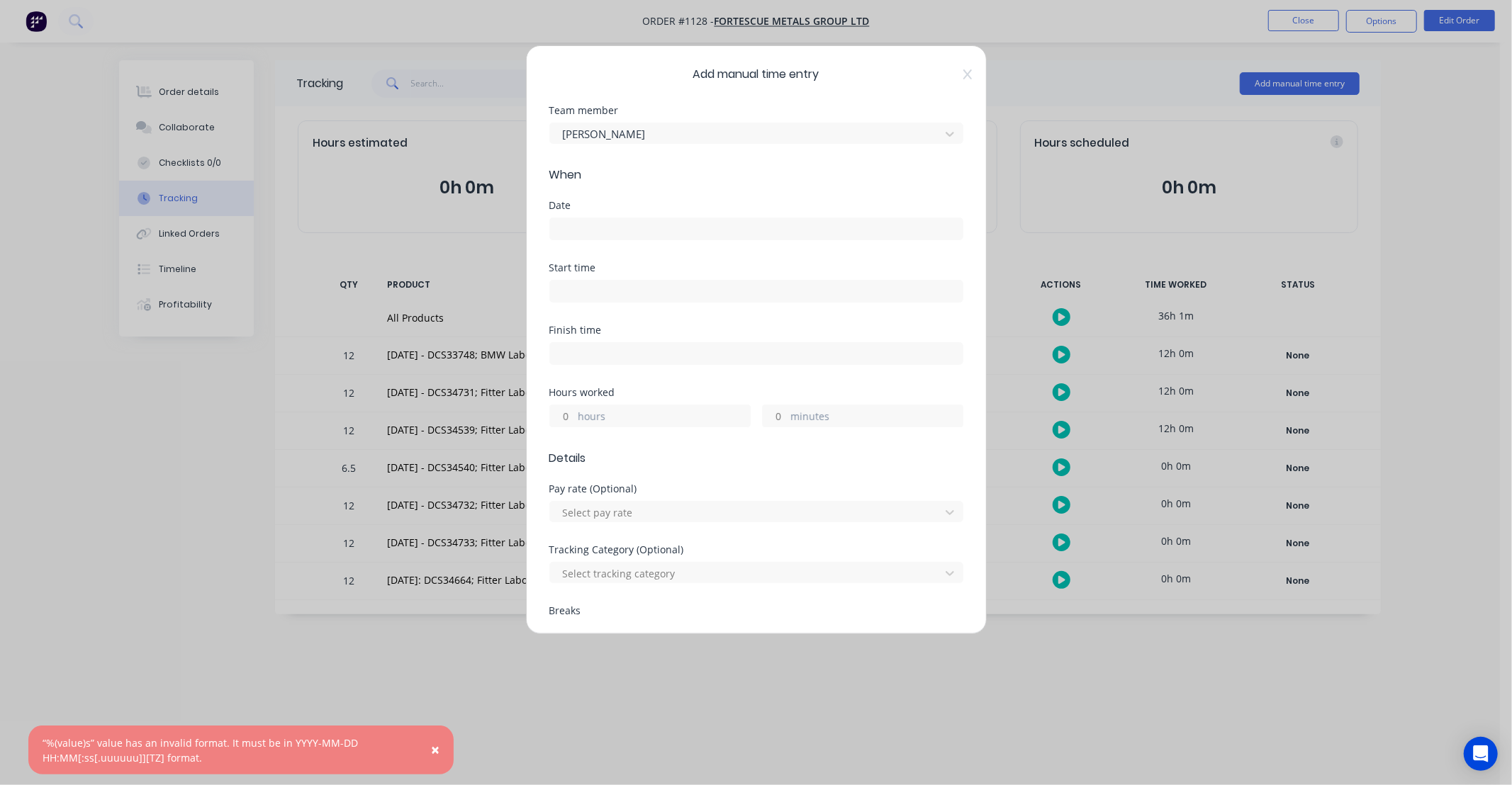
click at [658, 249] on div "Date" at bounding box center [756, 231] width 414 height 62
click at [662, 236] on input at bounding box center [756, 229] width 412 height 21
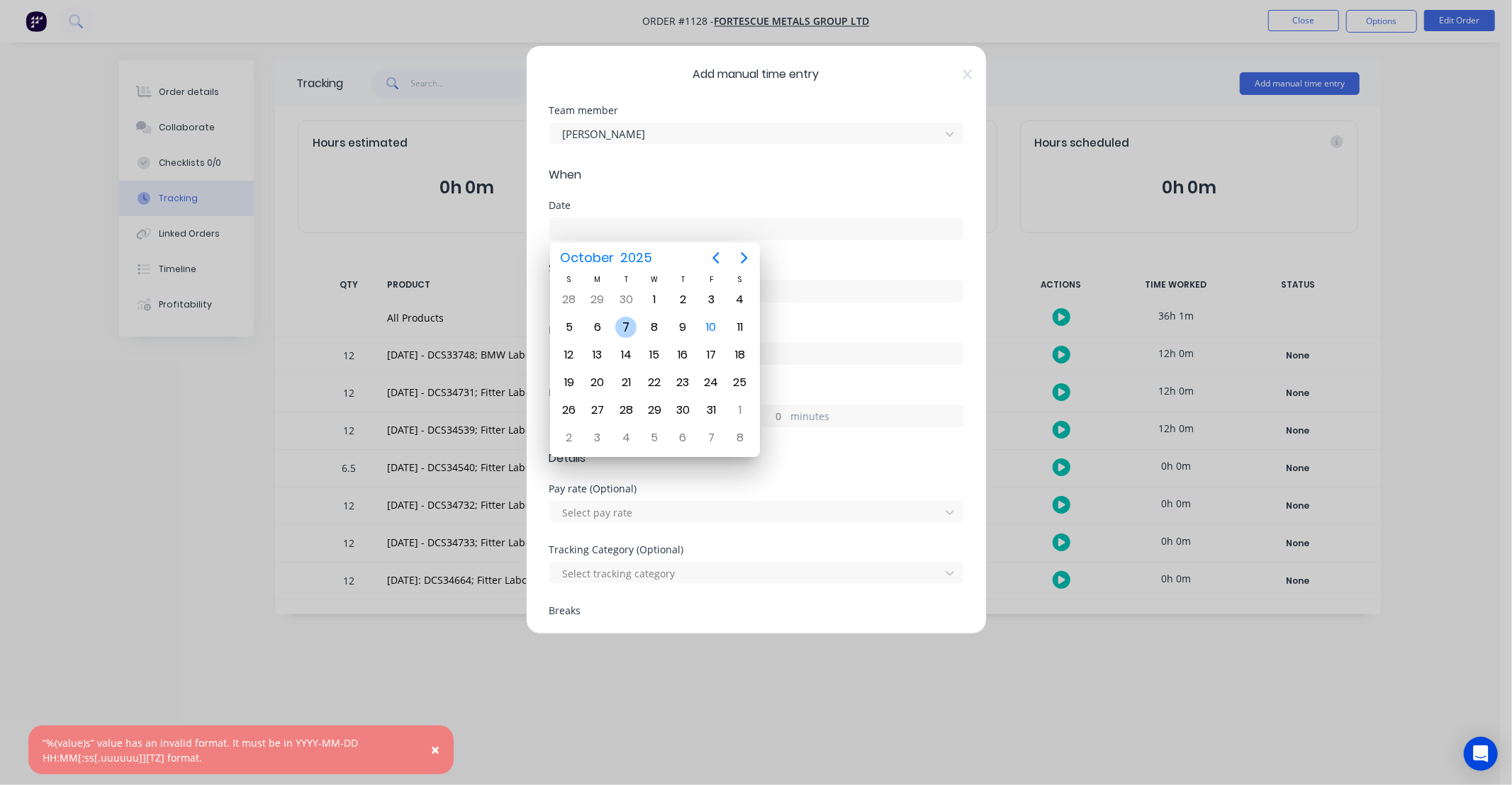
click at [618, 329] on div "7" at bounding box center [626, 327] width 21 height 21
type input "[DATE]"
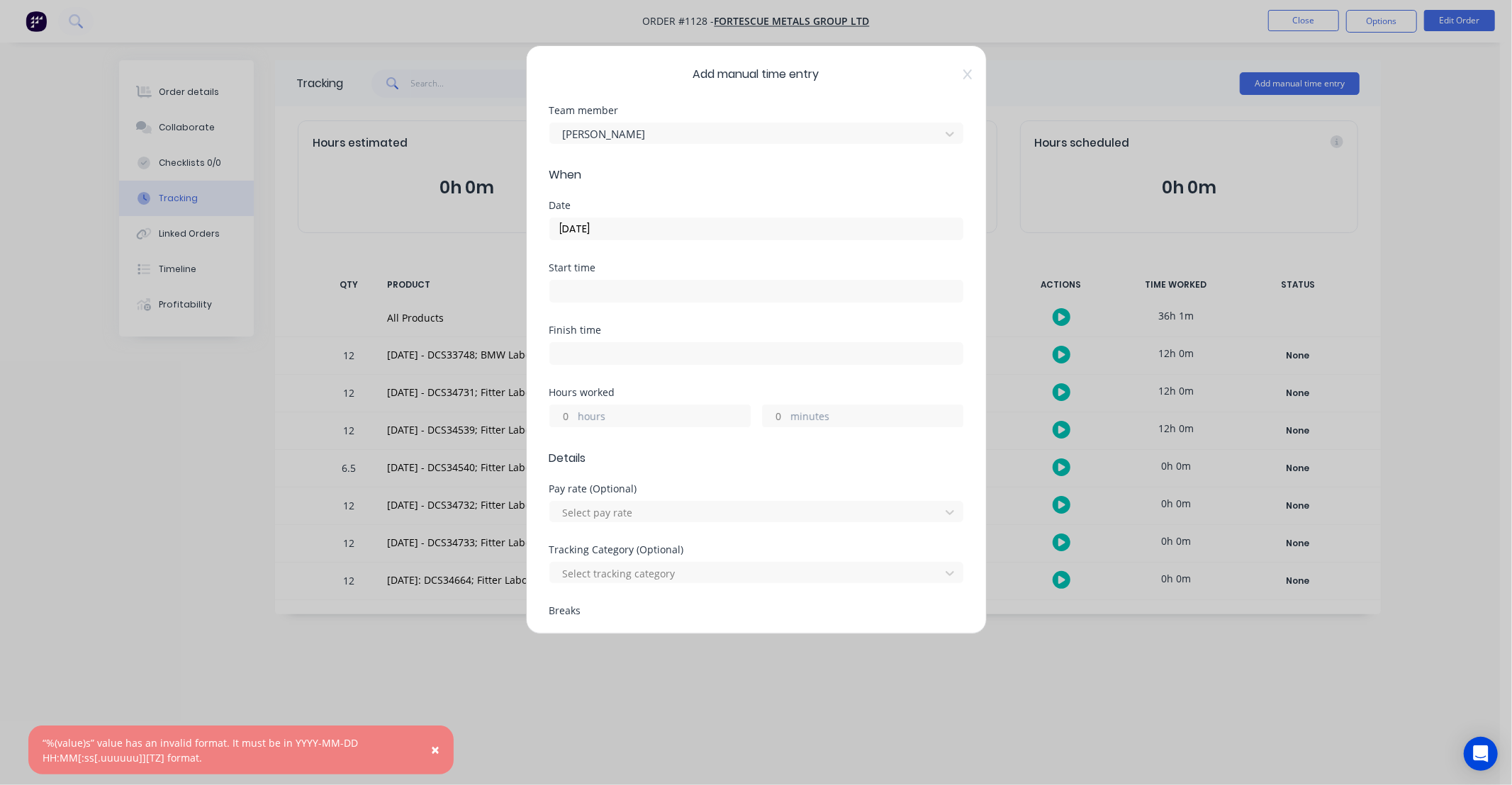
click at [570, 414] on input "hours" at bounding box center [562, 415] width 25 height 21
type input "12"
click at [612, 387] on div "Hours worked" at bounding box center [756, 392] width 414 height 10
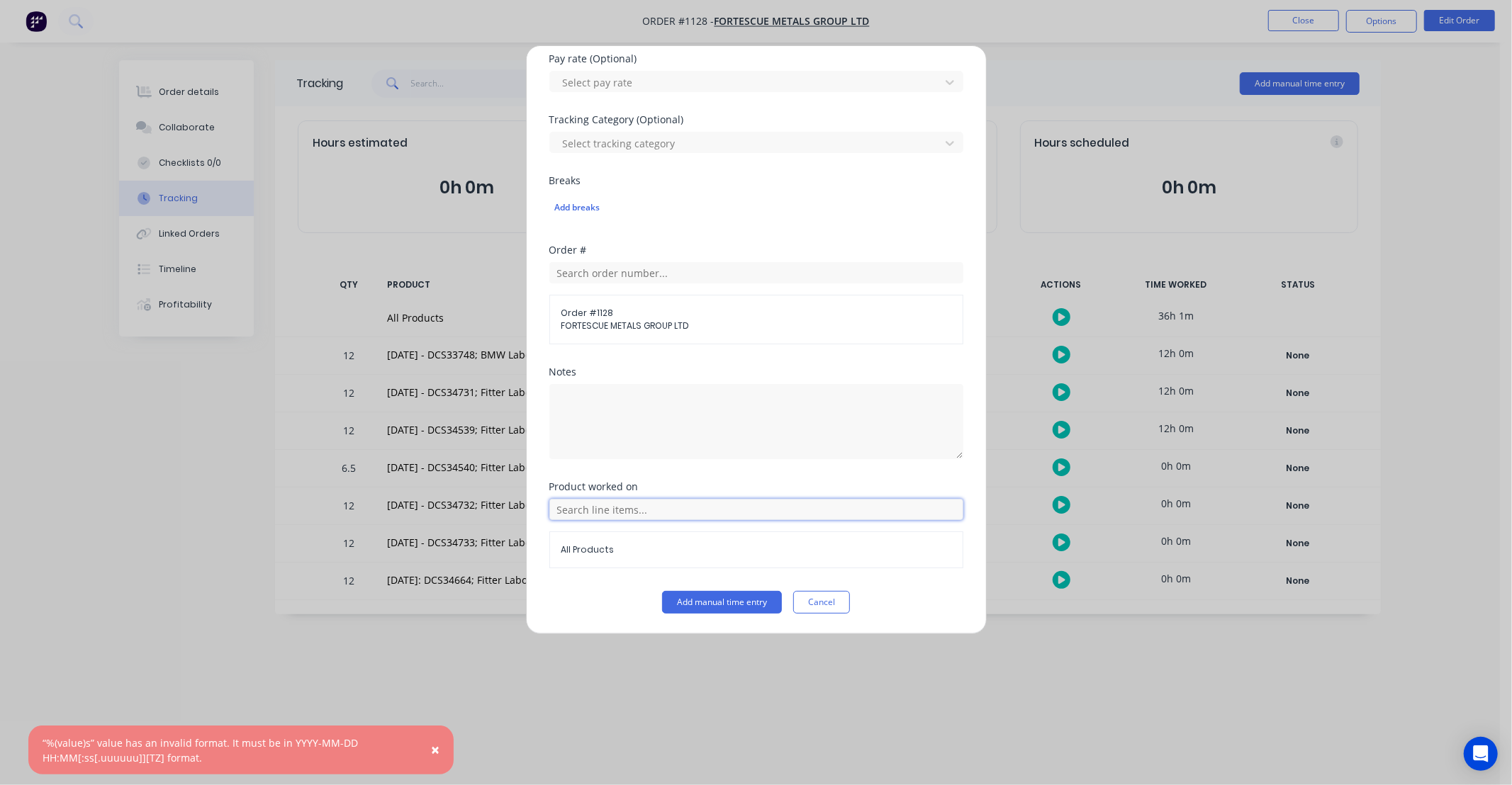
click at [656, 509] on input "text" at bounding box center [756, 509] width 414 height 21
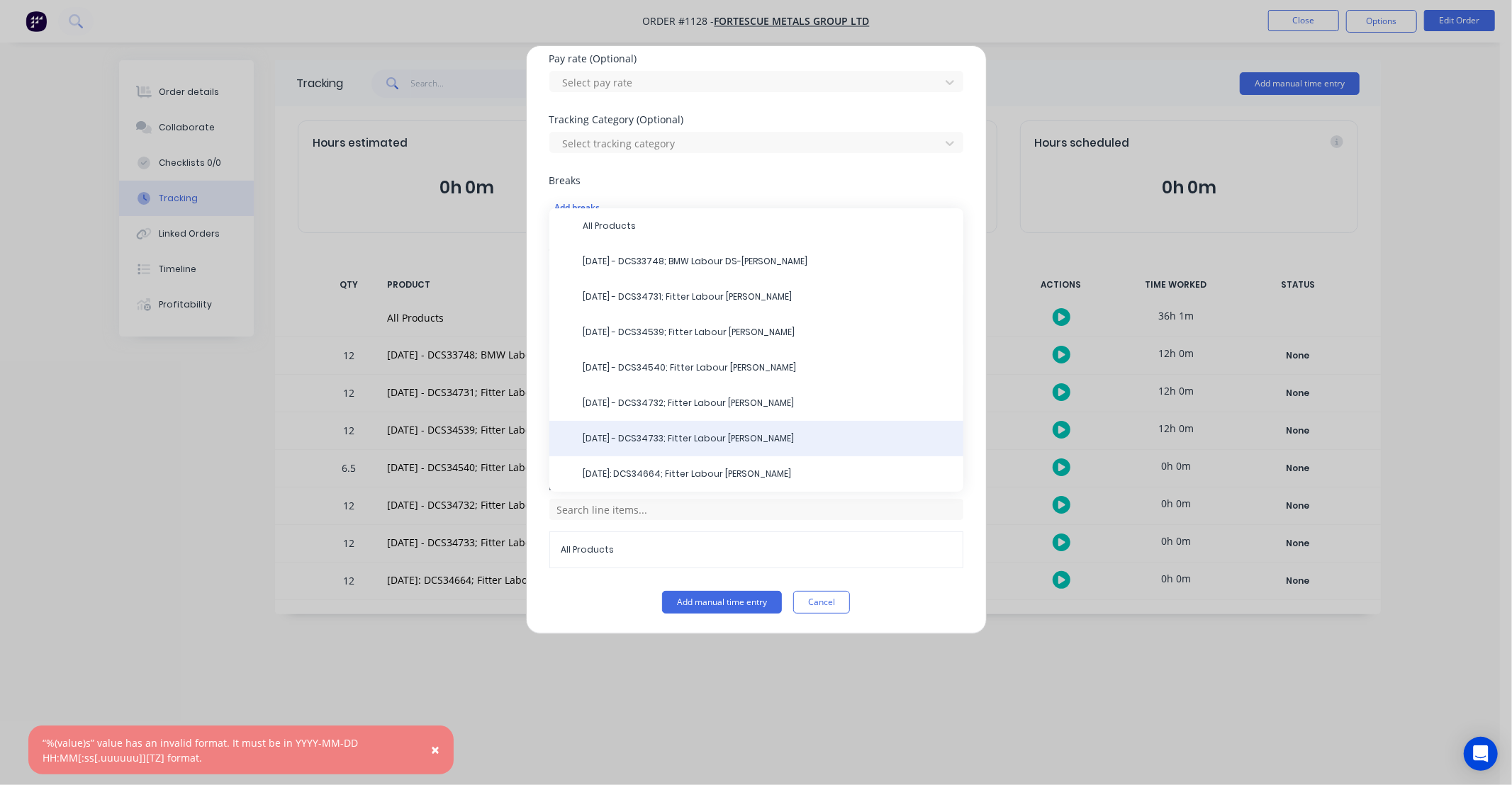
click at [640, 441] on span "[DATE] - DCS34733; Fitter Labour [PERSON_NAME]" at bounding box center [767, 439] width 368 height 13
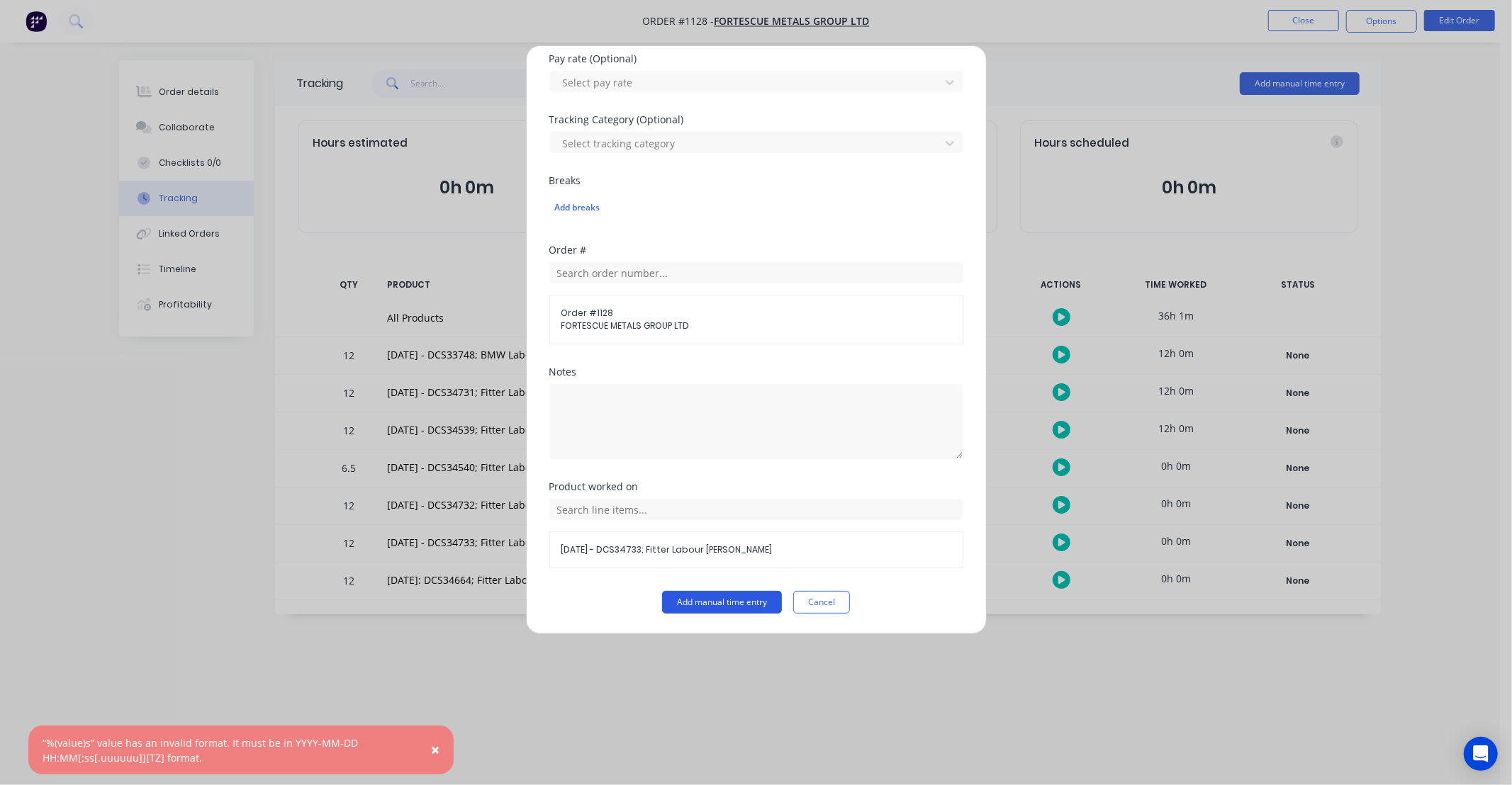
click at [712, 594] on button "Add manual time entry" at bounding box center [722, 601] width 119 height 23
click at [829, 610] on button "Cancel" at bounding box center [821, 601] width 57 height 23
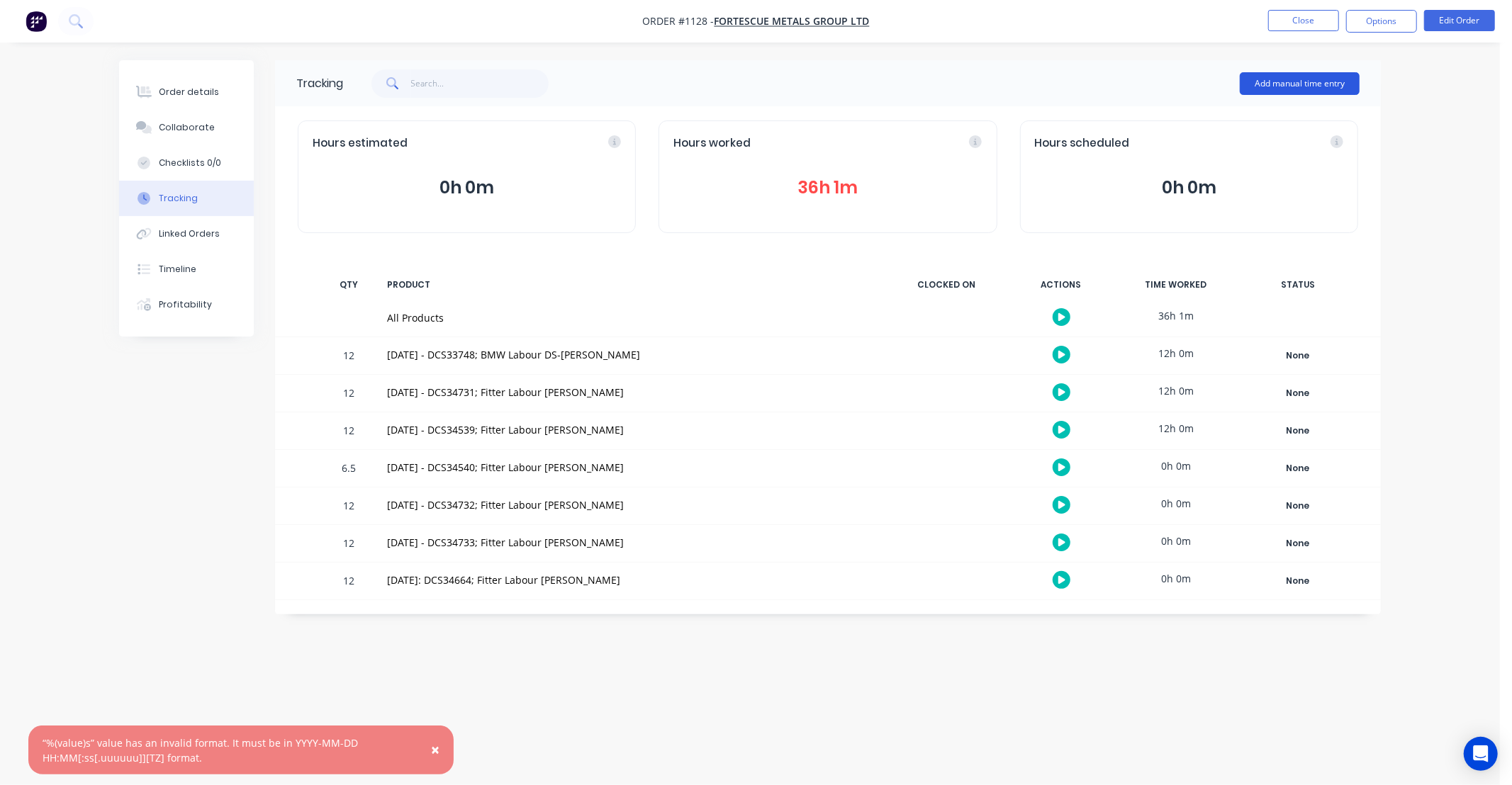
click at [1288, 79] on button "Add manual time entry" at bounding box center [1299, 84] width 119 height 23
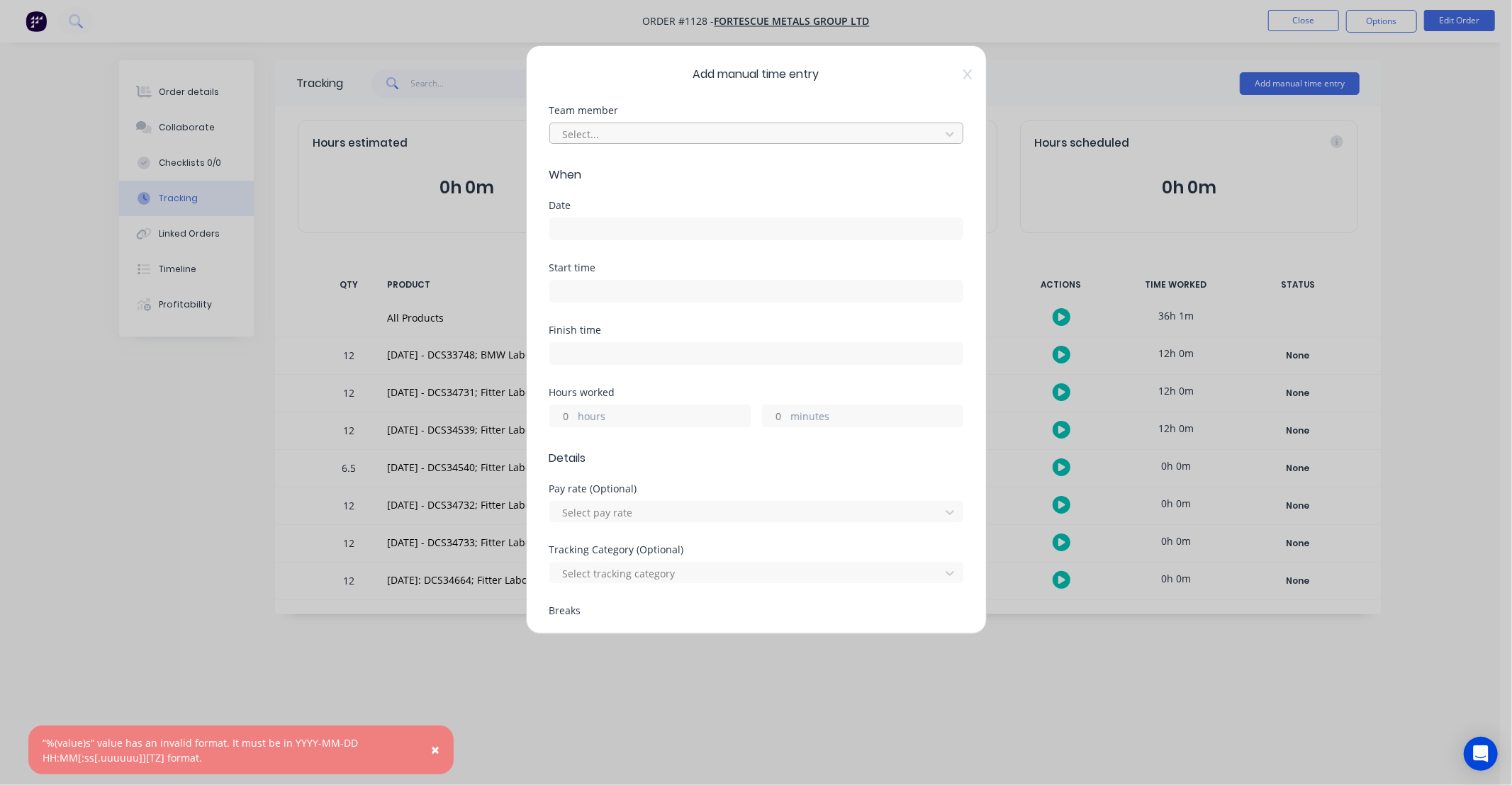
click at [590, 133] on div at bounding box center [747, 134] width 371 height 17
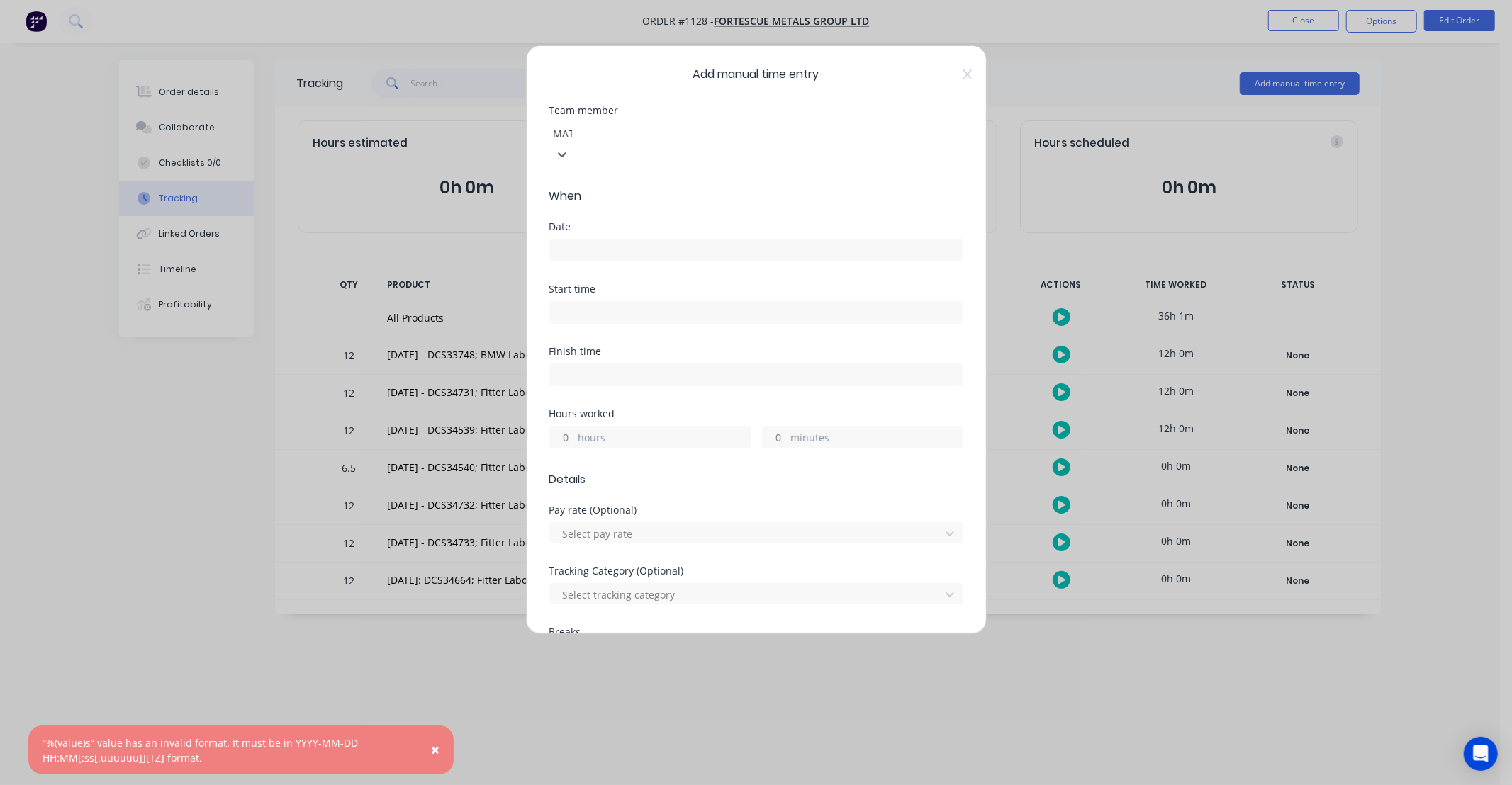
type input "MATT"
click at [592, 784] on div "[PERSON_NAME]" at bounding box center [750, 798] width 1500 height 27
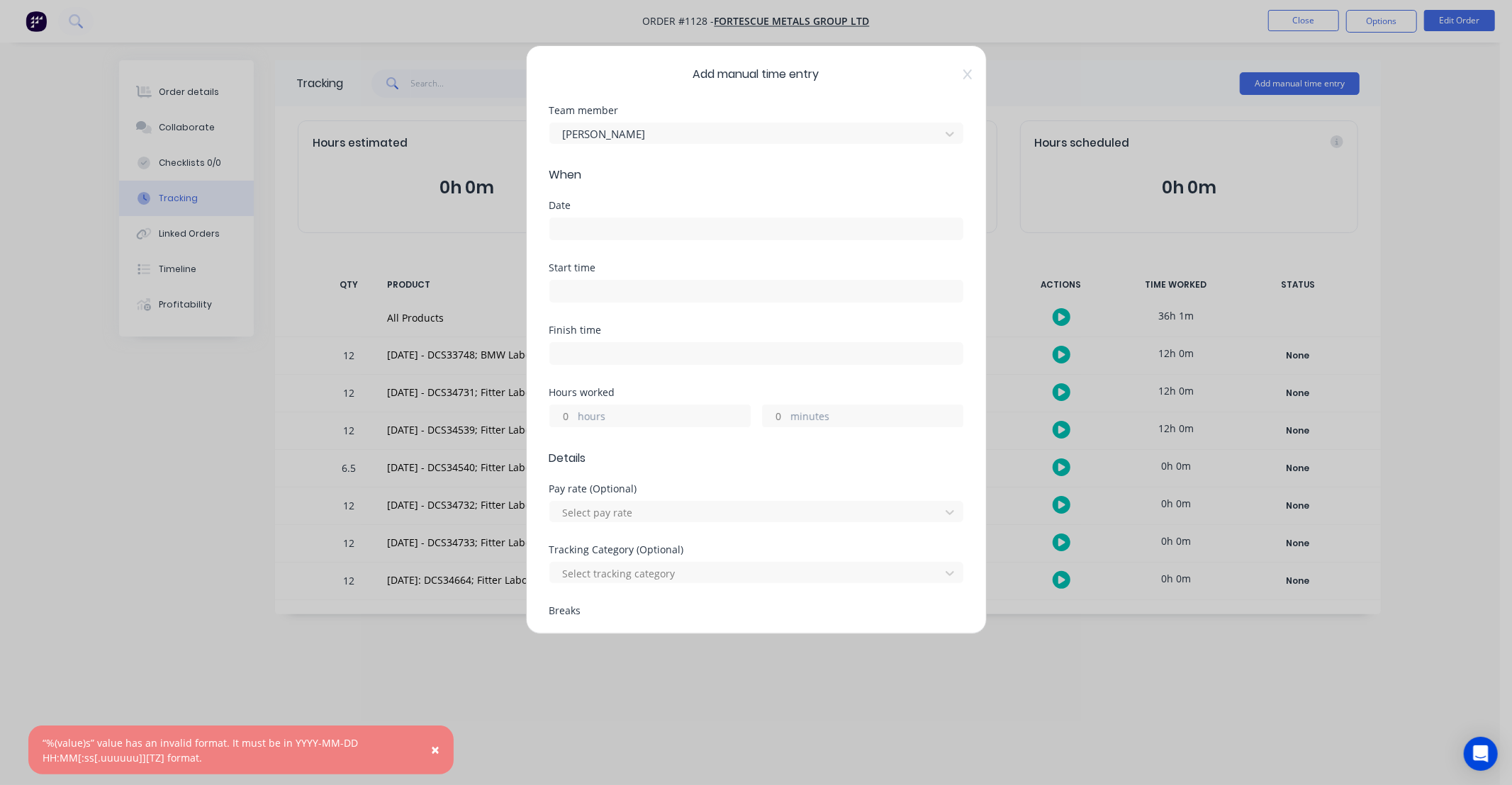
click at [604, 228] on input at bounding box center [756, 229] width 412 height 21
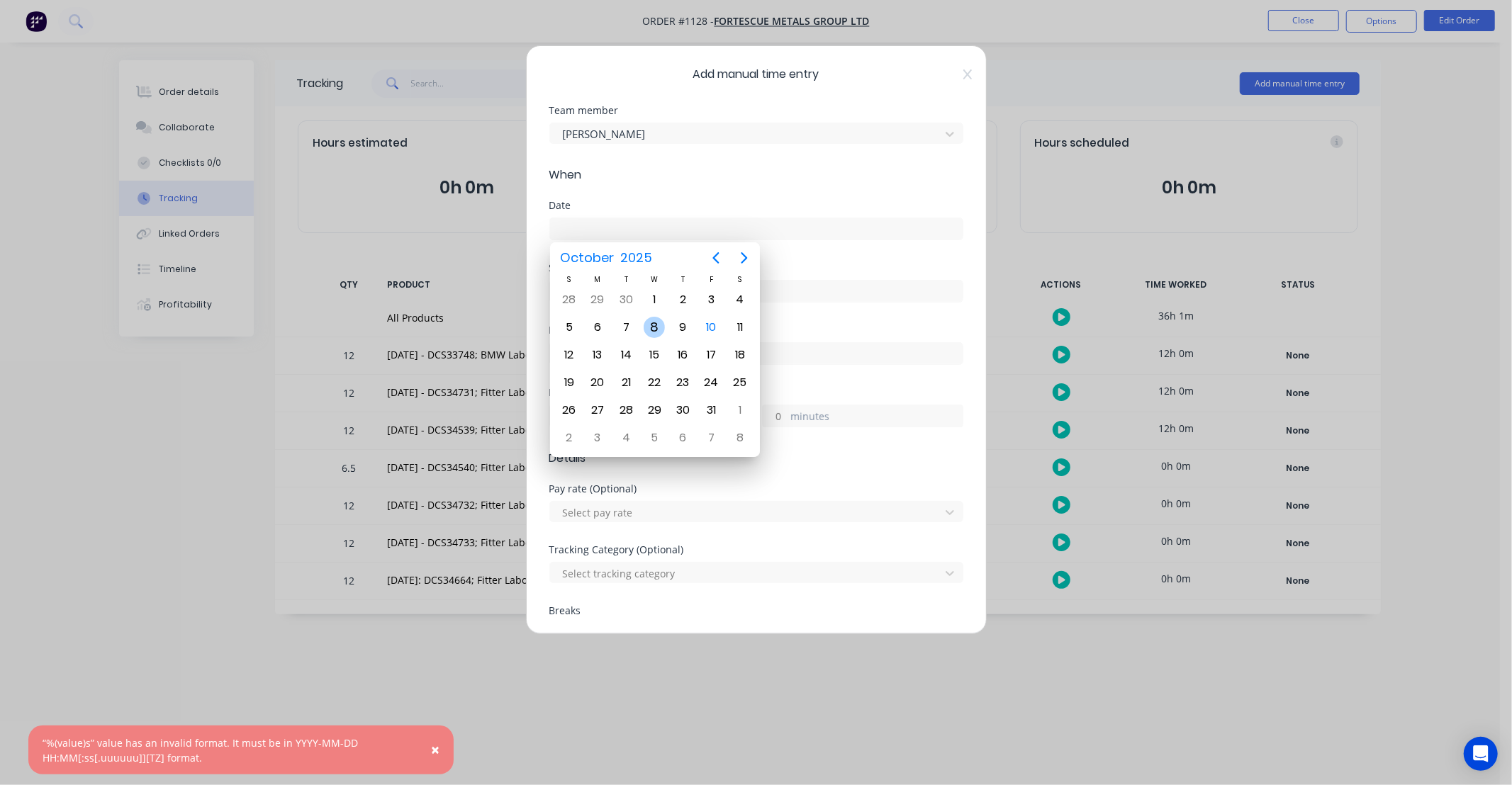
click at [664, 321] on div "8" at bounding box center [654, 327] width 28 height 27
type input "[DATE]"
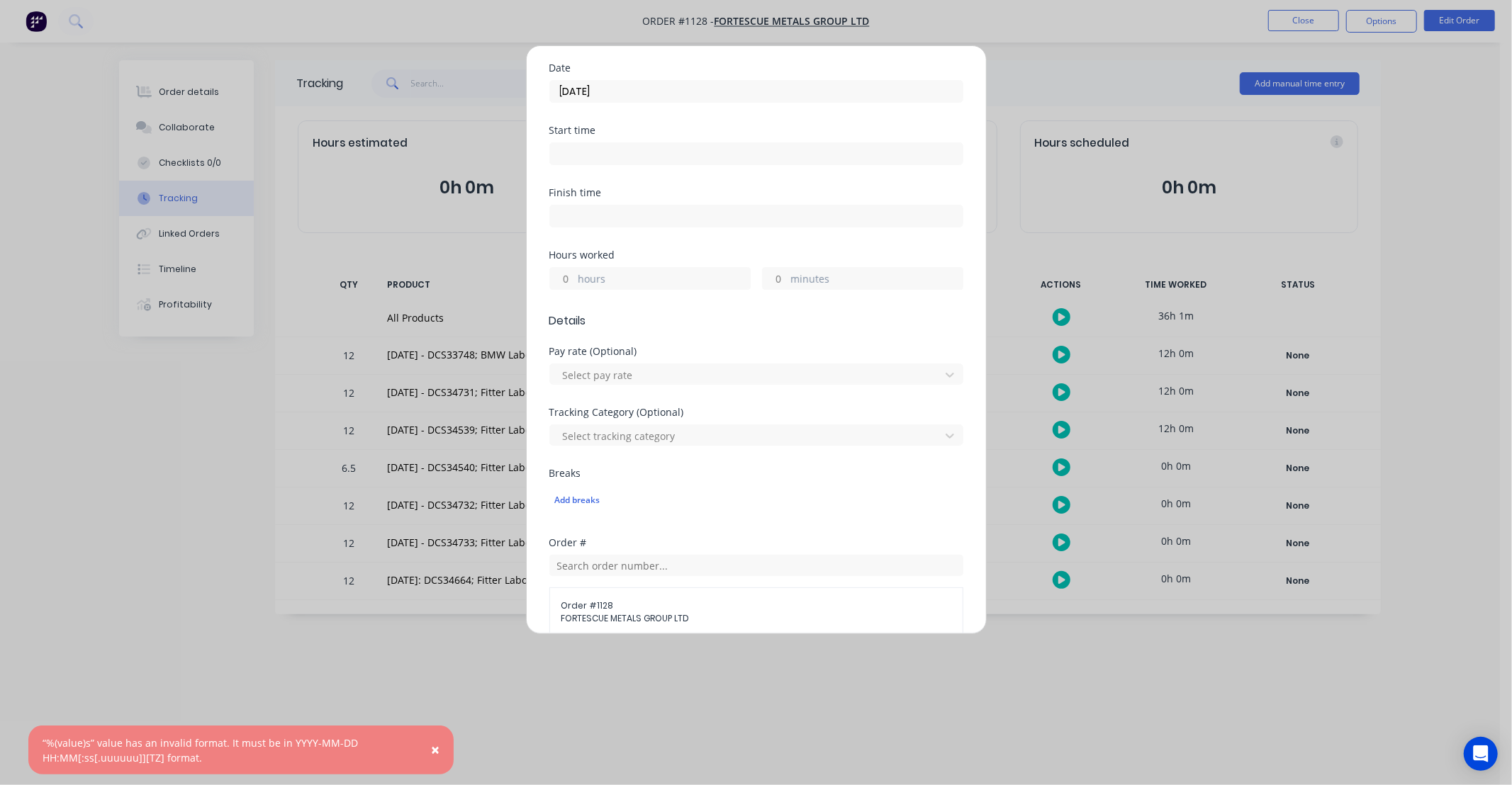
scroll to position [183, 0]
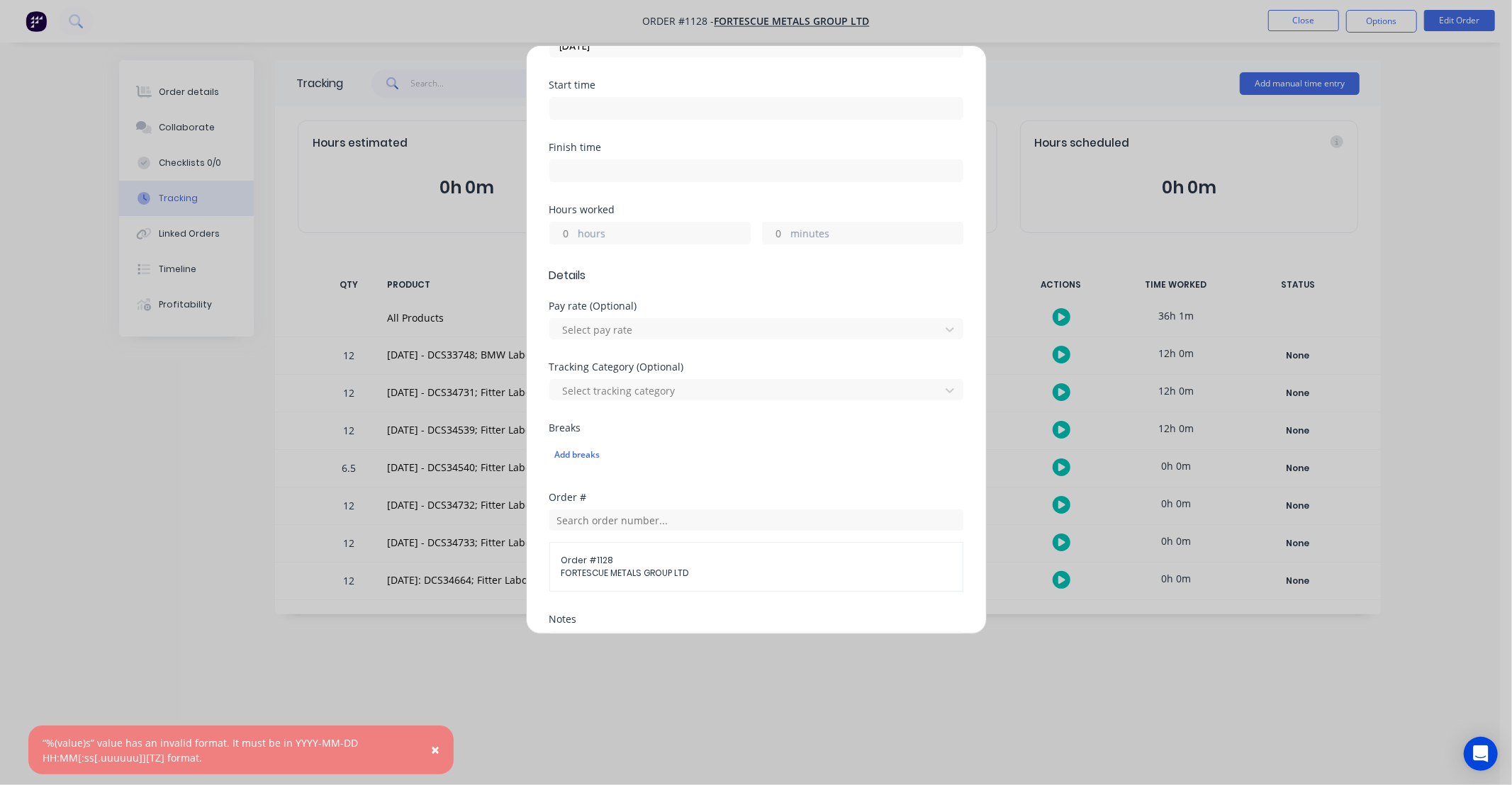
click at [561, 231] on input "hours" at bounding box center [562, 232] width 25 height 21
type input "12"
click at [662, 211] on div "Hours worked" at bounding box center [756, 209] width 414 height 10
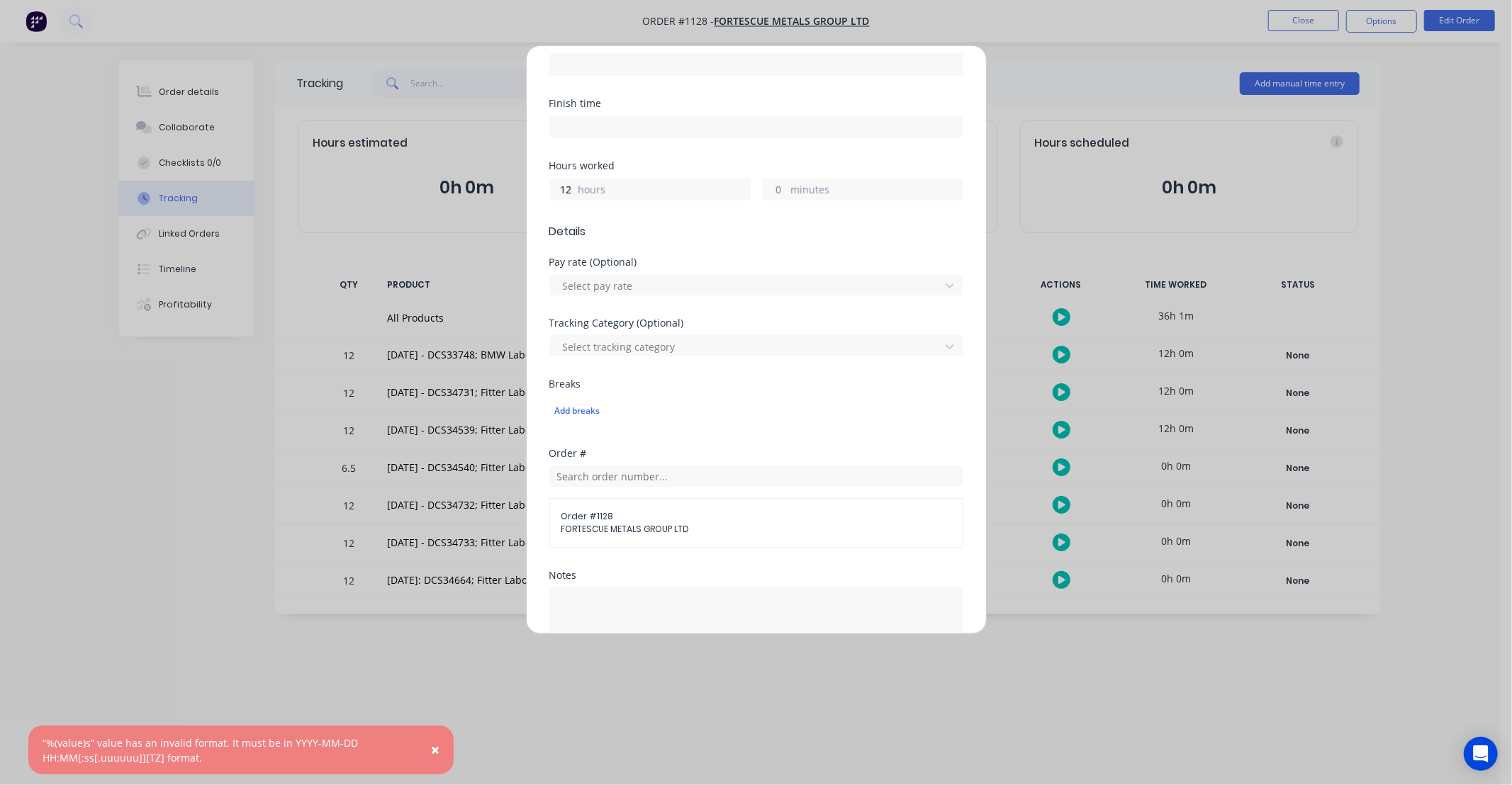
scroll to position [430, 0]
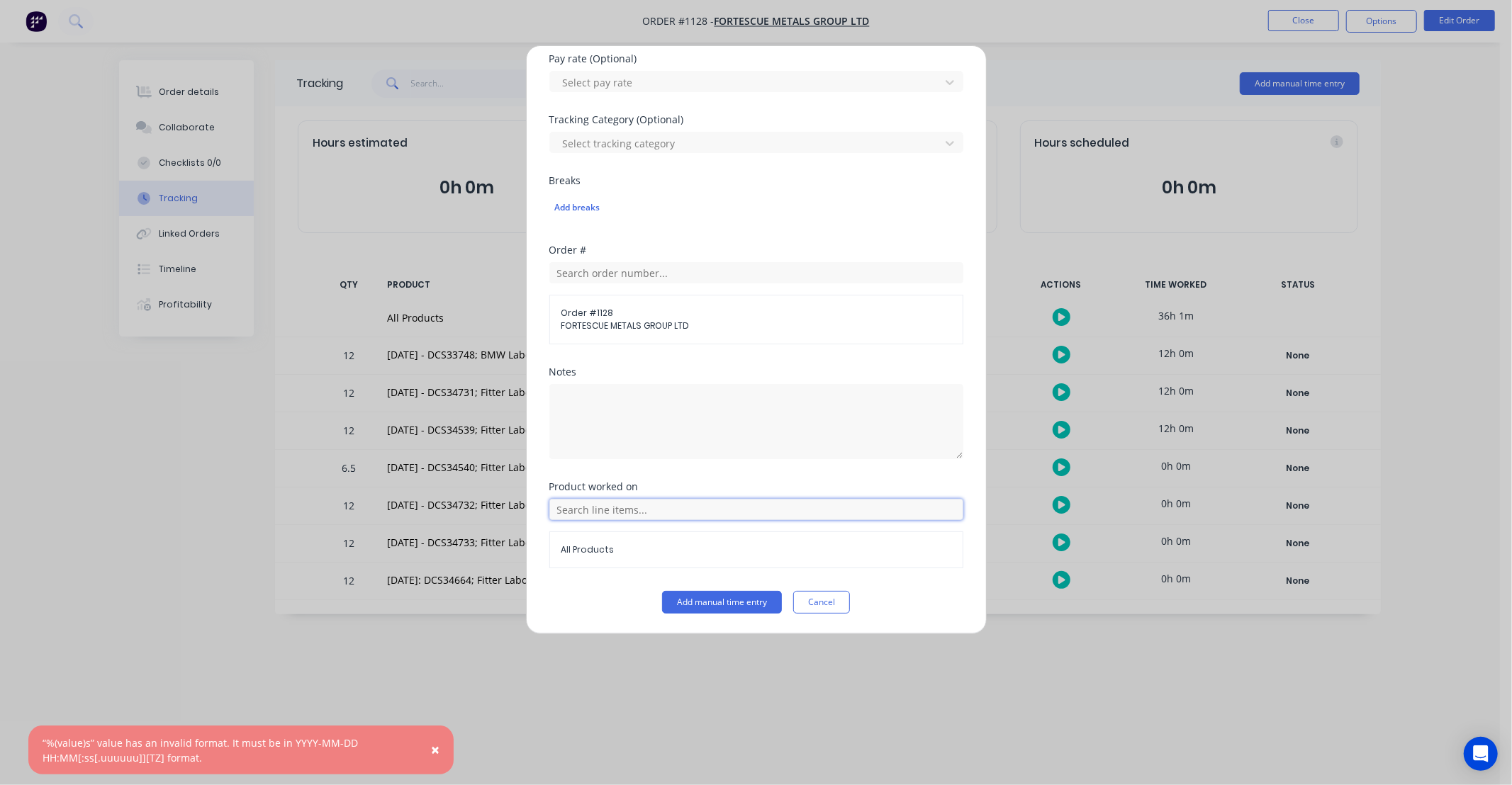
click at [690, 510] on input "text" at bounding box center [756, 509] width 414 height 21
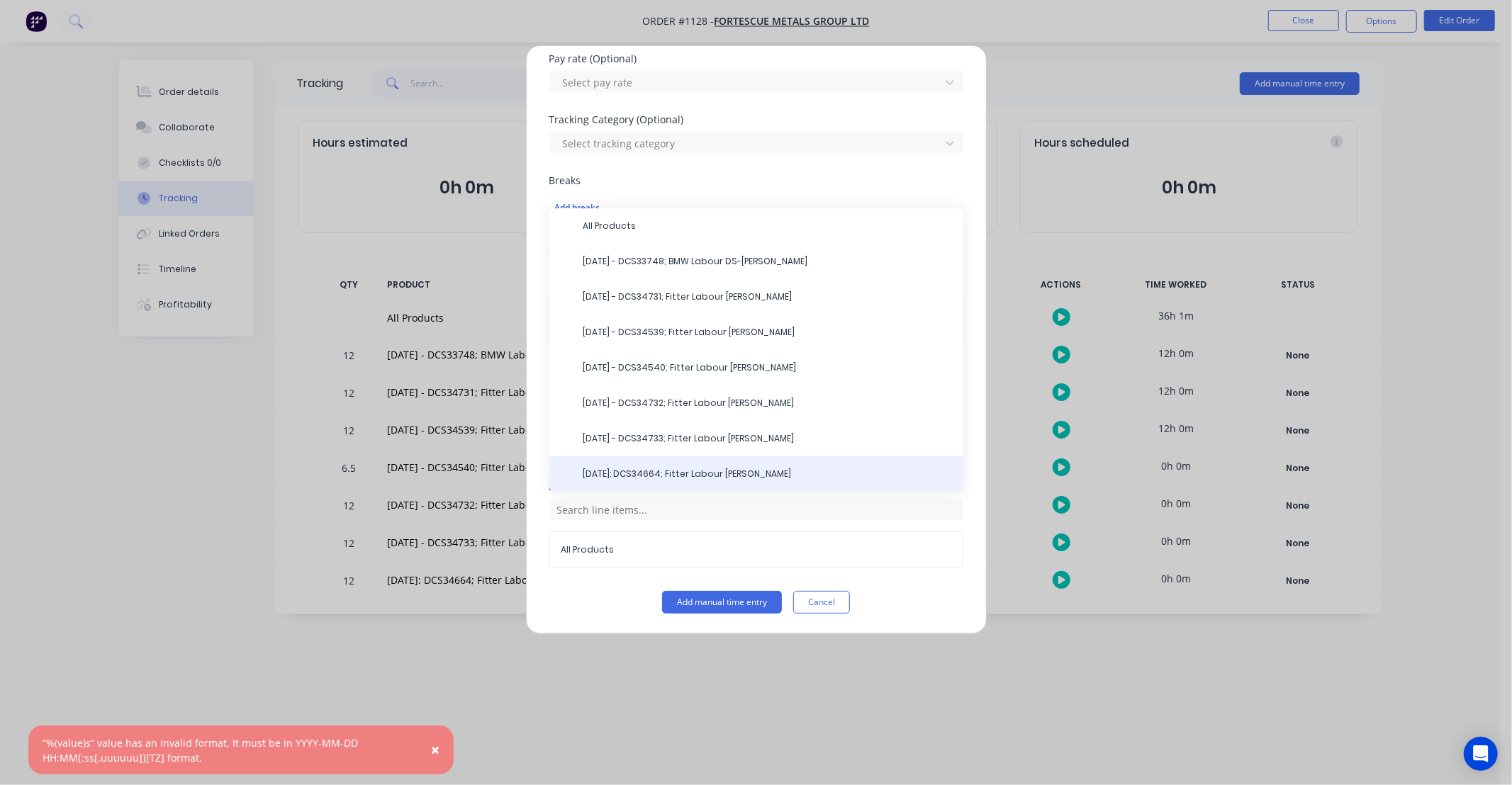
click at [662, 473] on span "[DATE]: DCS34664; Fitter Labour [PERSON_NAME]" at bounding box center [767, 474] width 368 height 13
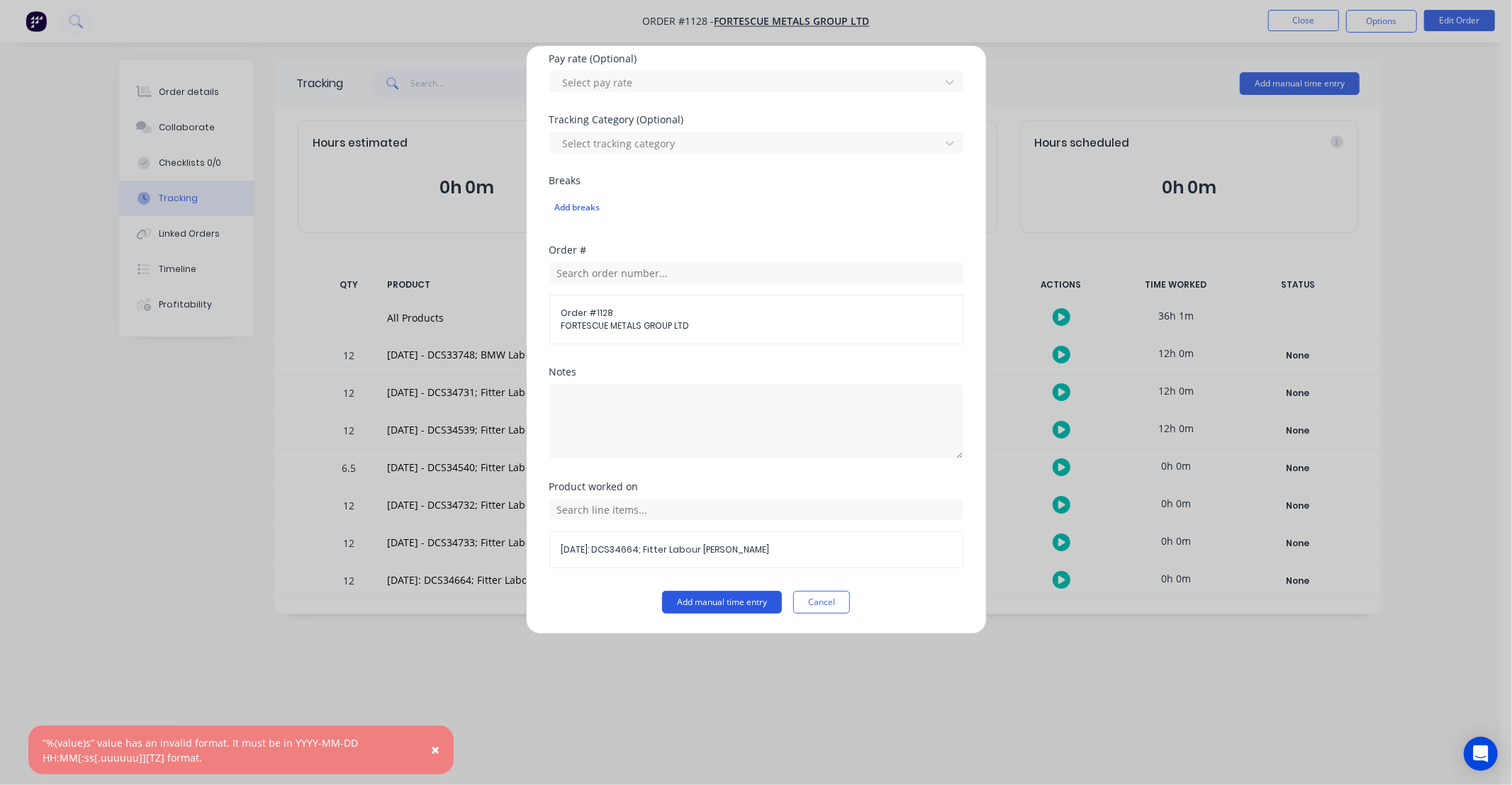
click at [710, 597] on button "Add manual time entry" at bounding box center [722, 601] width 119 height 23
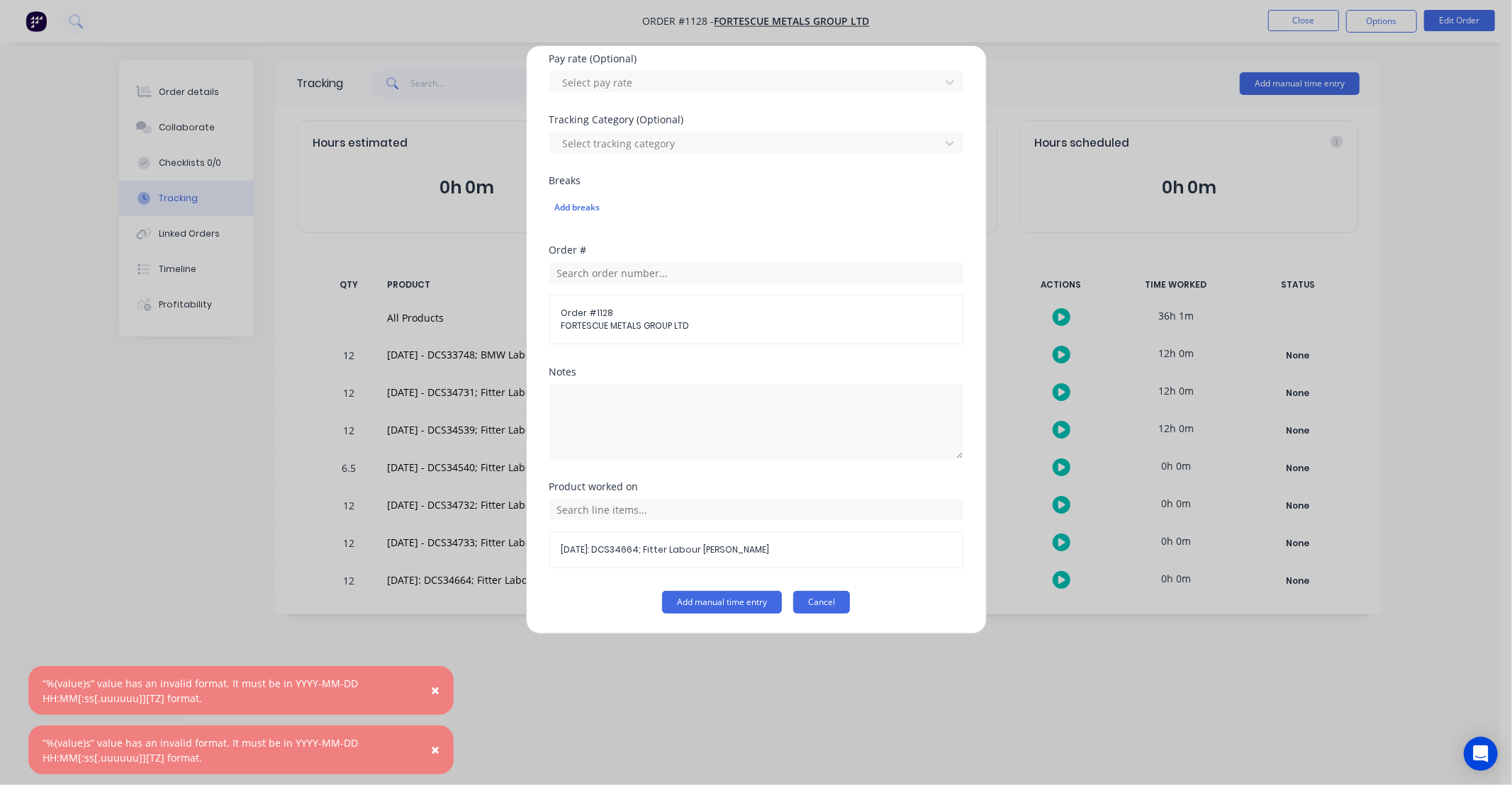
click at [827, 606] on button "Cancel" at bounding box center [821, 601] width 57 height 23
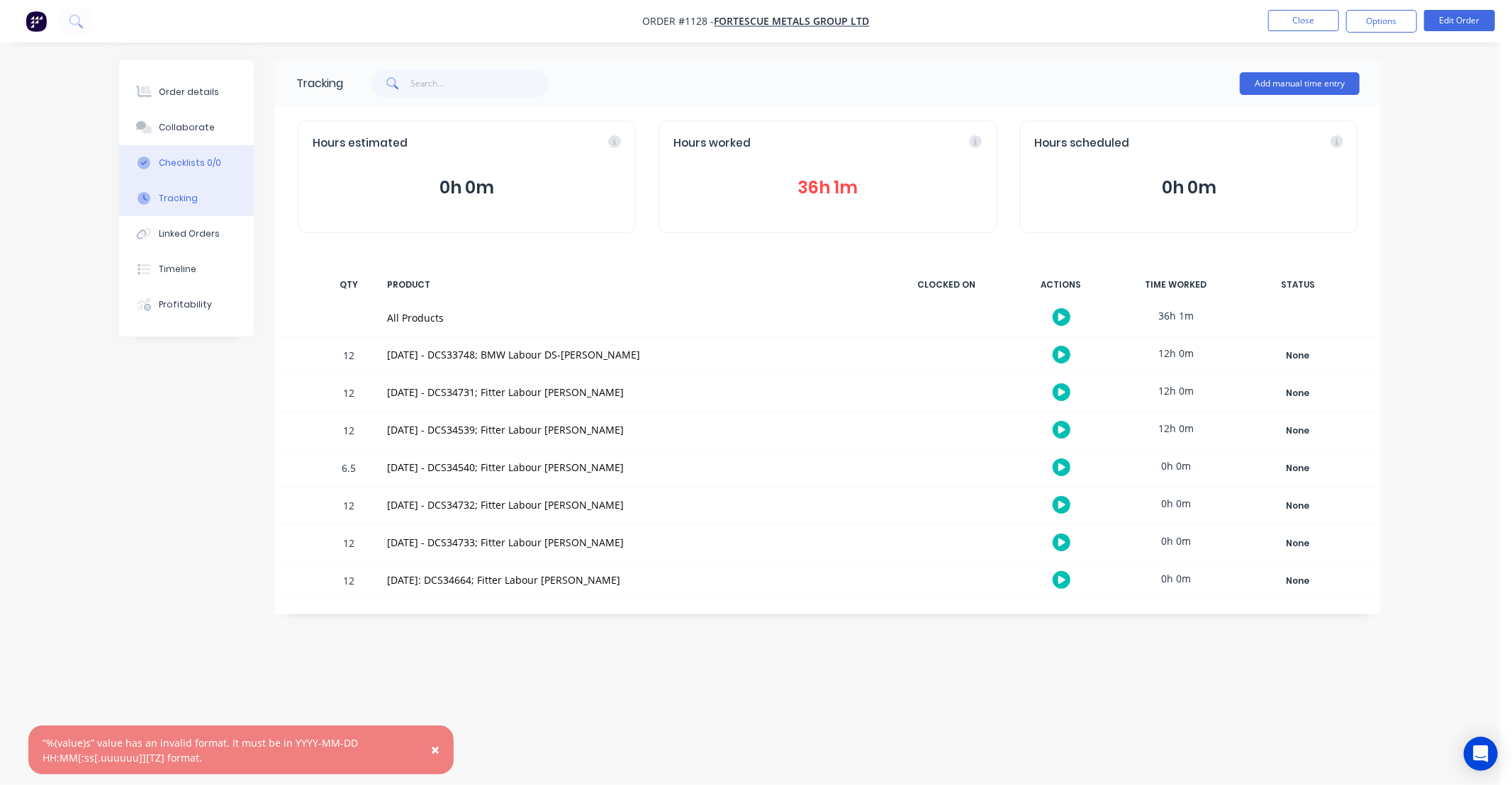
click at [196, 151] on button "Checklists 0/0" at bounding box center [186, 163] width 135 height 36
type textarea "x"
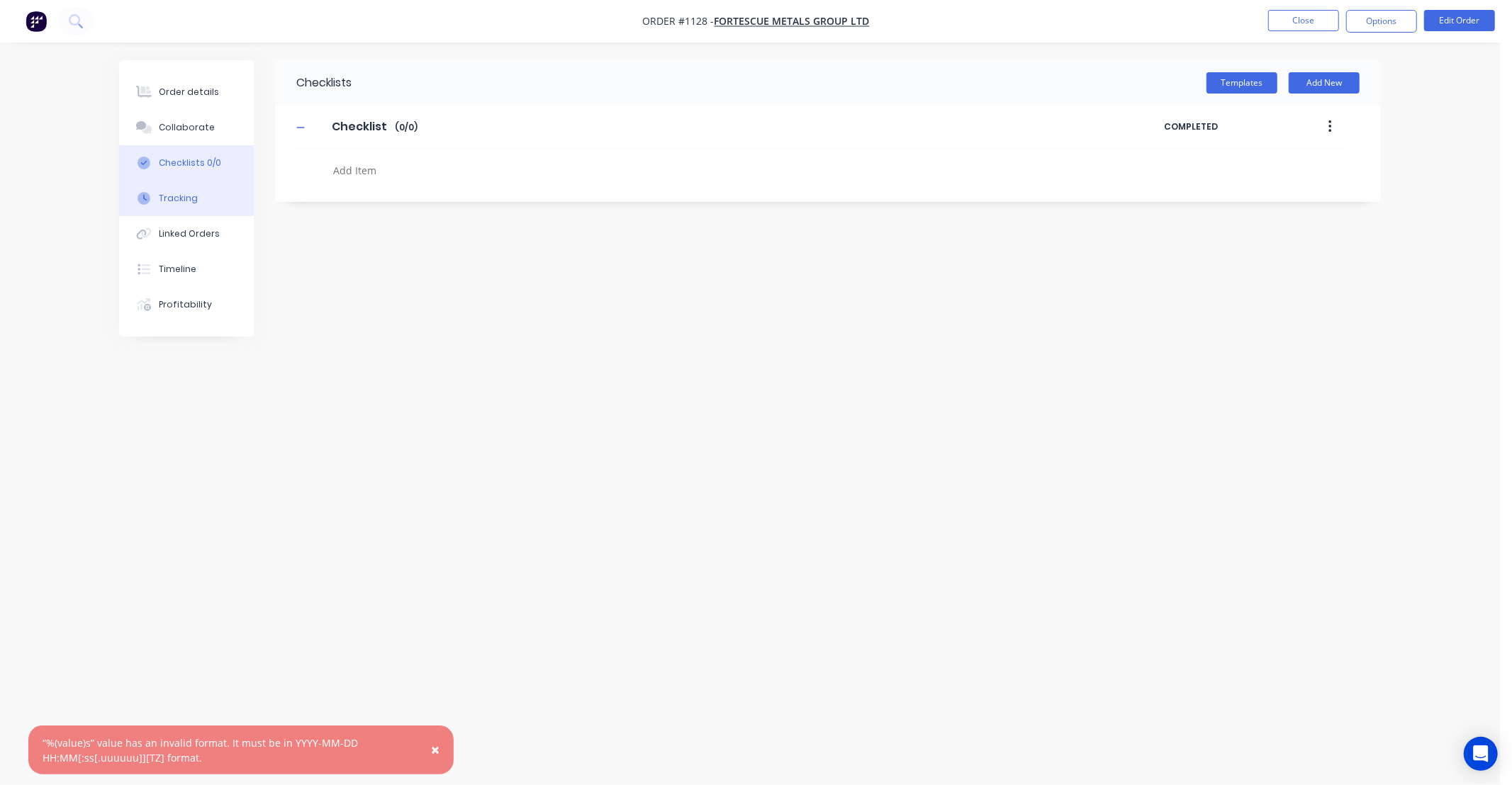
click at [206, 203] on button "Tracking" at bounding box center [186, 198] width 135 height 36
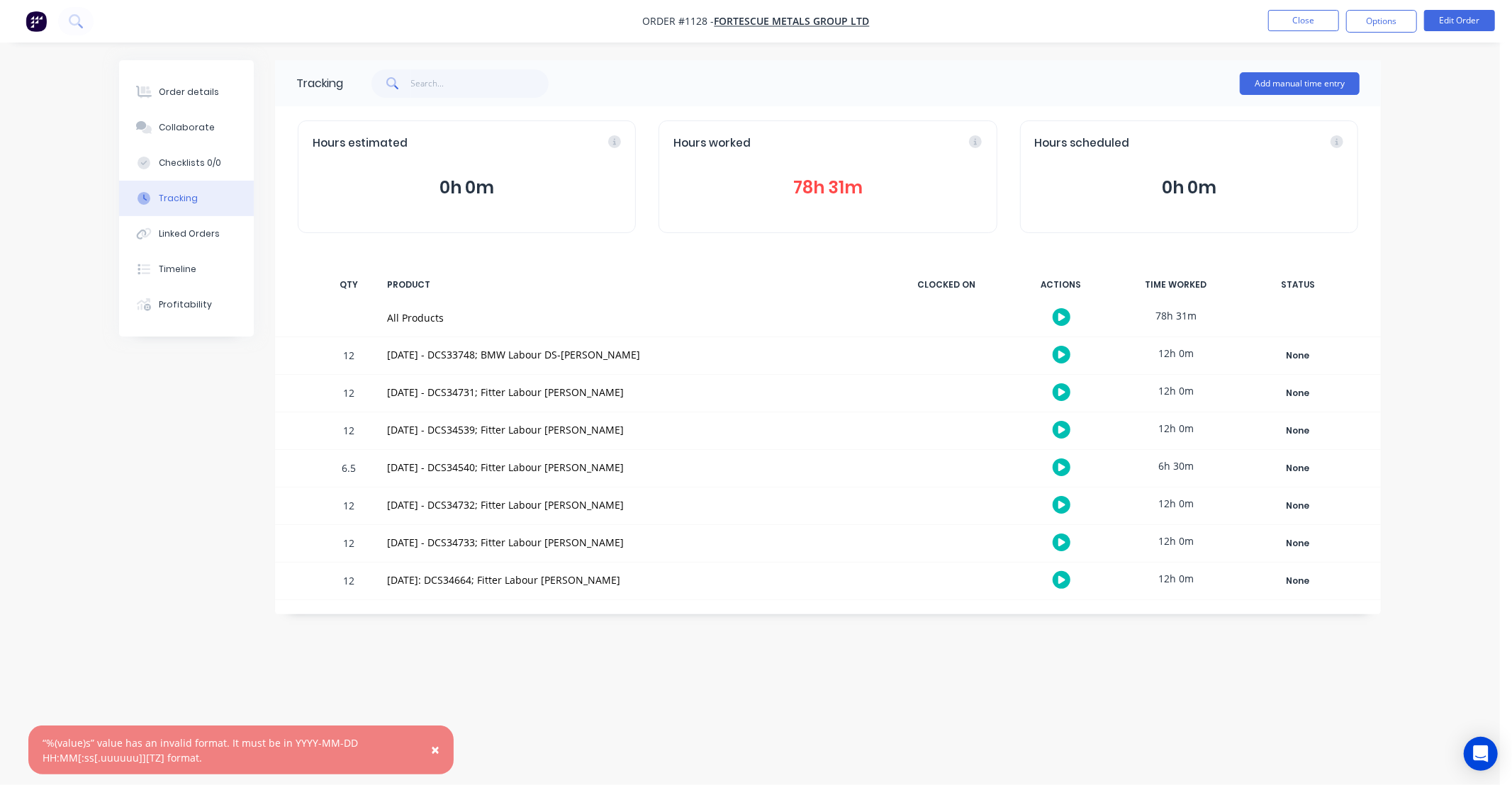
click at [845, 200] on button "78h 31m" at bounding box center [828, 187] width 309 height 27
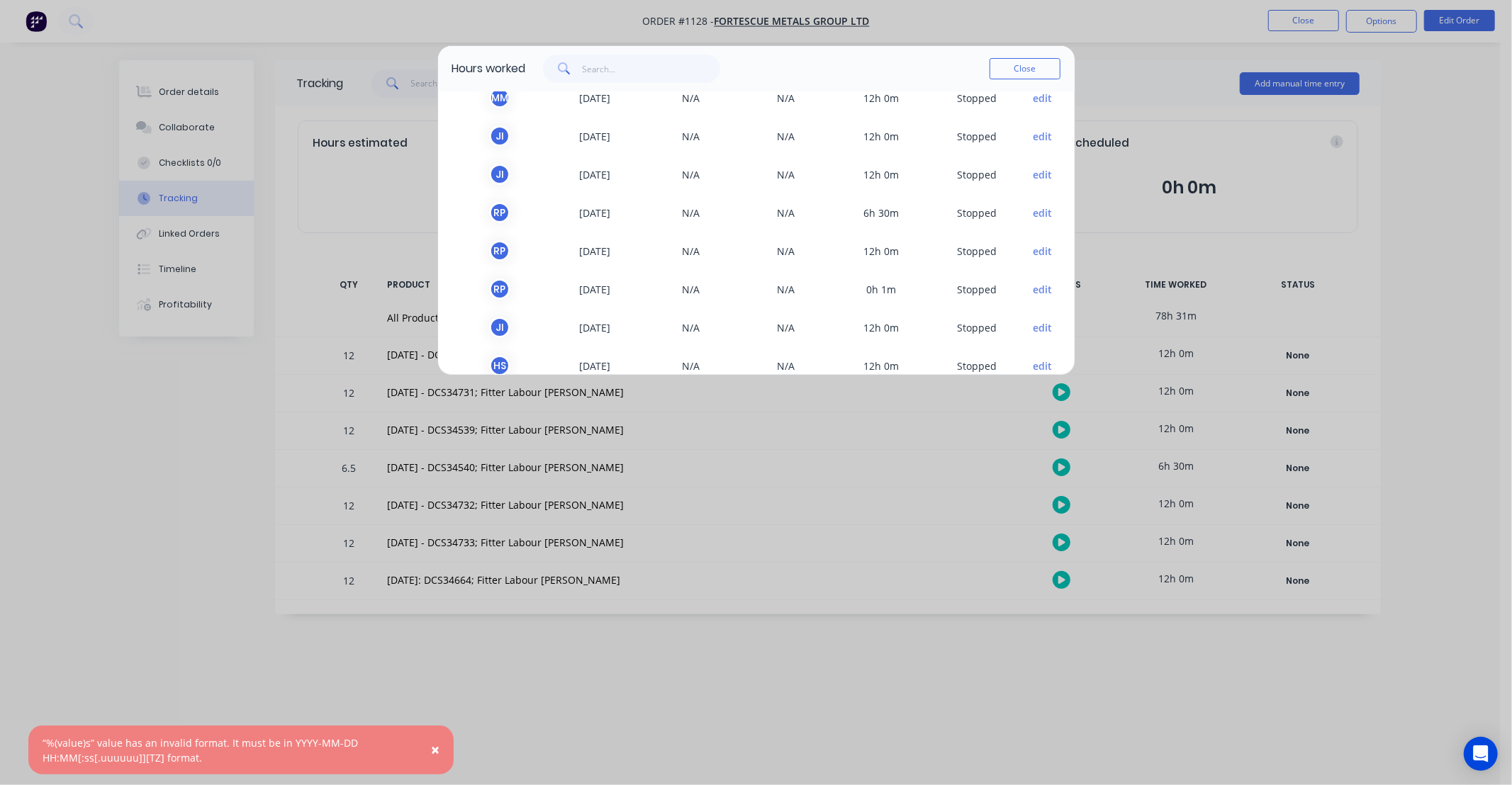
scroll to position [81, 0]
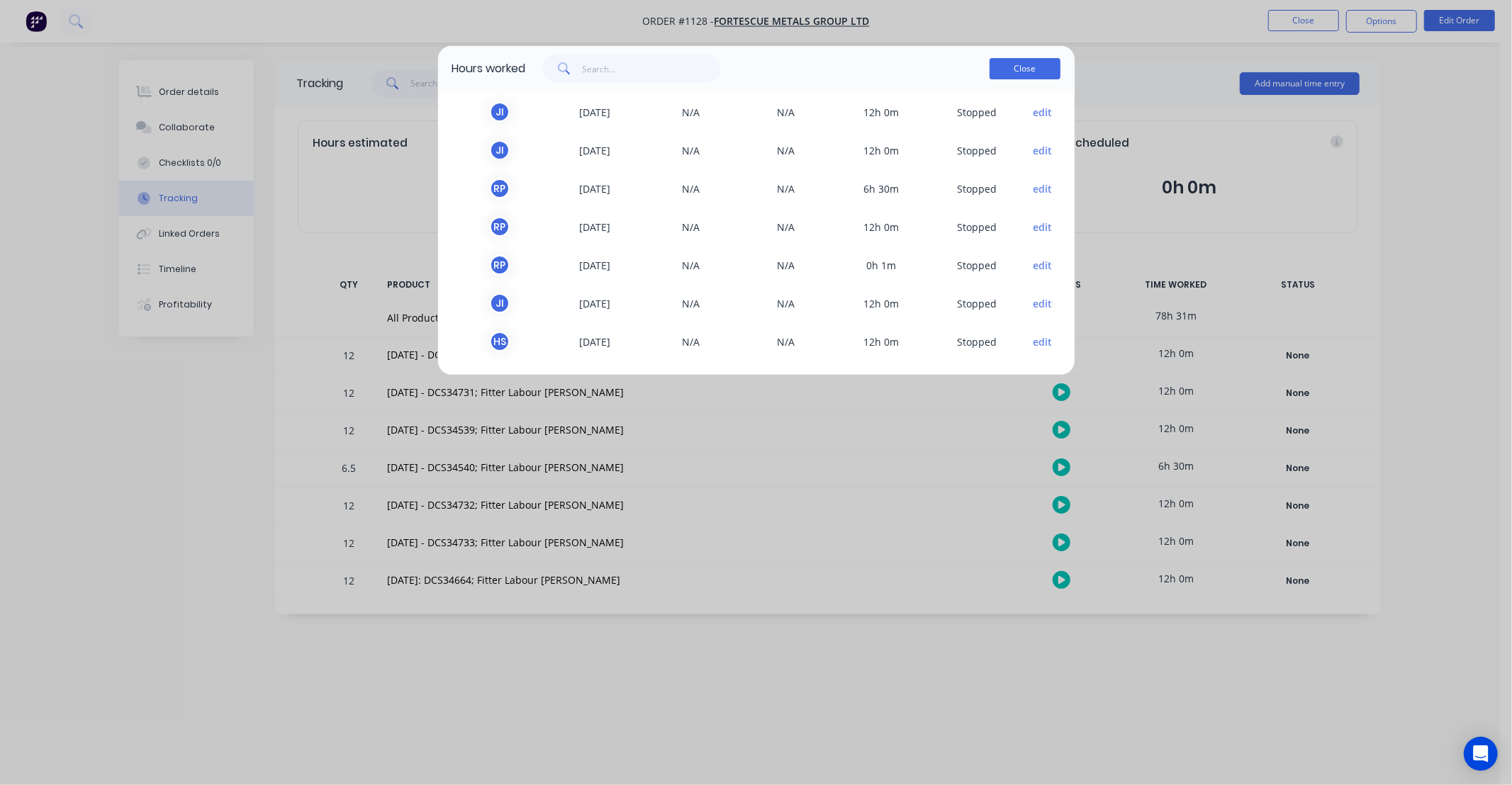
click at [1032, 64] on button "Close" at bounding box center [1024, 68] width 71 height 21
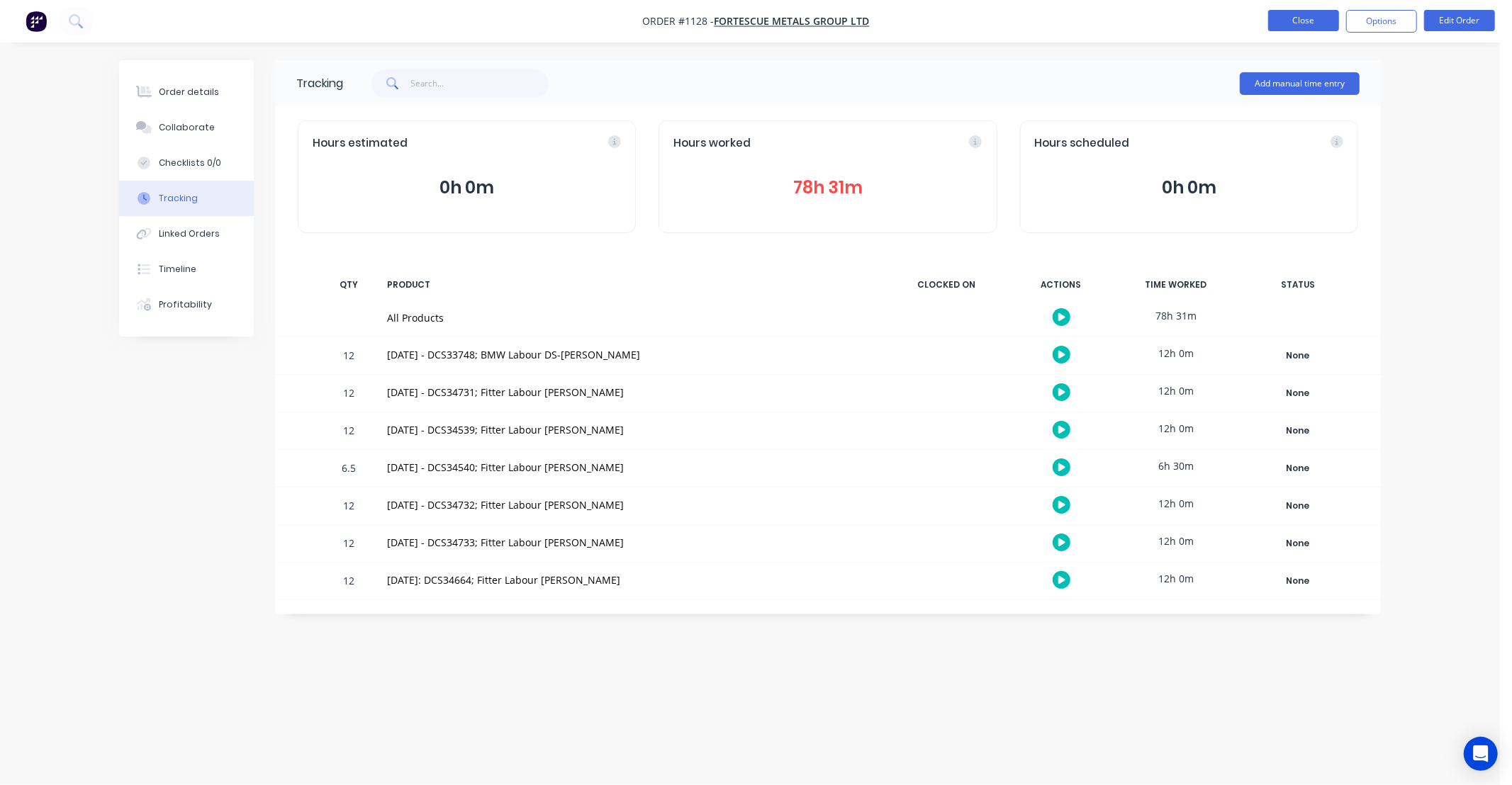
click at [1288, 17] on button "Close" at bounding box center [1303, 20] width 71 height 21
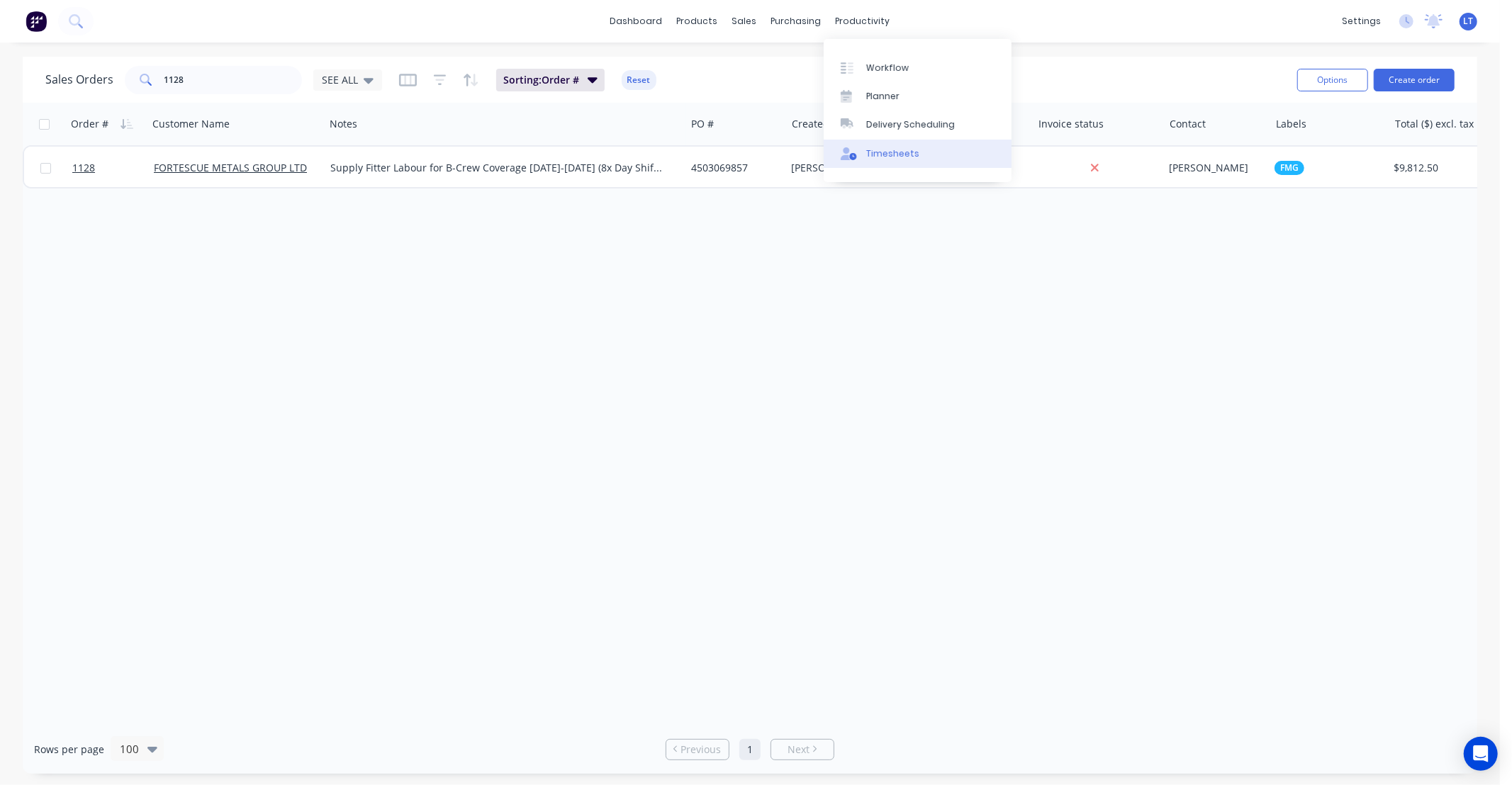
click at [895, 156] on div "Timesheets" at bounding box center [893, 153] width 53 height 13
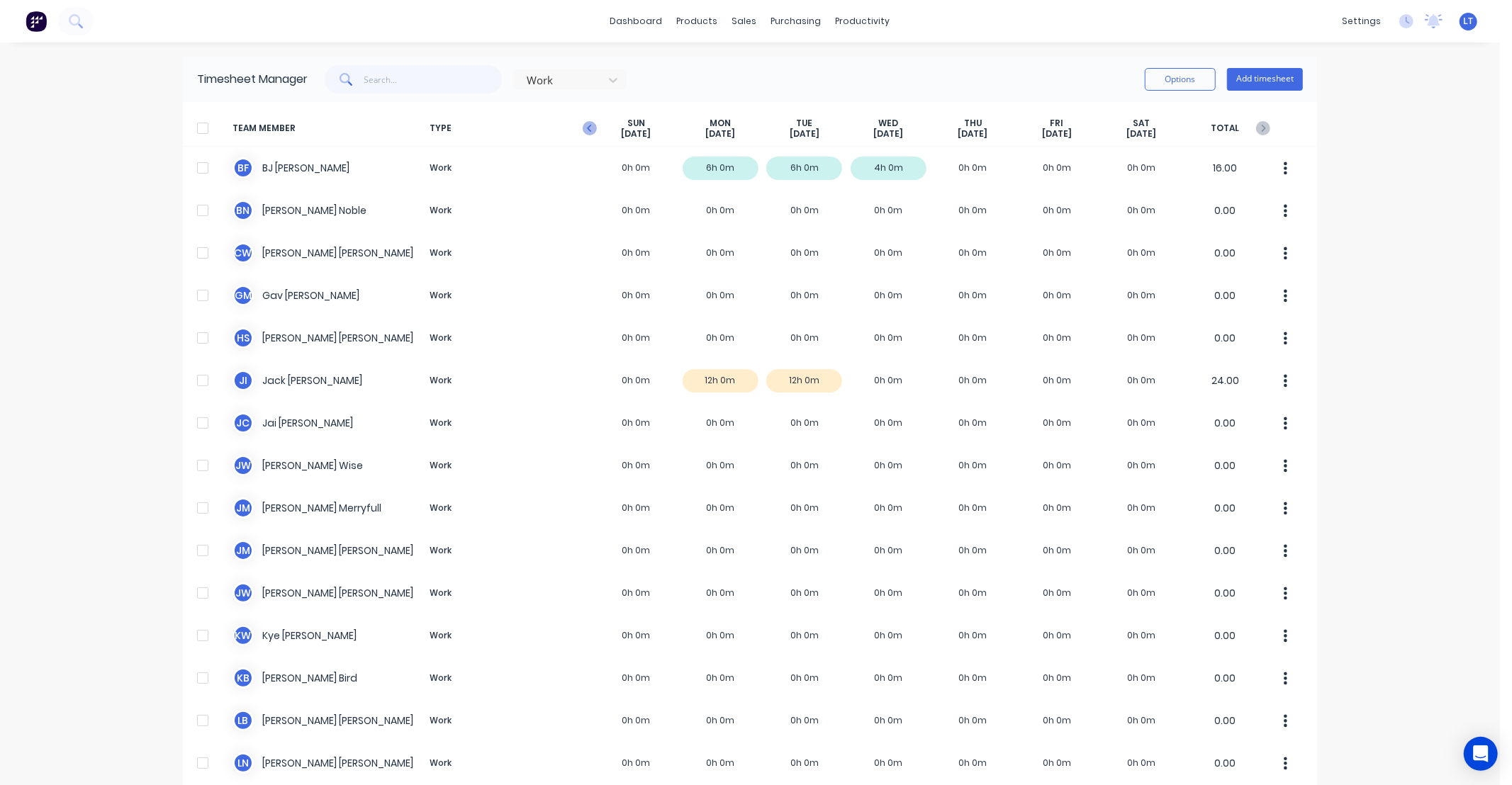
click at [584, 132] on icon "button" at bounding box center [589, 128] width 14 height 14
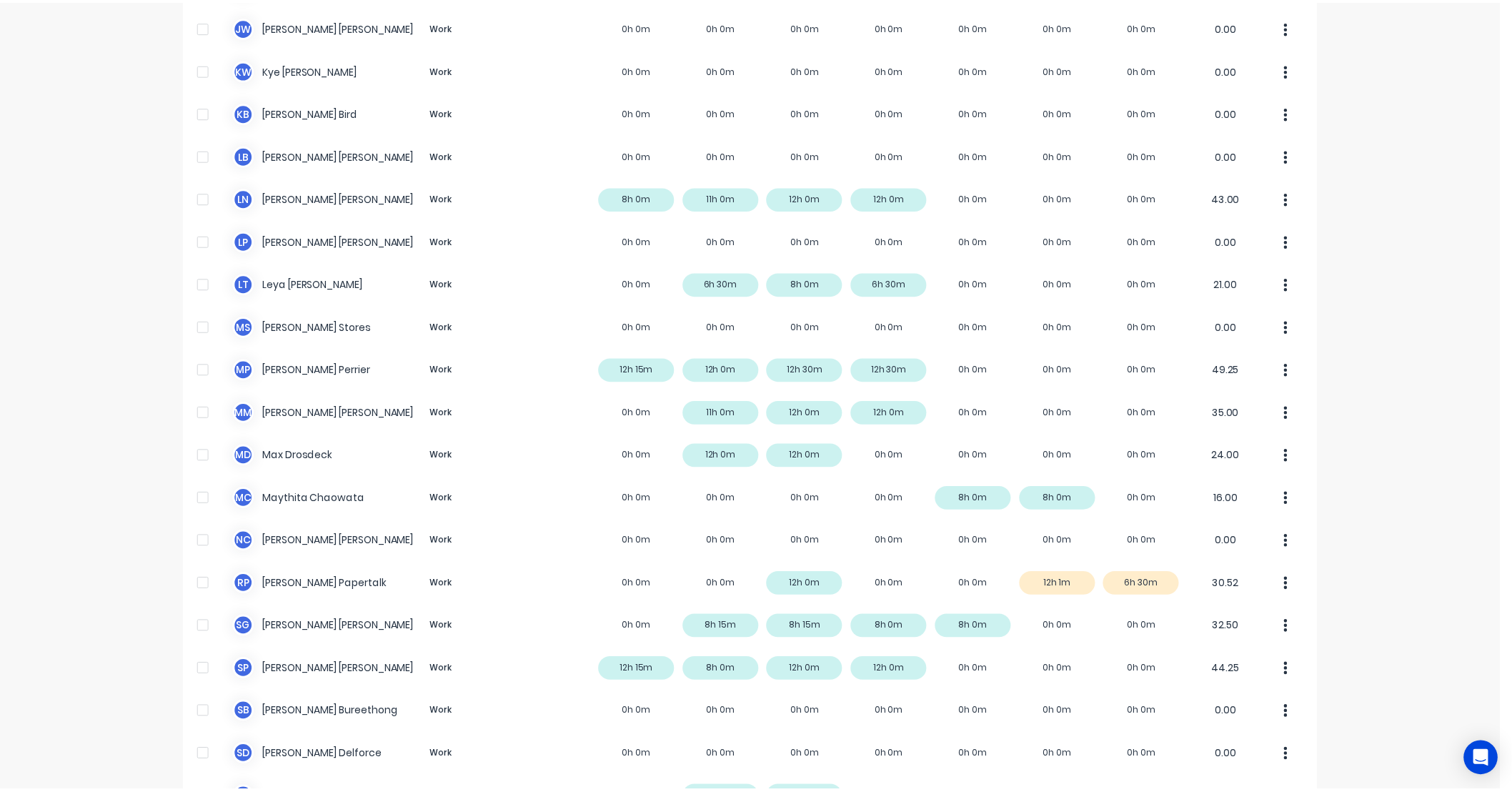
scroll to position [582, 0]
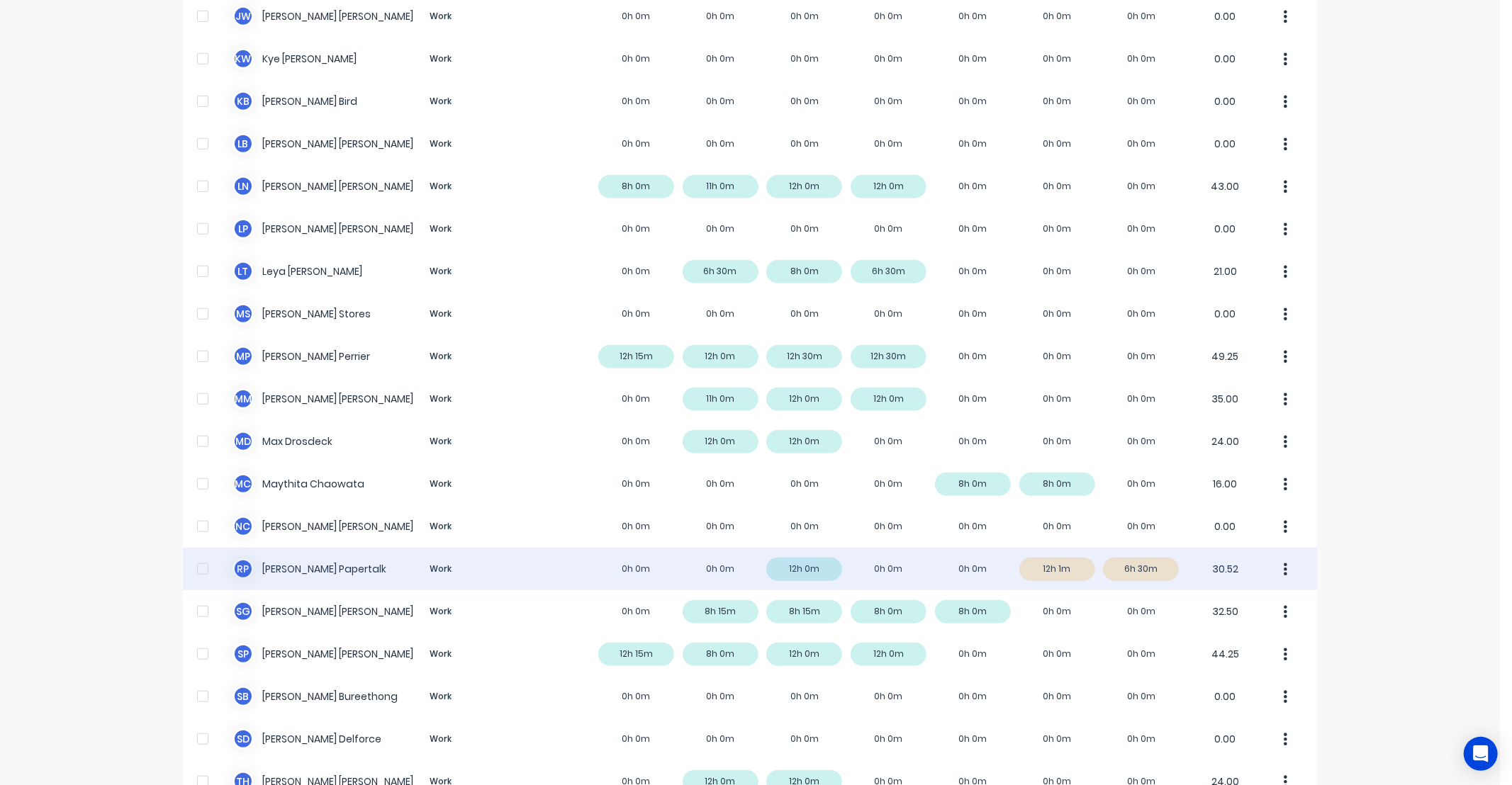
click at [1066, 569] on div "[PERSON_NAME] Papertalk Work 0h 0m 0h 0m 12h 0m 0h 0m 0h 0m 12h 1m 6h 30m 30.52" at bounding box center [750, 568] width 1134 height 42
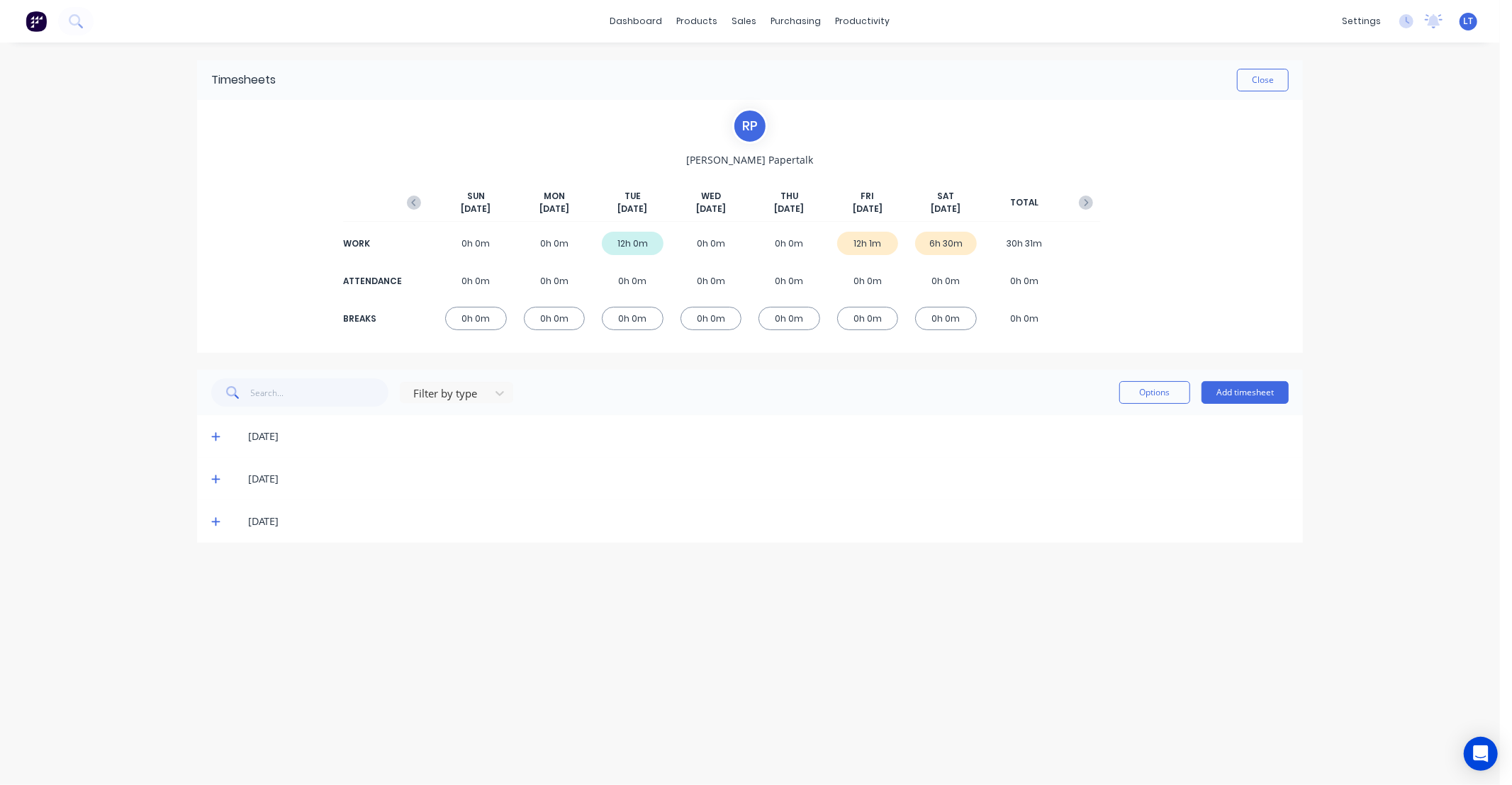
click at [208, 492] on div "[DATE]" at bounding box center [750, 478] width 1106 height 42
click at [211, 479] on icon at bounding box center [216, 478] width 9 height 10
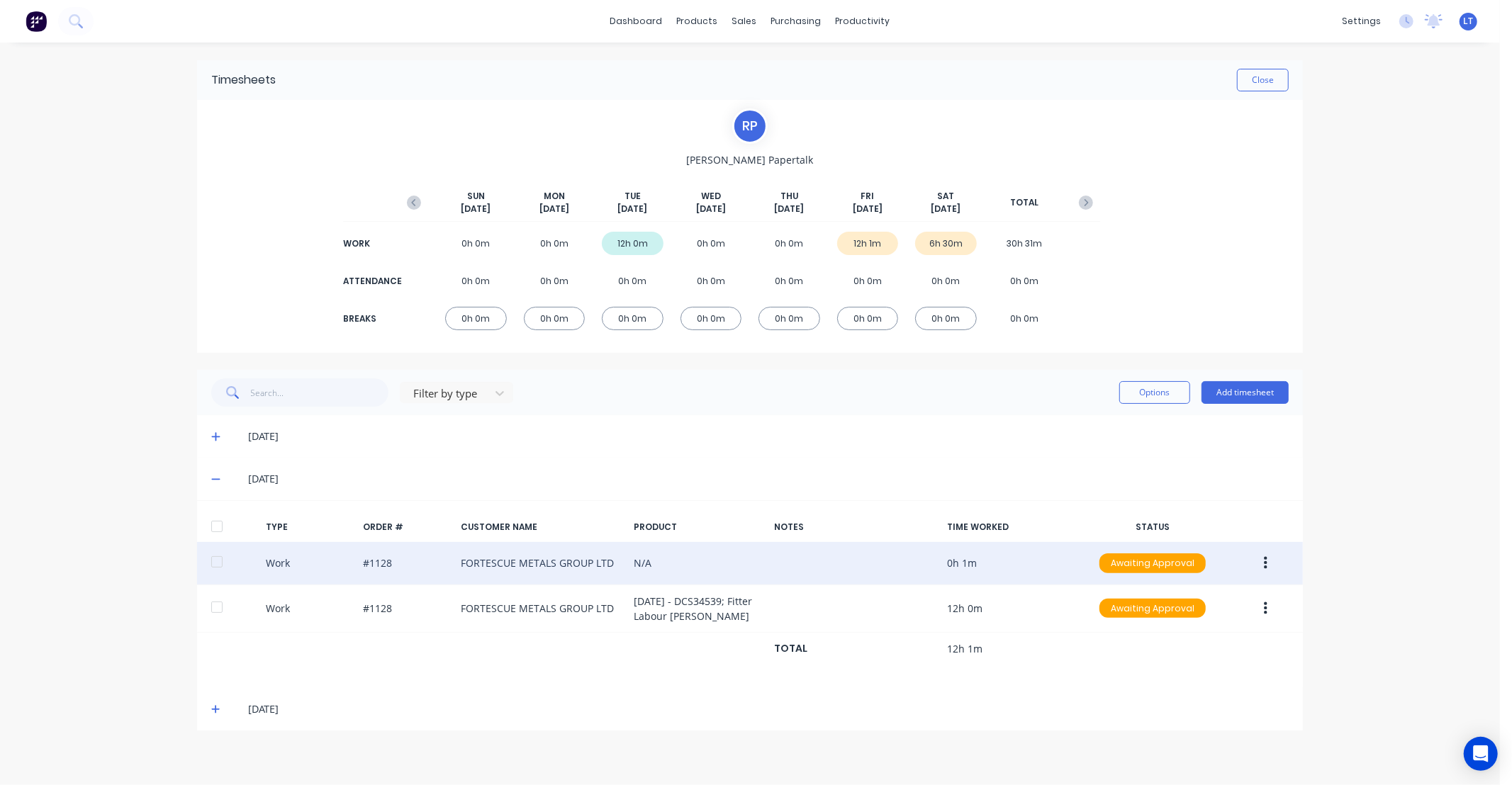
click at [1261, 561] on button "button" at bounding box center [1265, 563] width 33 height 26
click at [1229, 621] on div "Delete" at bounding box center [1214, 622] width 109 height 20
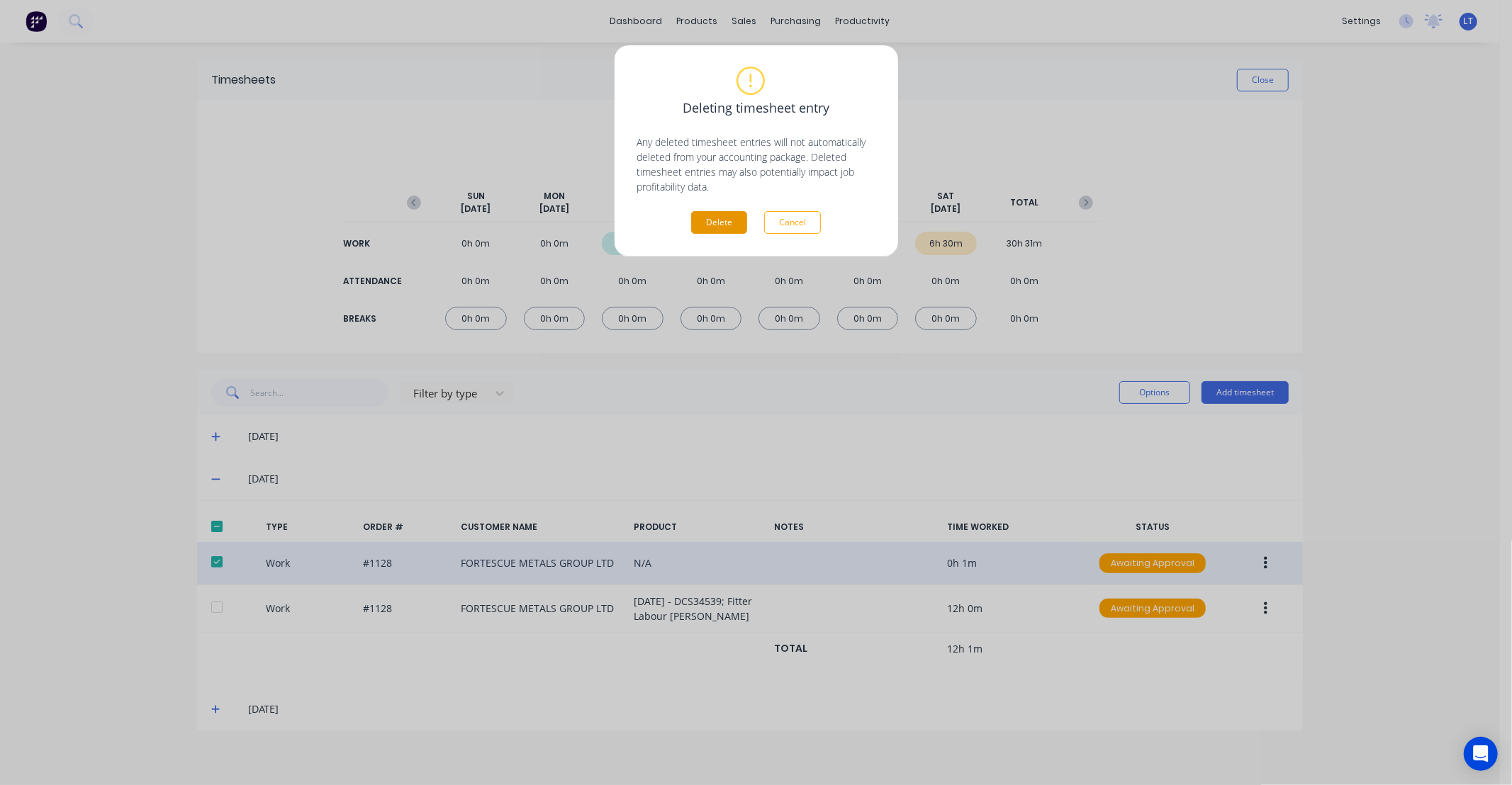
click at [724, 224] on button "Delete" at bounding box center [718, 222] width 56 height 23
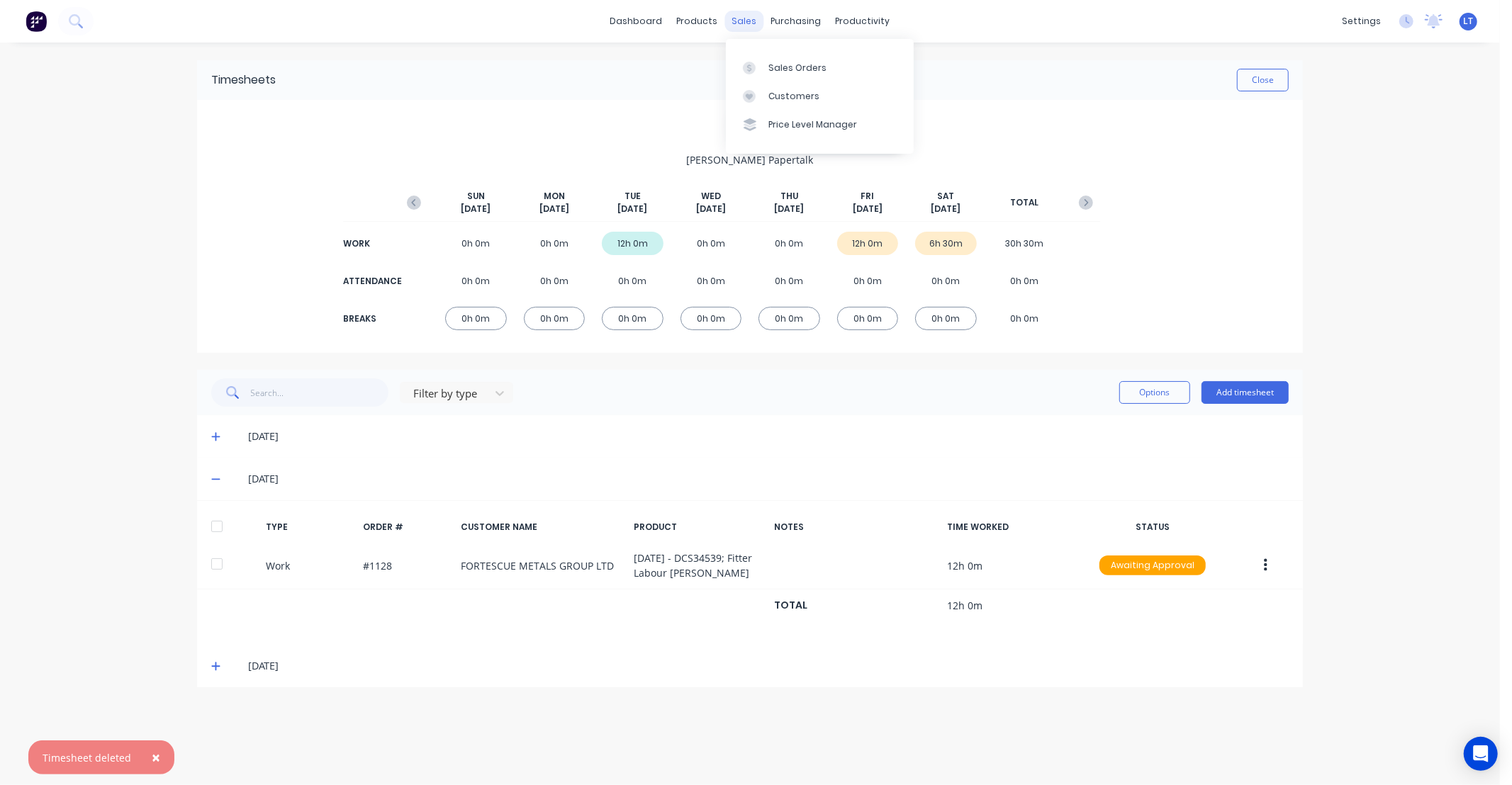
click at [743, 19] on div "sales" at bounding box center [744, 21] width 39 height 21
click at [820, 62] on link "Sales Orders" at bounding box center [819, 67] width 187 height 28
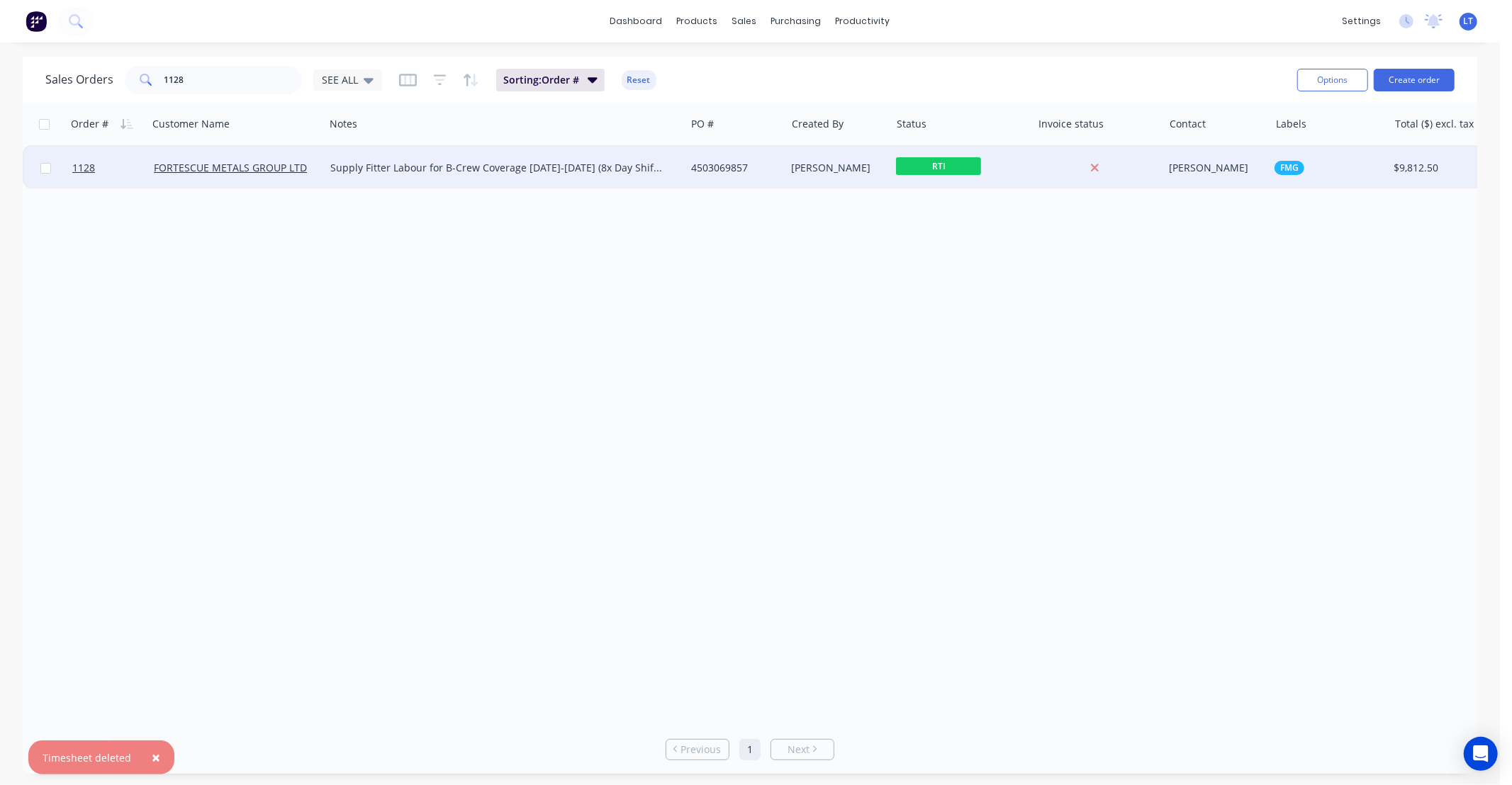
click at [762, 167] on div "4503069857" at bounding box center [733, 167] width 85 height 14
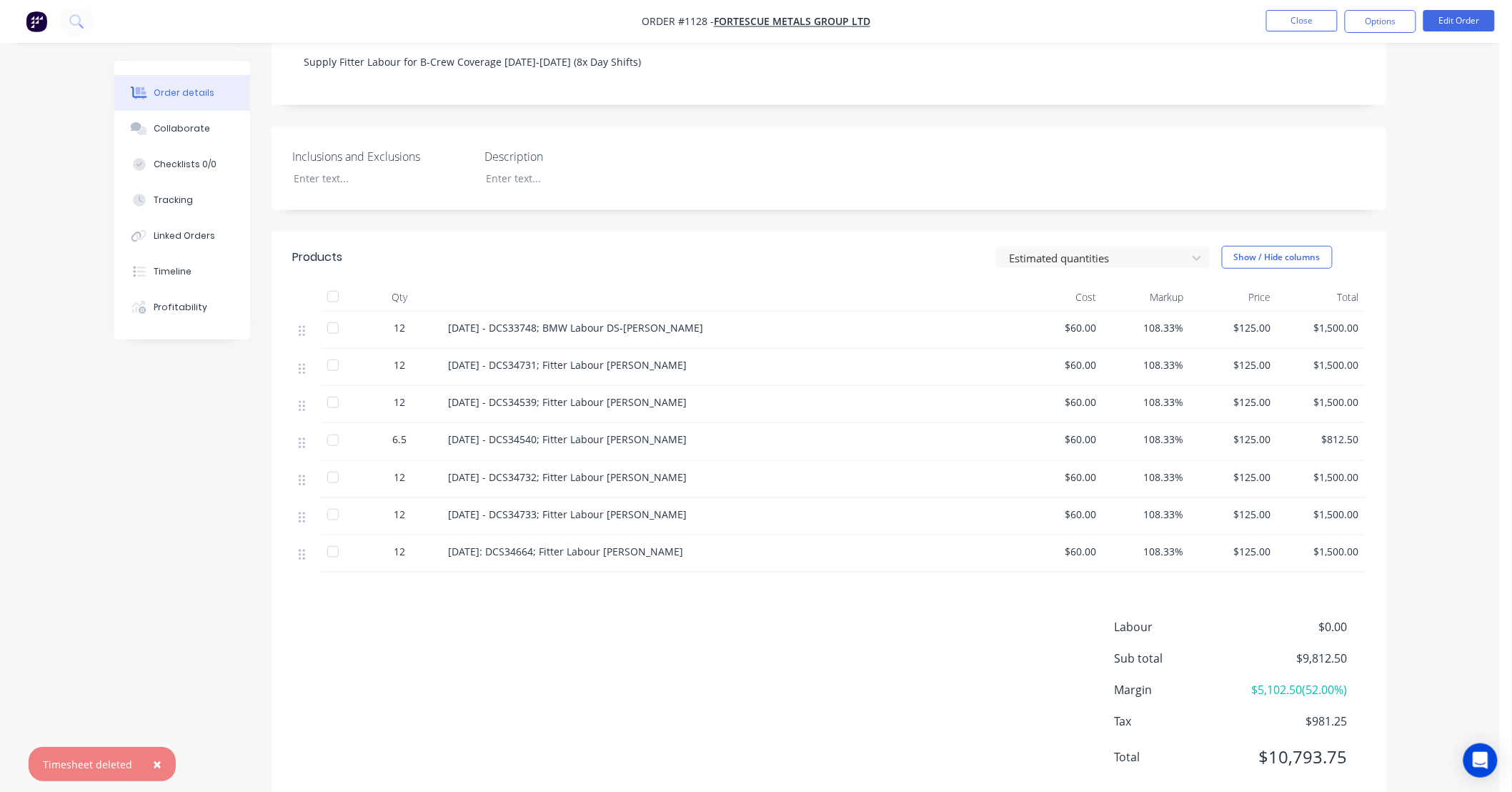
scroll to position [314, 0]
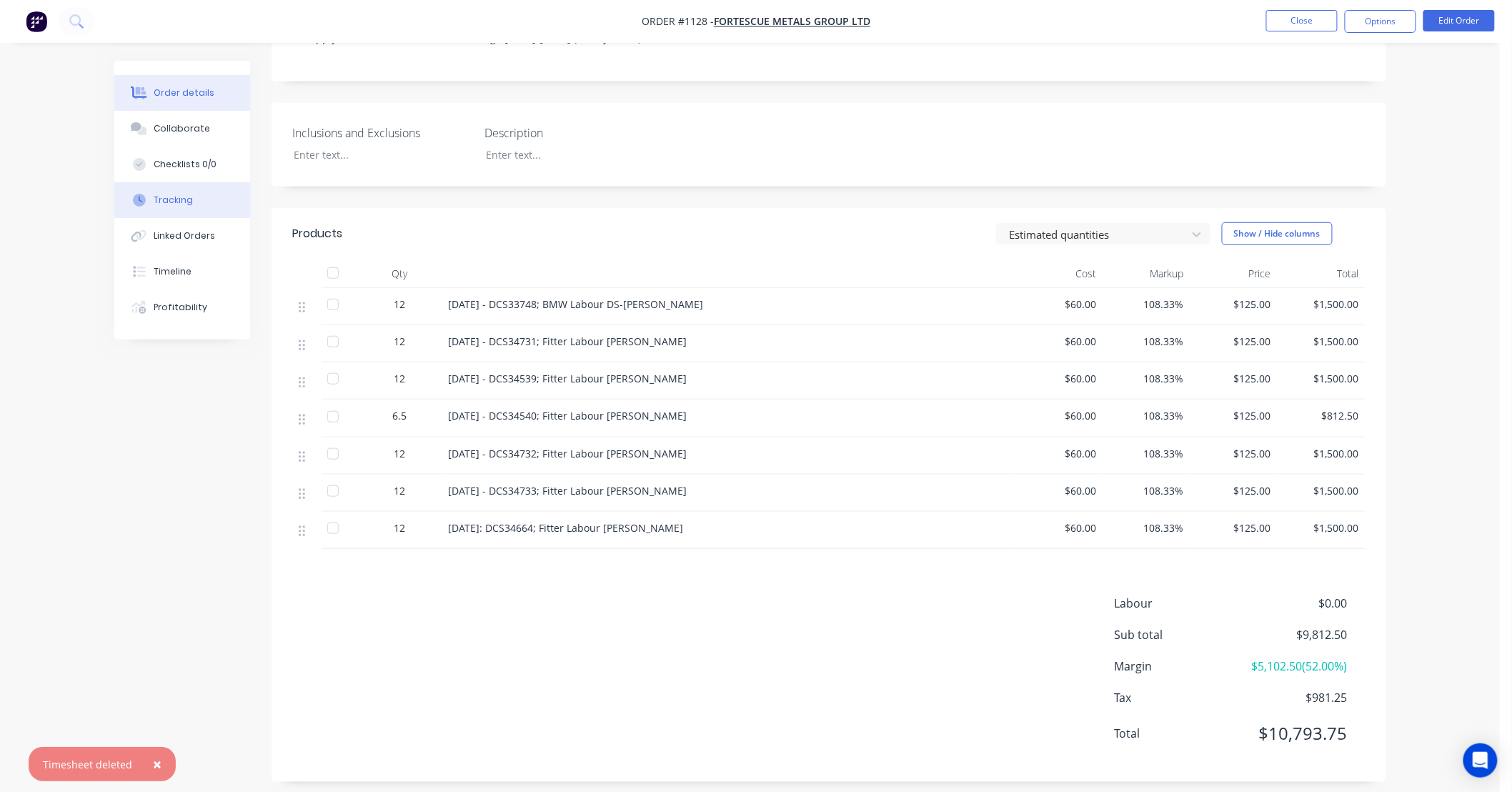
click at [205, 201] on button "Tracking" at bounding box center [181, 200] width 136 height 36
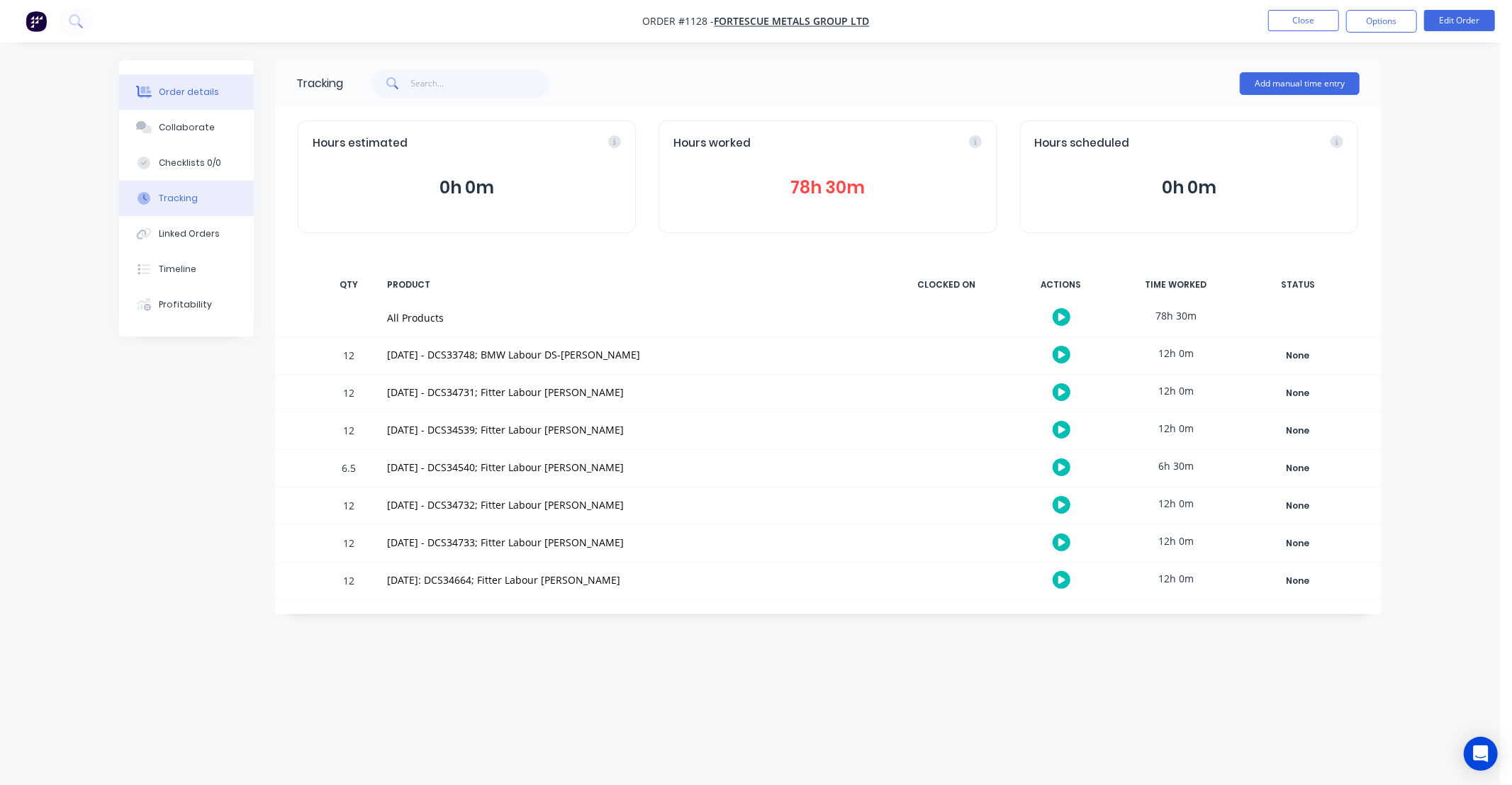
click at [187, 88] on div "Order details" at bounding box center [189, 92] width 61 height 13
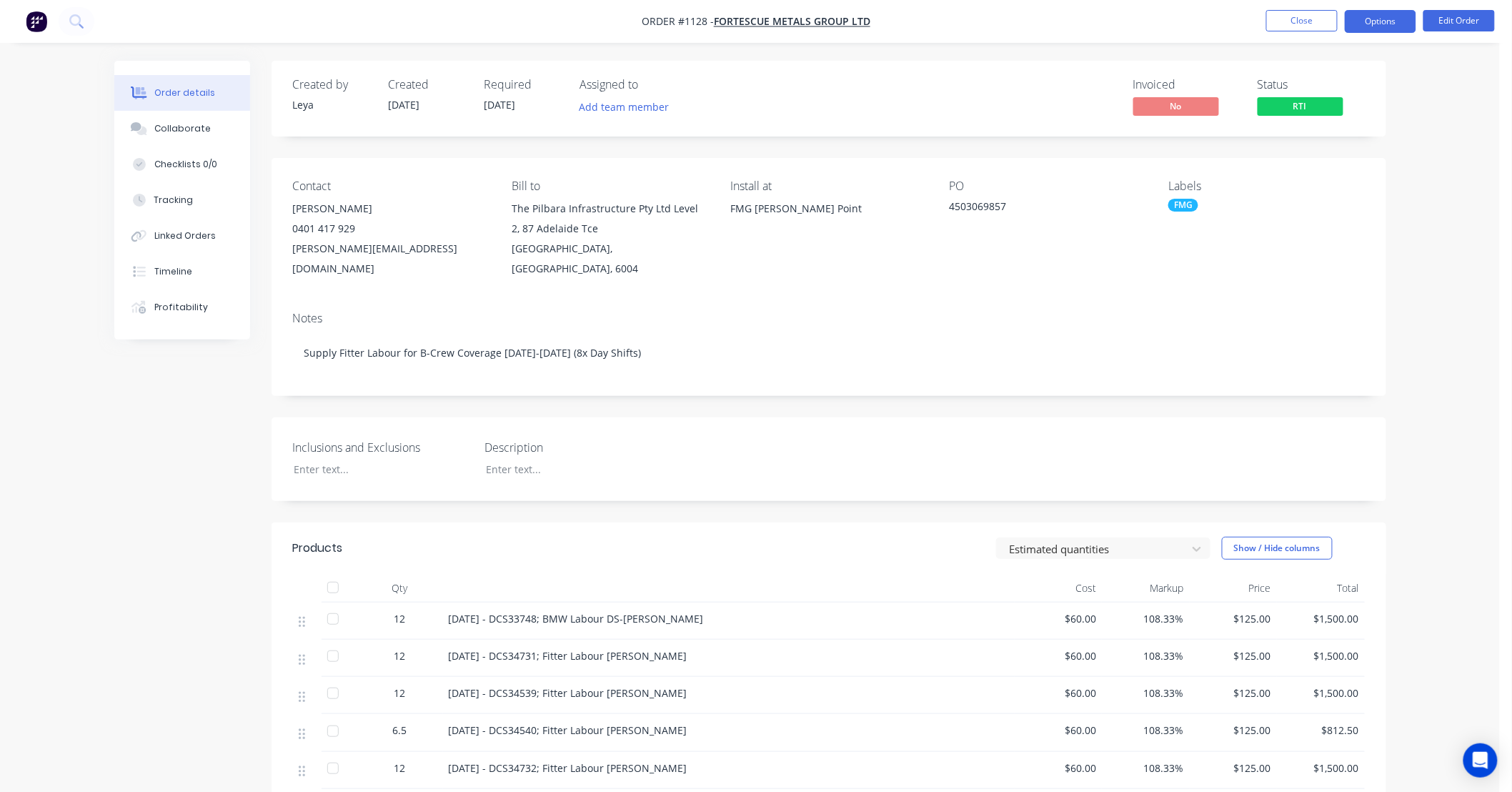
click at [1369, 31] on button "Options" at bounding box center [1380, 21] width 71 height 23
click at [858, 396] on div "Created by [PERSON_NAME] Created [DATE] Required [DATE] Assigned to Add team me…" at bounding box center [829, 579] width 1115 height 1036
drag, startPoint x: 657, startPoint y: 382, endPoint x: 594, endPoint y: 377, distance: 63.2
click at [594, 377] on div "Created by [PERSON_NAME] Created [DATE] Required [DATE] Assigned to Add team me…" at bounding box center [829, 579] width 1115 height 1036
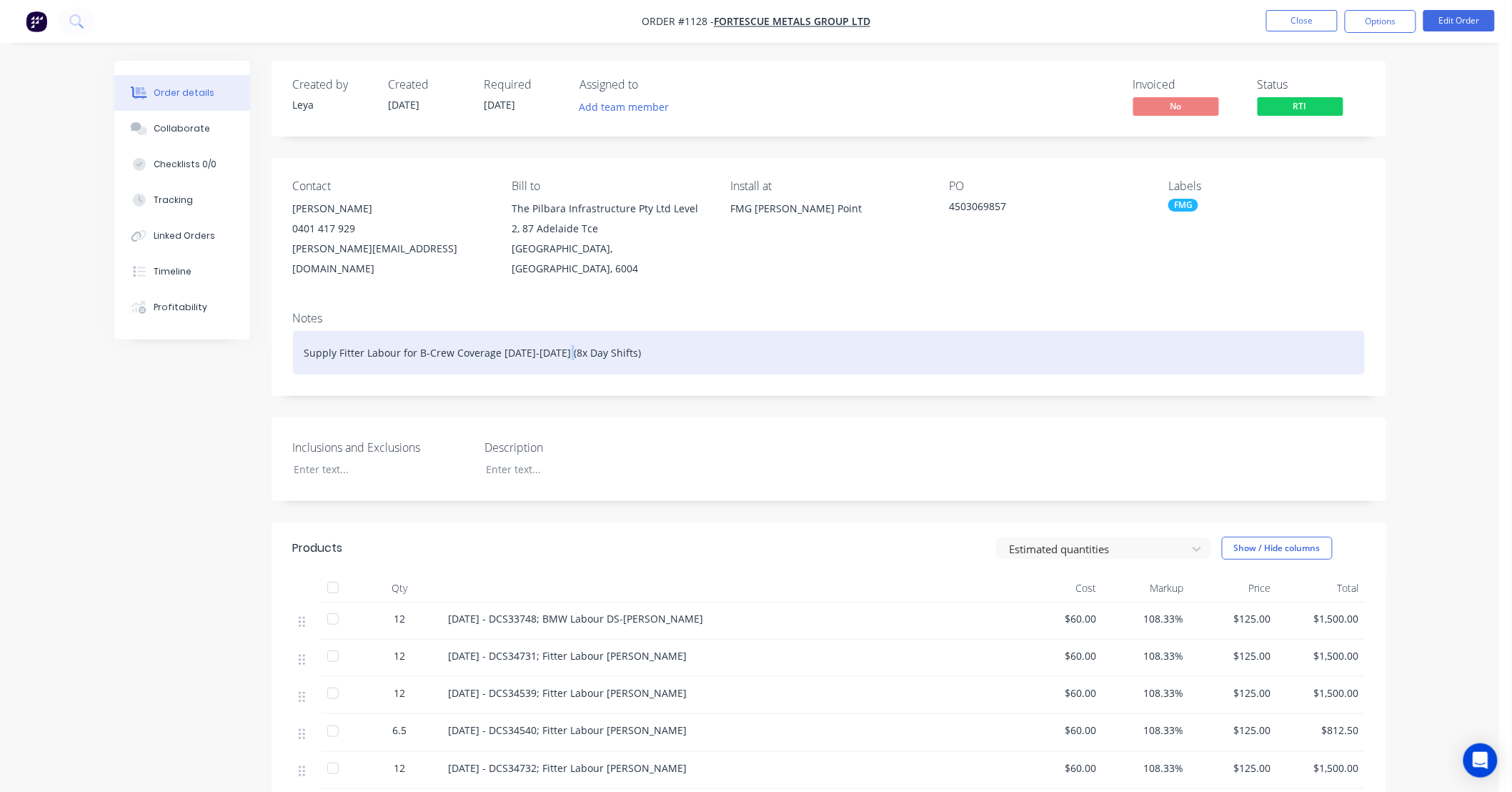
click at [560, 333] on div "Supply Fitter Labour for B-Crew Coverage [DATE]-[DATE] (8x Day Shifts)" at bounding box center [828, 352] width 1071 height 44
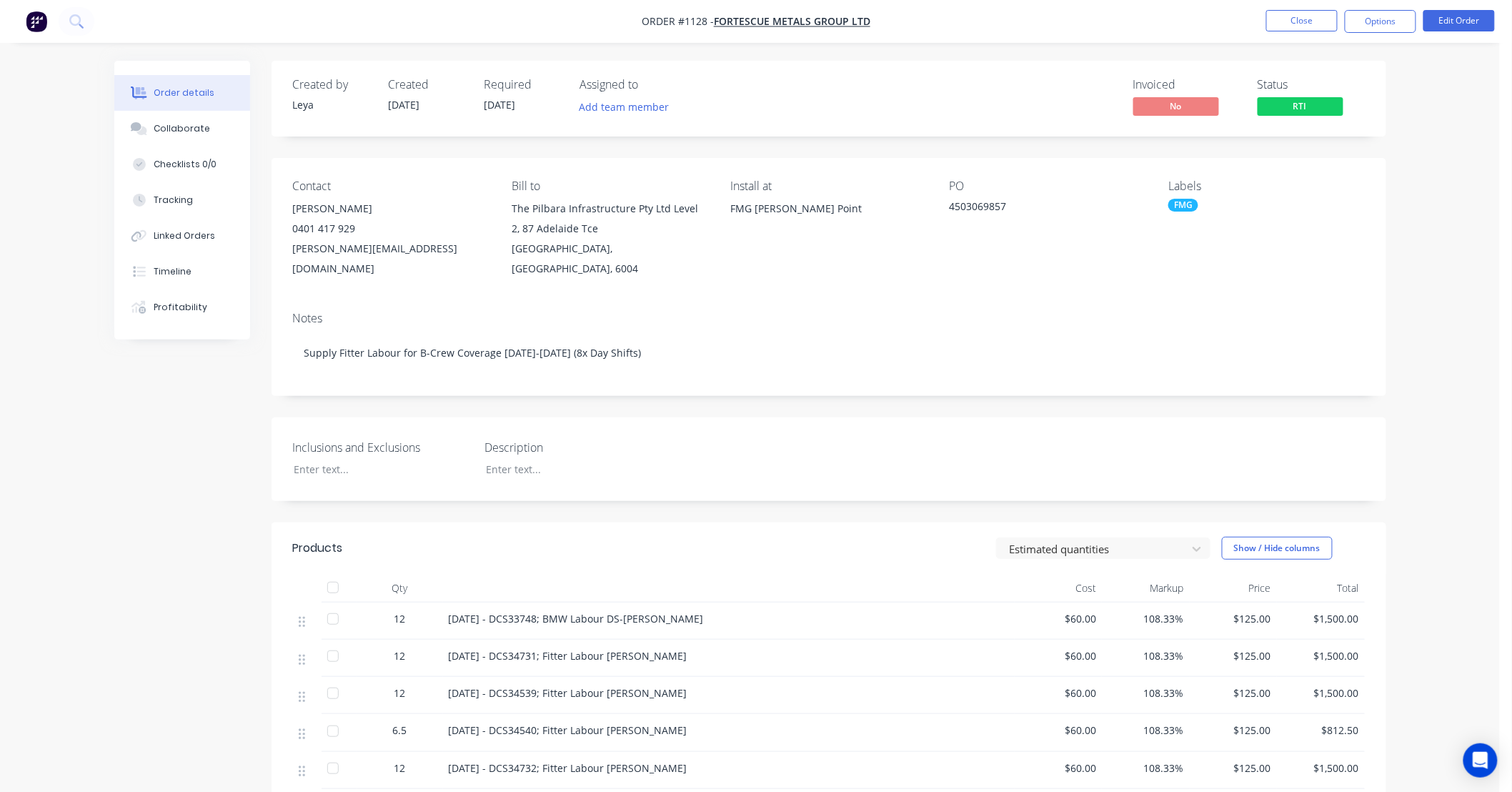
click at [640, 364] on div "Notes Supply Fitter Labour for B-Crew Coverage [DATE]-[DATE] (8x Day Shifts)" at bounding box center [829, 347] width 1115 height 95
drag, startPoint x: 641, startPoint y: 383, endPoint x: 601, endPoint y: 386, distance: 40.1
click at [601, 386] on div "Created by [PERSON_NAME] Created [DATE] Required [DATE] Assigned to Add team me…" at bounding box center [829, 579] width 1115 height 1036
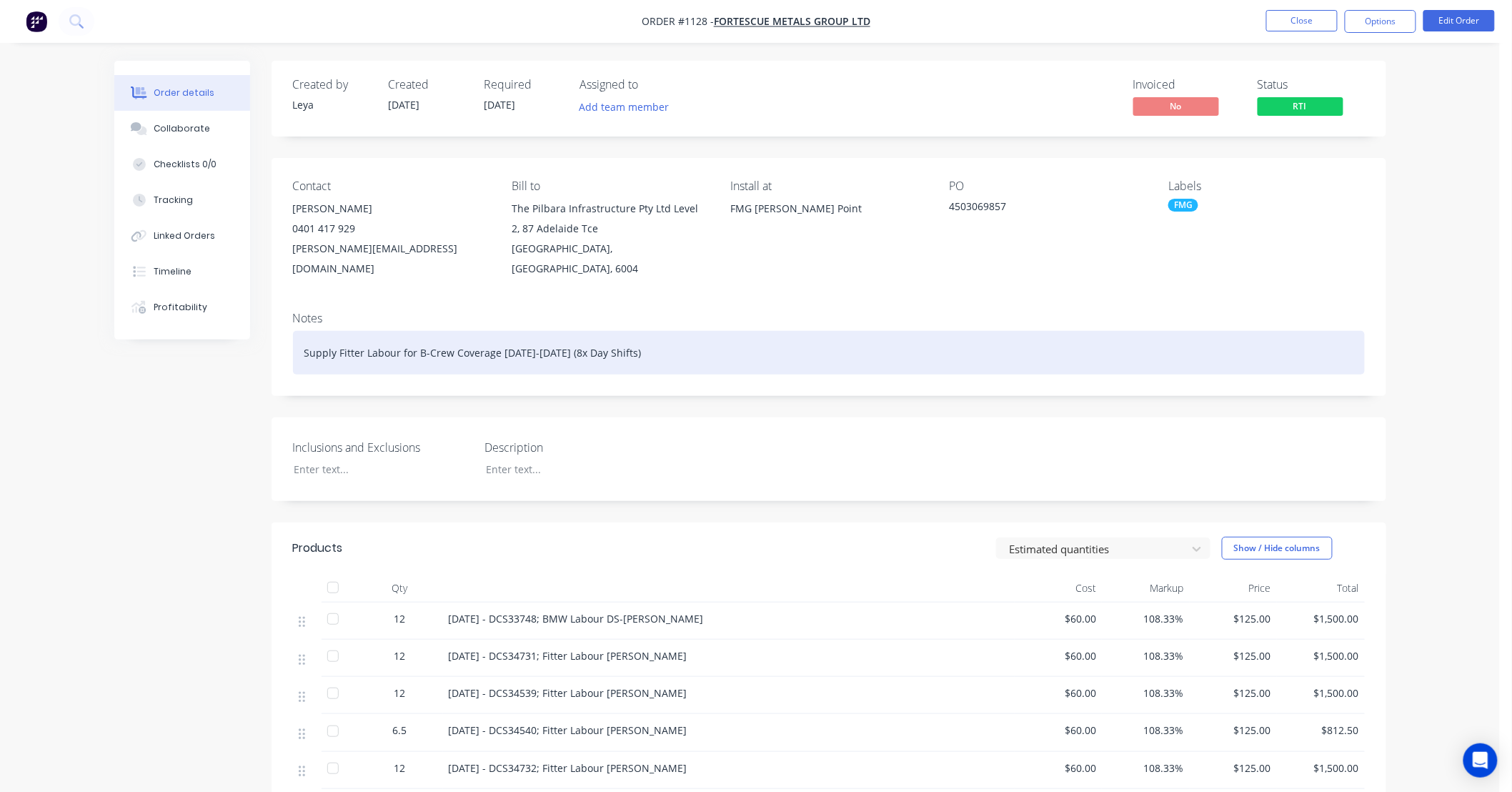
click at [602, 333] on div "Supply Fitter Labour for B-Crew Coverage [DATE]-[DATE] (8x Day Shifts)" at bounding box center [828, 352] width 1071 height 44
click at [552, 333] on div "Supply Fitter Labour for B-Crew Coverage [DATE]-[DATE] (8x Day Shifts)" at bounding box center [828, 352] width 1071 height 44
drag, startPoint x: 555, startPoint y: 333, endPoint x: 1368, endPoint y: 396, distance: 815.4
click at [1366, 397] on div "Created by [PERSON_NAME] Created [DATE] Required [DATE] Assigned to Add team me…" at bounding box center [829, 579] width 1115 height 1036
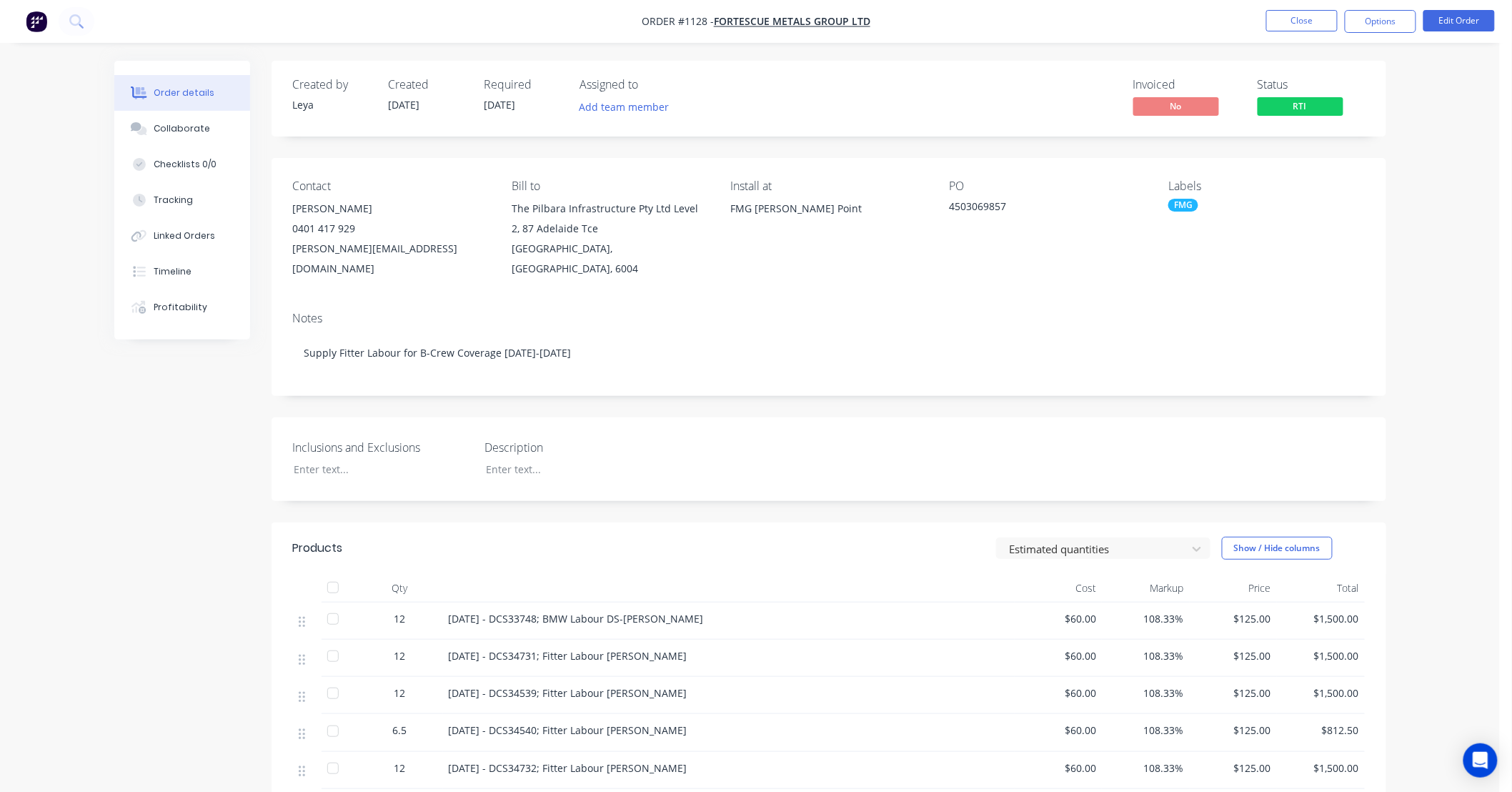
click at [1367, 396] on div "Created by [PERSON_NAME] Created [DATE] Required [DATE] Assigned to Add team me…" at bounding box center [829, 579] width 1115 height 1036
click at [189, 133] on div "Collaborate" at bounding box center [181, 129] width 56 height 13
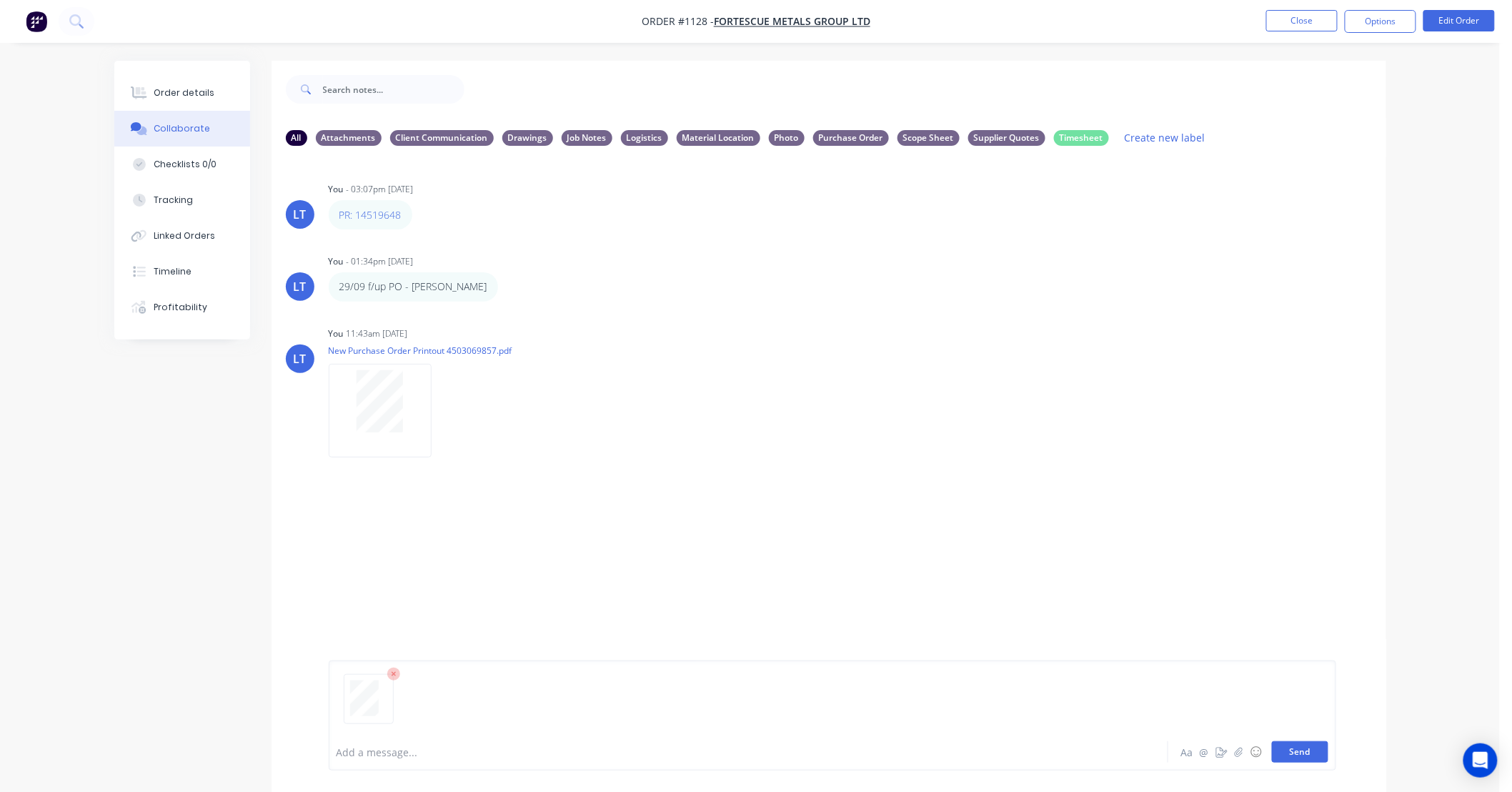
click at [1303, 756] on button "Send" at bounding box center [1299, 751] width 56 height 21
click at [443, 555] on icon "button" at bounding box center [443, 560] width 3 height 13
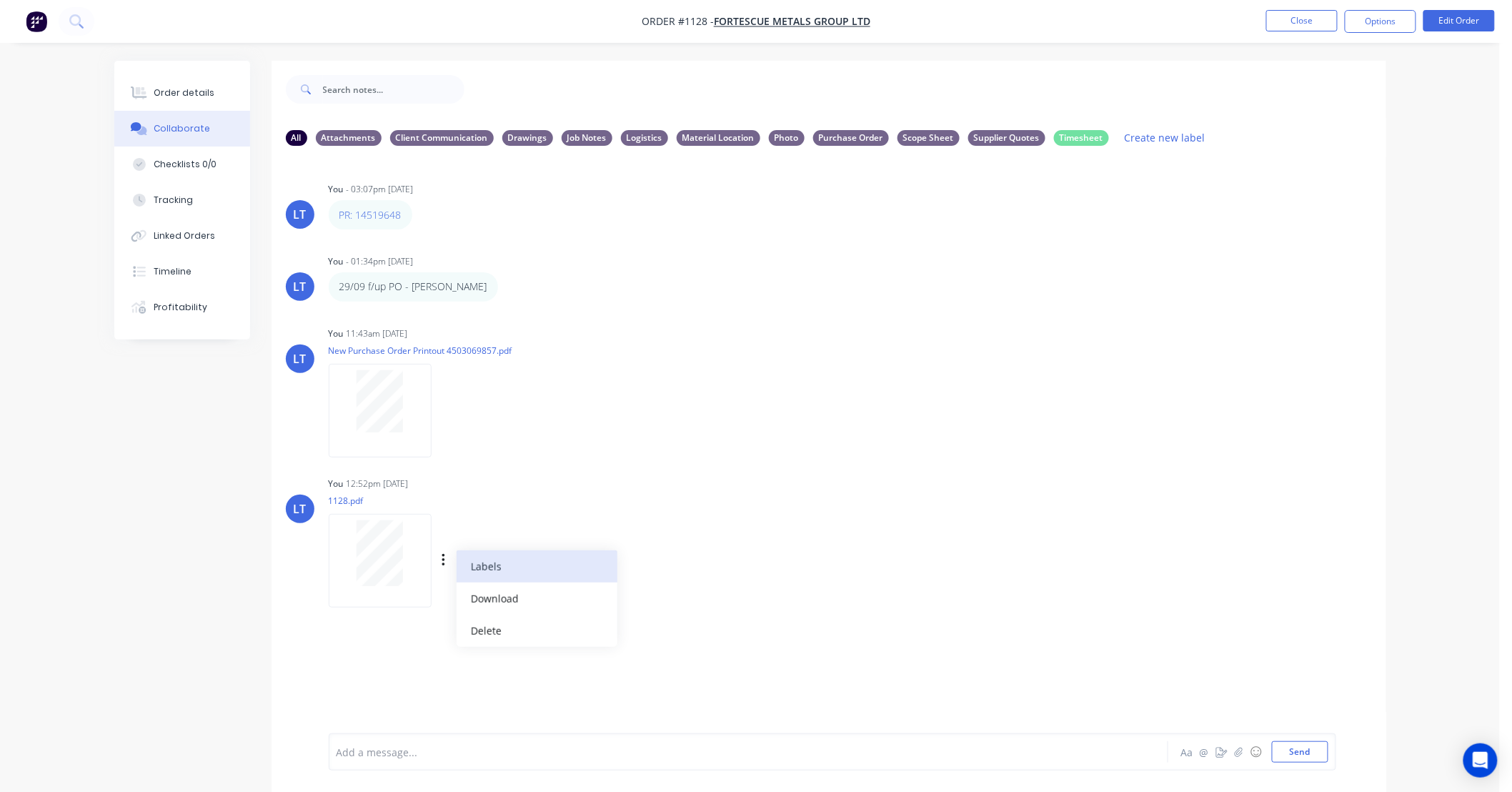
click at [489, 559] on button "Labels" at bounding box center [537, 566] width 161 height 32
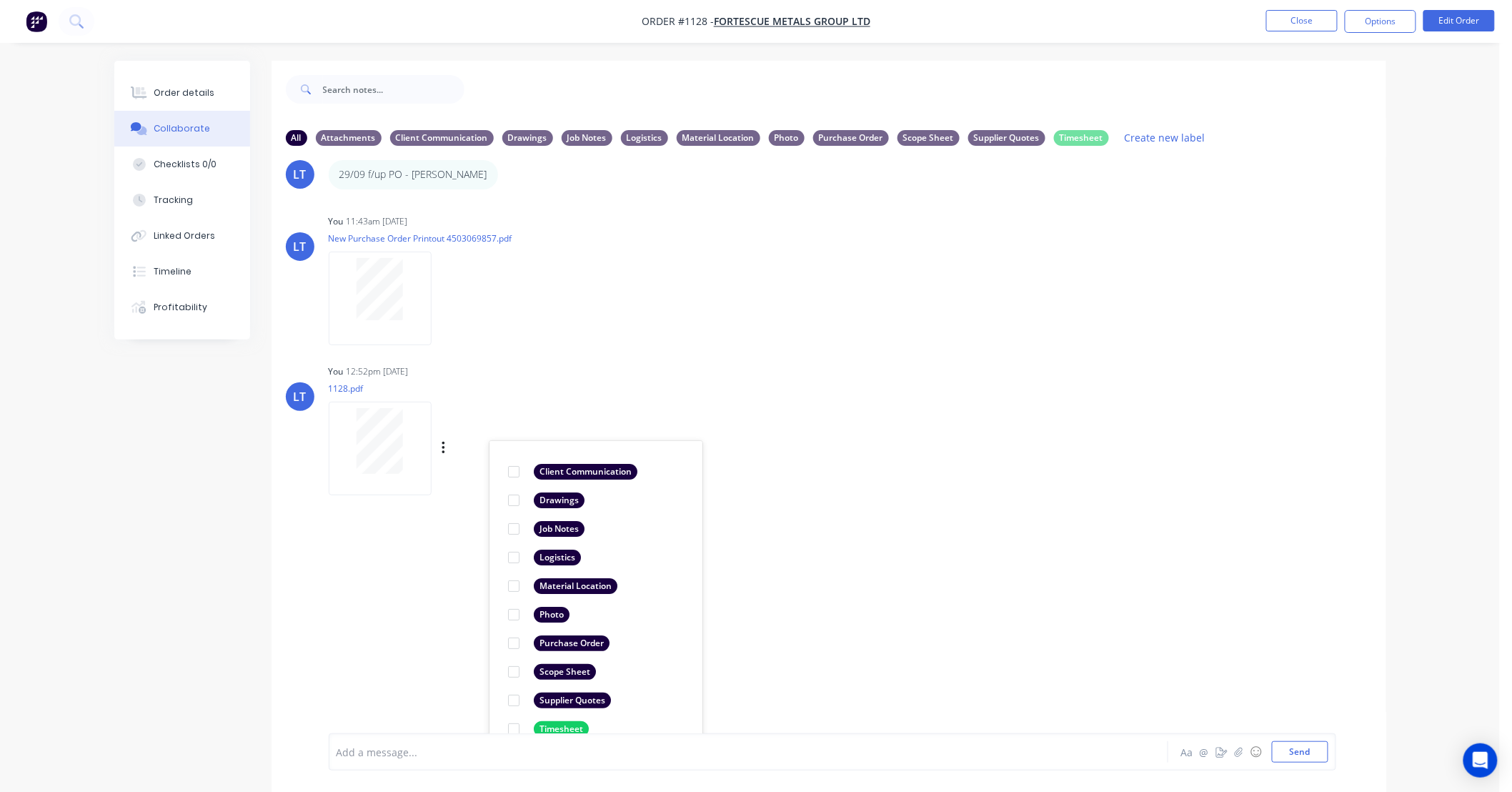
scroll to position [132, 0]
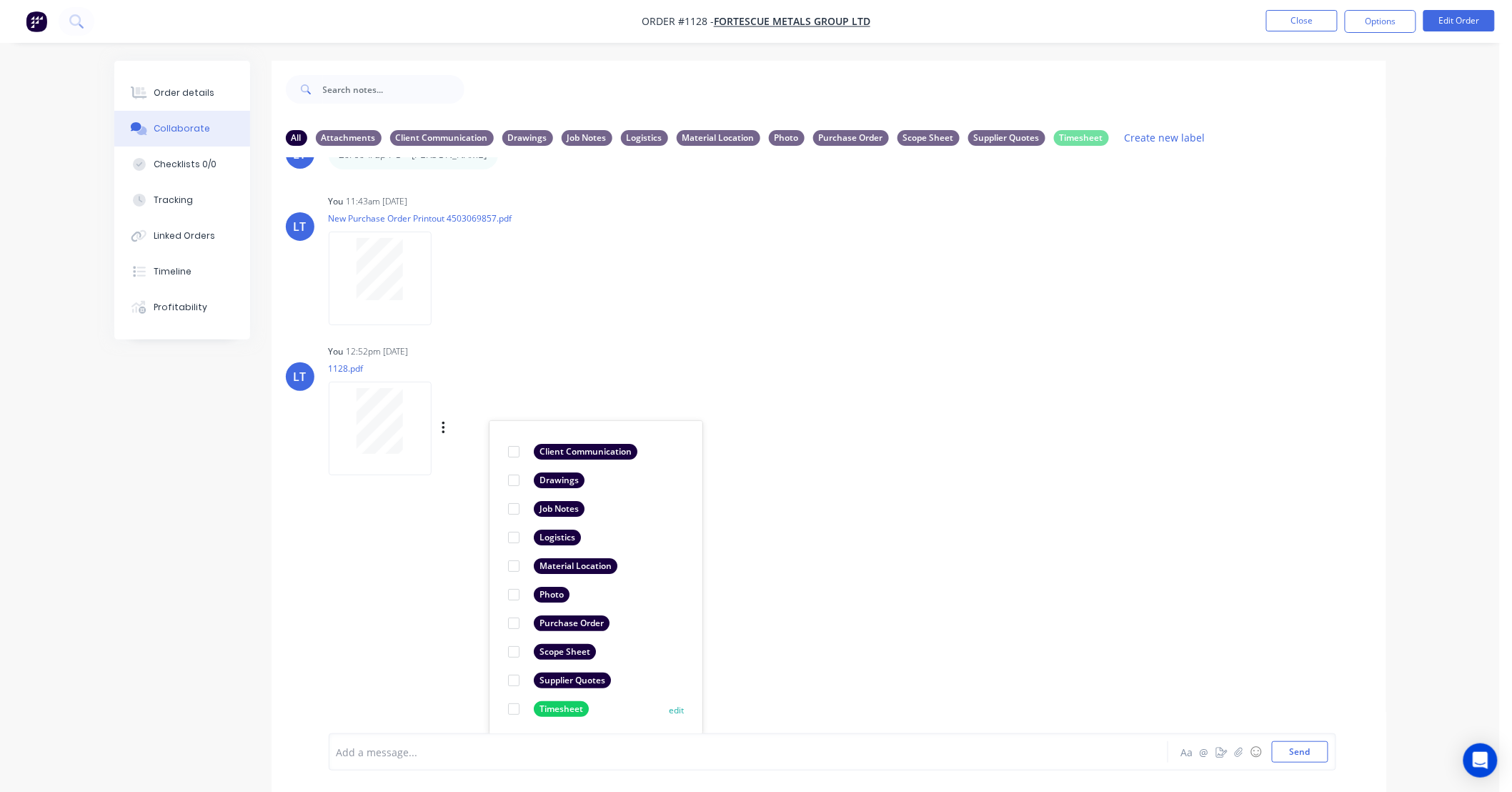
click at [515, 706] on div at bounding box center [513, 709] width 29 height 29
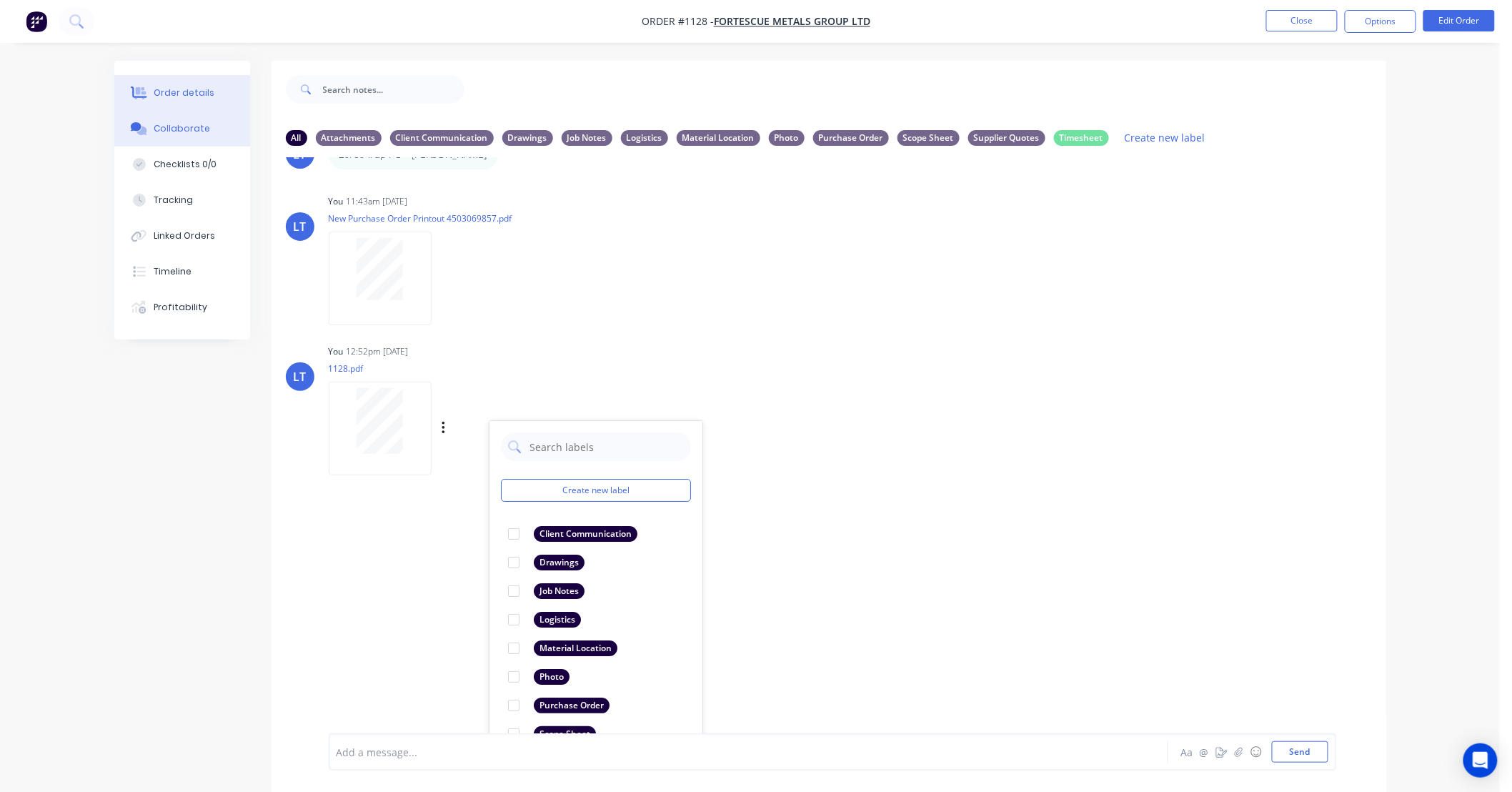
click at [206, 94] on div "Order details" at bounding box center [184, 93] width 61 height 13
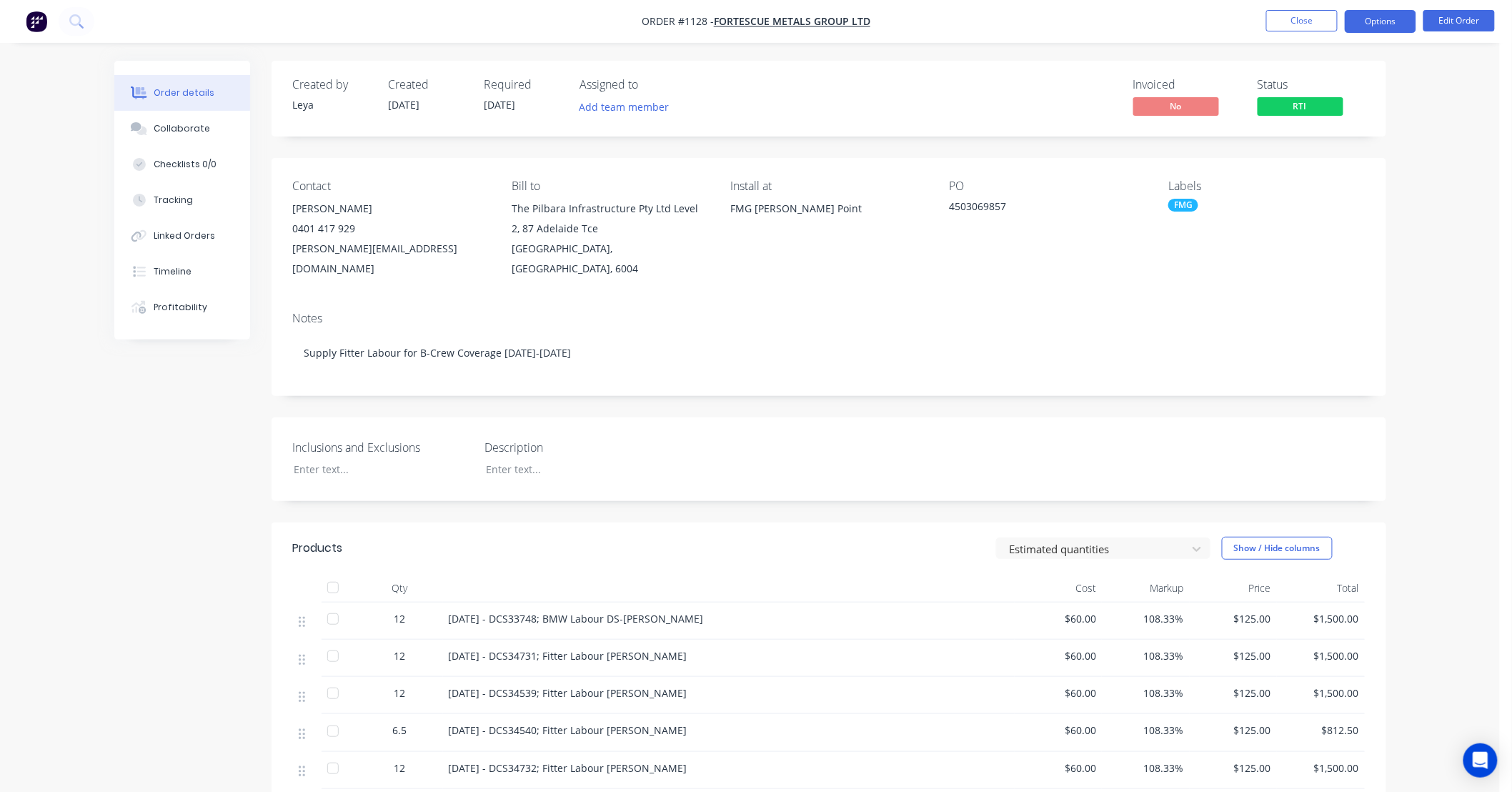
click at [1379, 20] on button "Options" at bounding box center [1380, 21] width 71 height 23
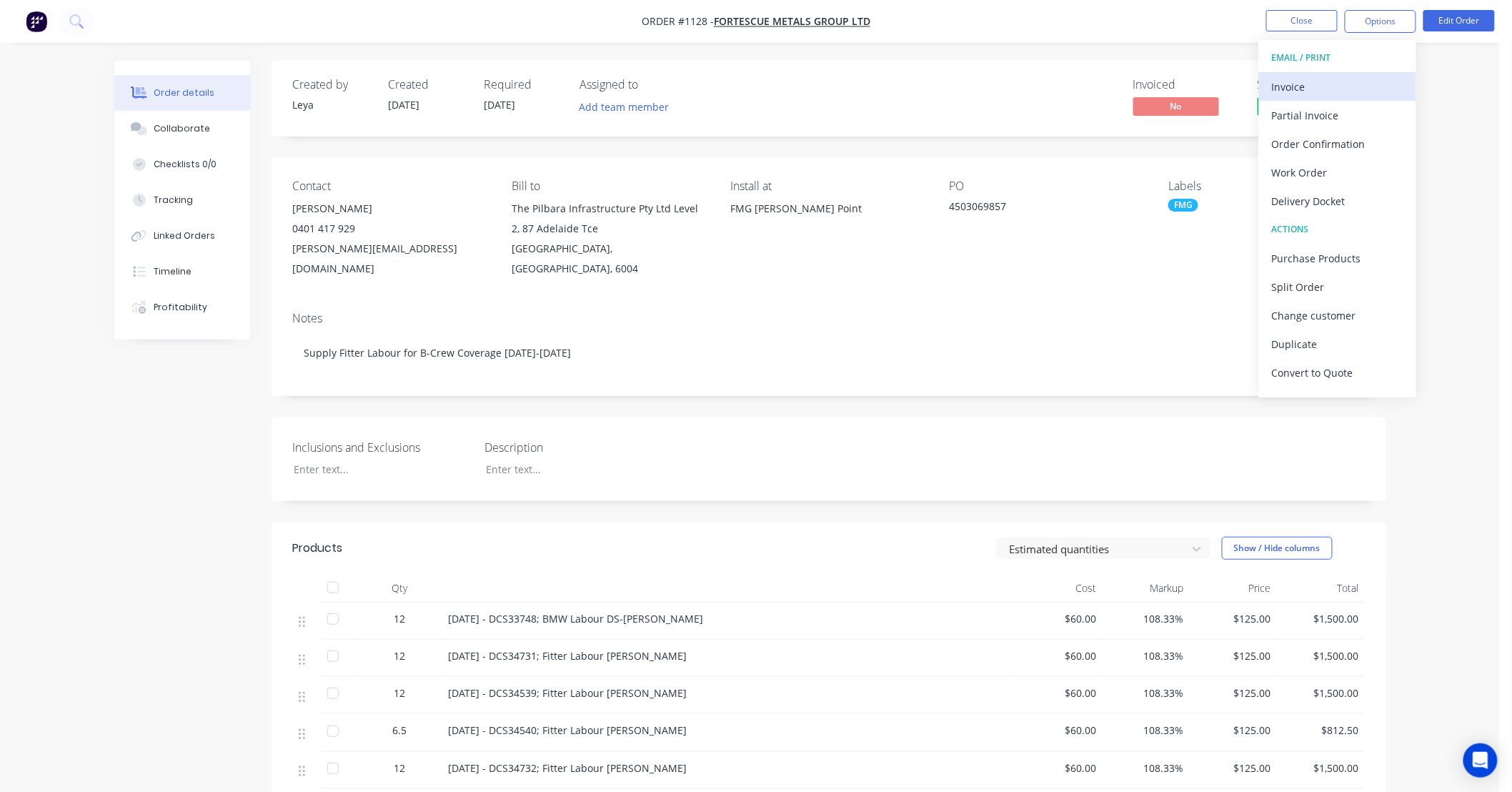
click at [1318, 77] on div "Invoice" at bounding box center [1337, 87] width 131 height 20
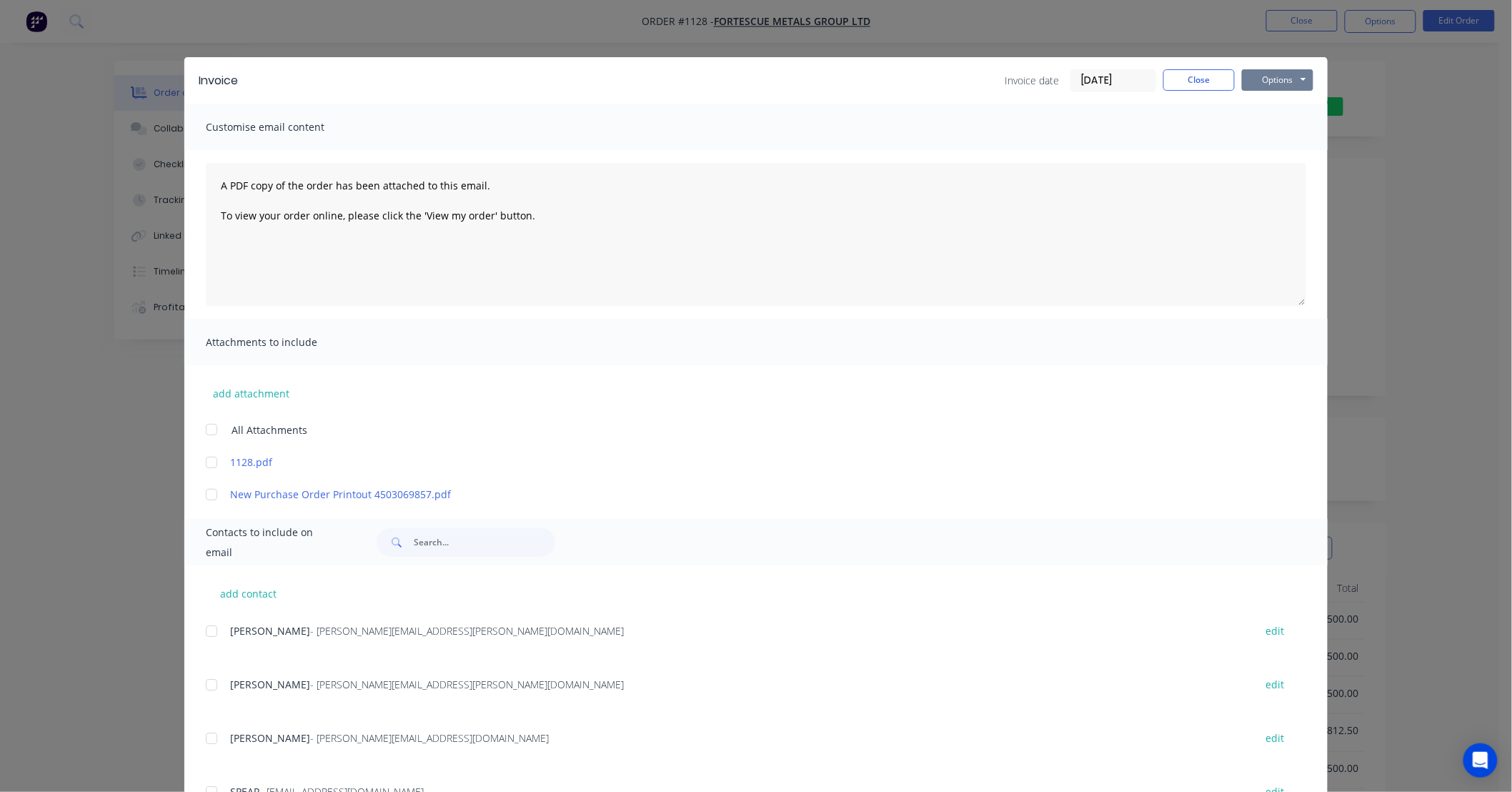
click at [1289, 81] on button "Options" at bounding box center [1277, 80] width 71 height 21
click at [205, 460] on div at bounding box center [211, 462] width 29 height 29
click at [1246, 79] on button "Options" at bounding box center [1277, 80] width 71 height 21
click at [1270, 125] on button "Print" at bounding box center [1287, 129] width 92 height 23
